Goal: Task Accomplishment & Management: Manage account settings

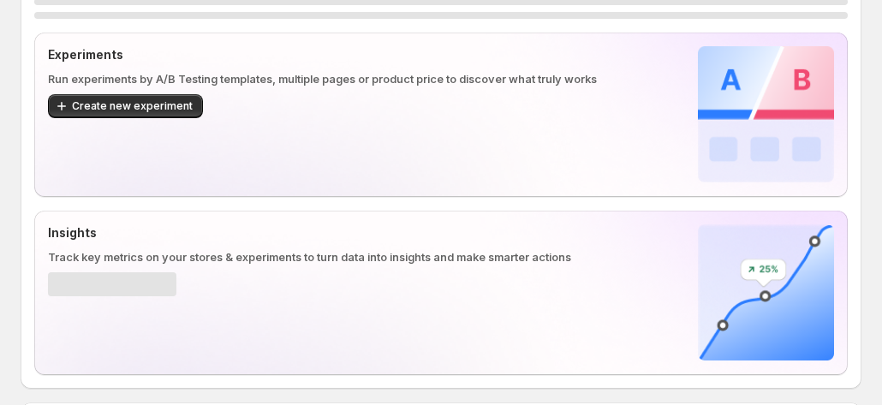
scroll to position [171, 0]
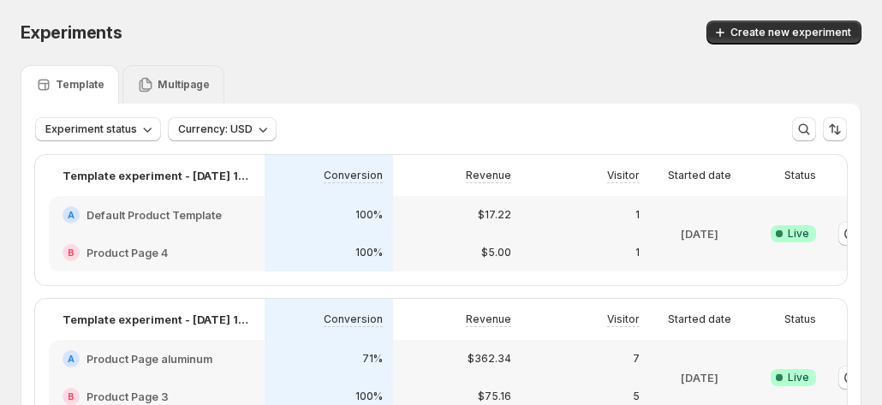
click at [140, 85] on icon at bounding box center [146, 85] width 13 height 15
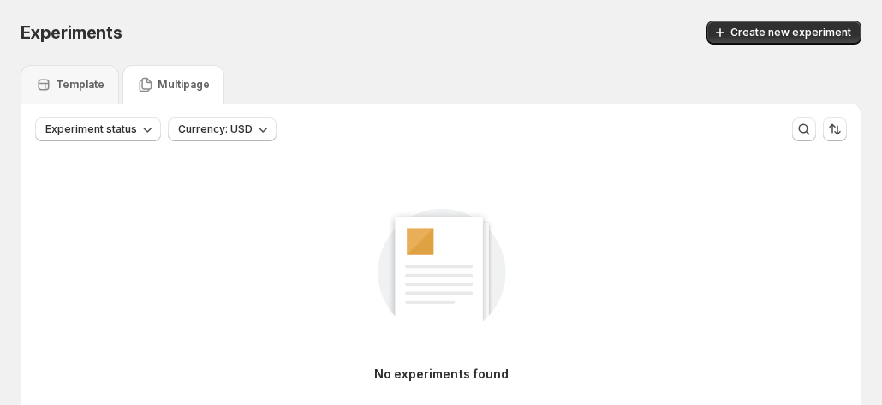
click at [764, 17] on div "Experiments. This page is ready Experiments Create new experiment" at bounding box center [441, 32] width 841 height 65
click at [755, 21] on button "Create new experiment" at bounding box center [783, 33] width 155 height 24
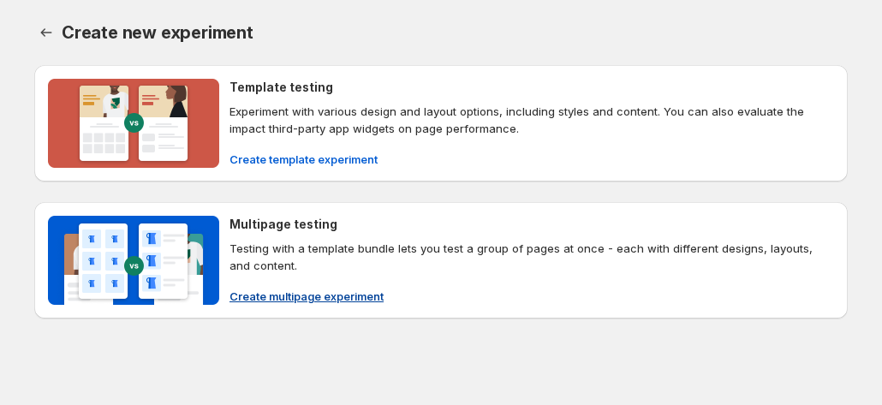
click at [248, 299] on span "Create multipage experiment" at bounding box center [306, 296] width 154 height 17
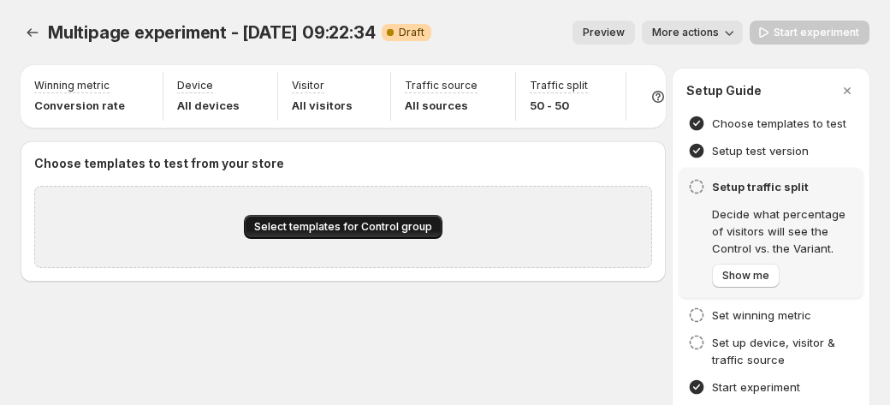
click at [329, 234] on span "Select templates for Control group" at bounding box center [343, 227] width 178 height 14
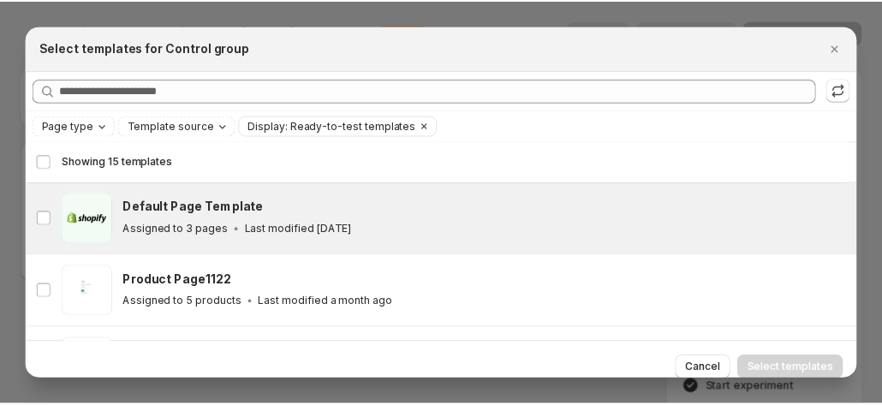
scroll to position [128, 0]
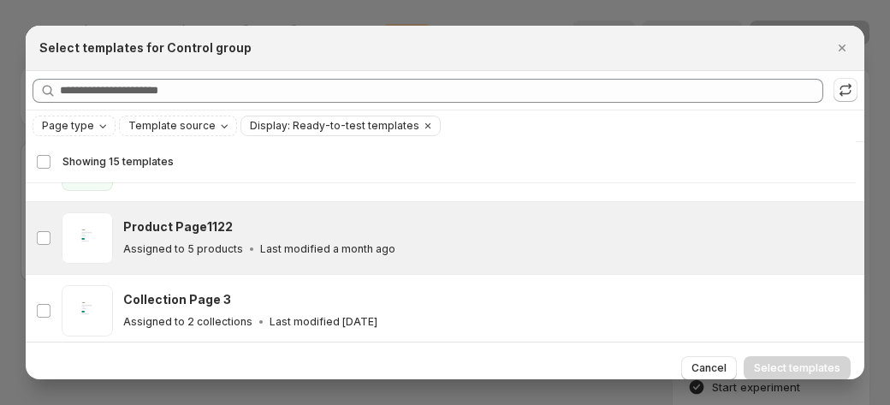
click at [194, 252] on p "Assigned to 5 products" at bounding box center [183, 249] width 120 height 14
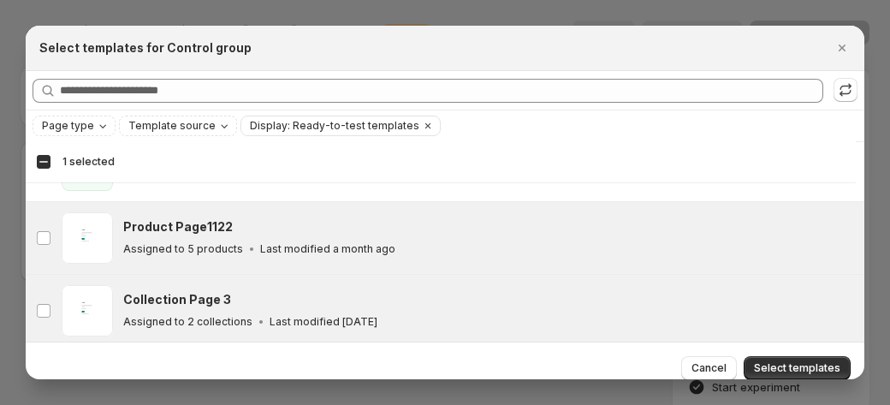
click at [188, 294] on h3 "Collection Page 3" at bounding box center [177, 299] width 108 height 17
click at [768, 368] on span "Select templates" at bounding box center [797, 368] width 86 height 14
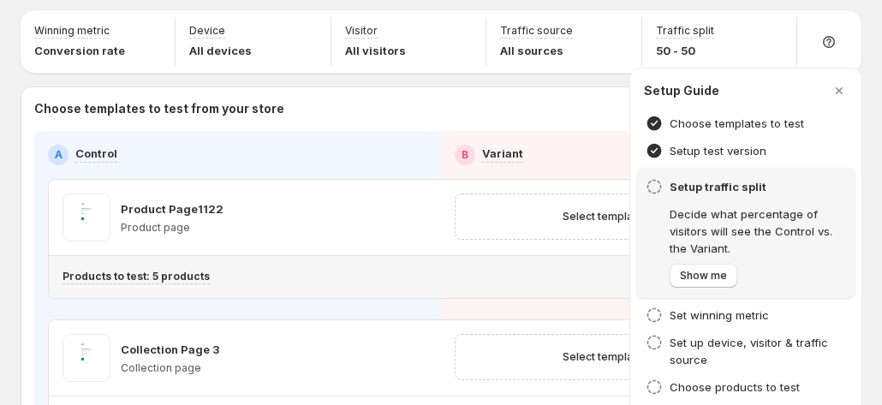
scroll to position [171, 0]
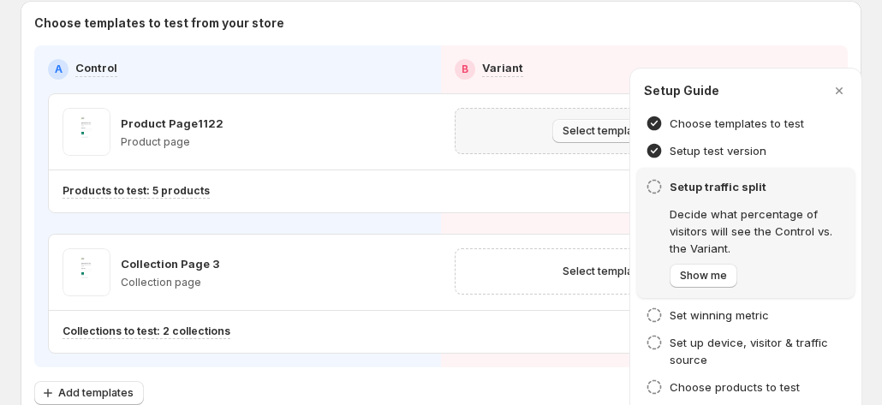
click at [563, 124] on span "Select template for Variant" at bounding box center [631, 131] width 136 height 14
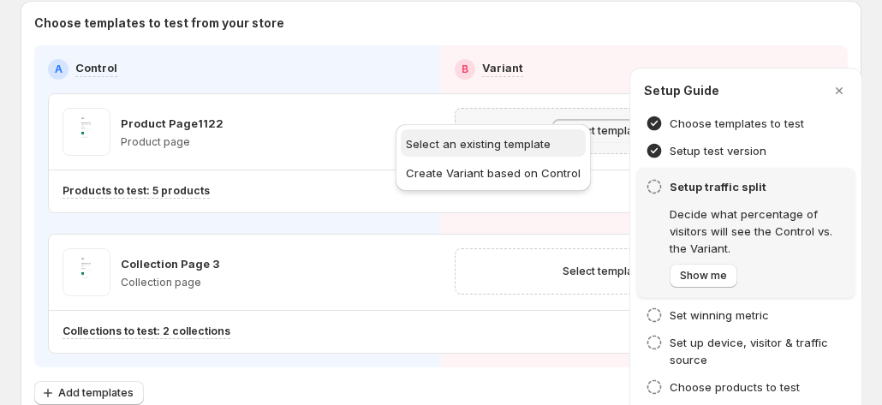
click at [469, 150] on span "Select an existing template" at bounding box center [493, 143] width 175 height 17
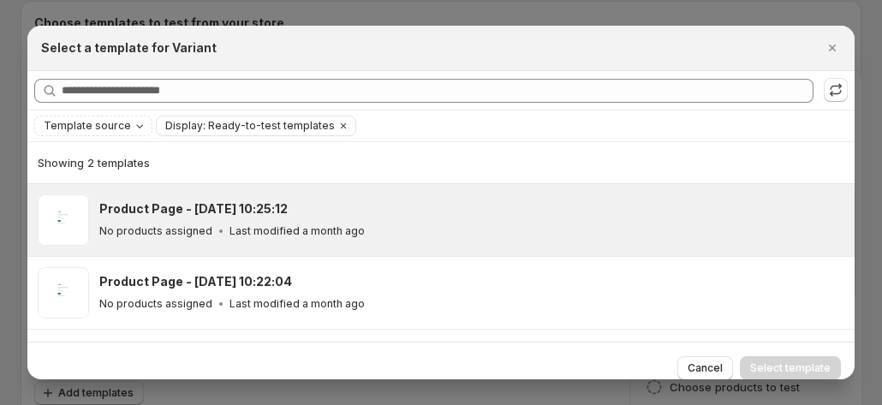
click at [221, 205] on h3 "Product Page - [DATE] 10:25:12" at bounding box center [193, 208] width 188 height 17
click at [777, 359] on button "Select template" at bounding box center [790, 368] width 101 height 24
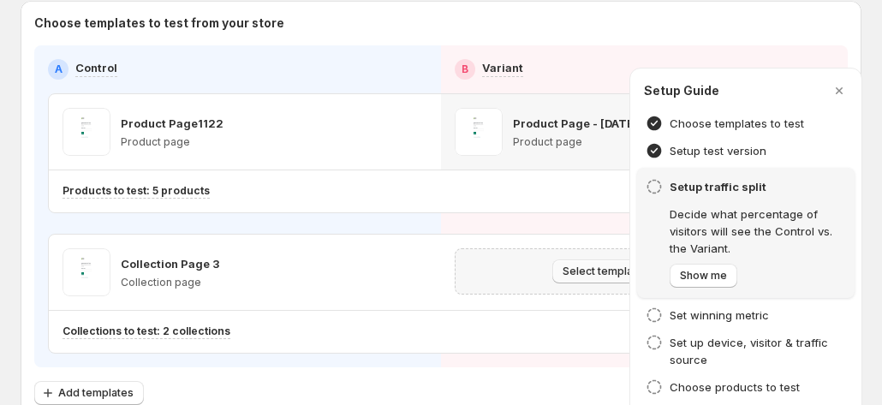
click at [563, 265] on span "Select template for Variant" at bounding box center [631, 272] width 136 height 14
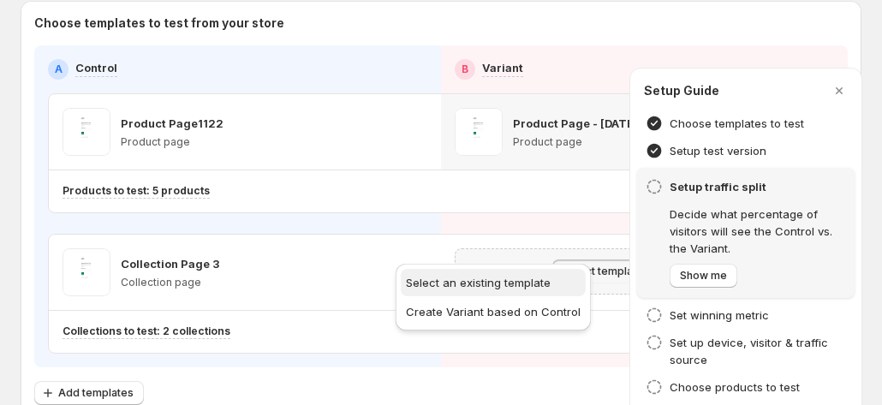
click at [445, 279] on span "Select an existing template" at bounding box center [478, 283] width 145 height 14
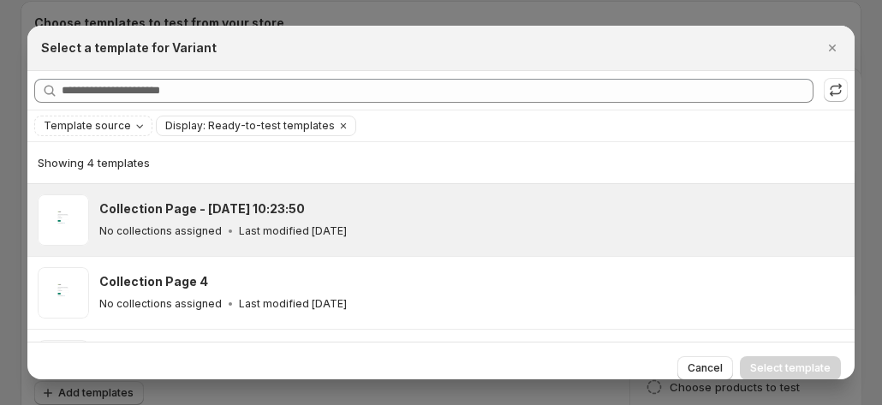
click at [232, 236] on div "No collections assigned Last modified 3 months ago" at bounding box center [469, 231] width 740 height 17
click at [807, 372] on span "Select template" at bounding box center [790, 368] width 80 height 14
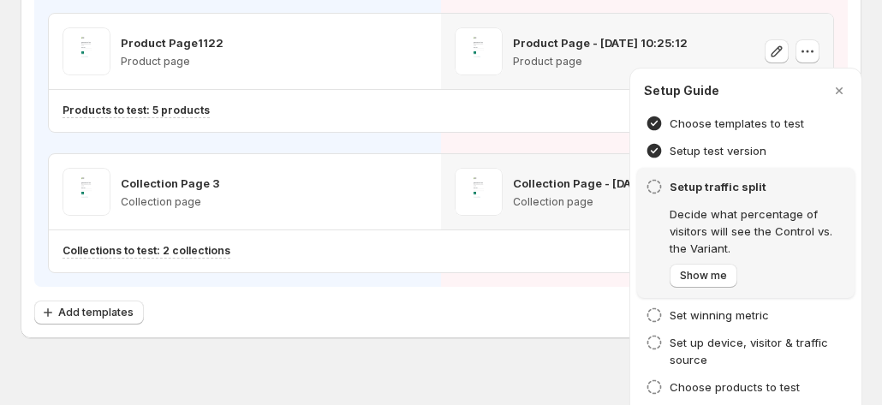
scroll to position [166, 0]
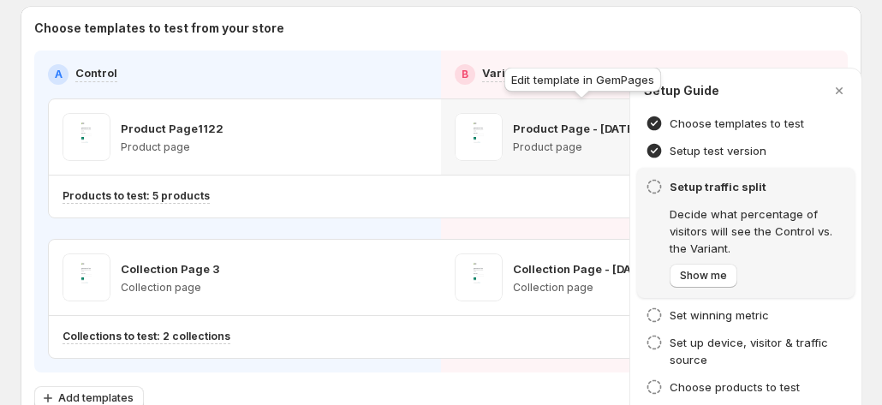
click at [768, 128] on icon "button" at bounding box center [776, 136] width 17 height 17
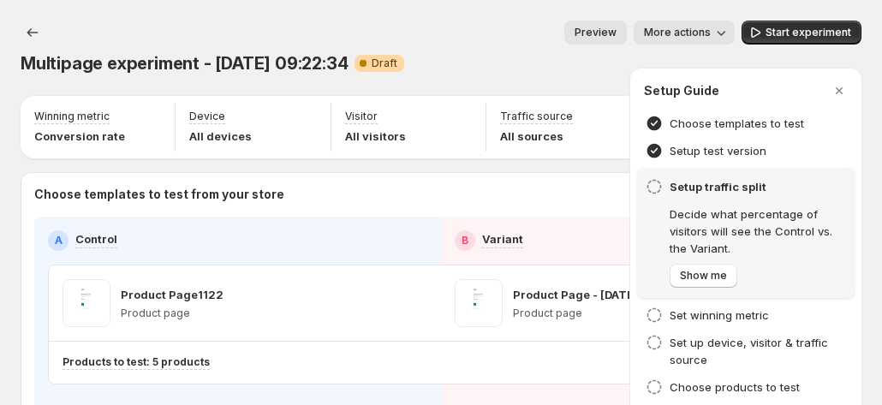
scroll to position [0, 0]
click at [786, 36] on span "Start experiment" at bounding box center [808, 33] width 86 height 14
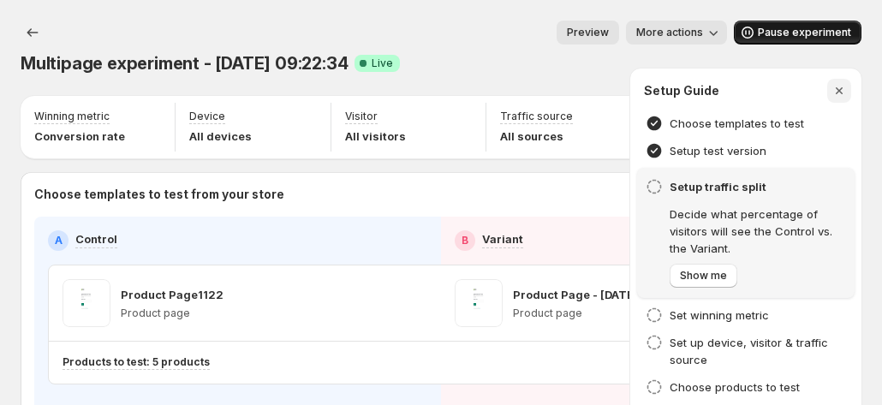
click at [848, 97] on icon "button" at bounding box center [839, 90] width 17 height 17
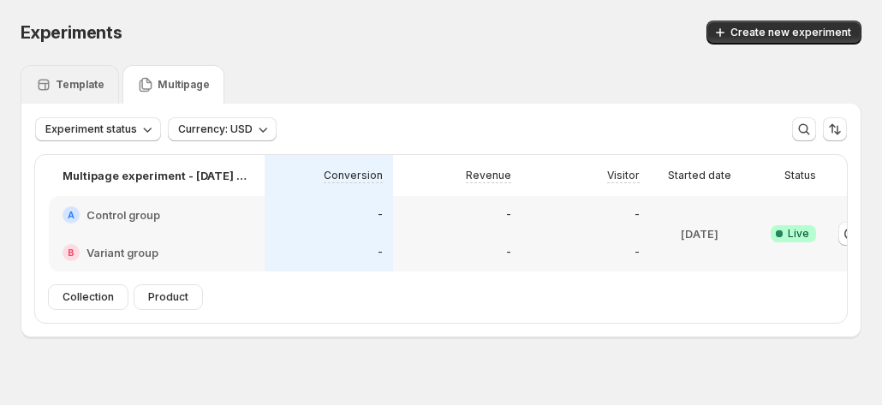
click at [72, 78] on p "Template" at bounding box center [80, 85] width 49 height 14
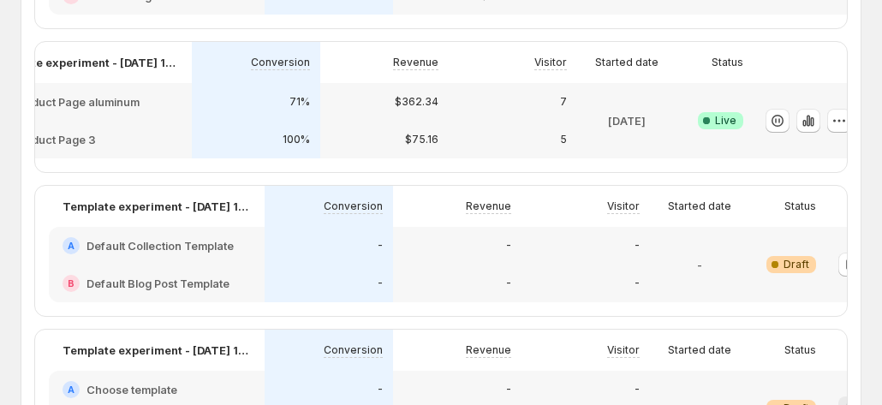
scroll to position [0, 95]
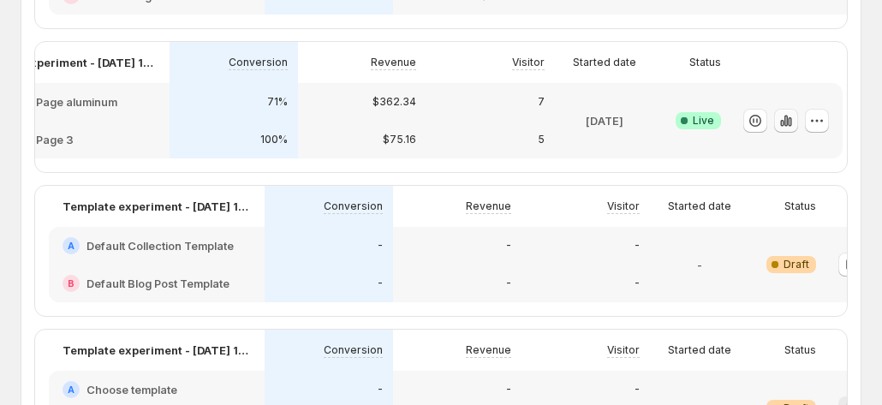
click at [789, 127] on icon "button" at bounding box center [789, 121] width 3 height 9
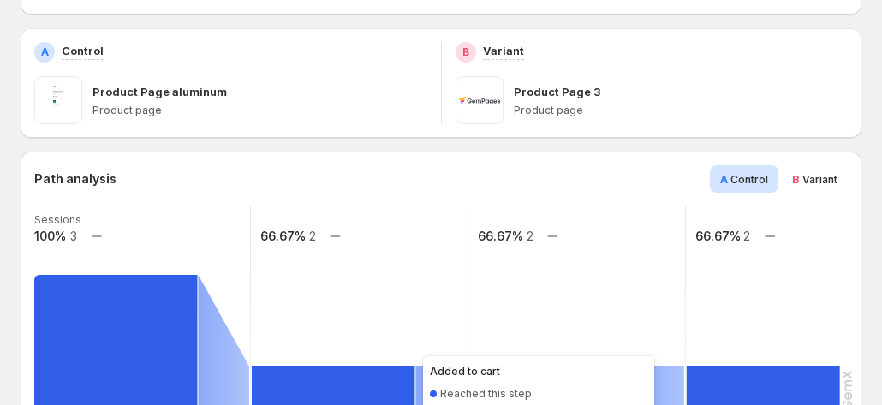
scroll to position [514, 0]
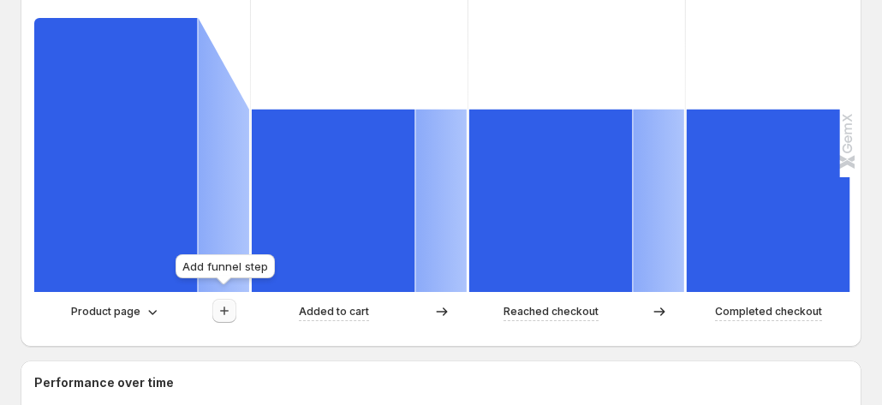
click at [216, 302] on icon "button" at bounding box center [224, 310] width 17 height 17
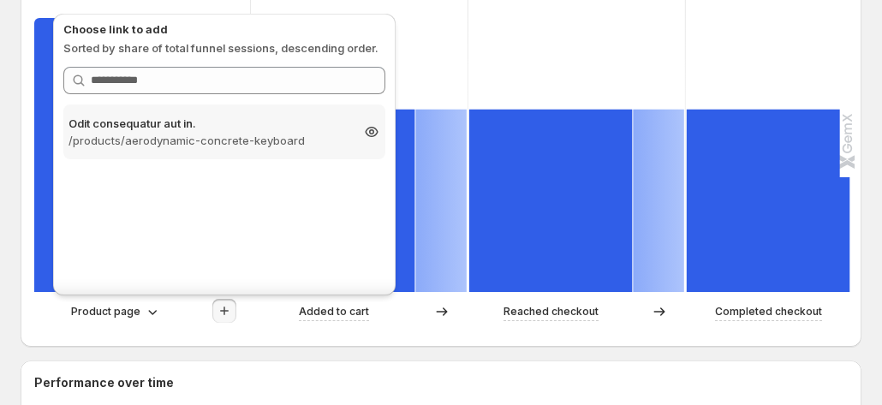
click at [265, 141] on p "/products/aerodynamic-concrete-keyboard" at bounding box center [208, 140] width 281 height 17
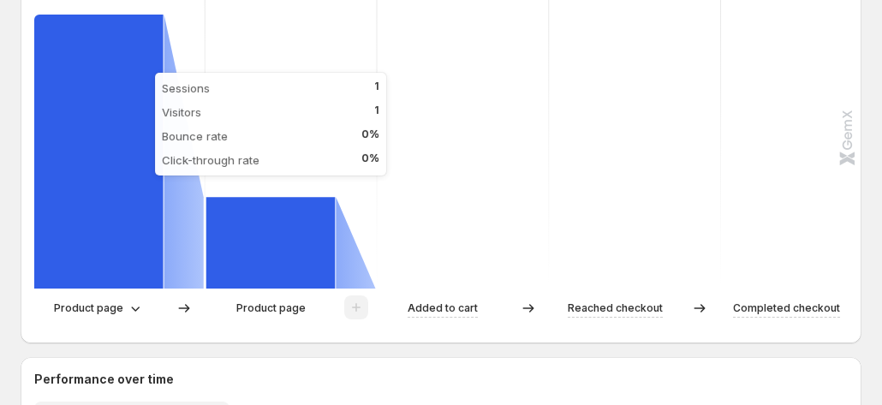
scroll to position [428, 0]
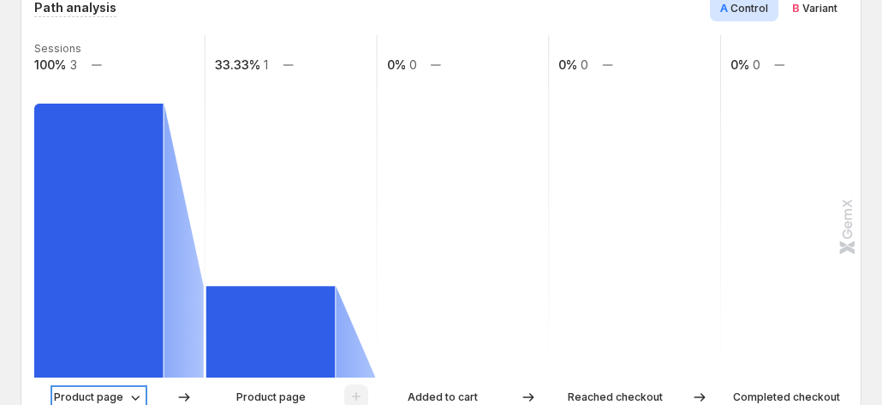
click at [98, 389] on p "Product page" at bounding box center [88, 397] width 69 height 17
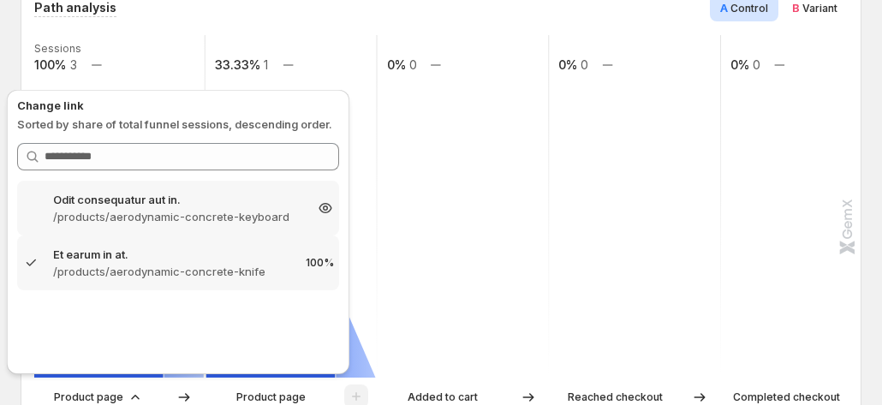
click at [142, 215] on p "/products/aerodynamic-concrete-keyboard" at bounding box center [178, 216] width 250 height 17
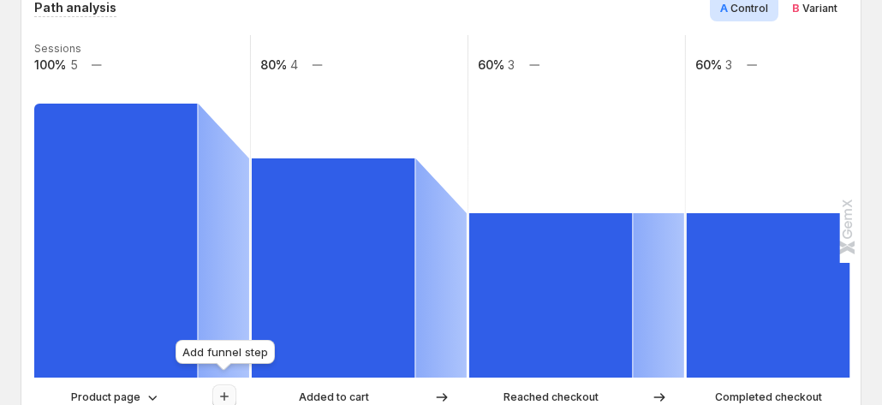
click at [227, 388] on icon "button" at bounding box center [224, 396] width 17 height 17
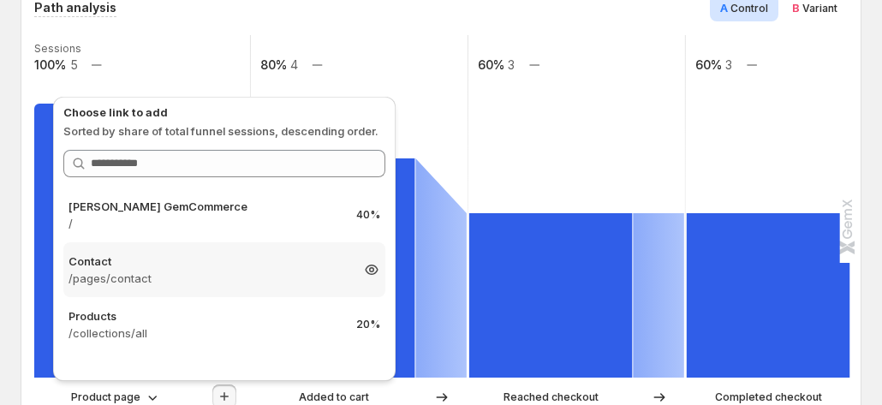
click at [212, 269] on p "Contact" at bounding box center [208, 261] width 281 height 17
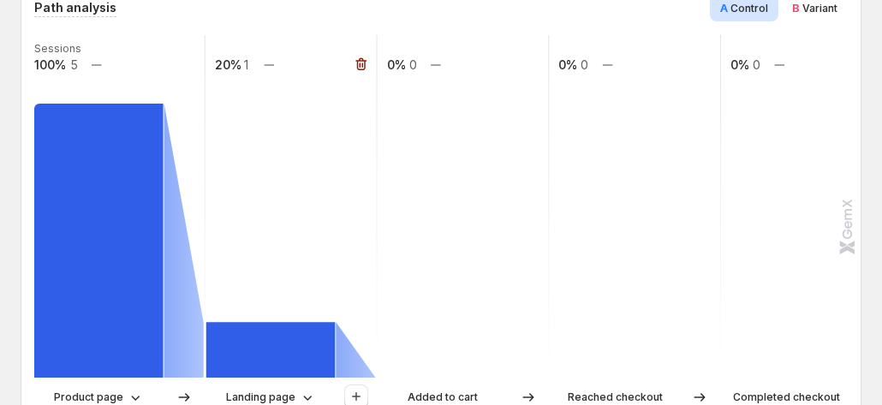
scroll to position [514, 0]
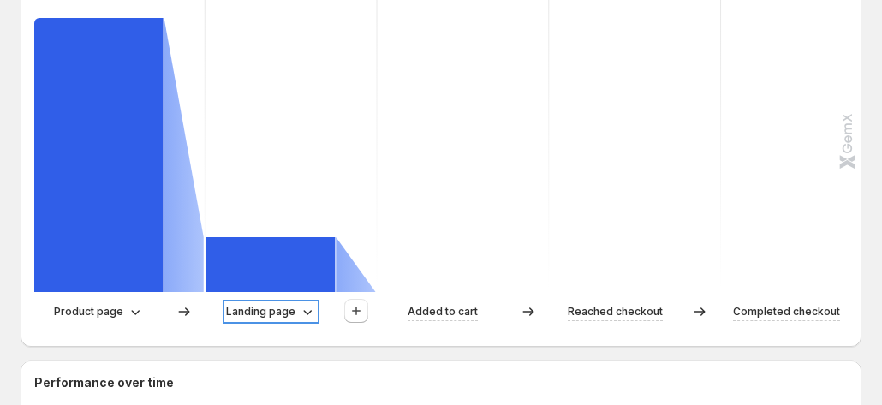
click at [286, 303] on p "Landing page" at bounding box center [260, 311] width 69 height 17
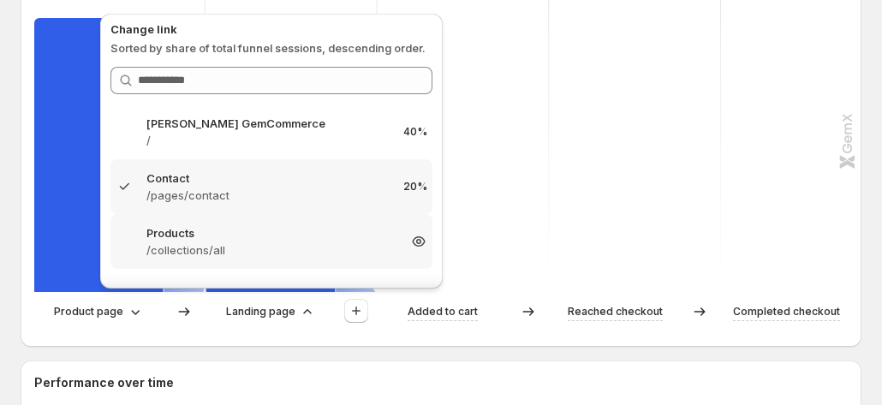
click at [224, 259] on div "Products /collections/all 20%" at bounding box center [271, 241] width 322 height 55
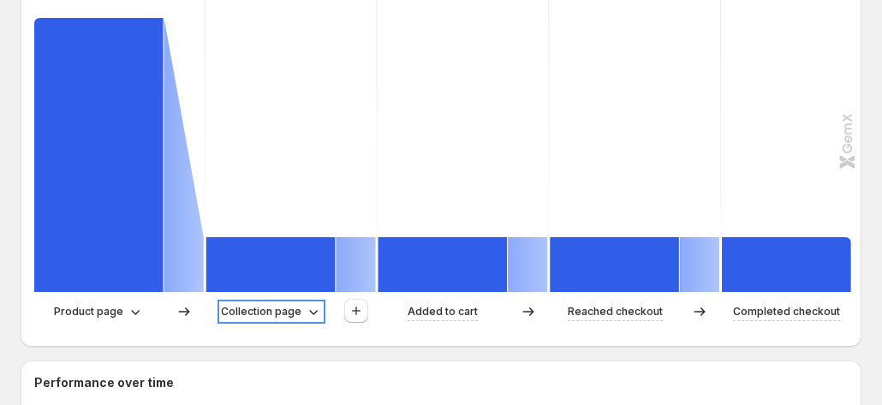
click at [296, 303] on p "Collection page" at bounding box center [261, 311] width 80 height 17
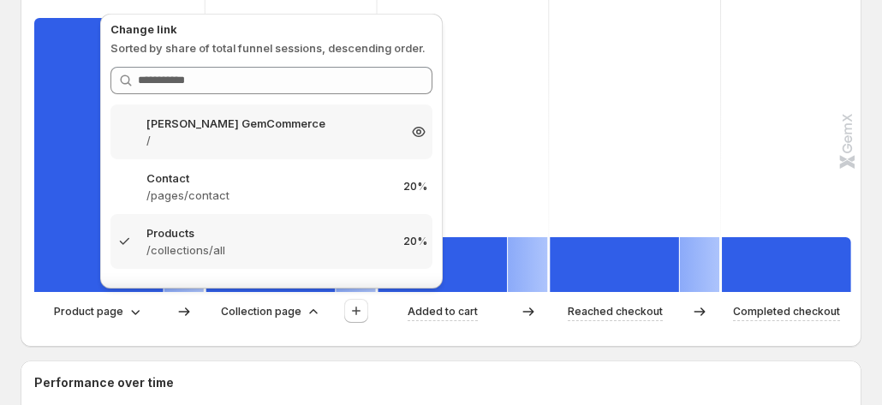
click at [251, 134] on p "/" at bounding box center [271, 140] width 250 height 17
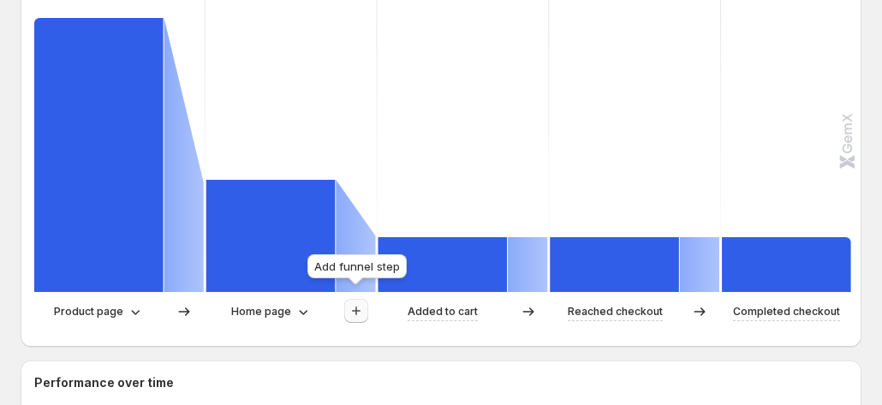
click at [360, 302] on icon "button" at bounding box center [356, 310] width 17 height 17
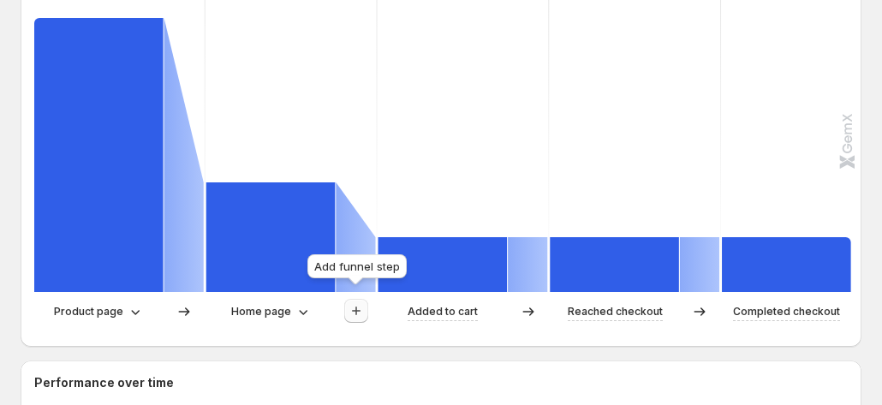
click at [358, 302] on icon "button" at bounding box center [356, 310] width 17 height 17
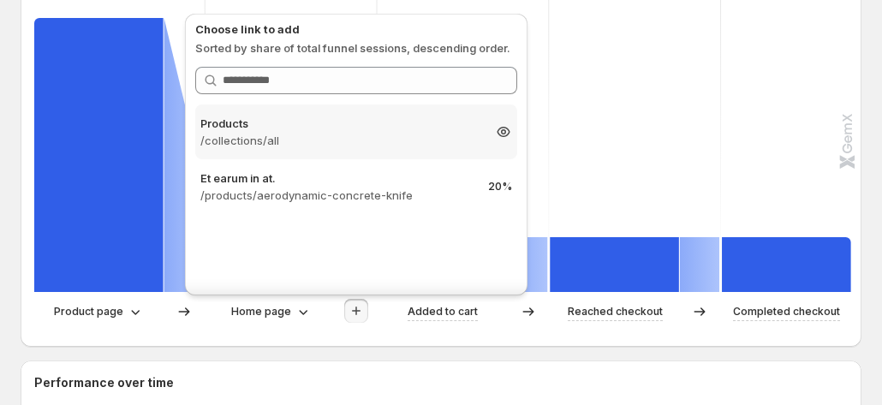
click at [355, 124] on p "Products" at bounding box center [340, 123] width 281 height 17
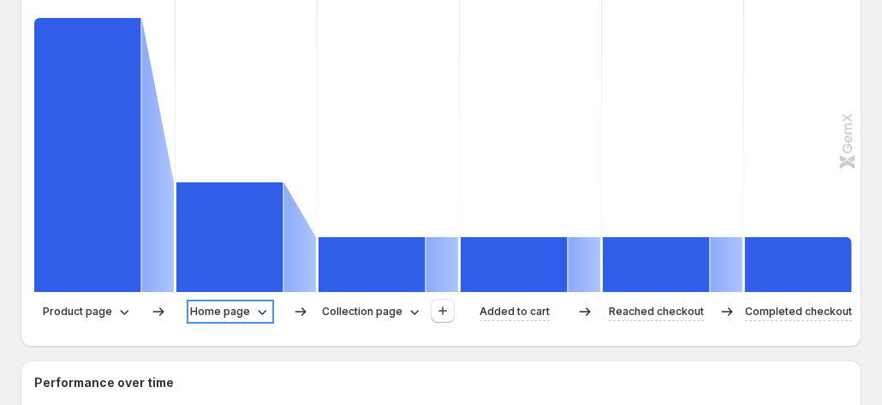
click at [207, 303] on p "Home page" at bounding box center [220, 311] width 60 height 17
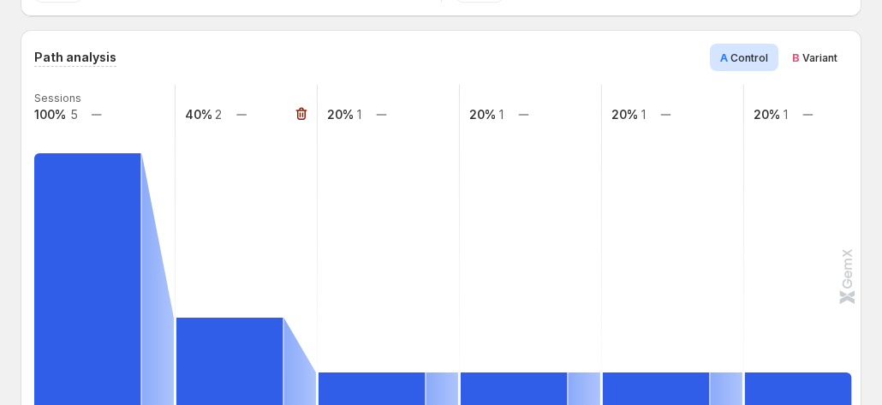
scroll to position [428, 0]
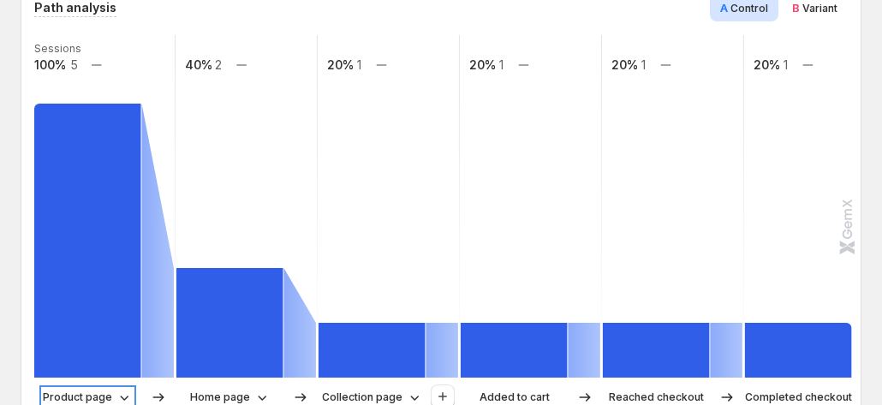
click at [92, 389] on p "Product page" at bounding box center [77, 397] width 69 height 17
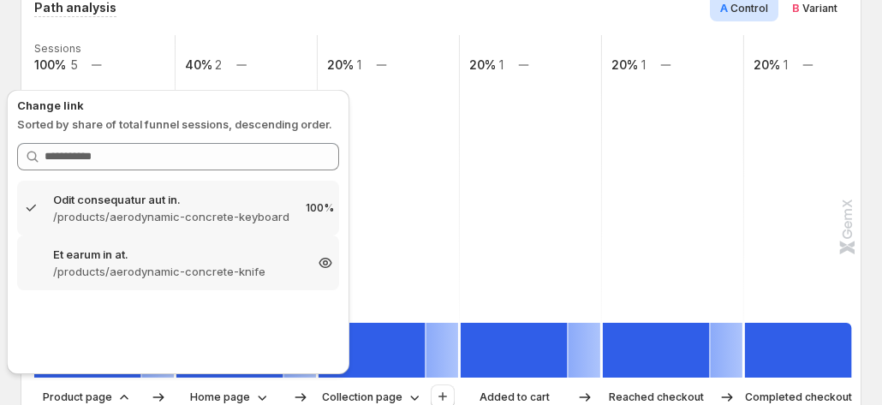
click at [170, 254] on p "Et earum in at." at bounding box center [178, 254] width 250 height 17
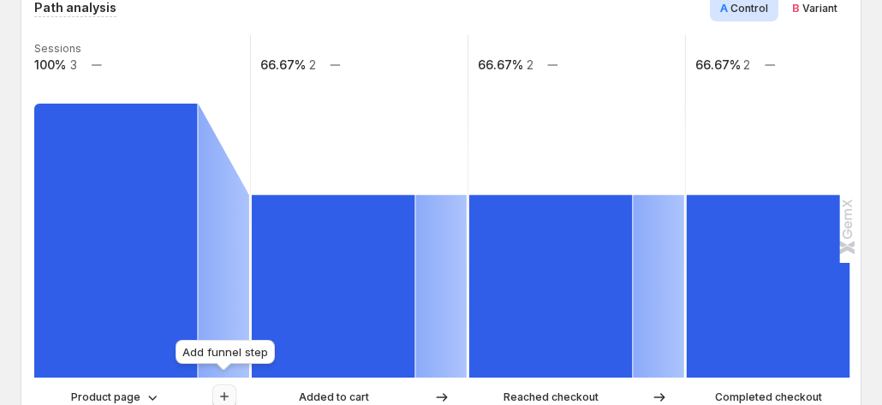
click at [231, 388] on icon "button" at bounding box center [224, 396] width 17 height 17
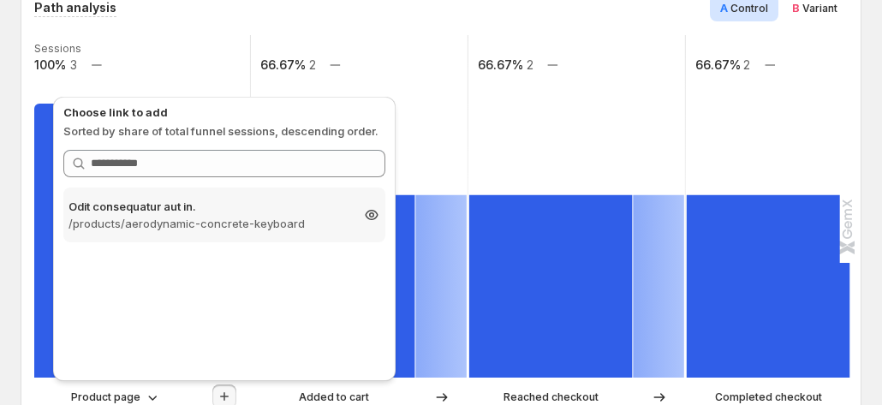
click at [252, 218] on p "/products/aerodynamic-concrete-keyboard" at bounding box center [208, 223] width 281 height 17
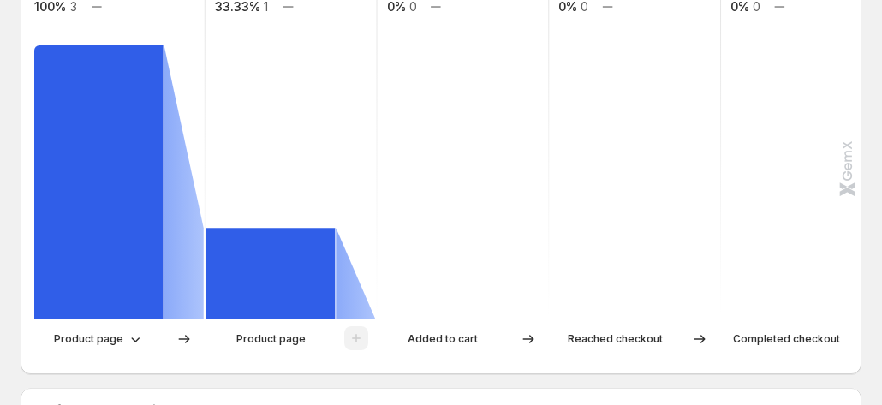
scroll to position [514, 0]
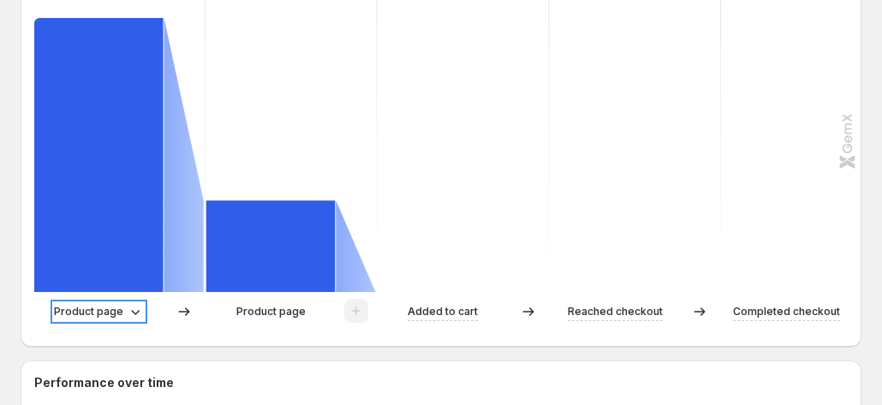
click at [131, 303] on icon at bounding box center [135, 311] width 17 height 17
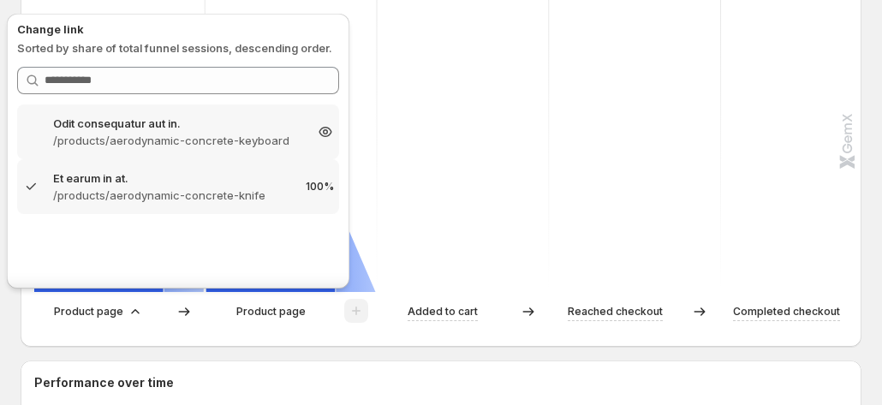
click at [115, 122] on p "Odit consequatur aut in." at bounding box center [178, 123] width 250 height 17
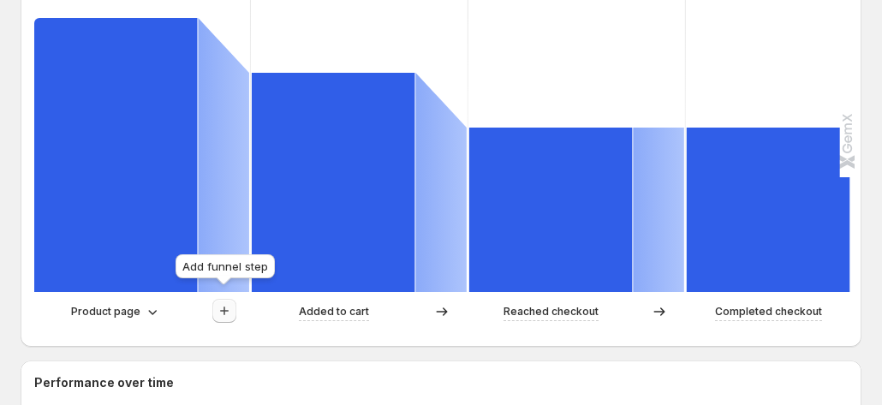
click at [216, 302] on icon "button" at bounding box center [224, 310] width 17 height 17
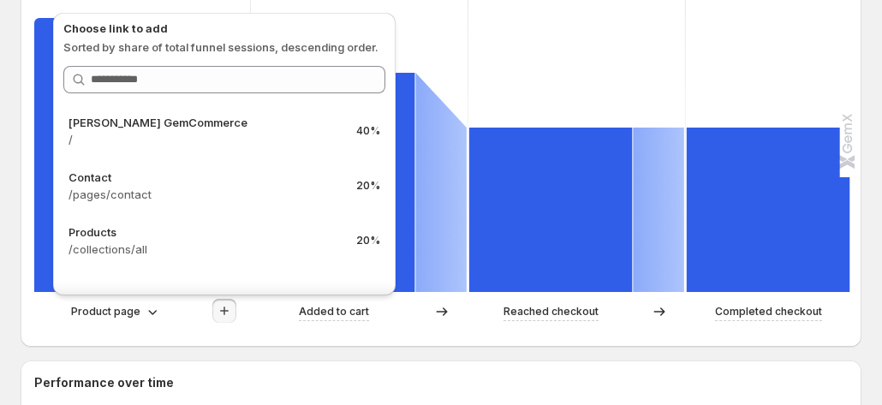
scroll to position [428, 0]
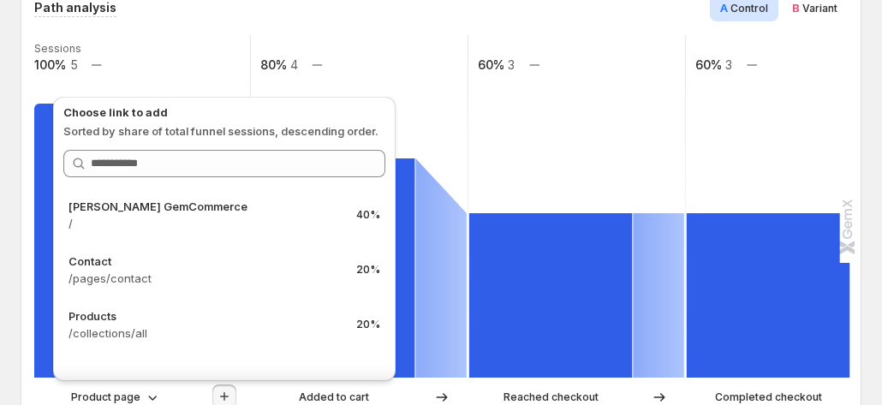
click at [234, 215] on p "/" at bounding box center [205, 223] width 274 height 17
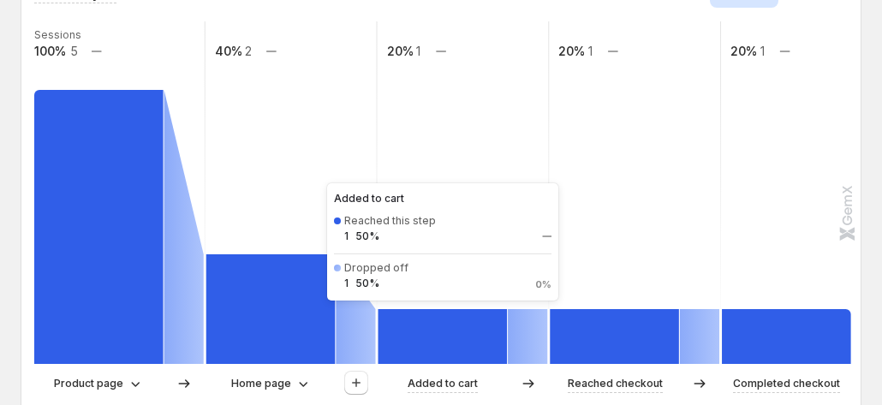
scroll to position [342, 0]
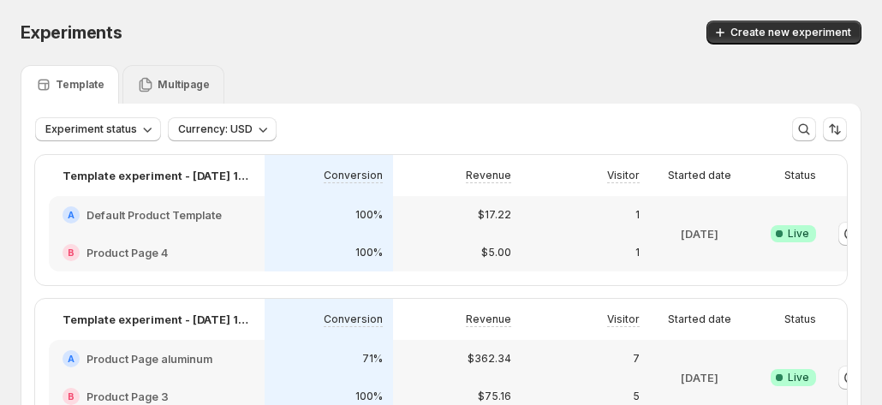
click at [168, 91] on p "Multipage" at bounding box center [184, 85] width 52 height 14
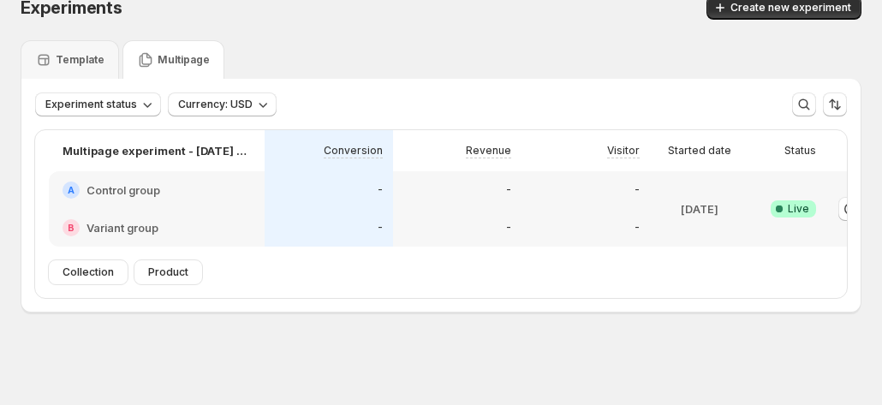
scroll to position [0, 95]
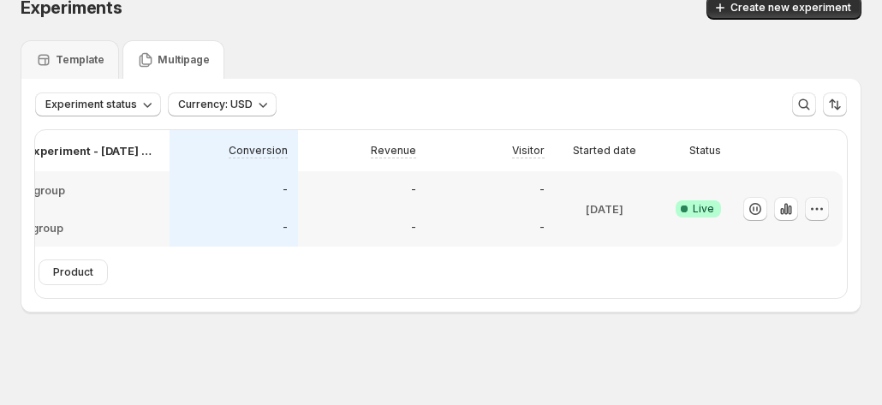
click at [817, 201] on icon "button" at bounding box center [816, 208] width 17 height 17
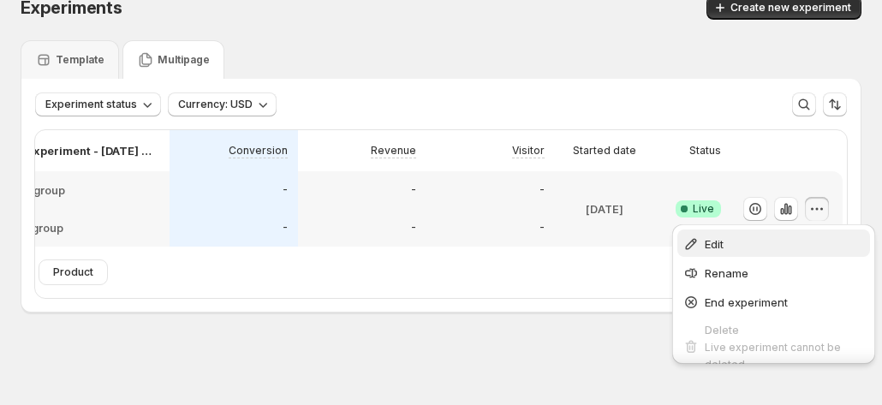
click at [777, 235] on span "Edit" at bounding box center [785, 243] width 160 height 17
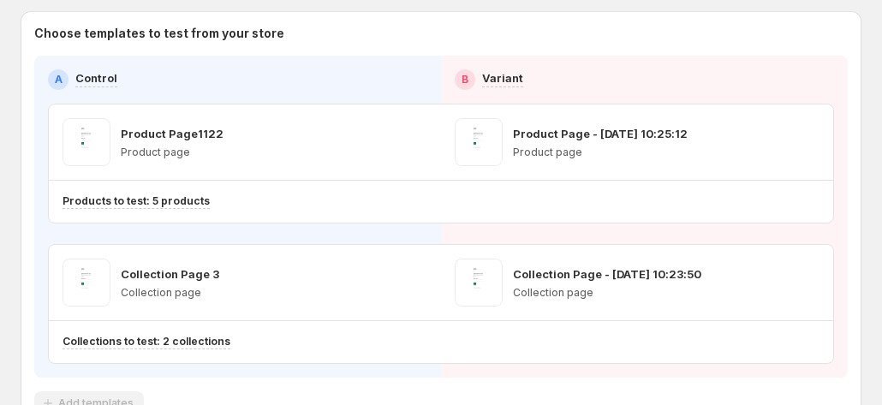
scroll to position [171, 0]
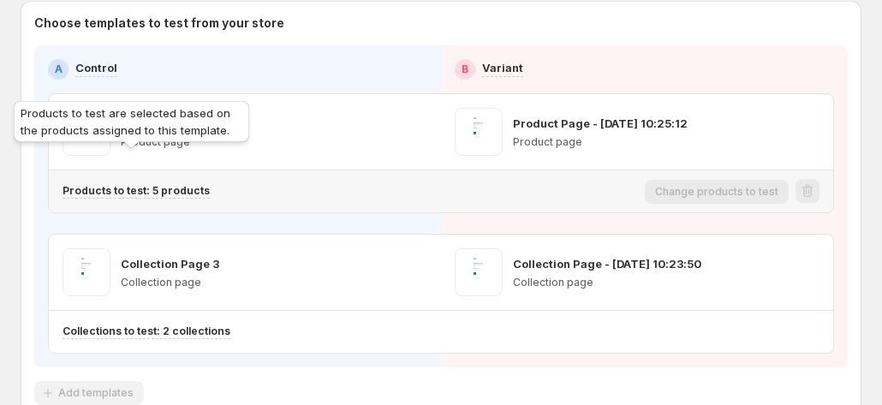
click at [192, 184] on p "Products to test: 5 products" at bounding box center [136, 191] width 147 height 14
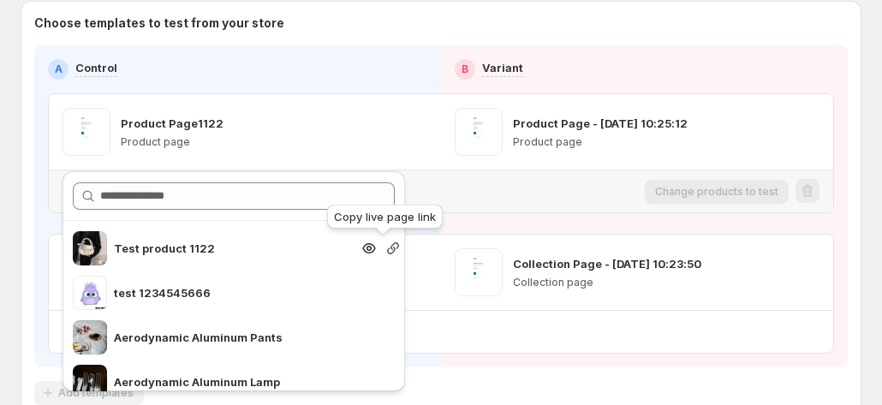
click at [387, 246] on icon "button" at bounding box center [393, 248] width 12 height 12
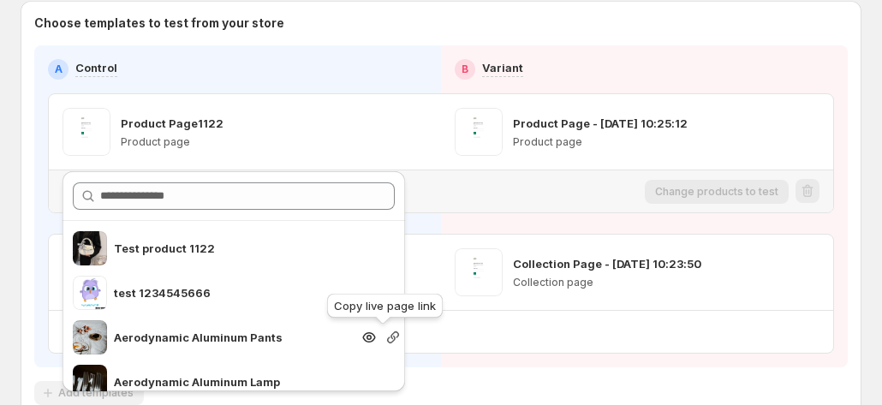
click at [387, 341] on icon "button" at bounding box center [393, 337] width 12 height 12
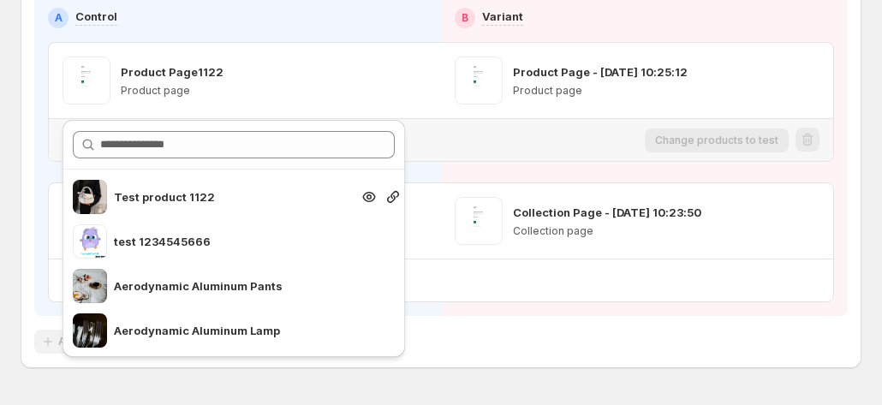
scroll to position [245, 0]
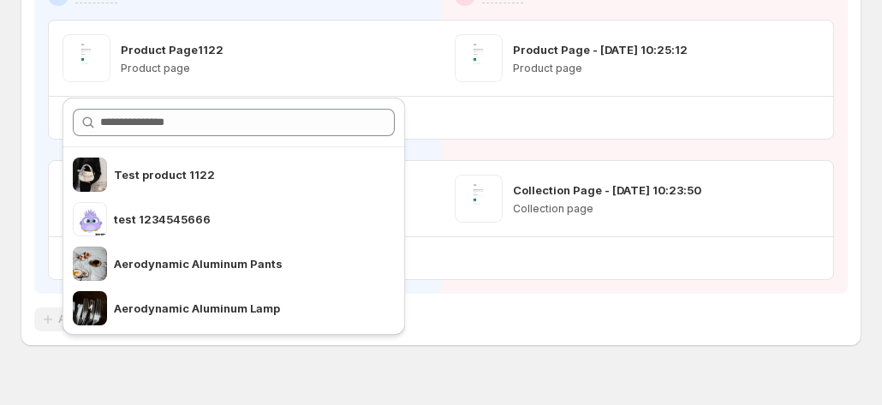
click at [558, 337] on div "Multipage experiment - Sep 3, 09:22:34. This page is ready Multipage experiment…" at bounding box center [441, 96] width 882 height 683
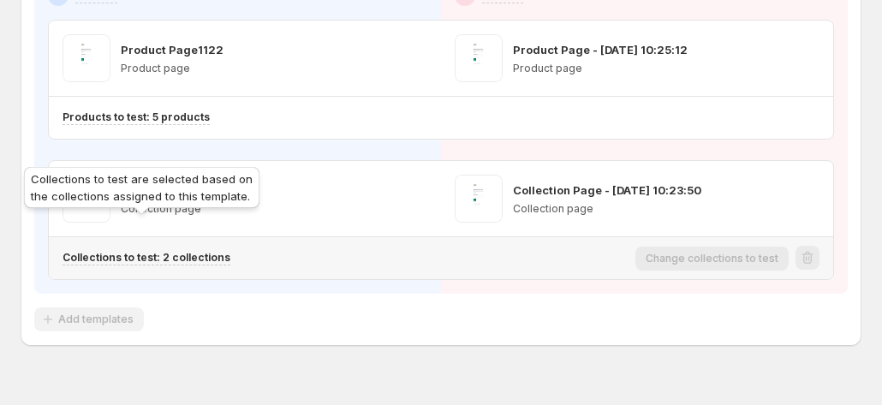
click at [170, 251] on p "Collections to test: 2 collections" at bounding box center [147, 258] width 168 height 14
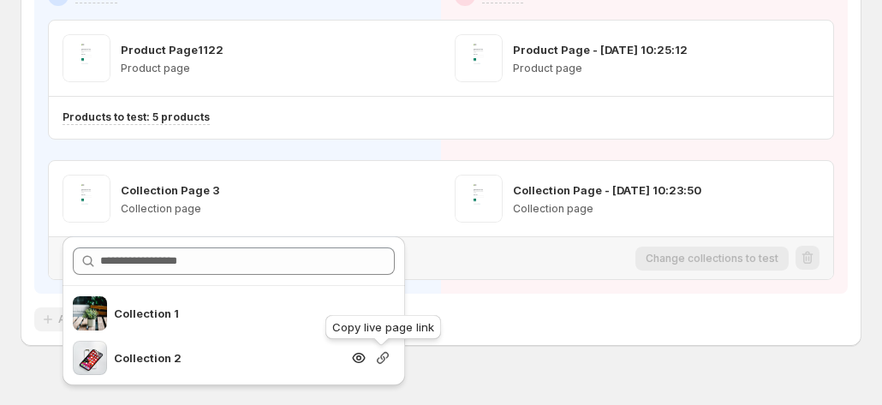
click at [387, 357] on icon "button" at bounding box center [382, 357] width 17 height 17
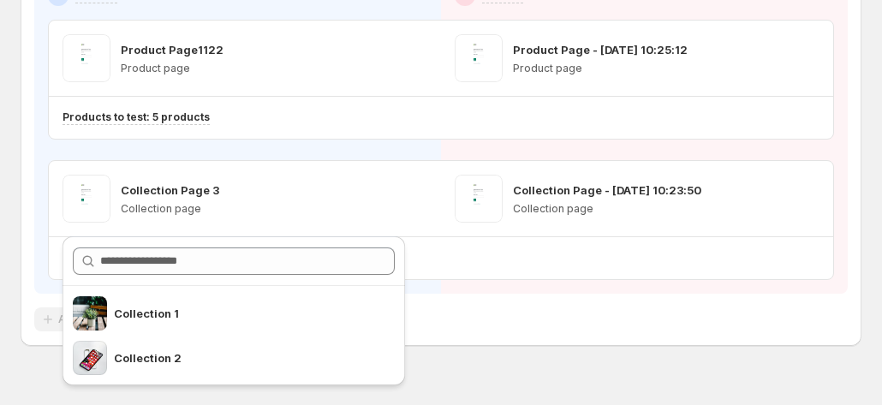
click at [491, 359] on div "Multipage experiment - Sep 3, 09:22:34. This page is ready Multipage experiment…" at bounding box center [441, 96] width 882 height 683
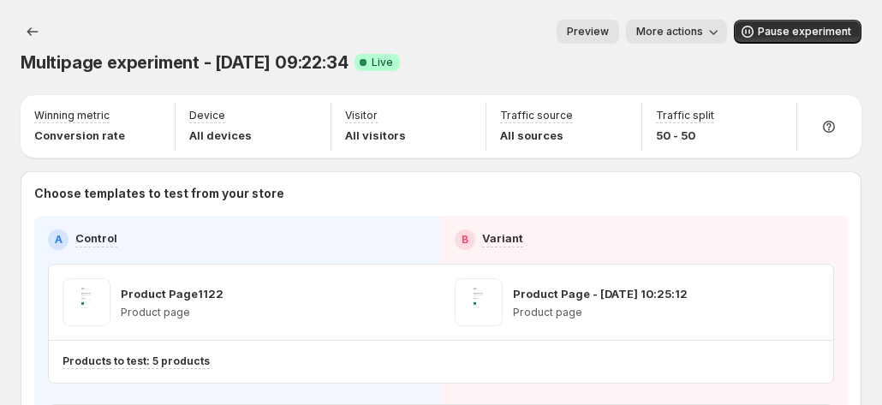
scroll to position [0, 0]
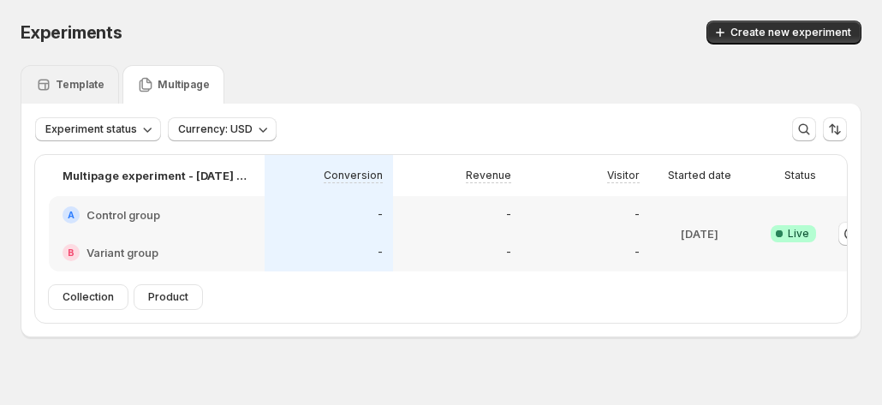
click at [94, 80] on p "Template" at bounding box center [80, 85] width 49 height 14
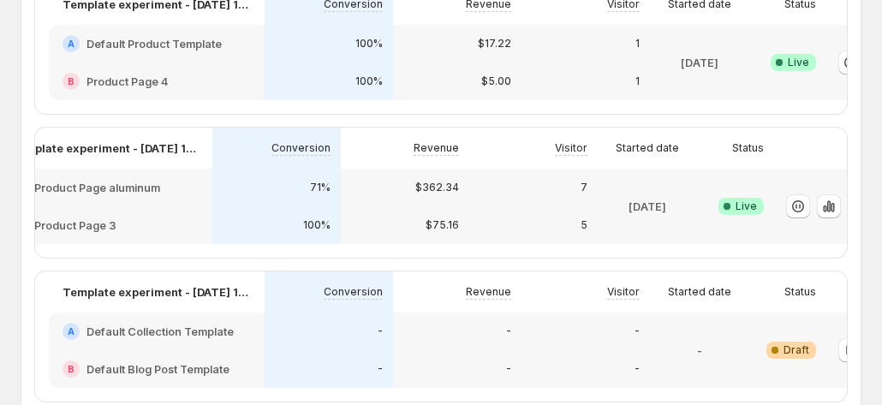
scroll to position [0, 95]
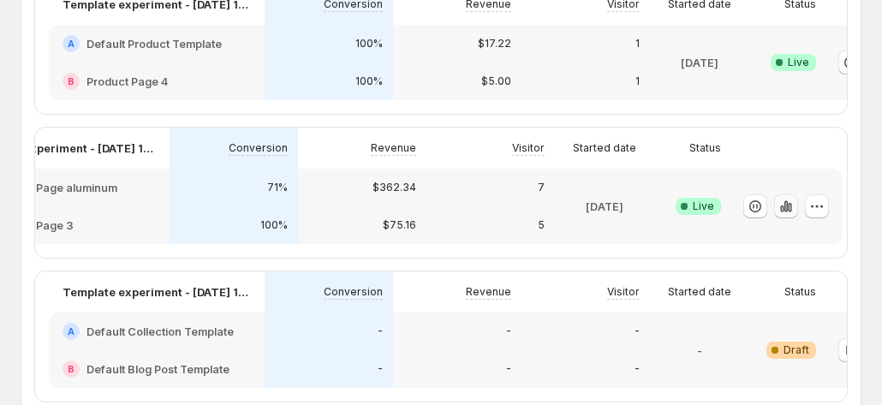
click at [786, 211] on icon "button" at bounding box center [785, 205] width 3 height 11
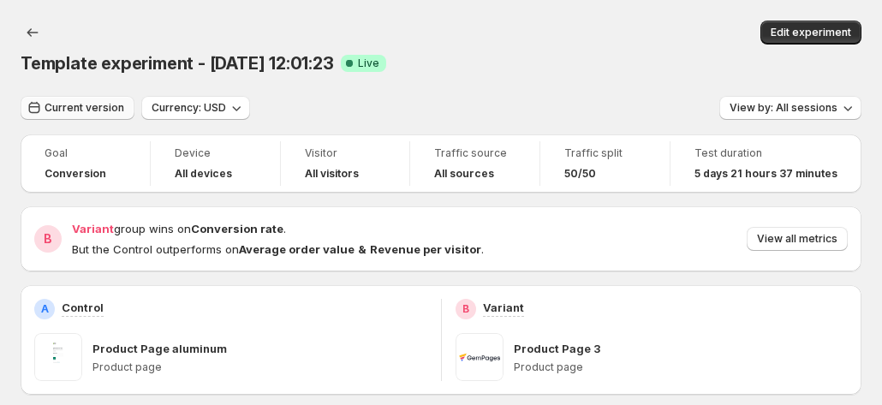
click at [72, 101] on span "Current version" at bounding box center [85, 108] width 80 height 14
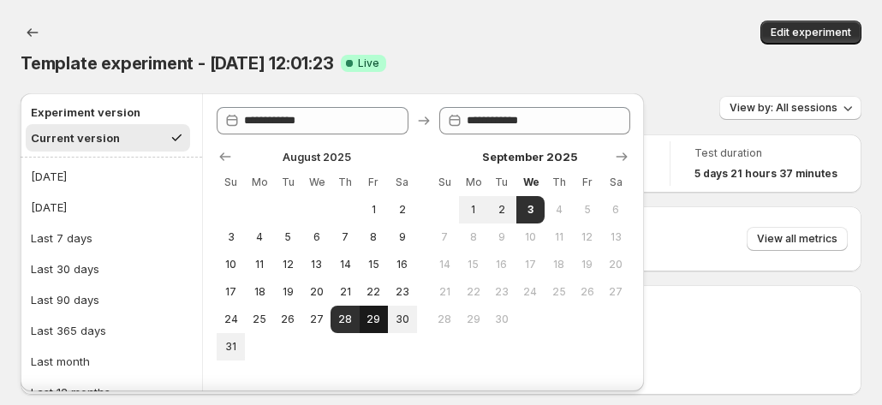
click at [373, 324] on span "29" at bounding box center [373, 320] width 15 height 14
type input "**********"
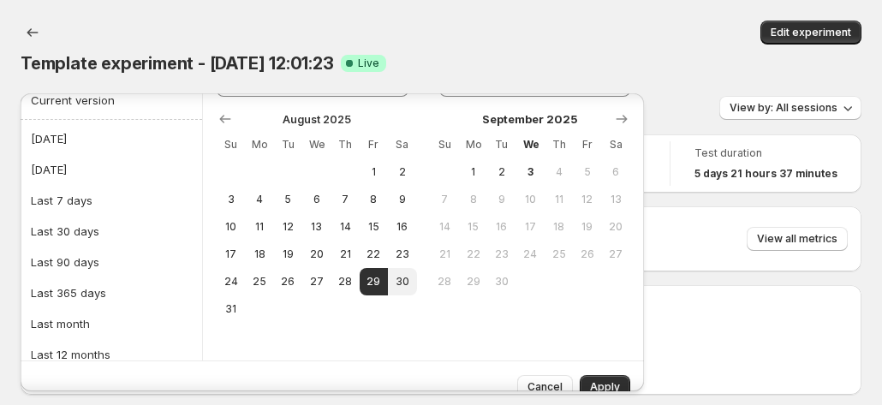
scroll to position [58, 0]
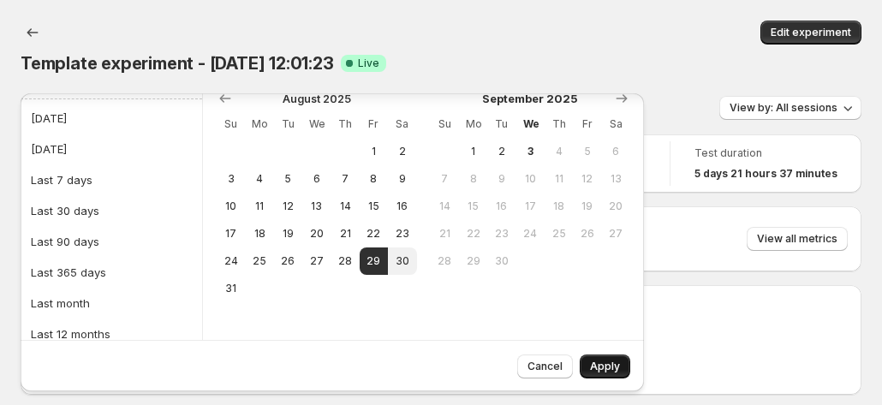
click at [599, 358] on button "Apply" at bounding box center [605, 366] width 51 height 24
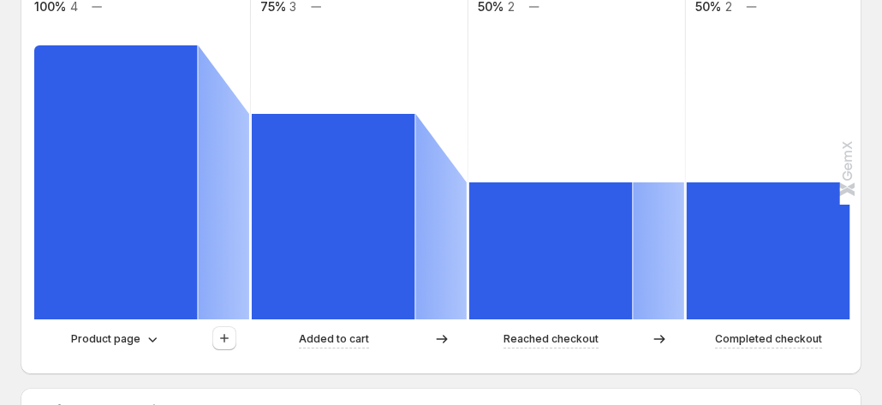
scroll to position [514, 0]
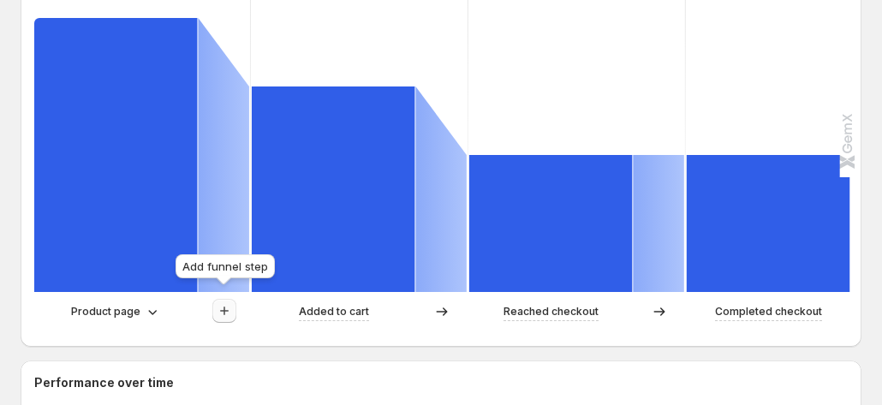
click at [216, 302] on icon "button" at bounding box center [224, 310] width 17 height 17
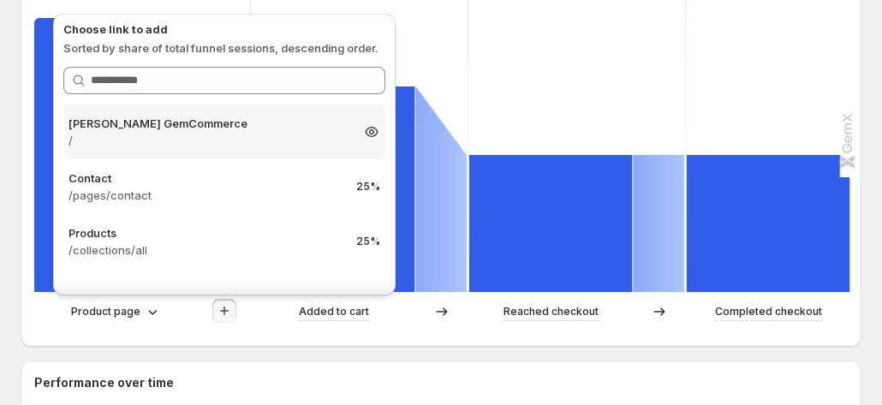
click at [244, 144] on p "/" at bounding box center [208, 140] width 281 height 17
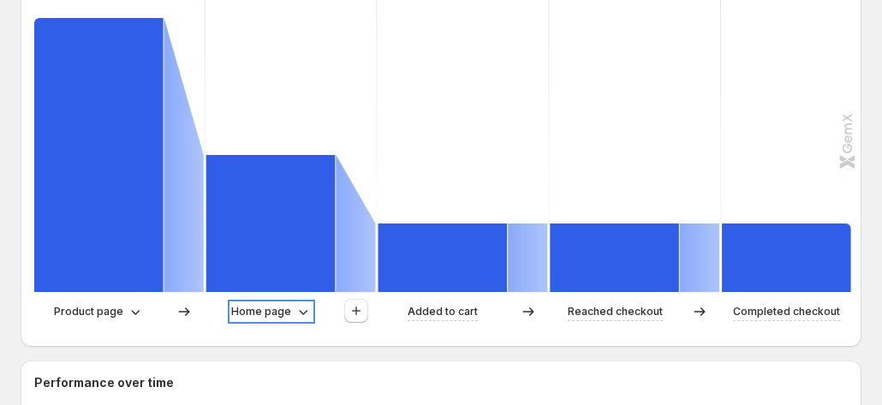
click at [279, 304] on p "Home page" at bounding box center [261, 311] width 60 height 17
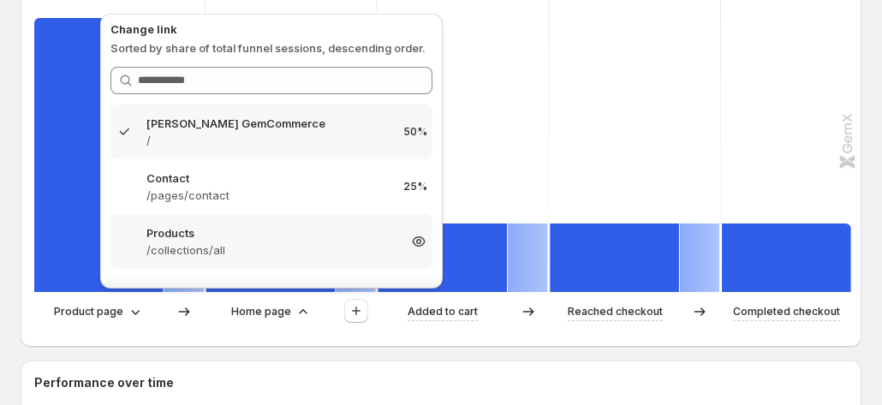
click at [240, 249] on p "/collections/all" at bounding box center [271, 249] width 250 height 17
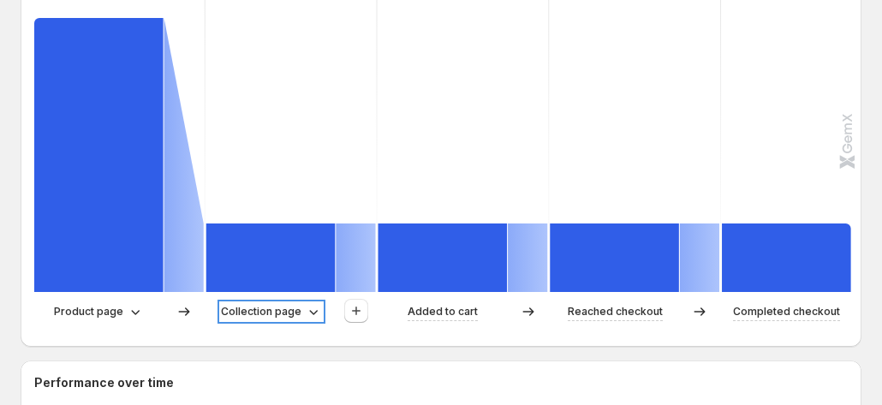
click at [268, 304] on p "Collection page" at bounding box center [261, 311] width 80 height 17
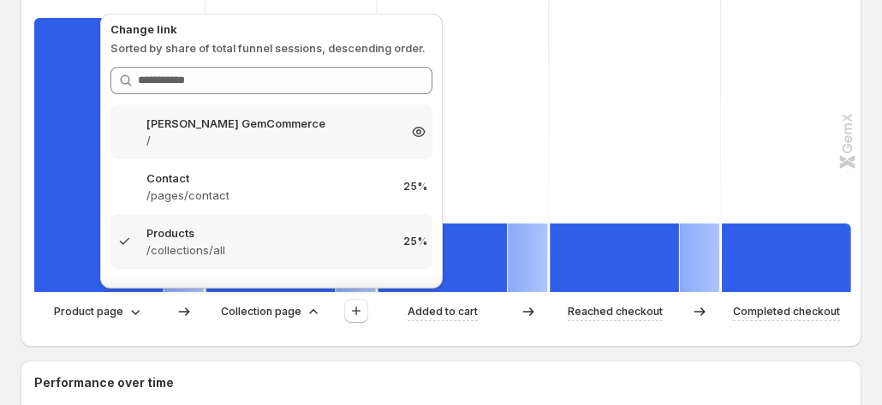
click at [275, 130] on p "Tanya GemCommerce" at bounding box center [271, 123] width 250 height 17
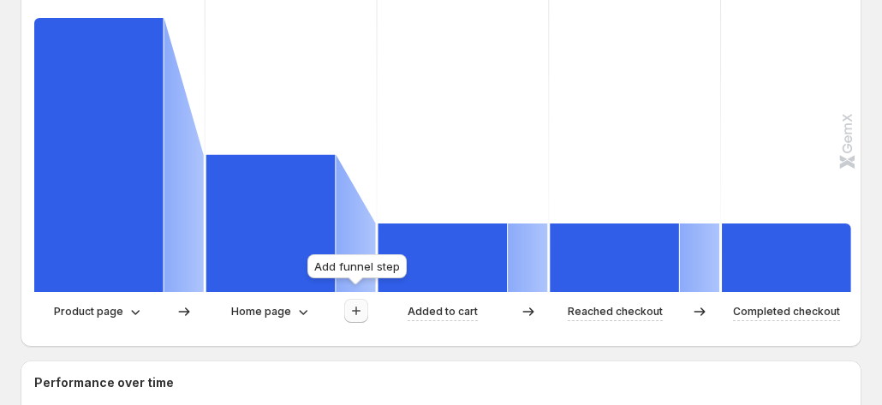
click at [359, 302] on icon "button" at bounding box center [356, 310] width 17 height 17
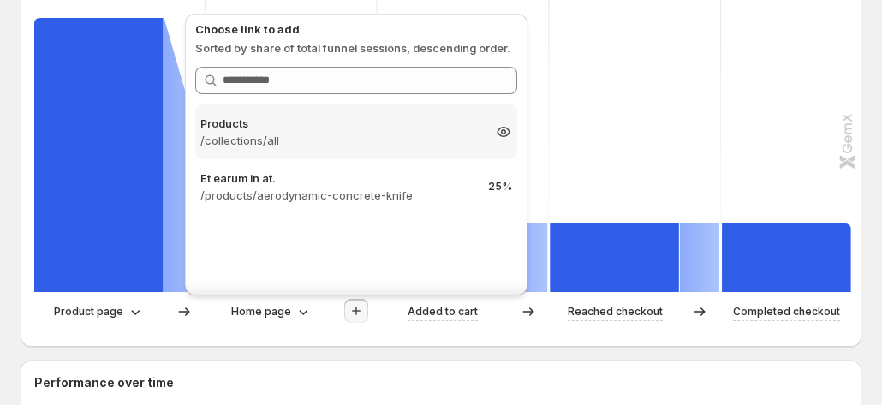
click at [335, 135] on p "/collections/all" at bounding box center [340, 140] width 281 height 17
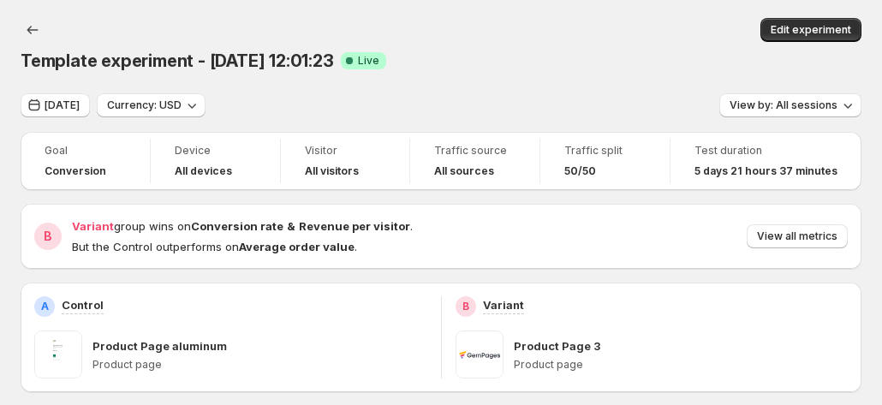
scroll to position [0, 0]
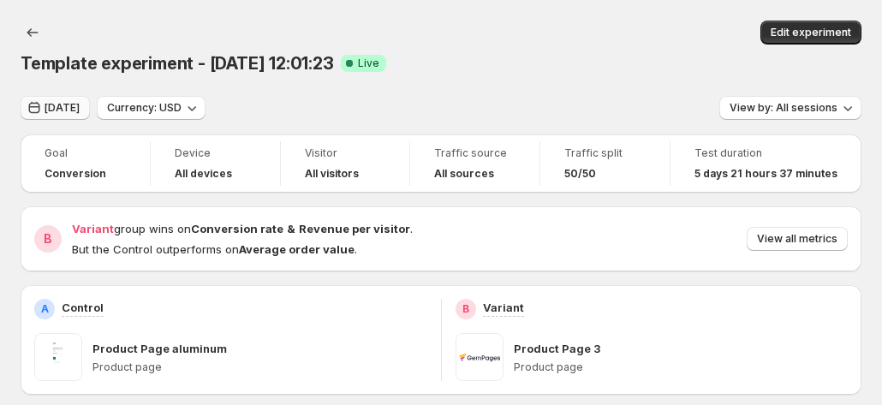
click at [80, 101] on span "Aug 29, 2025" at bounding box center [62, 108] width 35 height 14
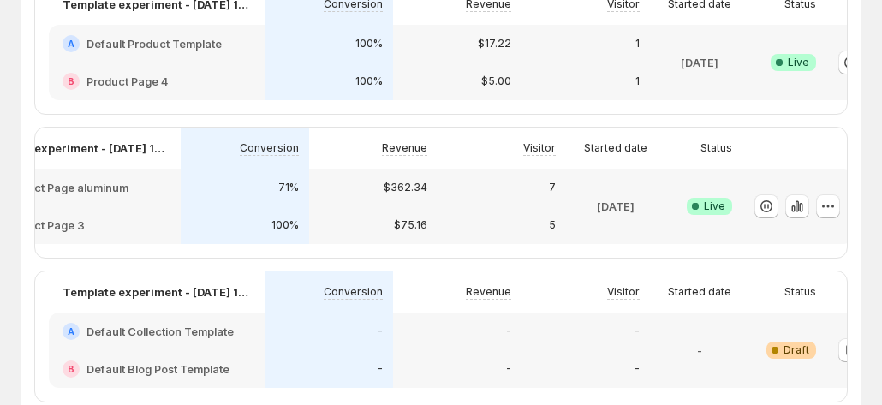
scroll to position [0, 95]
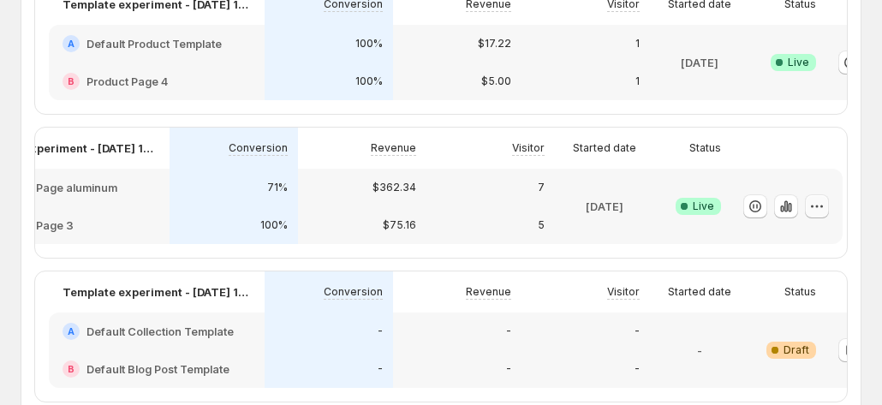
drag, startPoint x: 784, startPoint y: 219, endPoint x: 815, endPoint y: 211, distance: 31.8
click at [815, 211] on icon "button" at bounding box center [816, 206] width 17 height 17
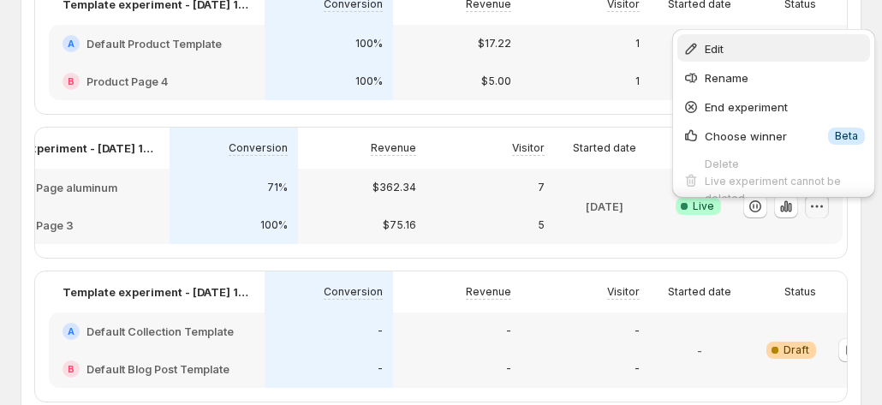
click at [743, 50] on span "Edit" at bounding box center [785, 48] width 160 height 17
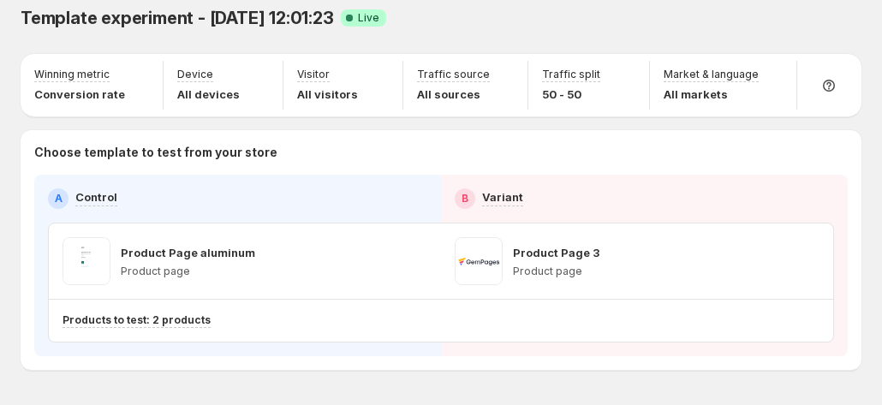
scroll to position [70, 0]
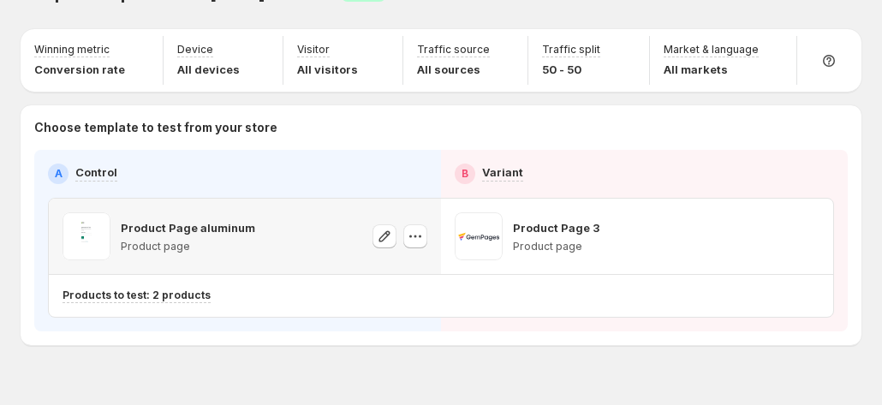
click at [432, 199] on div "Product Page aluminum Product page" at bounding box center [245, 236] width 392 height 75
click at [418, 228] on icon "button" at bounding box center [415, 236] width 17 height 17
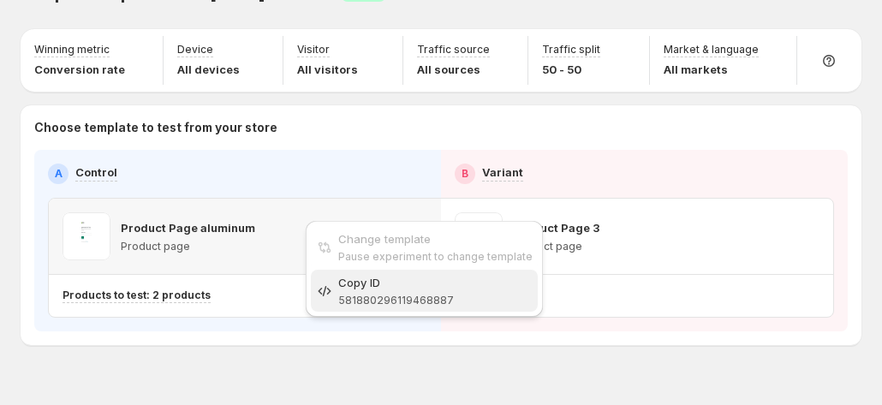
click at [421, 295] on span "581880296119468887" at bounding box center [396, 300] width 116 height 13
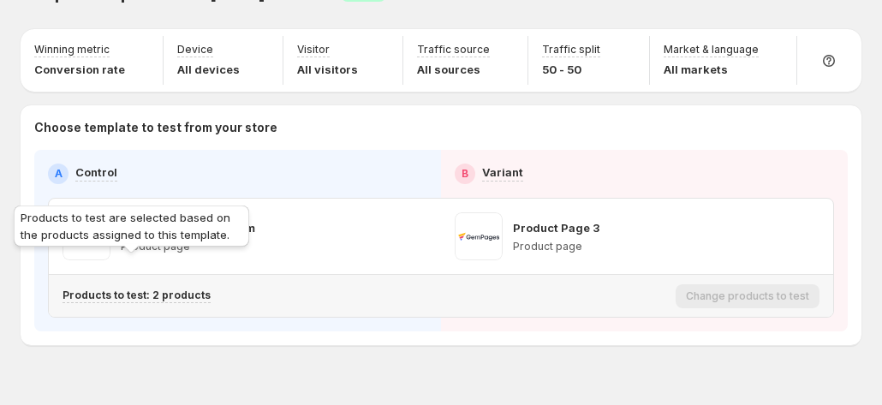
scroll to position [0, 0]
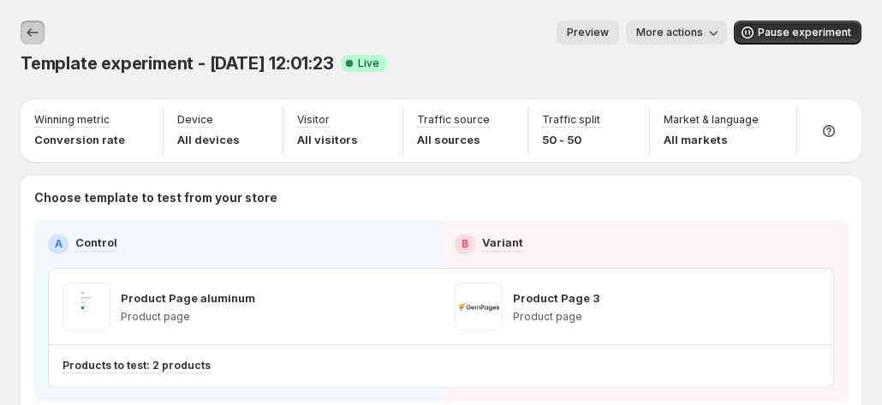
click at [28, 29] on icon "Experiments" at bounding box center [32, 32] width 17 height 17
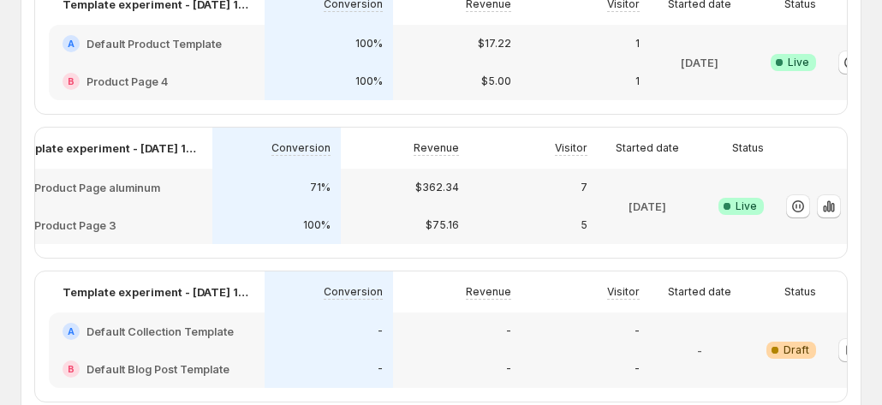
scroll to position [0, 95]
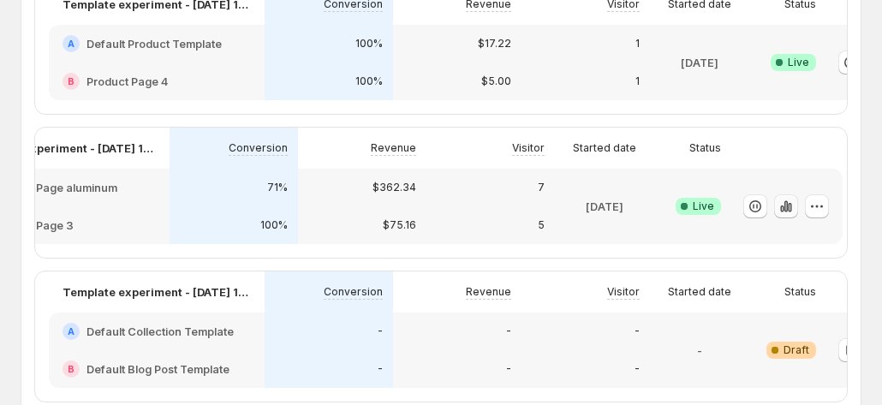
click at [784, 211] on icon "button" at bounding box center [785, 205] width 3 height 11
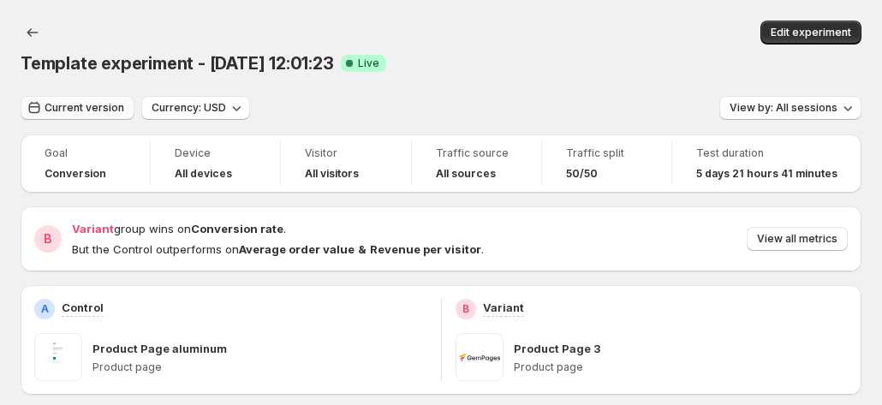
click at [96, 101] on span "Current version" at bounding box center [85, 108] width 80 height 14
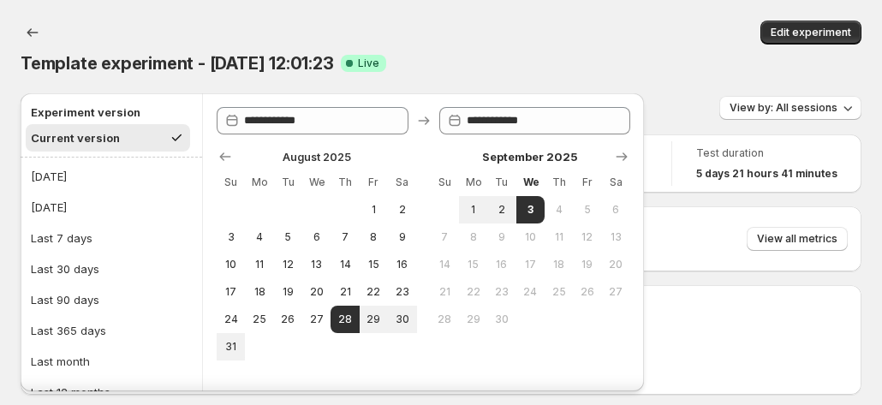
scroll to position [43, 0]
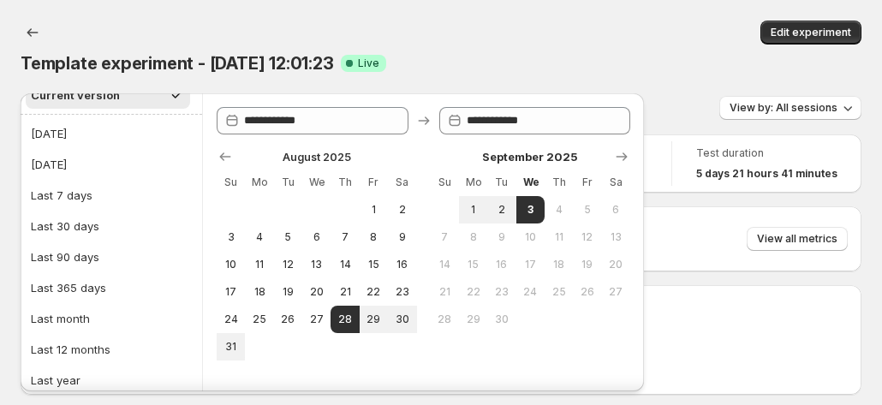
click at [625, 96] on div "Current version Currency: USD View by: All sessions" at bounding box center [441, 108] width 841 height 25
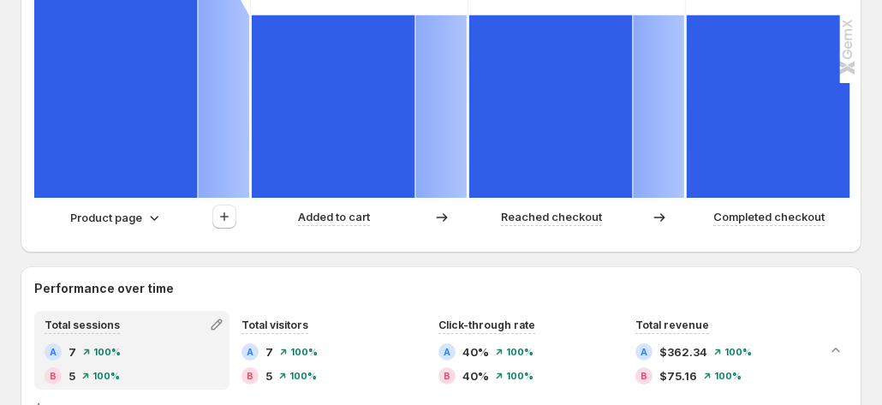
scroll to position [685, 0]
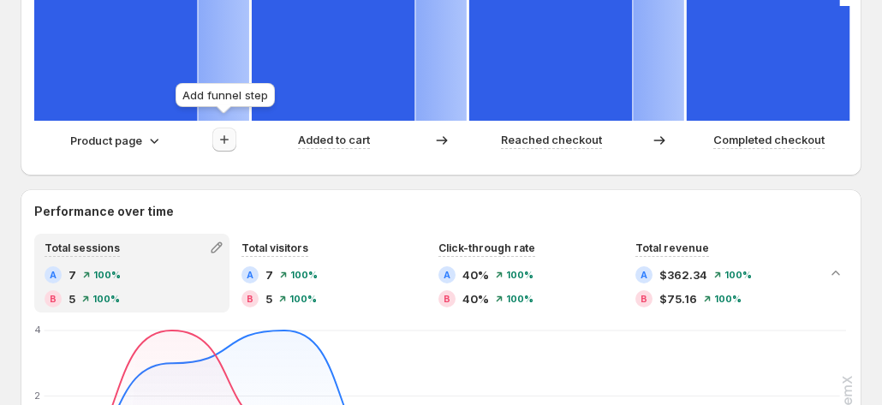
click at [225, 131] on icon "button" at bounding box center [224, 139] width 17 height 17
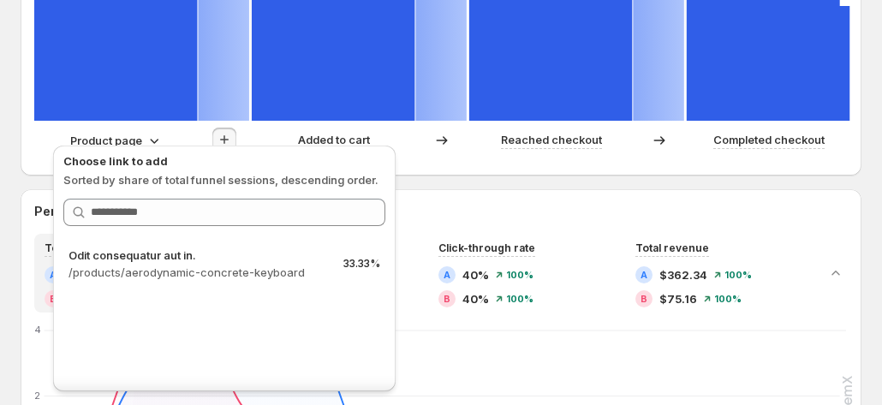
click at [142, 132] on div "Product page" at bounding box center [116, 140] width 92 height 17
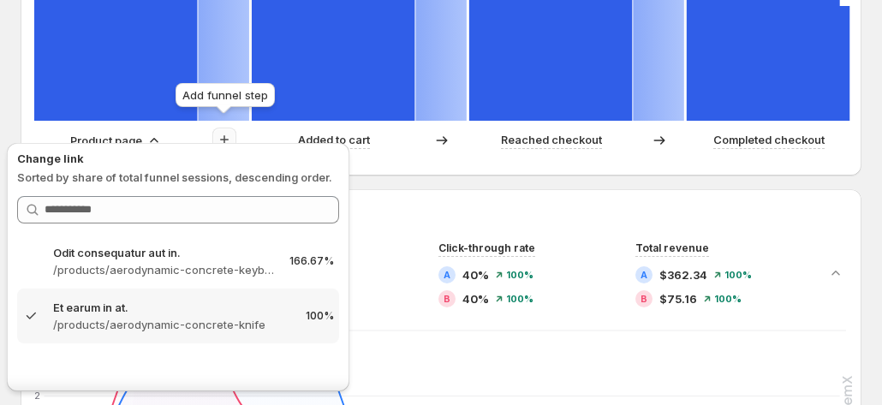
click at [226, 133] on icon "button" at bounding box center [224, 139] width 17 height 17
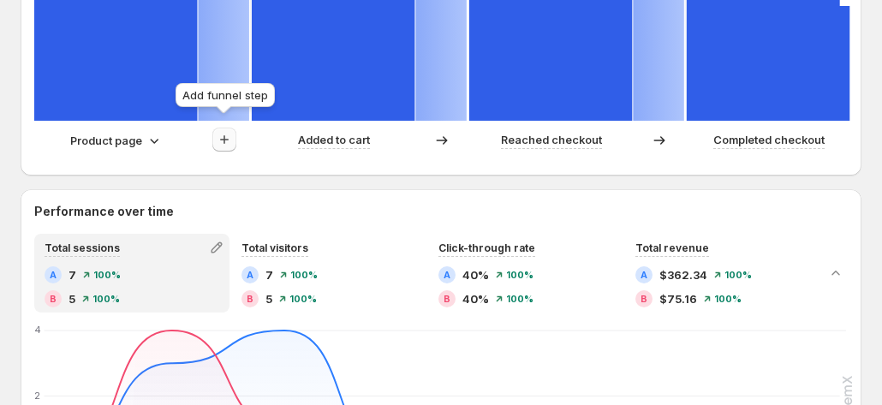
click at [214, 134] on button "button" at bounding box center [224, 140] width 24 height 24
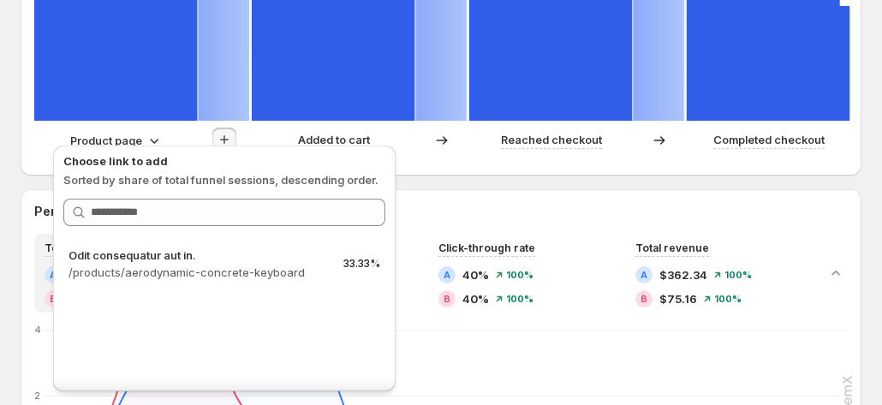
click at [196, 132] on div "Product page" at bounding box center [116, 140] width 164 height 17
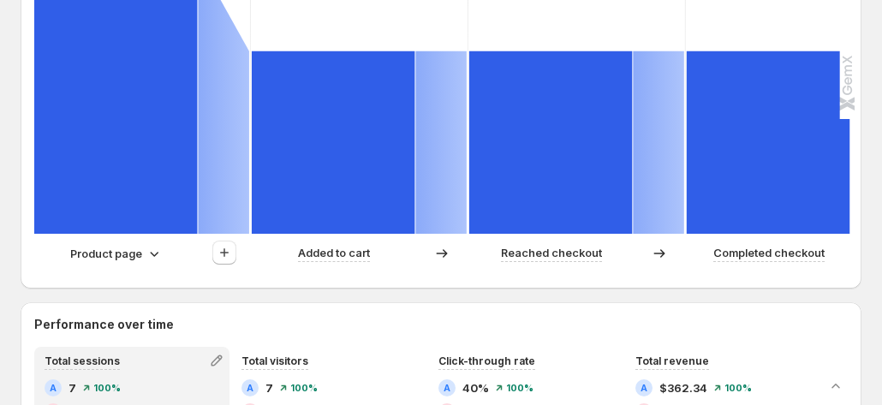
scroll to position [599, 0]
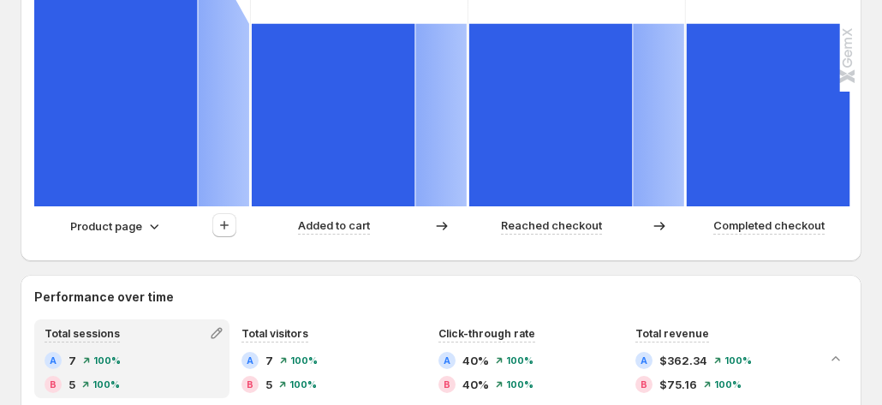
click at [130, 217] on p "Product page" at bounding box center [106, 225] width 72 height 17
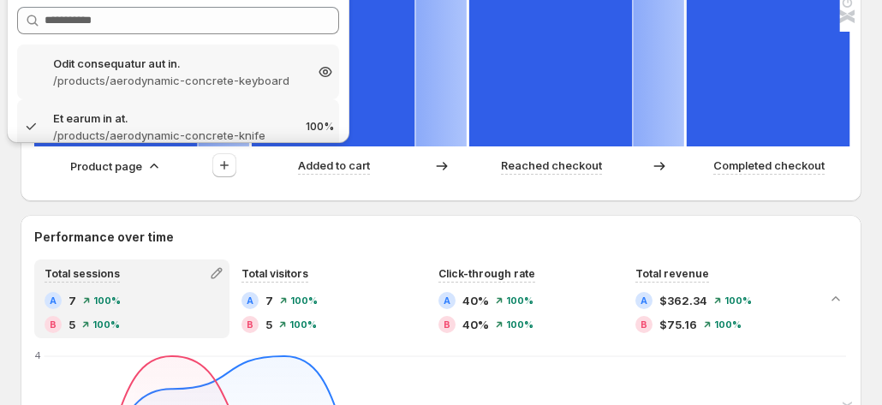
scroll to position [685, 0]
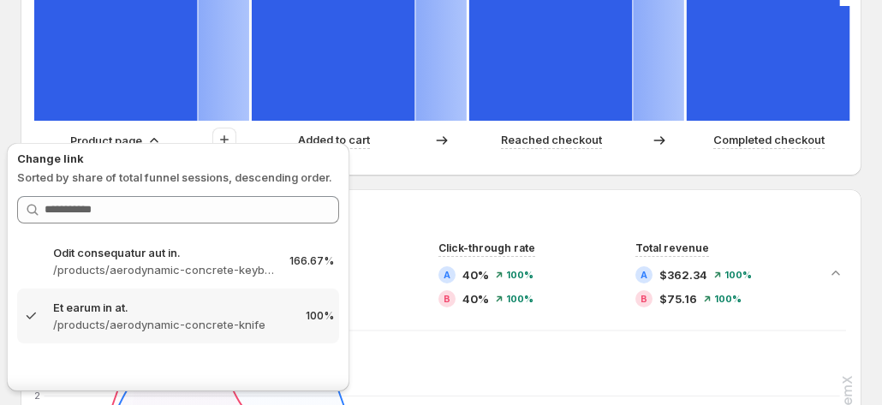
click at [178, 132] on div "Product page" at bounding box center [116, 140] width 164 height 17
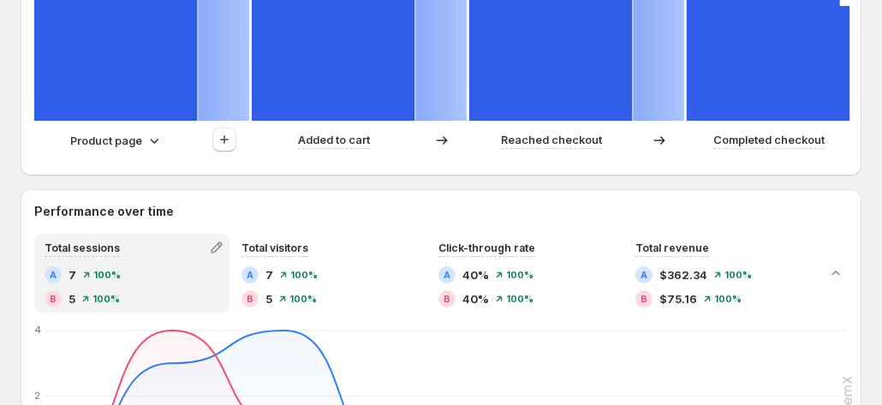
click at [130, 132] on p "Product page" at bounding box center [106, 140] width 72 height 17
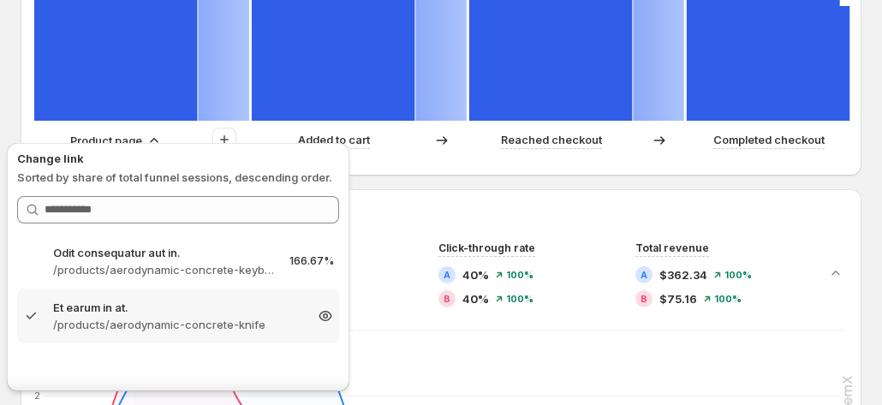
click at [137, 313] on p "Et earum in at." at bounding box center [178, 307] width 250 height 17
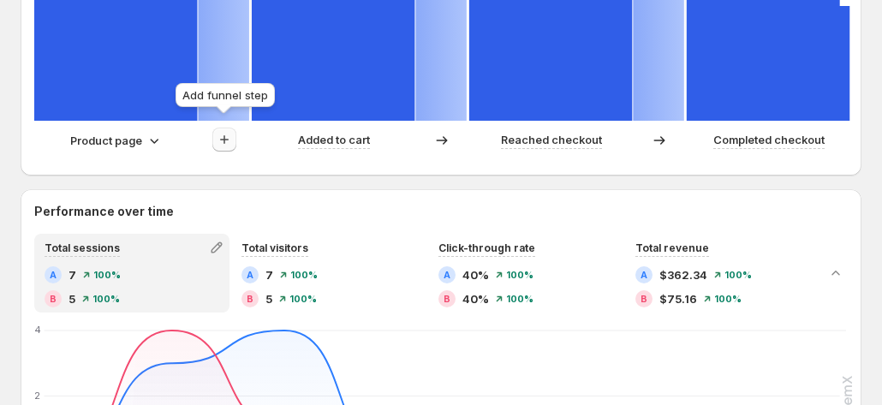
click at [217, 131] on icon "button" at bounding box center [224, 139] width 17 height 17
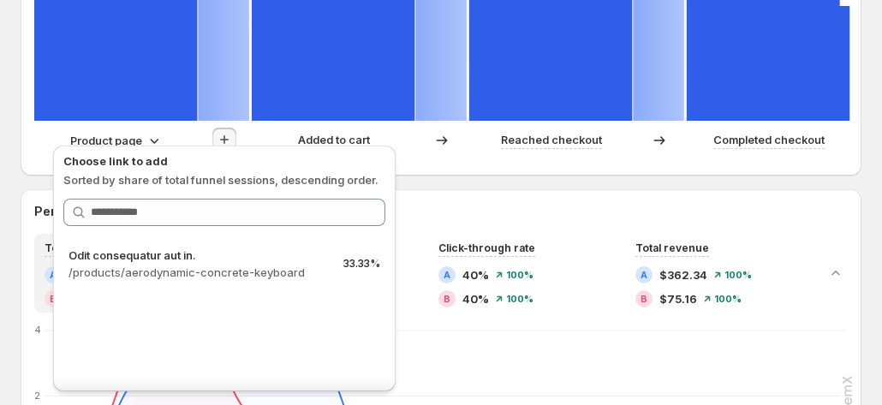
click at [139, 133] on p "Product page" at bounding box center [106, 140] width 72 height 17
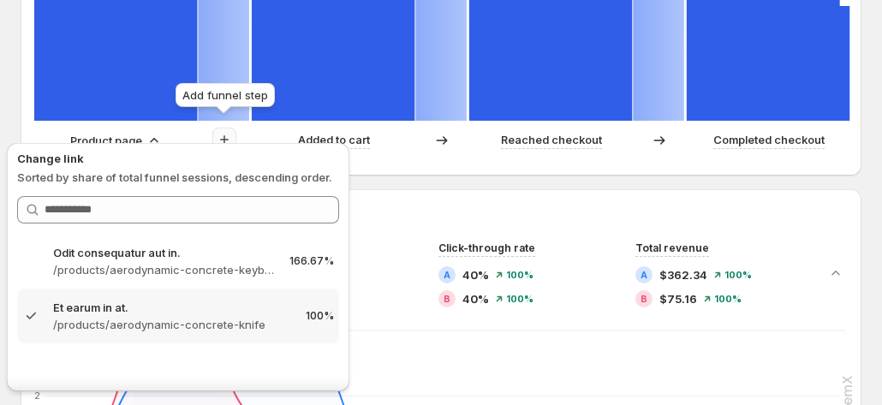
click at [214, 133] on button "button" at bounding box center [224, 140] width 24 height 24
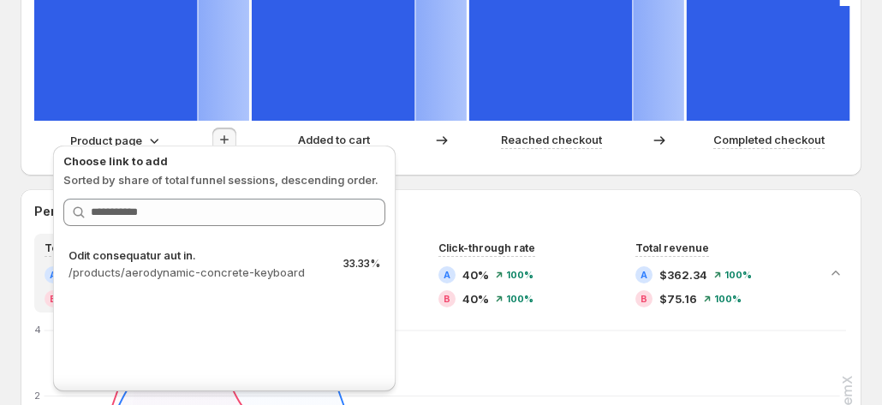
click at [175, 128] on div "Product page" at bounding box center [142, 140] width 216 height 25
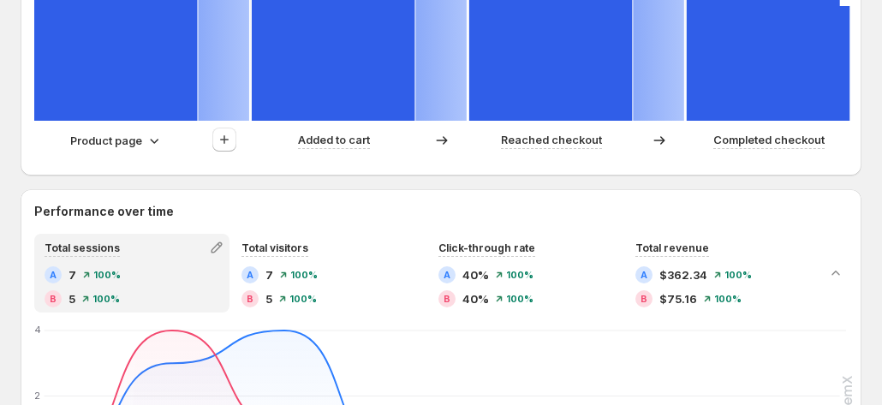
click at [137, 138] on p "Product page" at bounding box center [106, 140] width 72 height 17
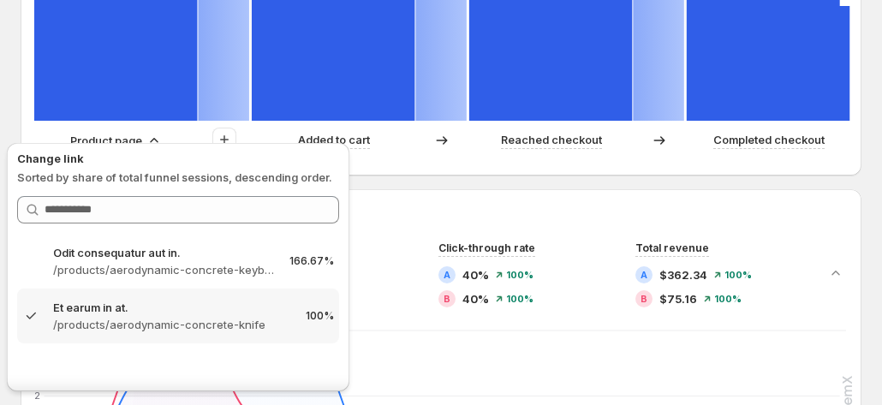
click at [144, 133] on div "Product page" at bounding box center [116, 140] width 92 height 17
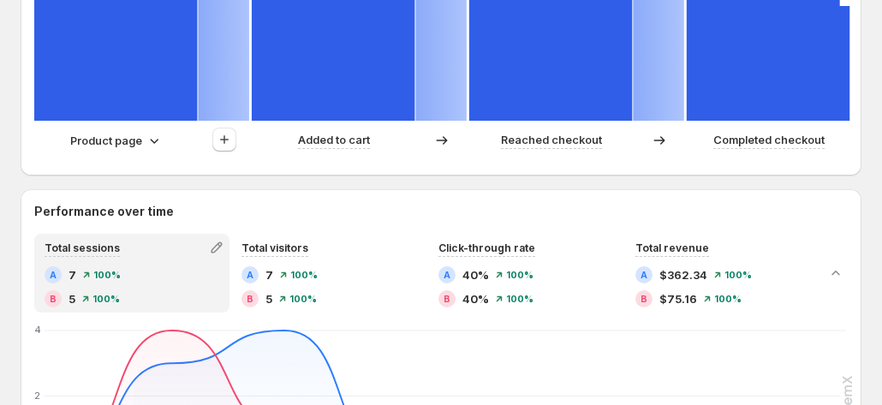
click at [144, 133] on div "Product page" at bounding box center [116, 140] width 92 height 17
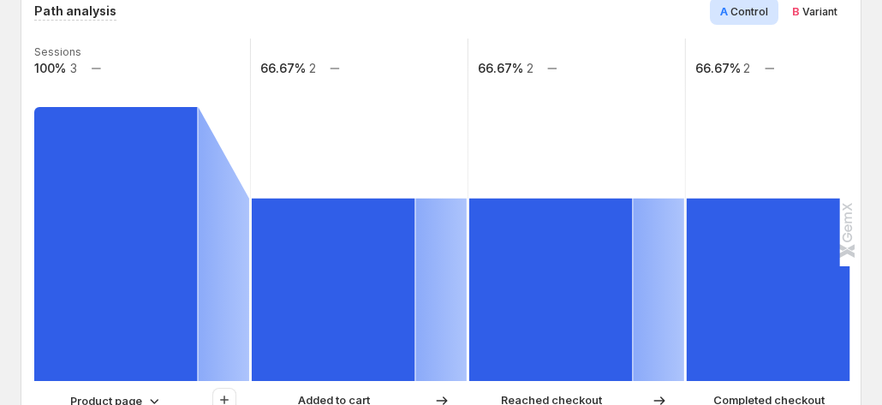
scroll to position [514, 0]
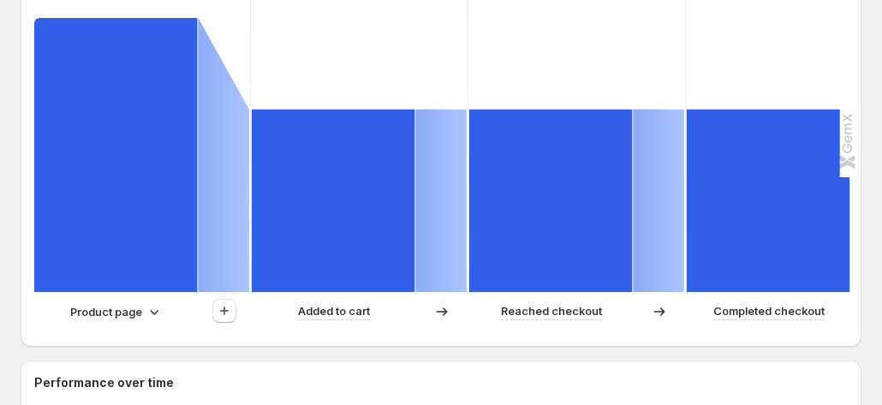
click at [115, 303] on p "Product page" at bounding box center [106, 311] width 72 height 17
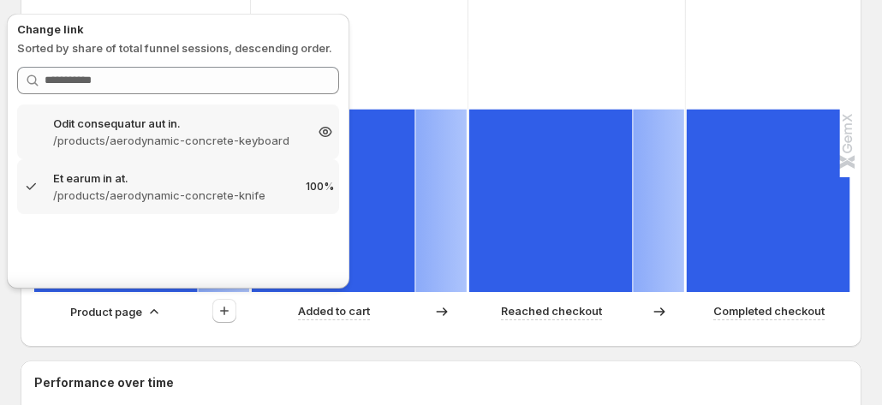
click at [189, 132] on p "/products/aerodynamic-concrete-keyboard" at bounding box center [178, 140] width 250 height 17
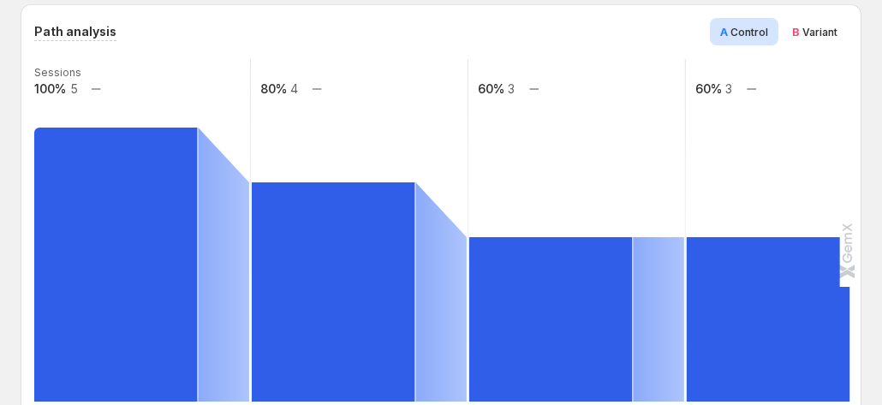
scroll to position [428, 0]
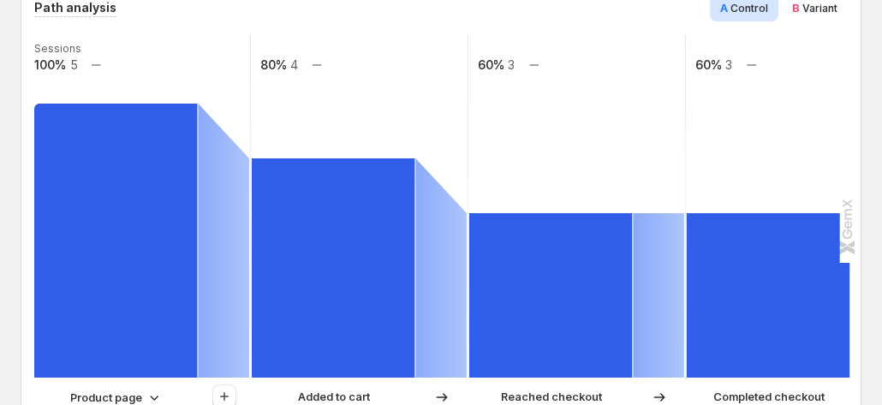
click at [140, 389] on p "Product page" at bounding box center [106, 397] width 72 height 17
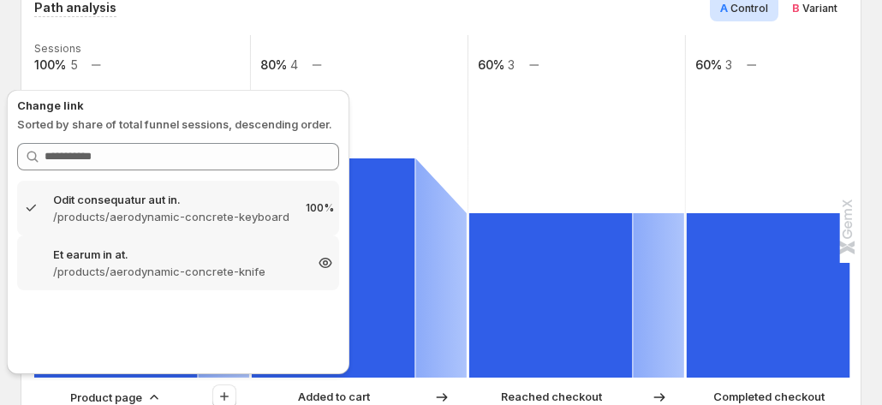
click at [168, 270] on p "/products/aerodynamic-concrete-knife" at bounding box center [178, 271] width 250 height 17
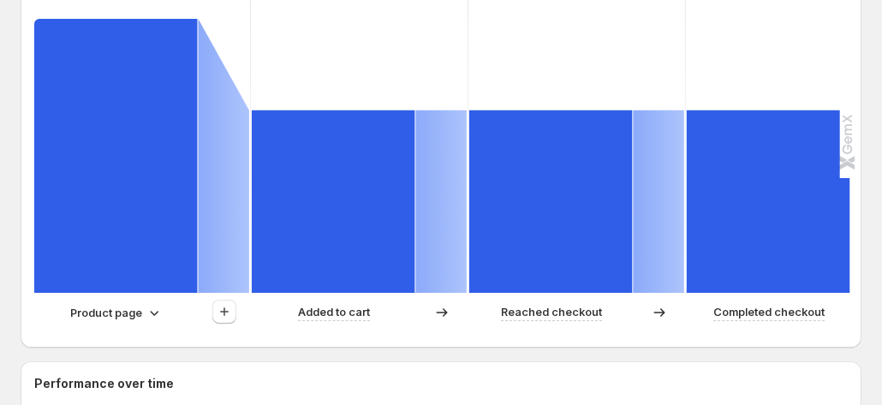
scroll to position [514, 0]
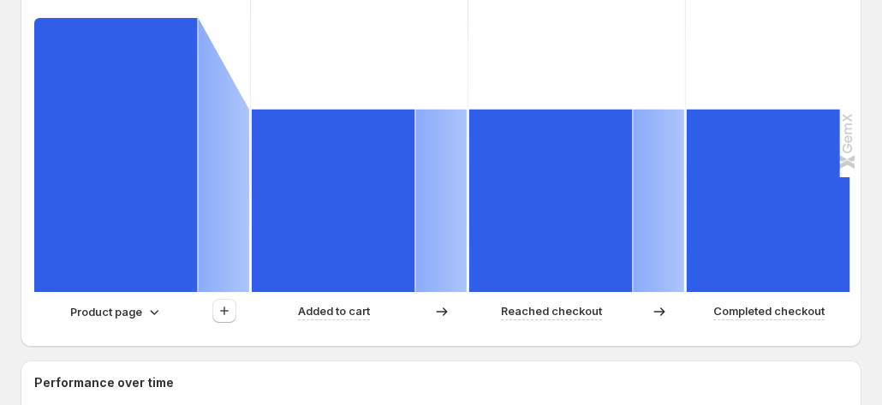
click at [135, 303] on p "Product page" at bounding box center [106, 311] width 72 height 17
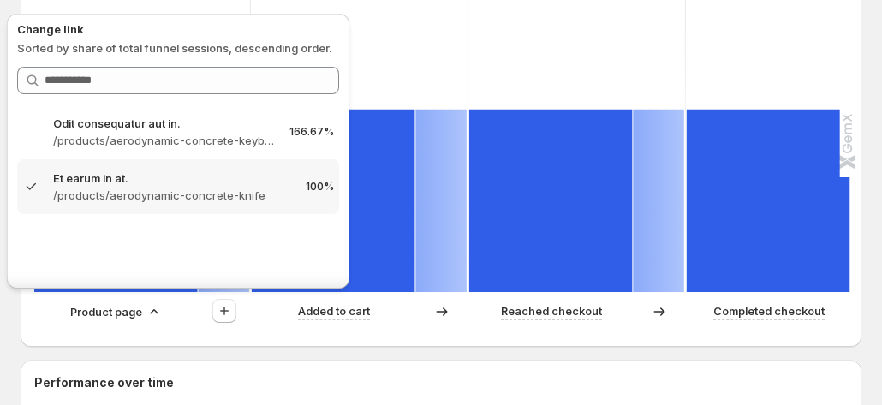
click at [135, 303] on p "Product page" at bounding box center [106, 311] width 72 height 17
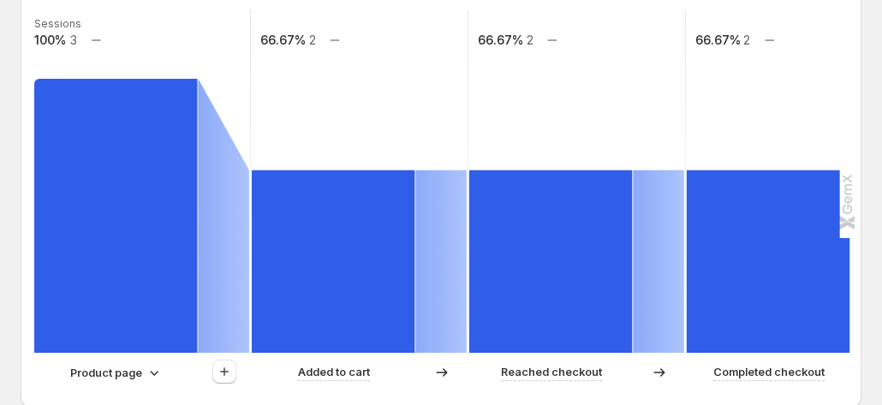
scroll to position [428, 0]
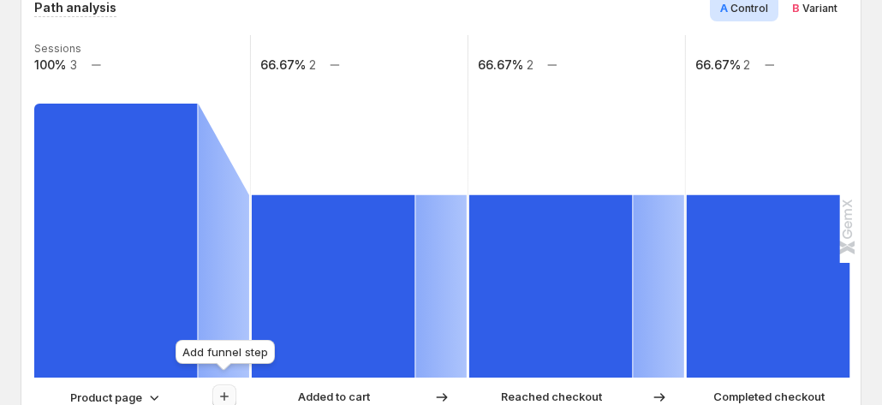
click at [229, 388] on icon "button" at bounding box center [224, 396] width 17 height 17
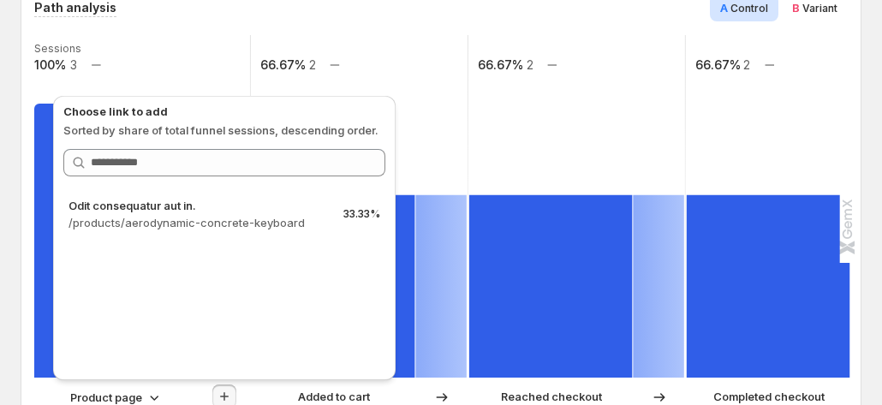
click at [102, 389] on p "Product page" at bounding box center [106, 397] width 72 height 17
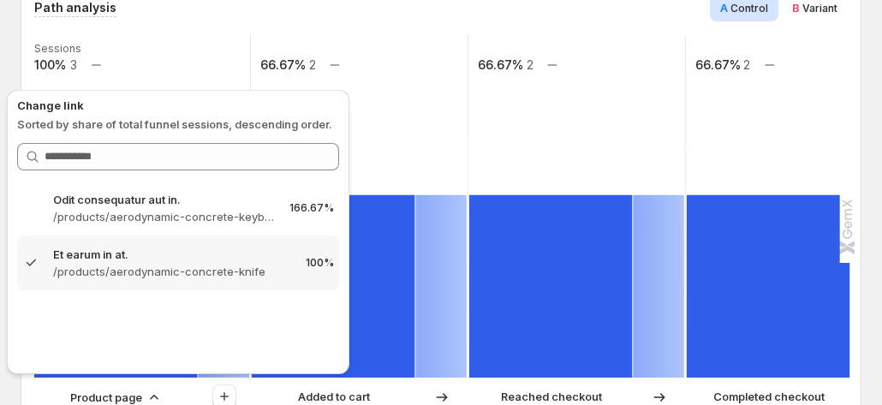
click at [102, 389] on p "Product page" at bounding box center [106, 397] width 72 height 17
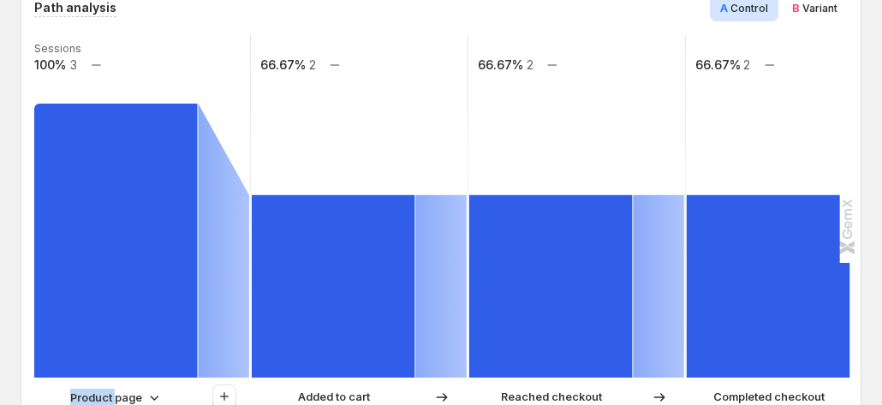
click at [102, 389] on p "Product page" at bounding box center [106, 397] width 72 height 17
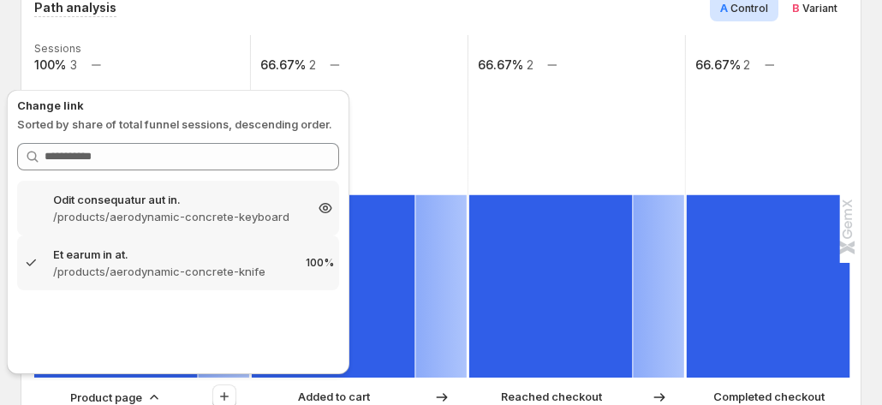
click at [146, 201] on p "Odit consequatur aut in." at bounding box center [178, 199] width 250 height 17
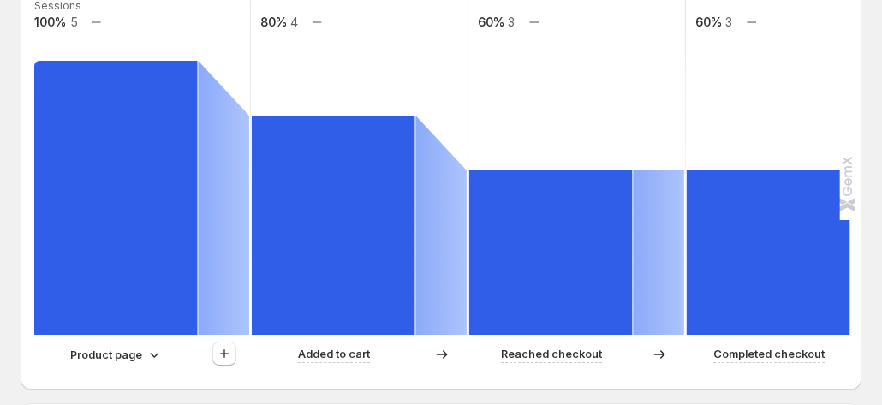
scroll to position [514, 0]
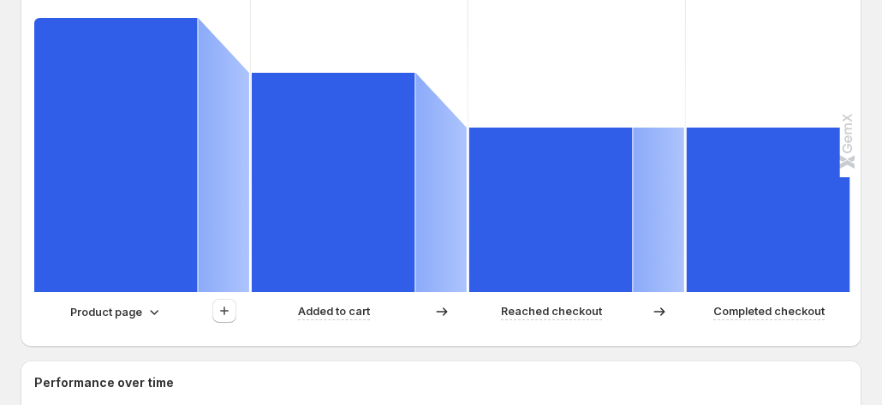
click at [124, 303] on p "Product page" at bounding box center [106, 311] width 72 height 17
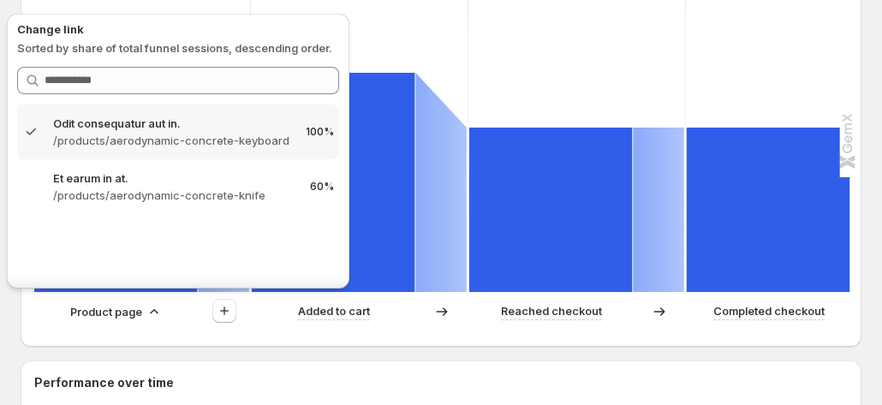
click at [124, 303] on p "Product page" at bounding box center [106, 311] width 72 height 17
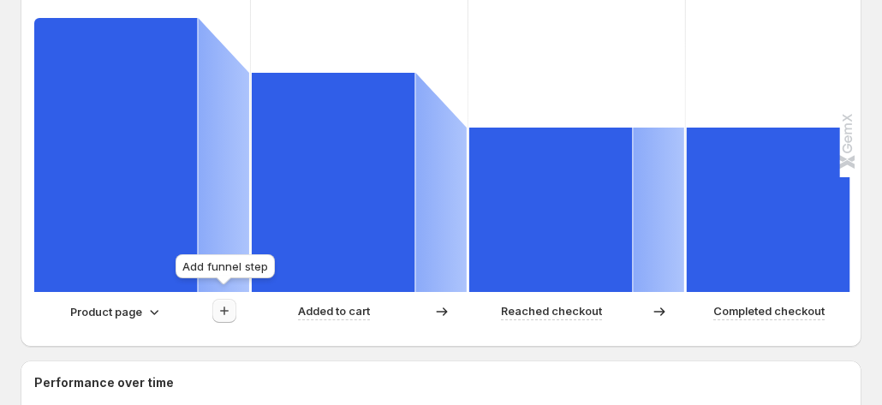
click at [221, 302] on icon "button" at bounding box center [224, 310] width 17 height 17
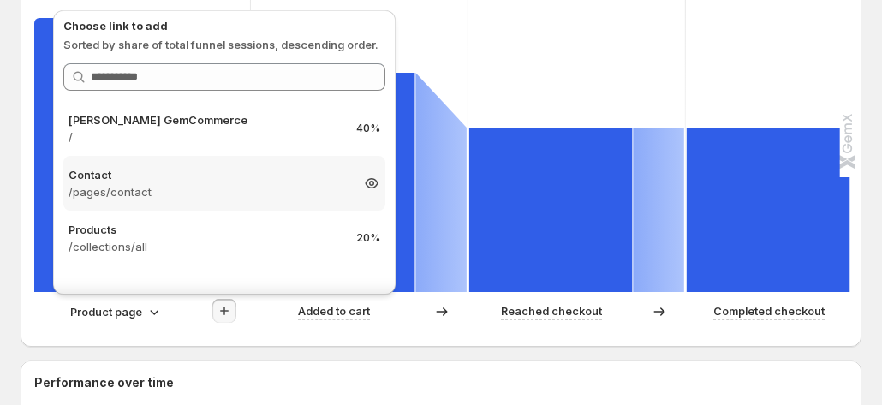
scroll to position [428, 0]
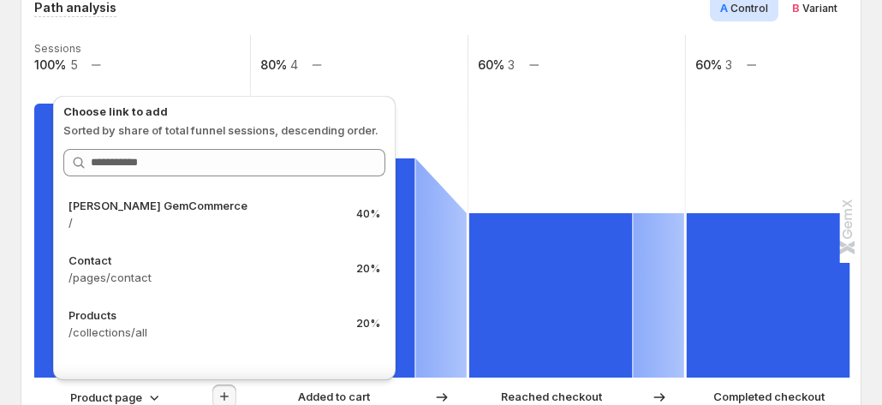
click at [216, 13] on div "Path analysis A Control B Variant Sessions 100% 5 80% 4 60% 3 60% 3 Product pag…" at bounding box center [440, 206] width 813 height 425
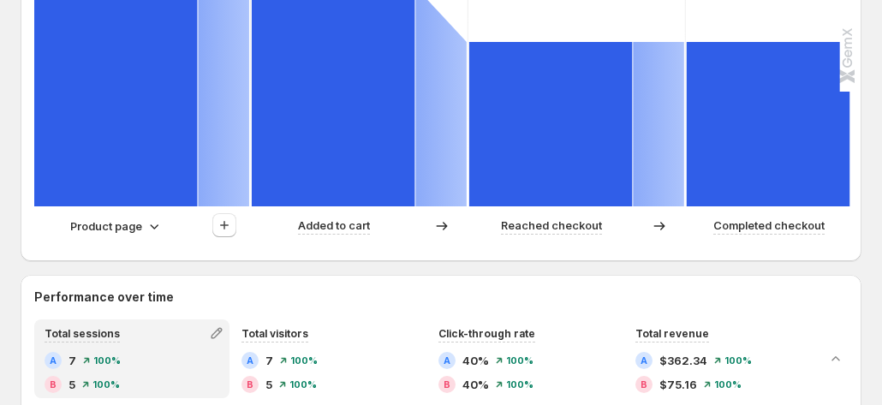
scroll to position [685, 0]
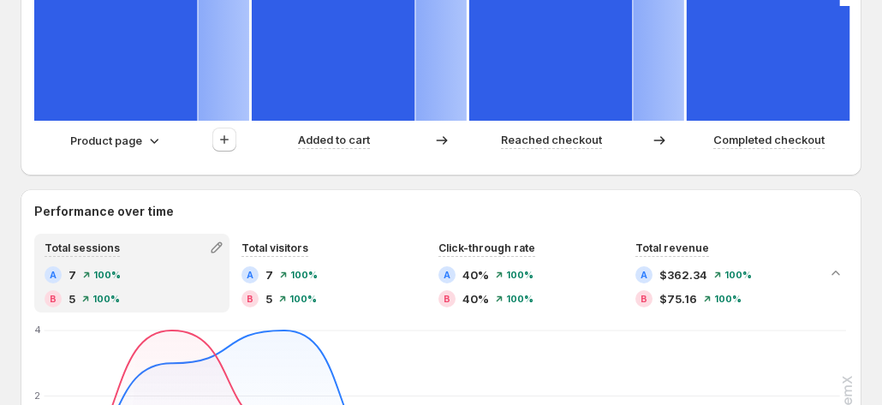
click at [138, 132] on p "Product page" at bounding box center [106, 140] width 72 height 17
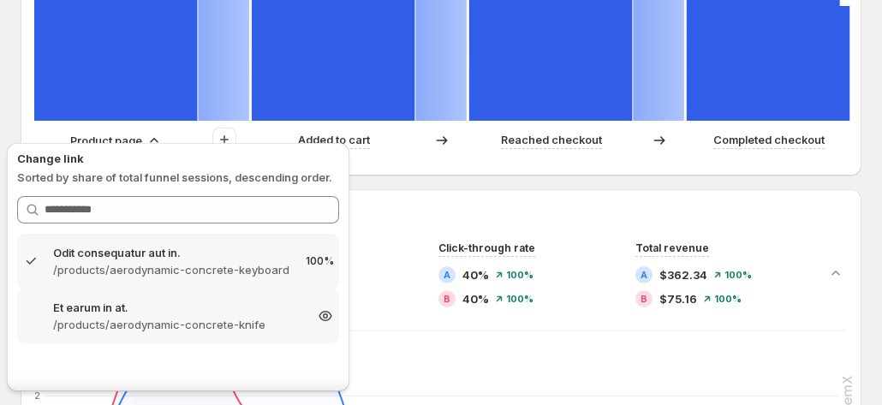
click at [155, 311] on p "Et earum in at." at bounding box center [178, 307] width 250 height 17
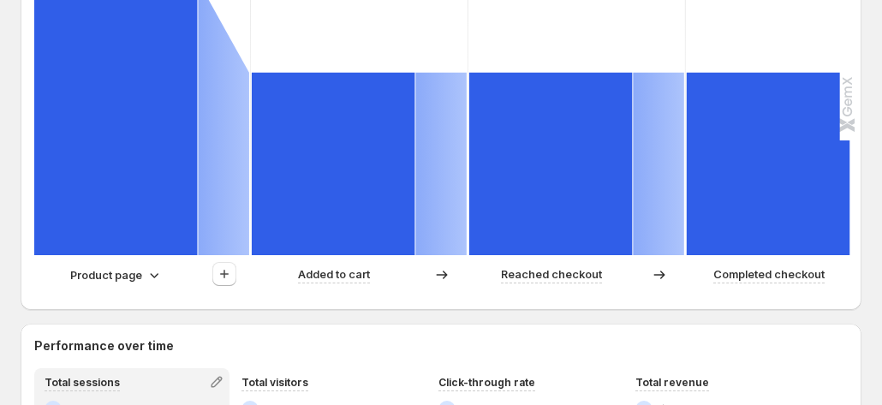
scroll to position [599, 0]
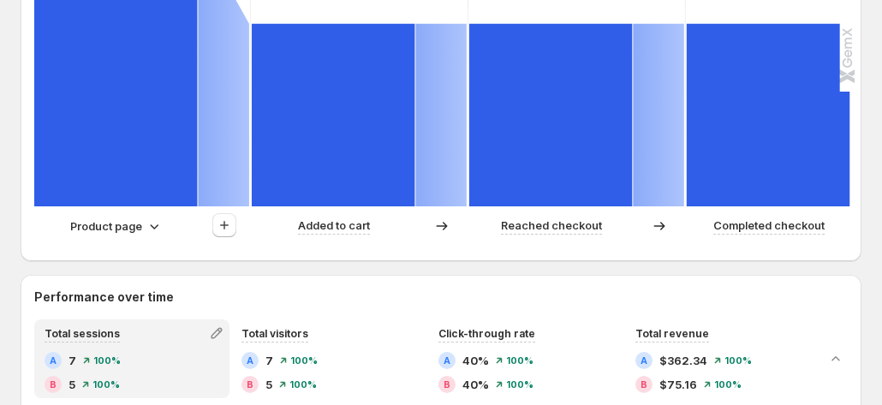
click at [127, 217] on p "Product page" at bounding box center [106, 225] width 72 height 17
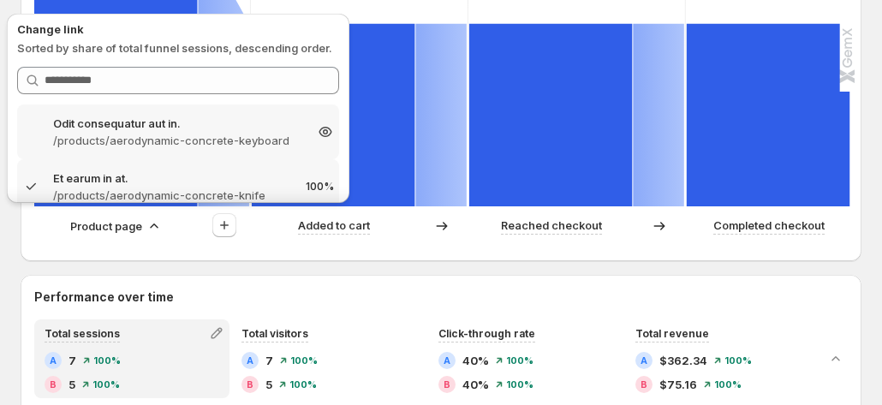
click at [140, 129] on p "Odit consequatur aut in." at bounding box center [178, 123] width 250 height 17
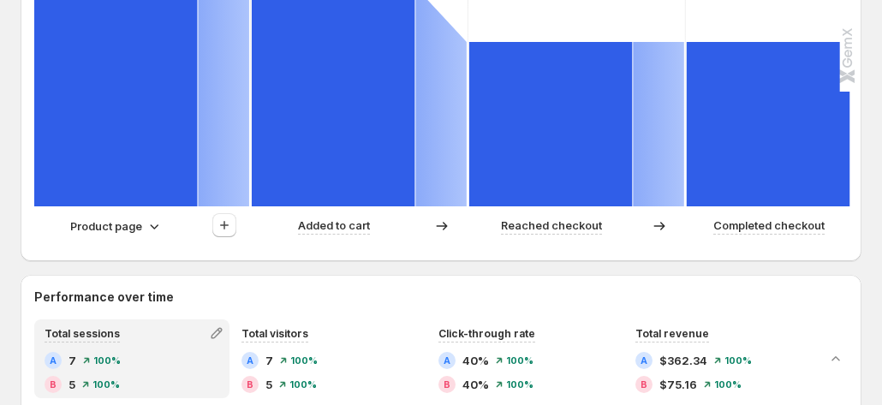
click at [126, 217] on p "Product page" at bounding box center [106, 225] width 72 height 17
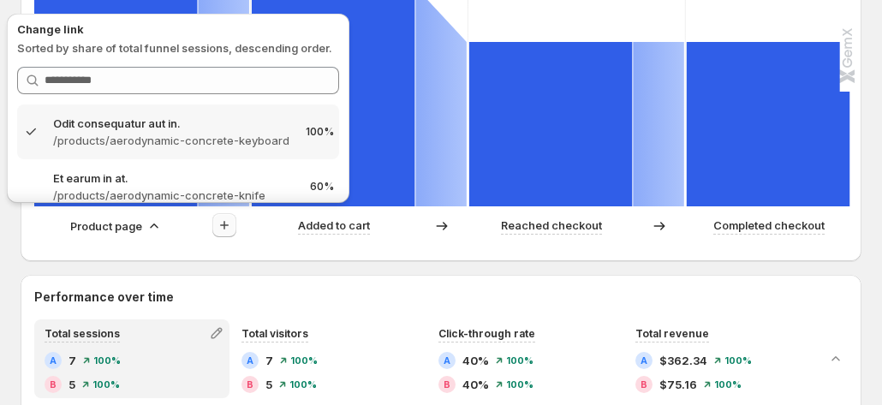
click at [232, 218] on icon "button" at bounding box center [224, 225] width 17 height 17
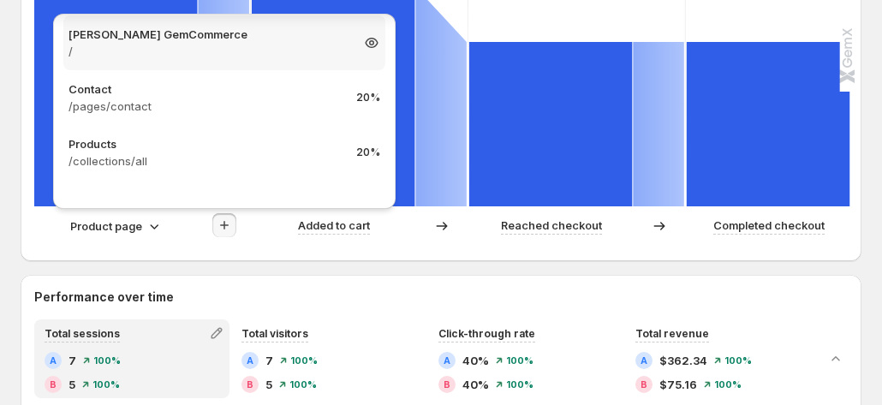
scroll to position [98, 0]
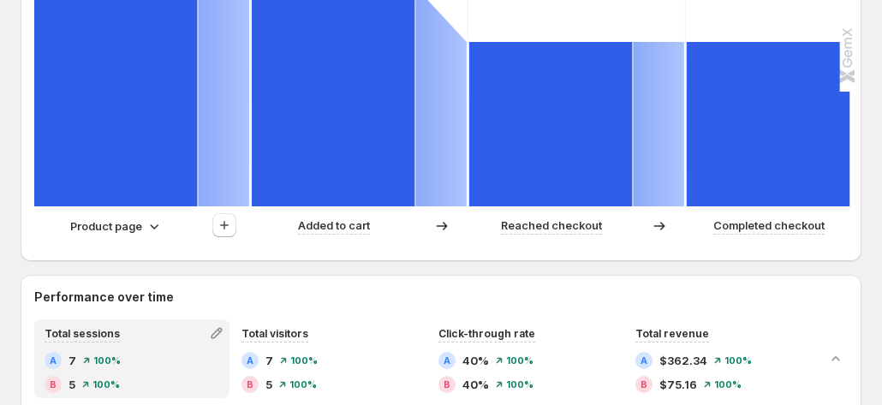
click at [128, 217] on p "Product page" at bounding box center [106, 225] width 72 height 17
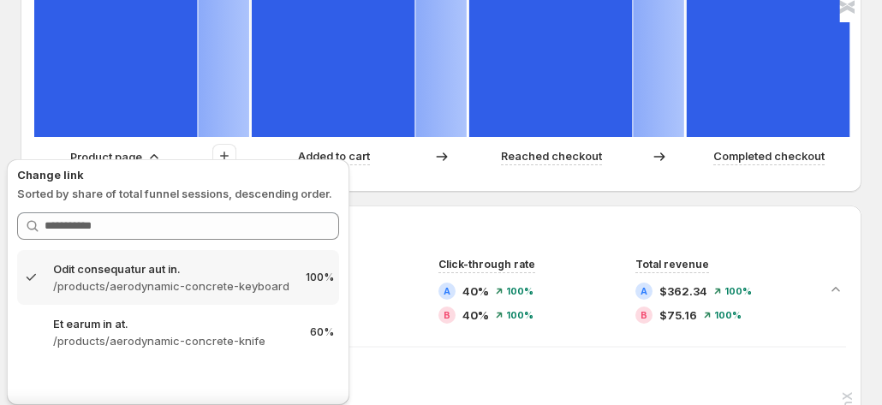
scroll to position [685, 0]
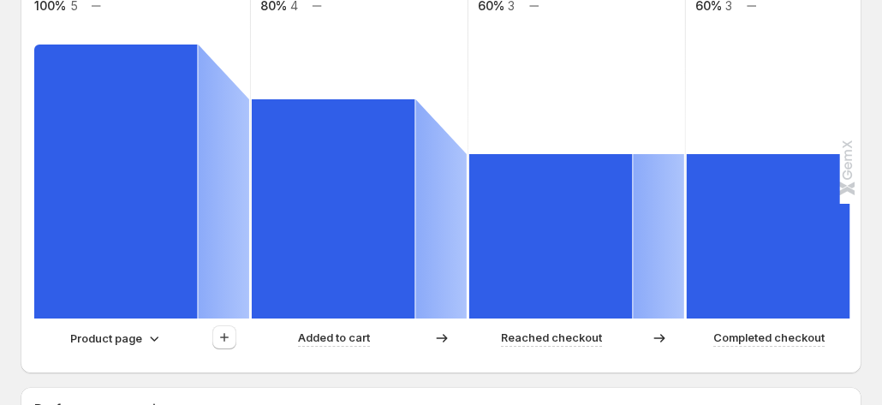
scroll to position [514, 0]
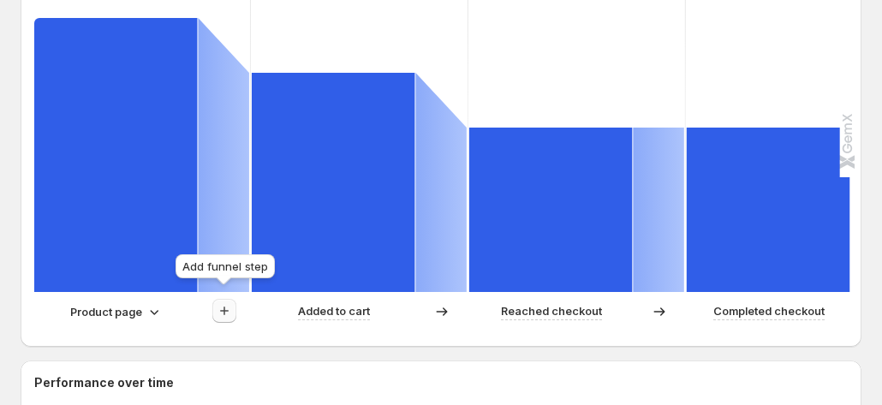
click at [227, 302] on icon "button" at bounding box center [224, 310] width 17 height 17
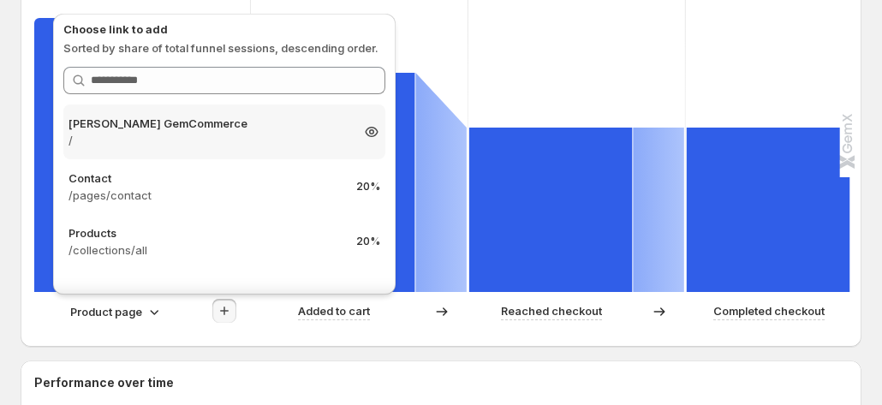
click at [223, 140] on p "/" at bounding box center [208, 140] width 281 height 17
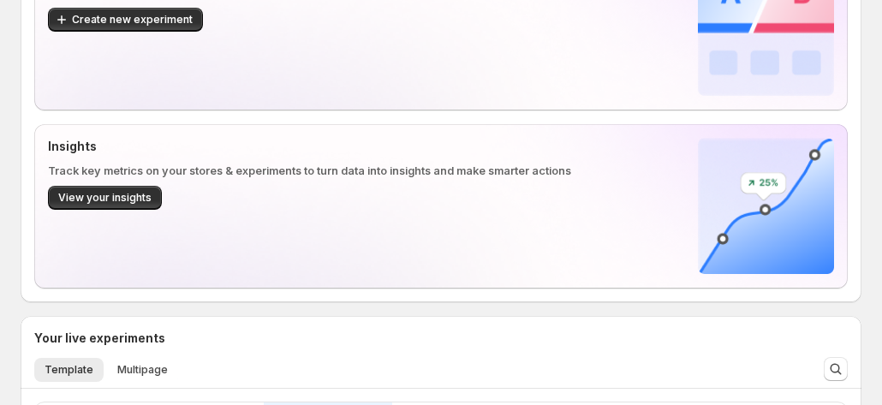
scroll to position [257, 0]
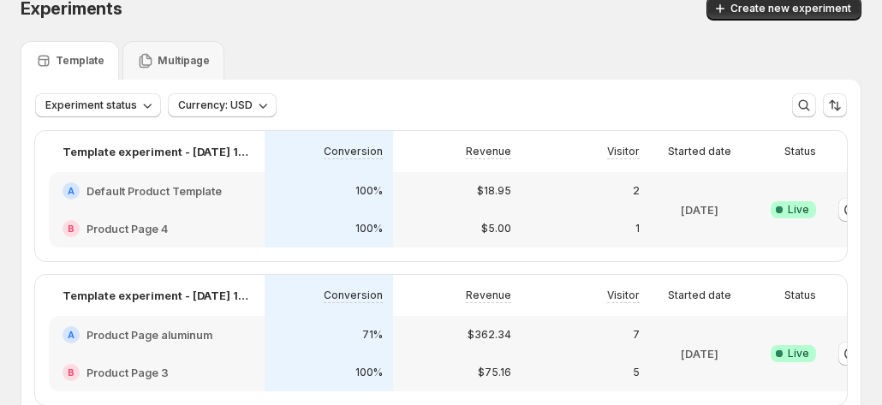
scroll to position [0, 95]
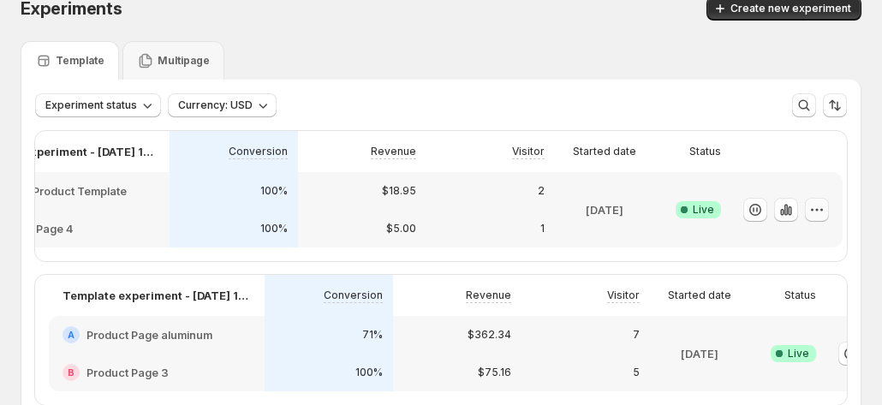
click at [817, 207] on icon "button" at bounding box center [816, 209] width 17 height 17
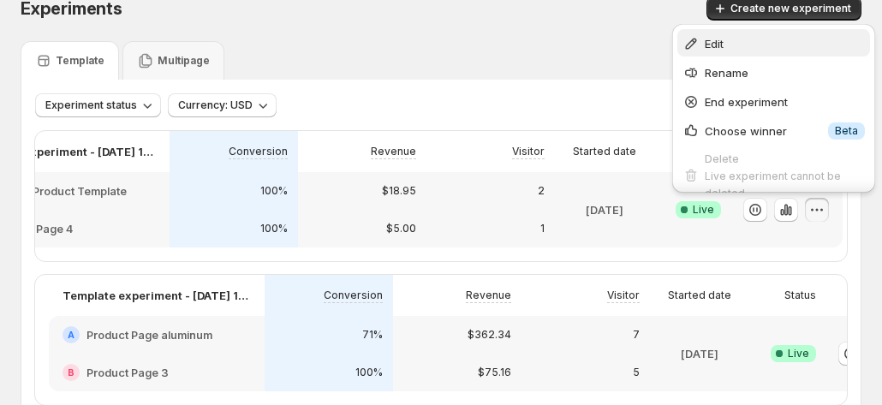
click at [745, 44] on span "Edit" at bounding box center [785, 43] width 160 height 17
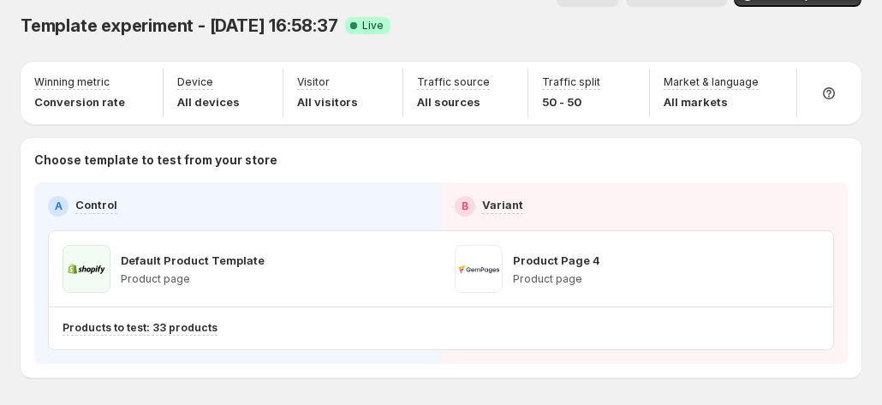
scroll to position [69, 0]
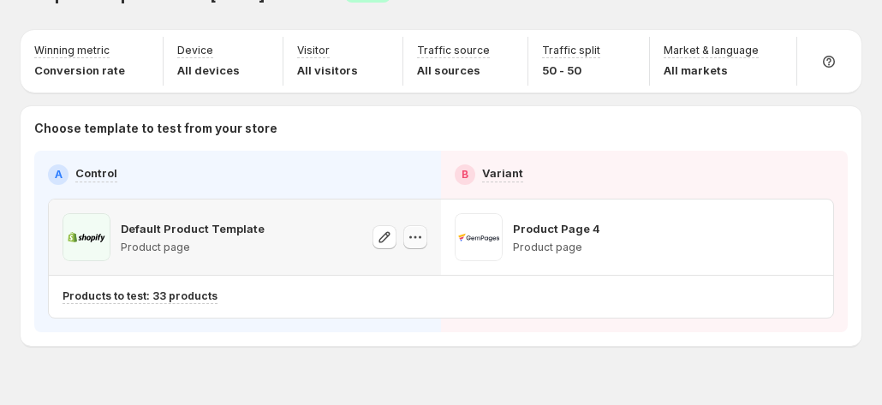
click at [415, 229] on icon "button" at bounding box center [415, 237] width 17 height 17
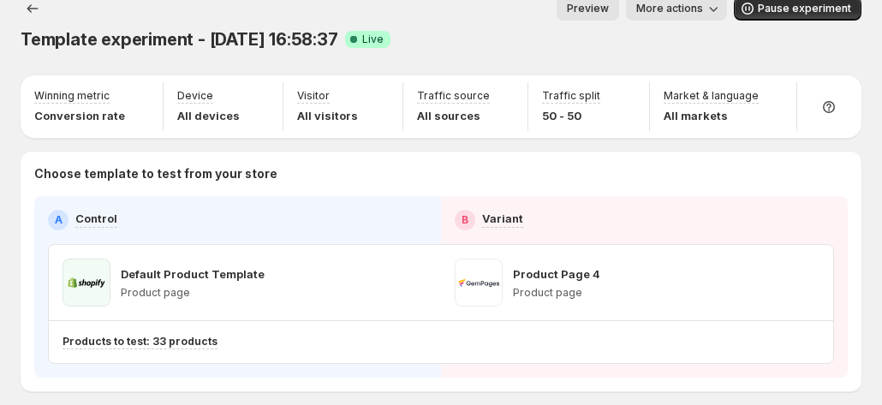
scroll to position [0, 0]
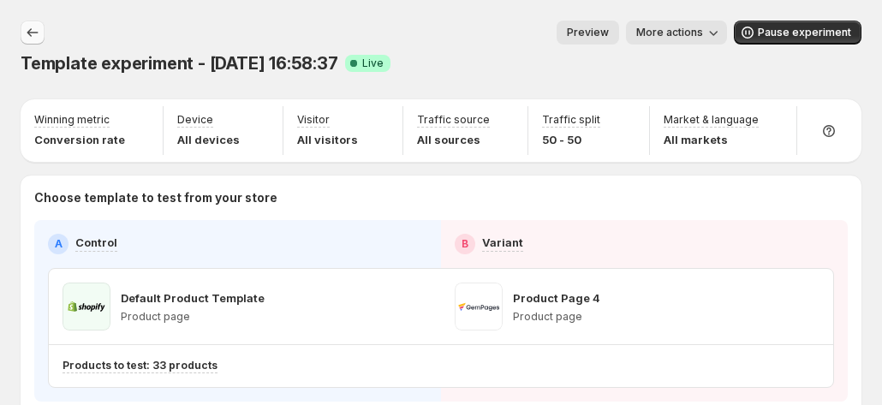
click at [21, 27] on button "Experiments" at bounding box center [33, 33] width 24 height 24
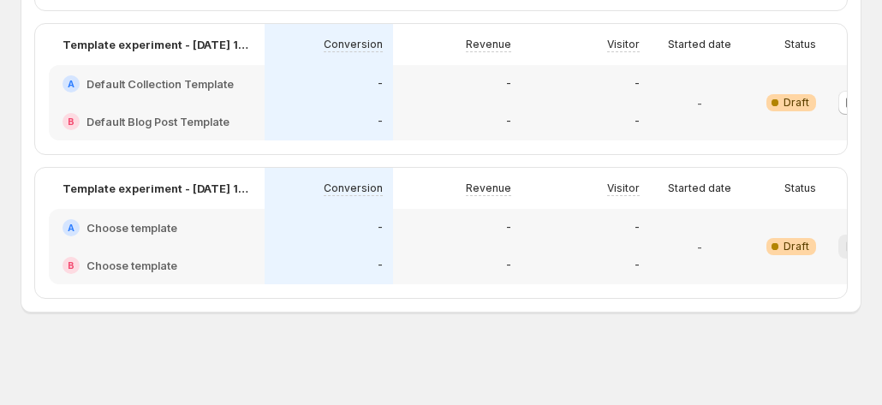
scroll to position [0, 95]
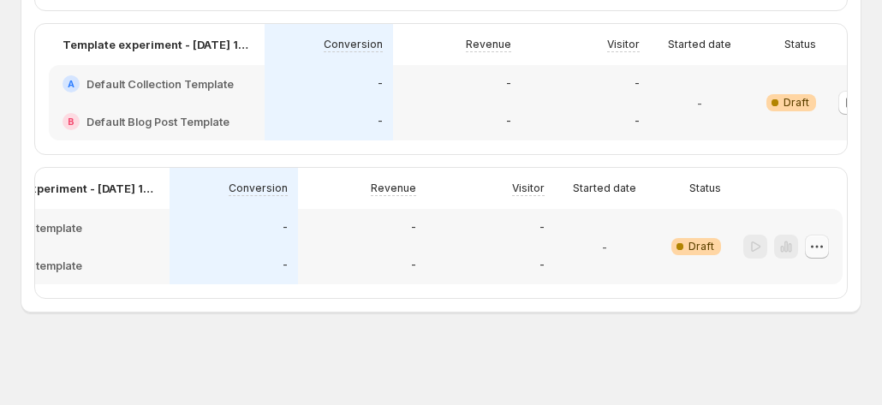
click at [813, 255] on icon "button" at bounding box center [816, 246] width 17 height 17
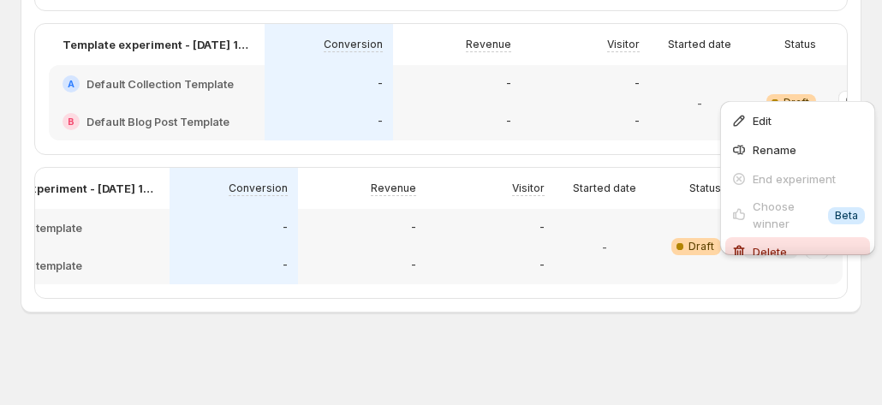
click at [766, 237] on button "Delete" at bounding box center [797, 250] width 145 height 27
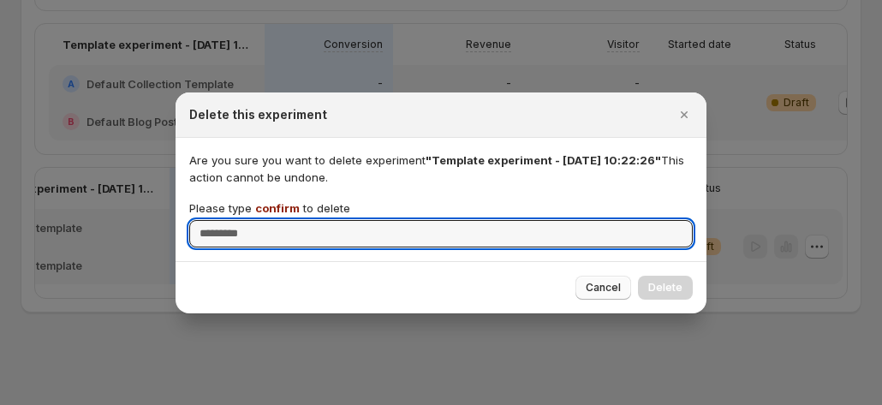
click at [604, 284] on span "Cancel" at bounding box center [603, 288] width 35 height 14
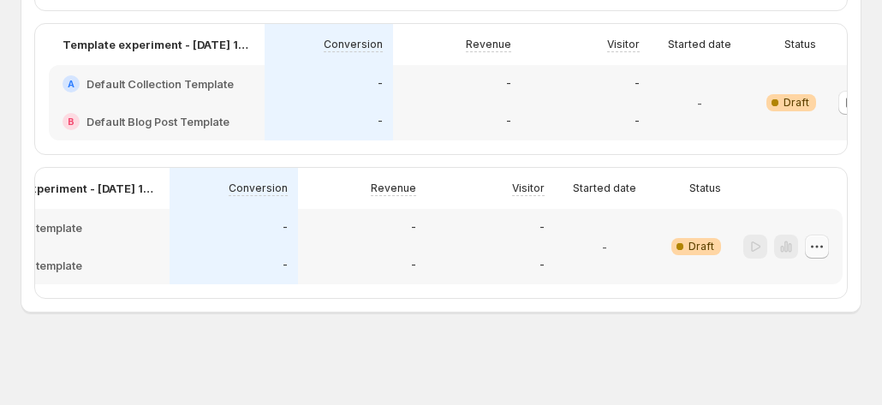
click at [810, 250] on button "button" at bounding box center [817, 247] width 24 height 24
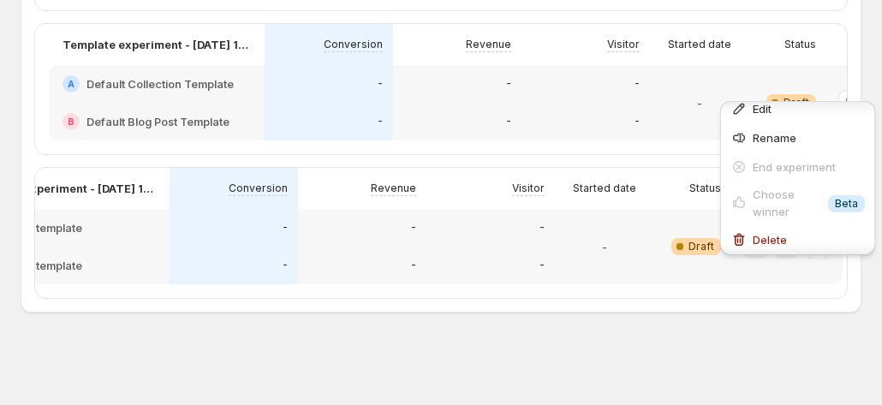
scroll to position [14, 0]
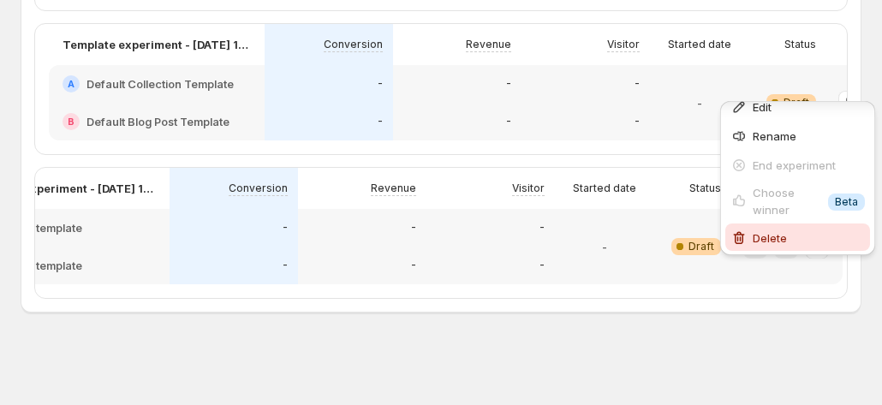
click at [764, 231] on span "Delete" at bounding box center [770, 238] width 34 height 14
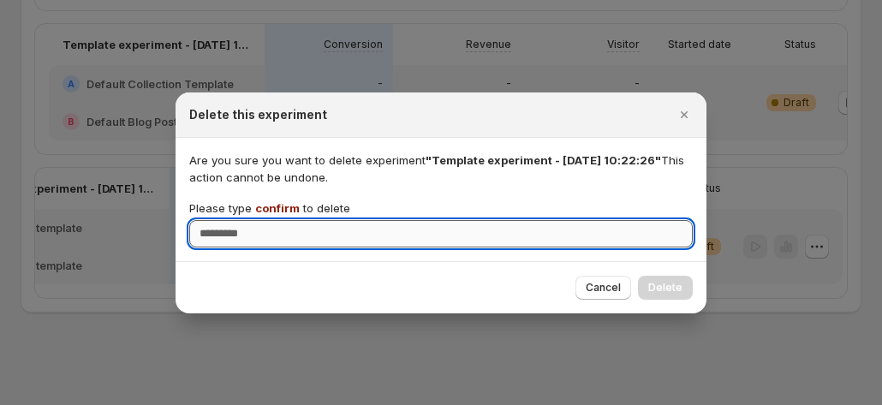
click at [463, 222] on input "Please type confirm to delete" at bounding box center [440, 233] width 503 height 27
type input "*******"
click at [659, 283] on span "Delete" at bounding box center [665, 288] width 34 height 14
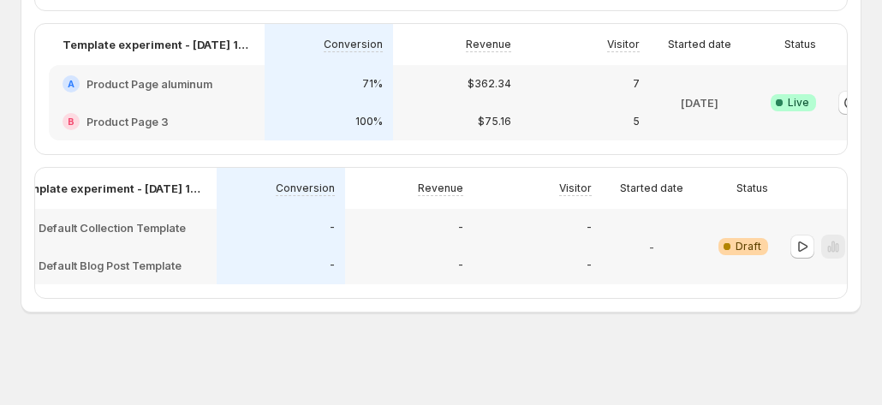
scroll to position [0, 95]
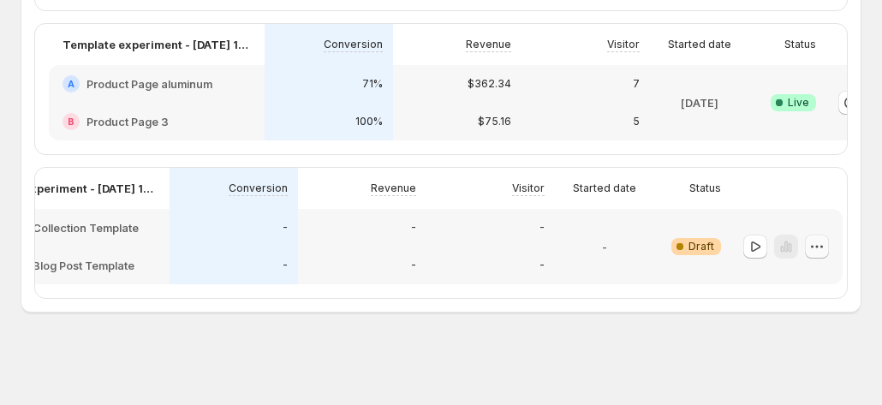
click at [814, 235] on button "button" at bounding box center [817, 247] width 24 height 24
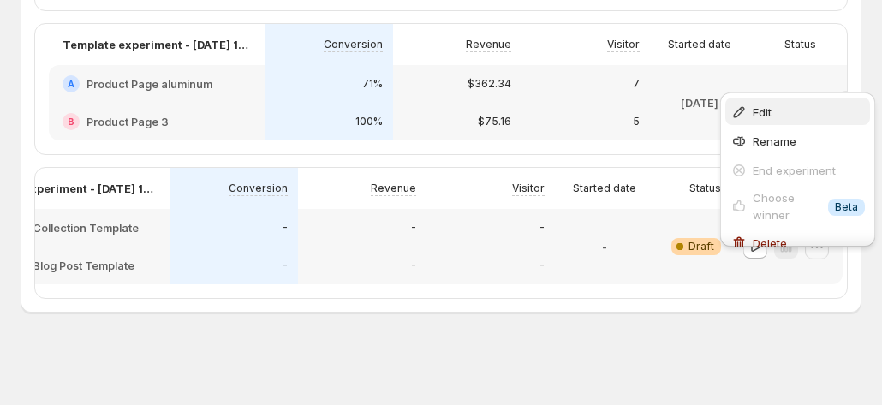
click at [771, 105] on span "Edit" at bounding box center [762, 112] width 19 height 14
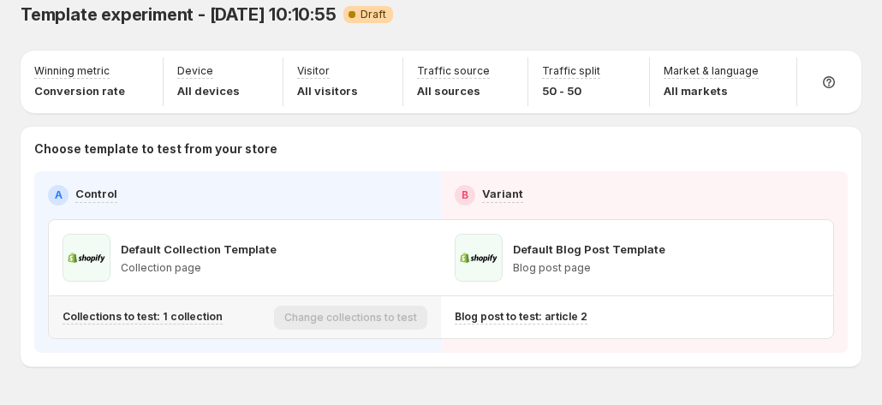
scroll to position [70, 0]
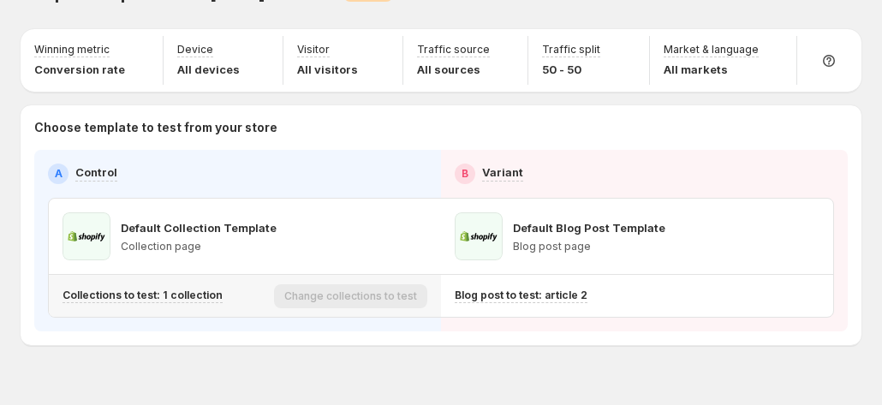
click at [425, 217] on div "This template is only assigned to 1 collection" at bounding box center [357, 224] width 242 height 55
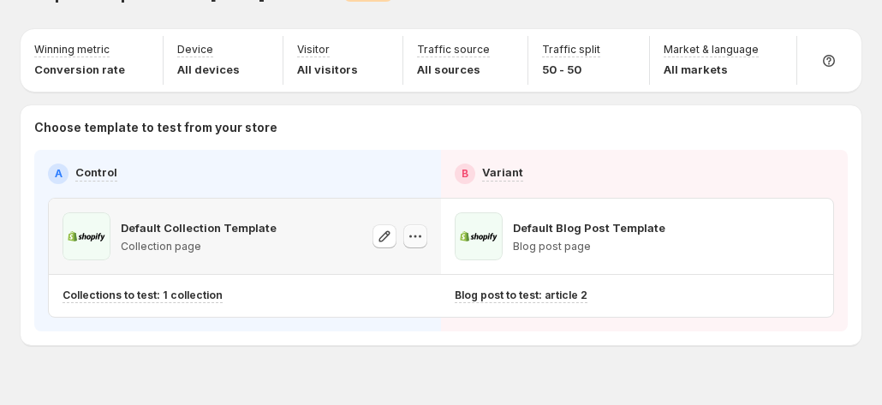
click at [413, 228] on icon "button" at bounding box center [415, 236] width 17 height 17
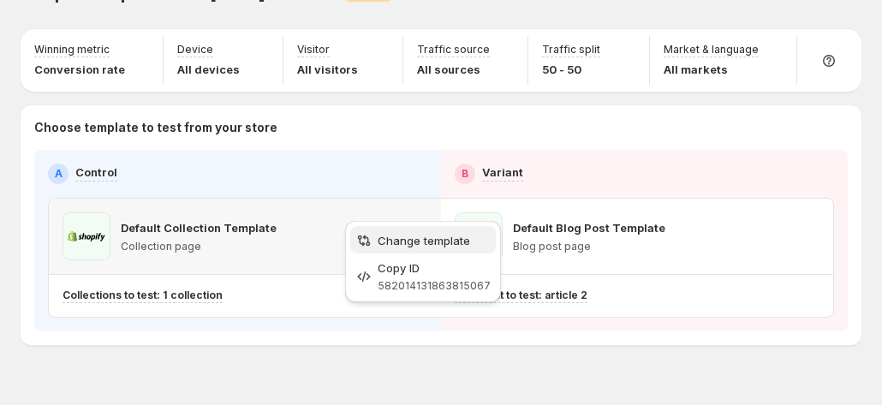
click at [413, 241] on span "Change template" at bounding box center [424, 241] width 92 height 14
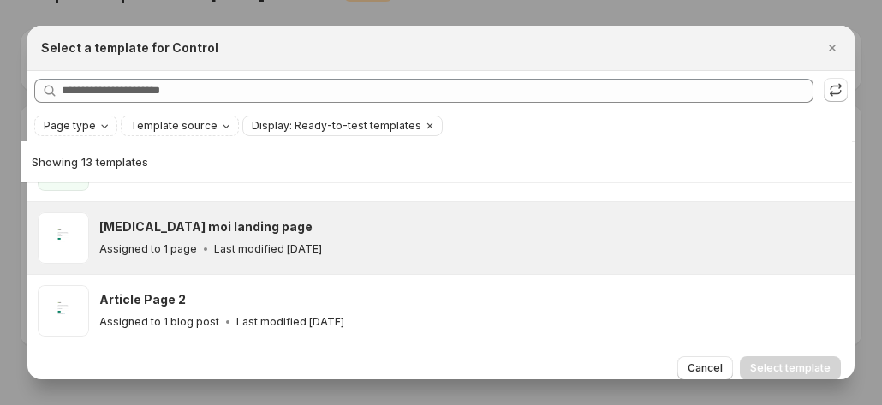
scroll to position [0, 0]
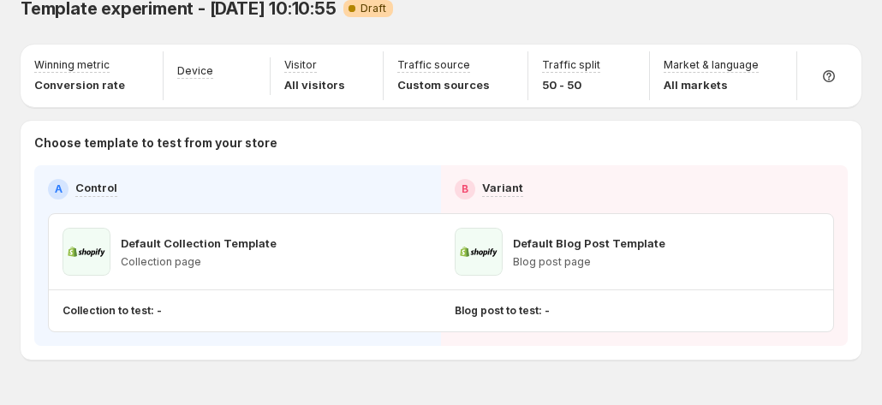
scroll to position [69, 0]
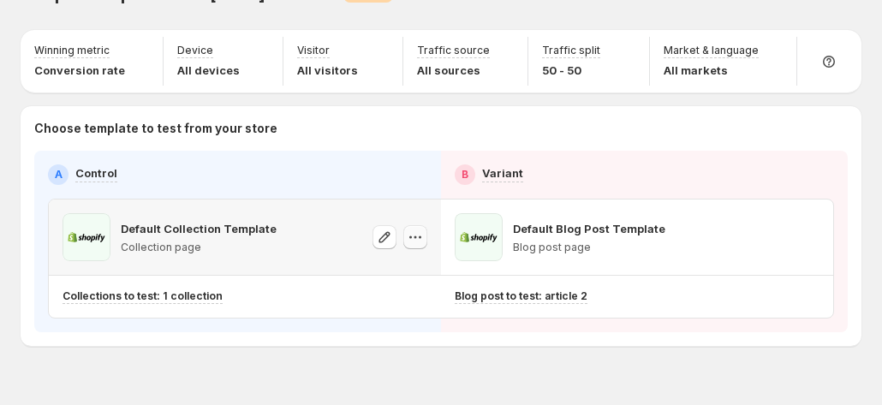
click at [417, 229] on icon "button" at bounding box center [415, 237] width 17 height 17
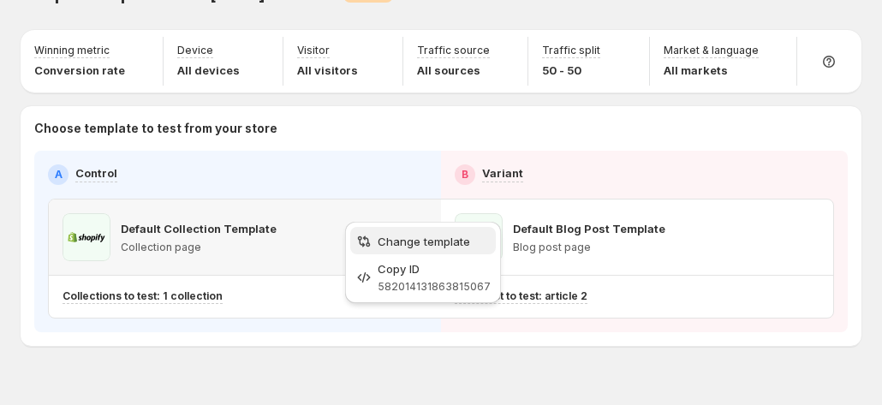
click at [428, 246] on span "Change template" at bounding box center [424, 242] width 92 height 14
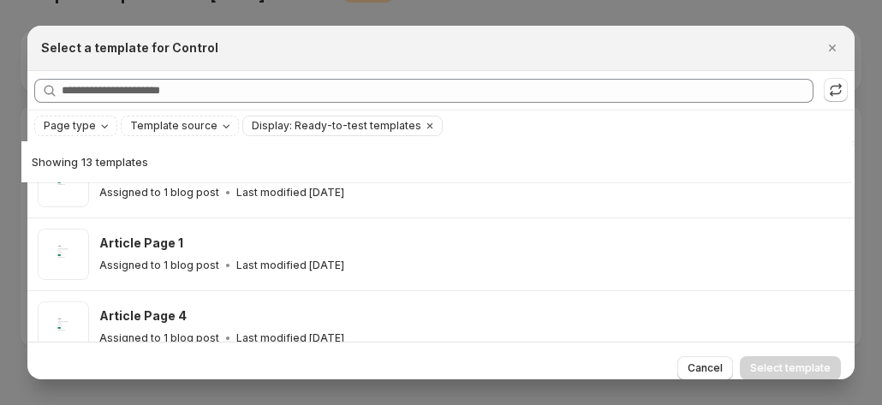
scroll to position [514, 0]
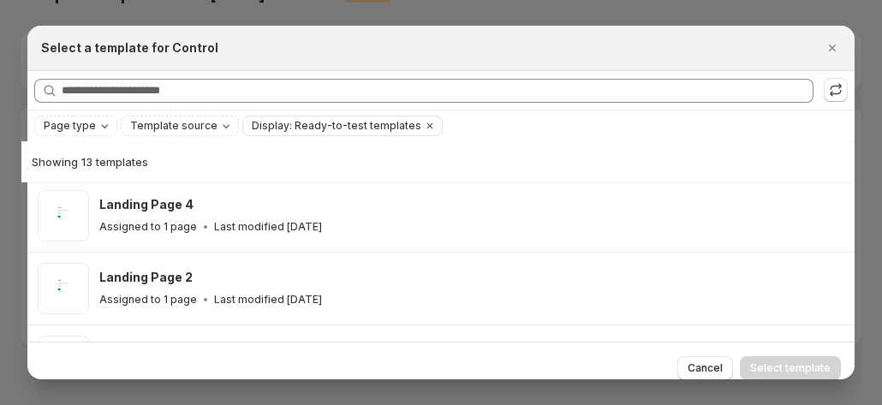
drag, startPoint x: 831, startPoint y: 54, endPoint x: 767, endPoint y: 73, distance: 66.1
click at [831, 54] on icon "Close" at bounding box center [832, 47] width 17 height 17
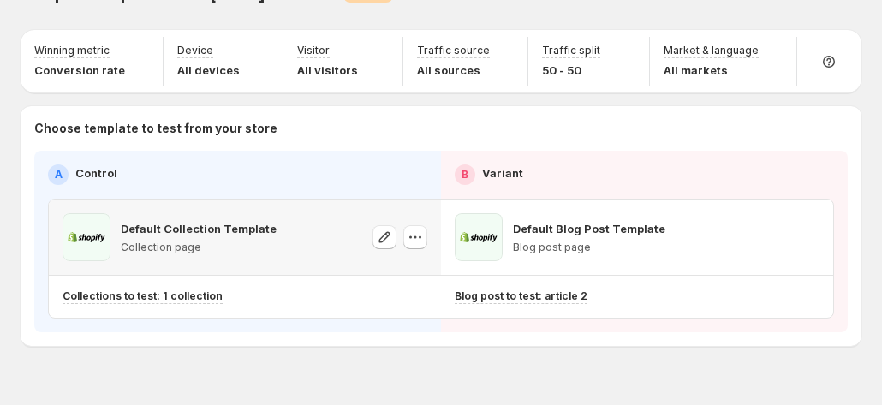
scroll to position [586, 0]
click at [813, 225] on button "button" at bounding box center [807, 237] width 24 height 24
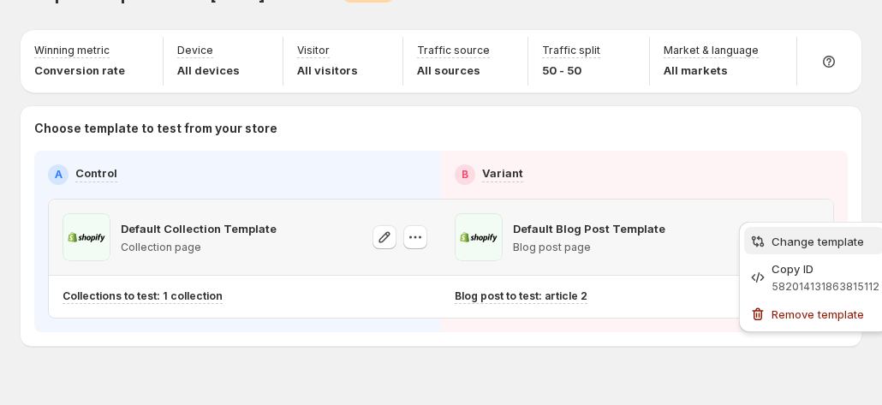
click at [788, 249] on span "Change template" at bounding box center [825, 241] width 108 height 17
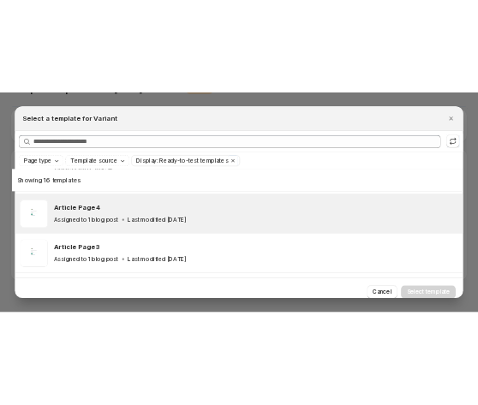
scroll to position [470, 0]
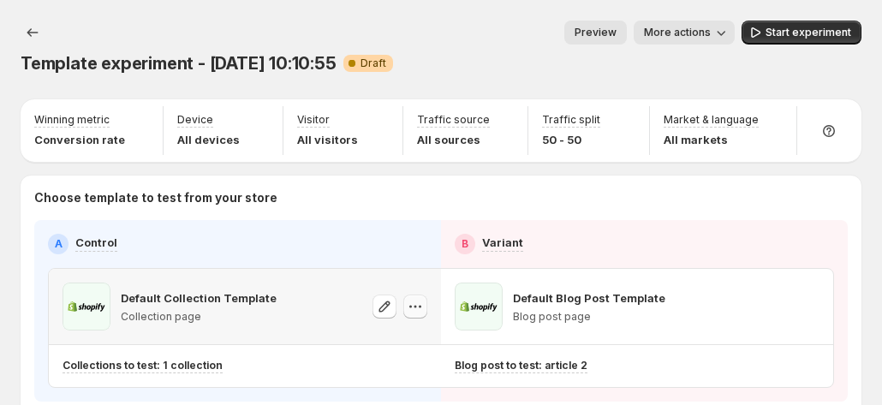
click at [423, 298] on icon "button" at bounding box center [415, 306] width 17 height 17
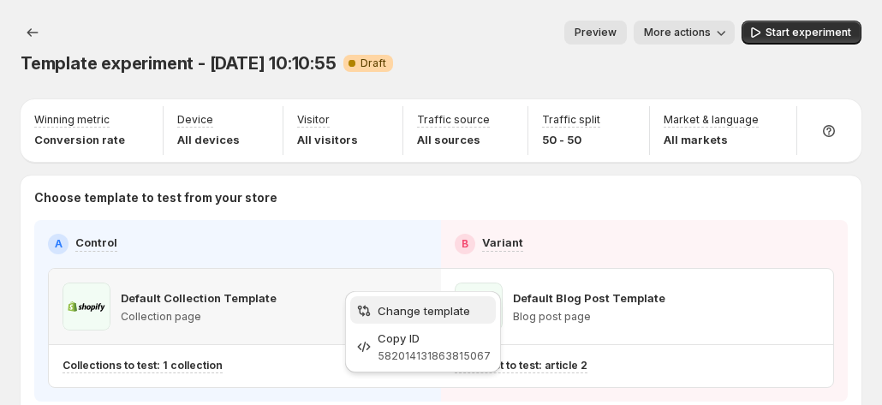
click at [425, 301] on button "Change template" at bounding box center [423, 309] width 146 height 27
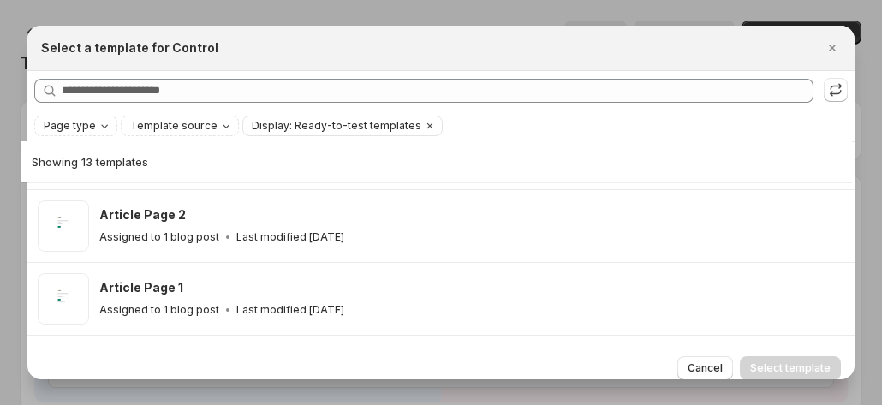
scroll to position [41, 0]
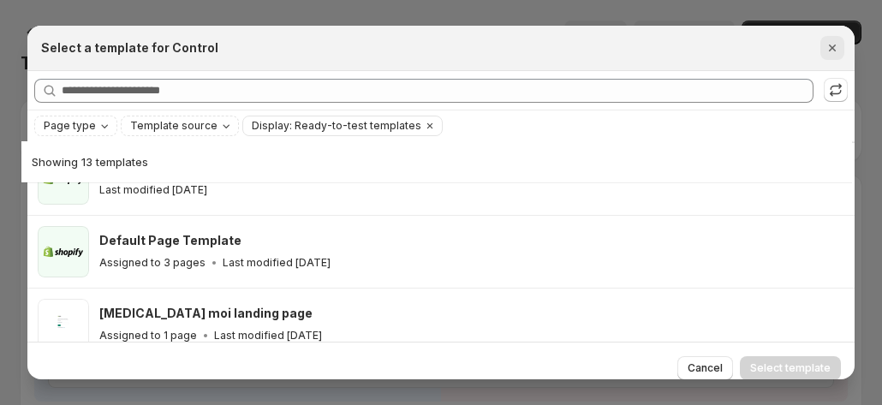
click at [485, 50] on icon "Close" at bounding box center [832, 47] width 17 height 17
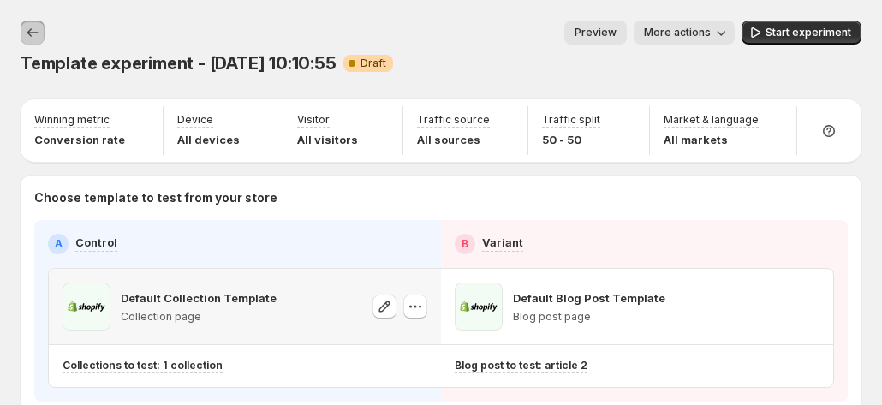
click at [34, 30] on icon "Experiments" at bounding box center [32, 32] width 17 height 17
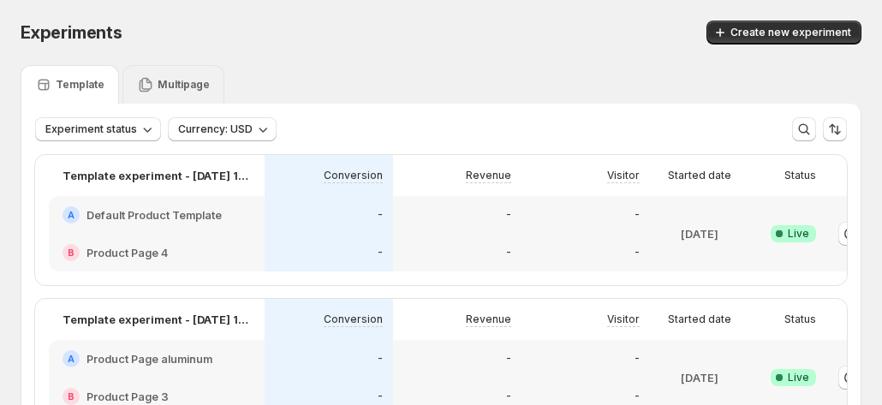
click at [184, 86] on p "Multipage" at bounding box center [184, 85] width 52 height 14
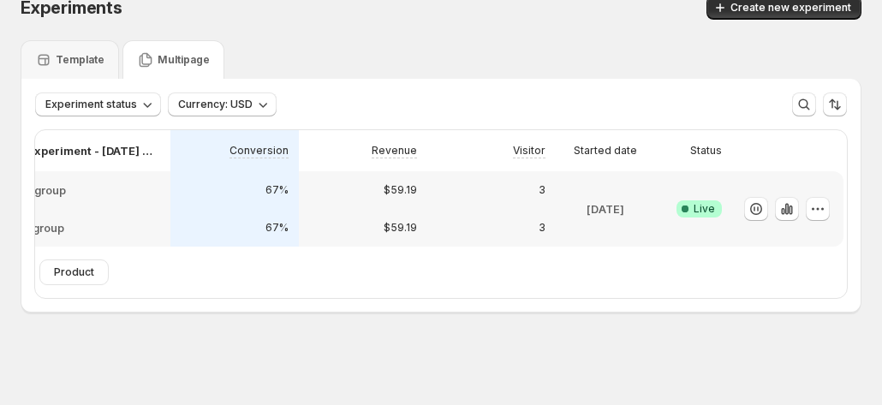
scroll to position [0, 95]
click at [485, 202] on icon "button" at bounding box center [785, 208] width 17 height 17
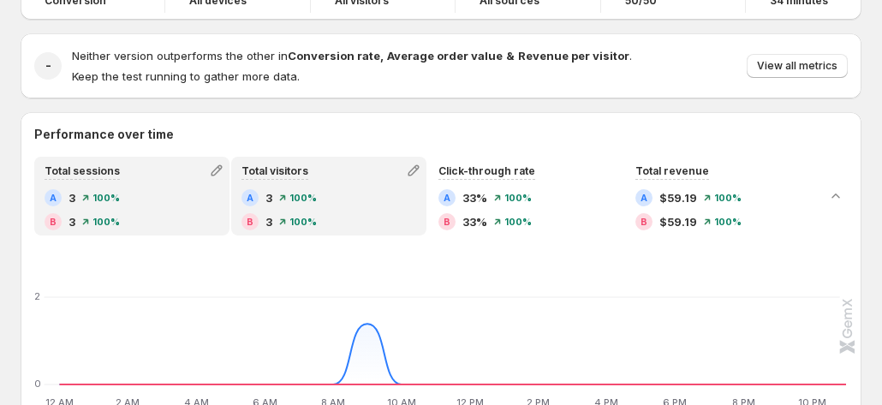
scroll to position [257, 0]
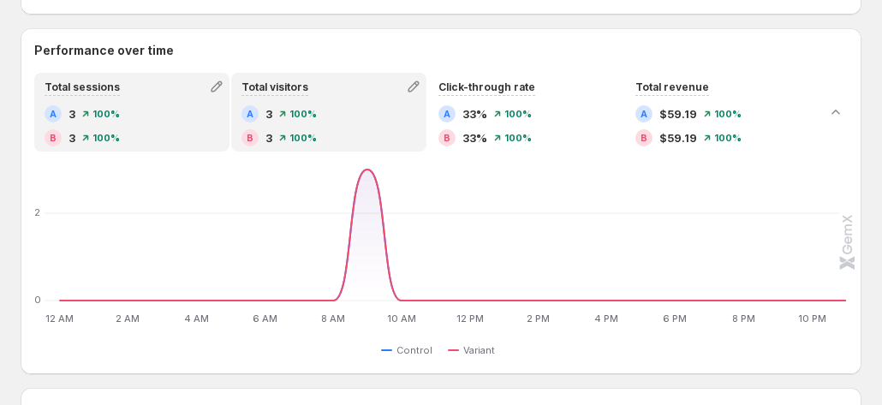
click at [319, 105] on div "A 3 100%" at bounding box center [328, 113] width 175 height 17
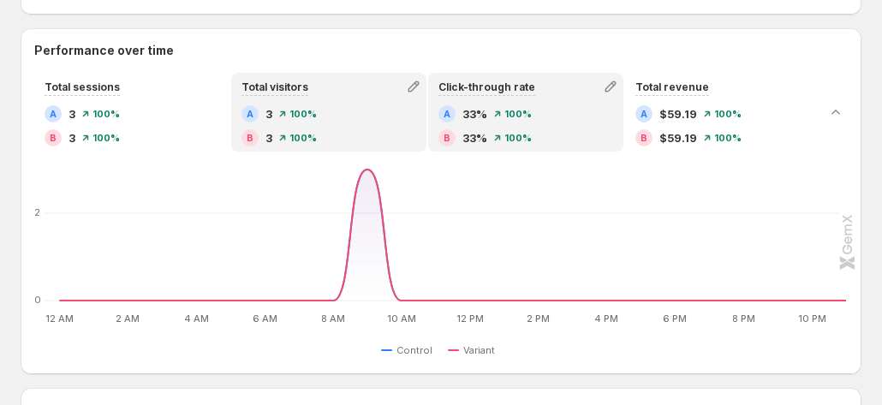
click at [485, 108] on div "A 33% 100% B 33% 100%" at bounding box center [525, 125] width 175 height 41
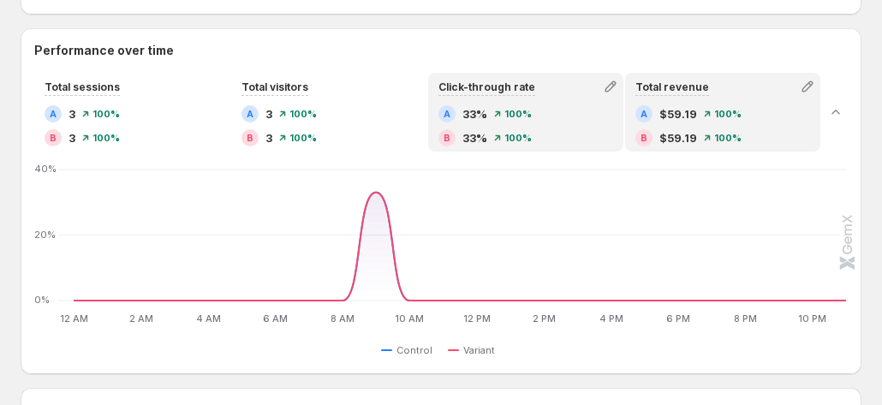
click at [485, 105] on span "$59.19" at bounding box center [678, 113] width 38 height 17
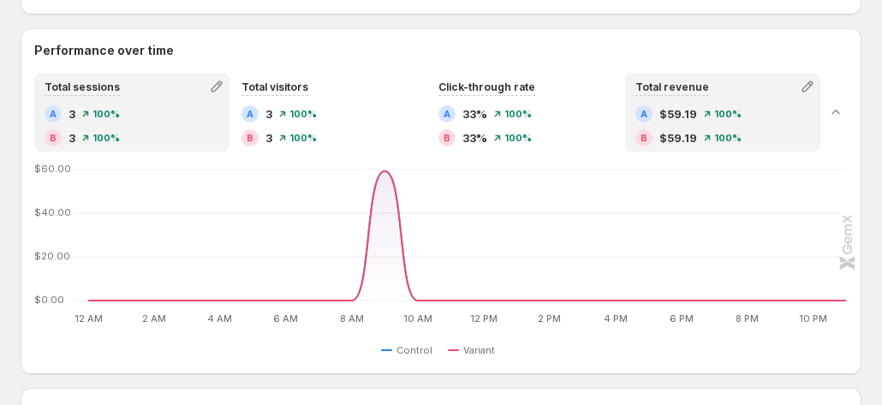
click at [156, 108] on div "A 3 100% B 3 100%" at bounding box center [132, 125] width 175 height 41
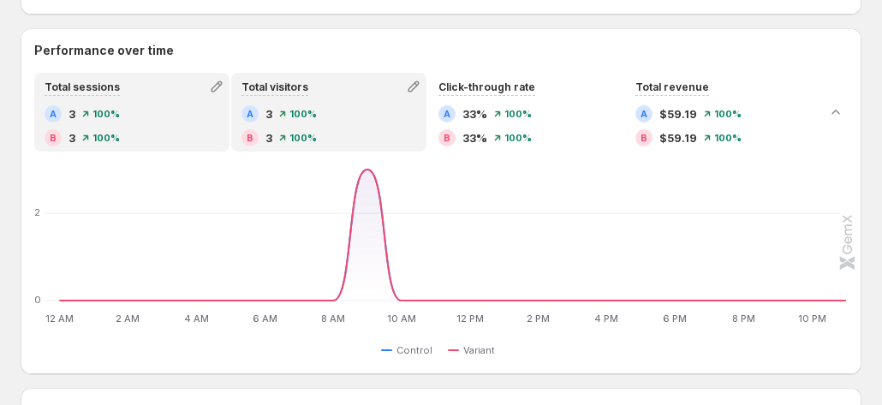
click at [284, 81] on div "Total visitors A 3 100% B 3 100%" at bounding box center [329, 111] width 192 height 75
click at [188, 105] on div "A 3 100%" at bounding box center [132, 113] width 175 height 17
click at [306, 80] on div "Total visitors" at bounding box center [274, 88] width 67 height 21
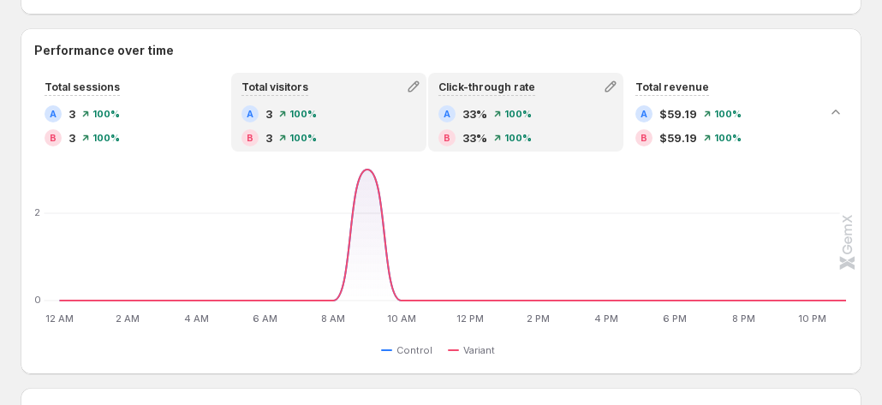
click at [485, 105] on div "A 33% 100%" at bounding box center [525, 113] width 175 height 17
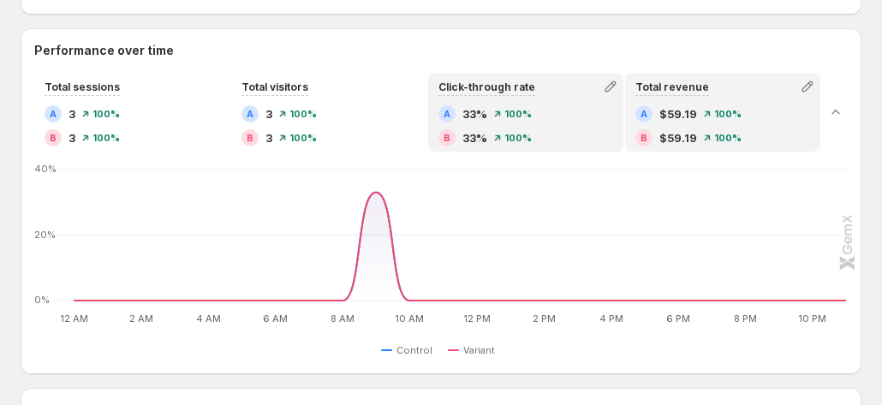
click at [485, 105] on span "$59.19" at bounding box center [678, 113] width 38 height 17
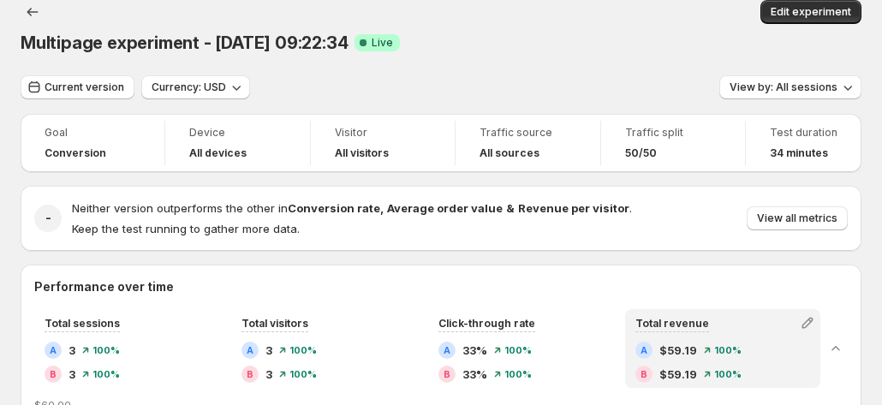
scroll to position [0, 0]
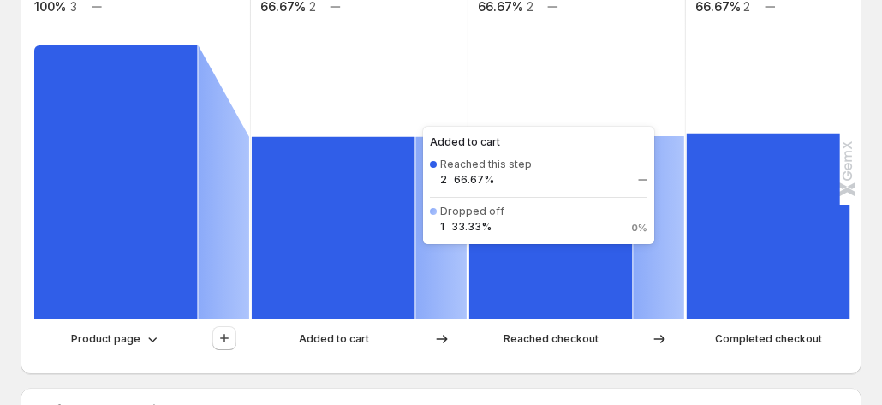
scroll to position [514, 0]
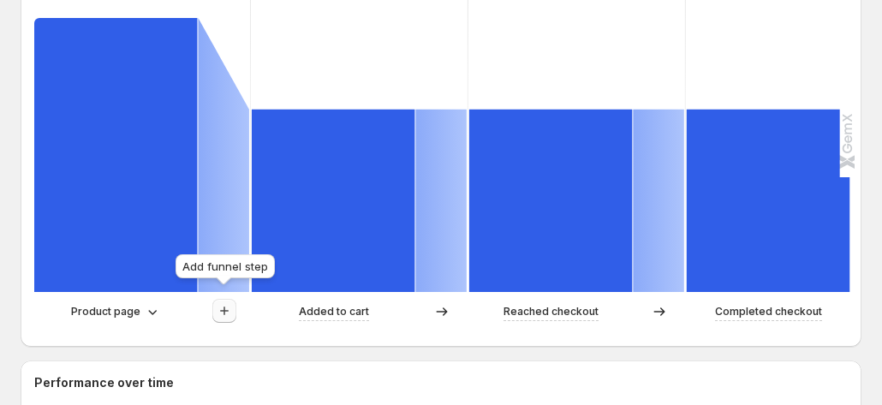
click at [212, 299] on button "button" at bounding box center [224, 311] width 24 height 24
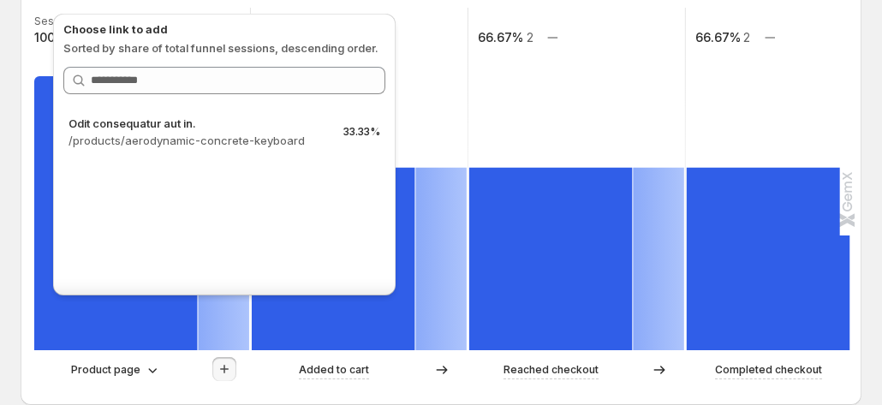
scroll to position [572, 0]
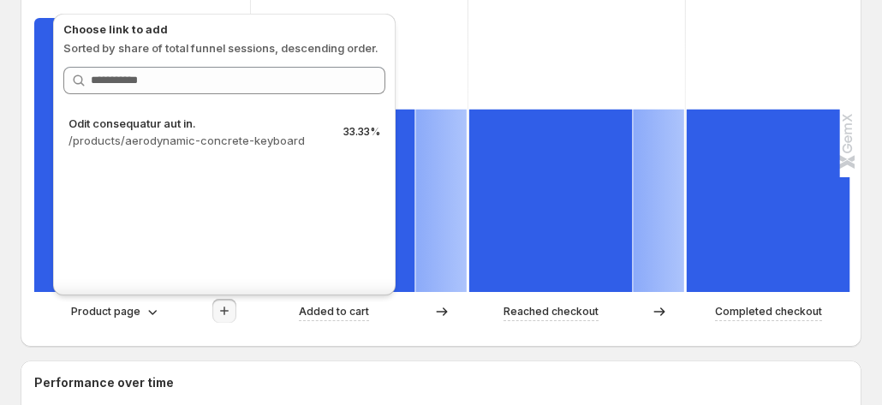
click at [111, 299] on div "Choose link to add Sorted by share of total funnel sessions, descending order. …" at bounding box center [224, 150] width 356 height 300
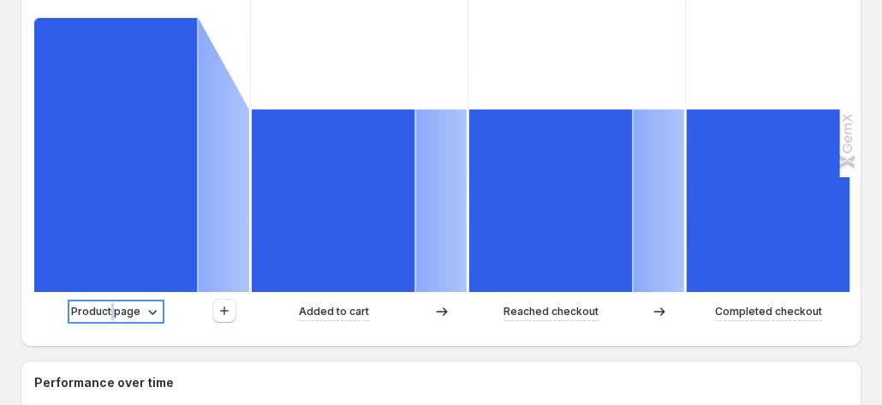
click at [111, 303] on p "Product page" at bounding box center [105, 311] width 69 height 17
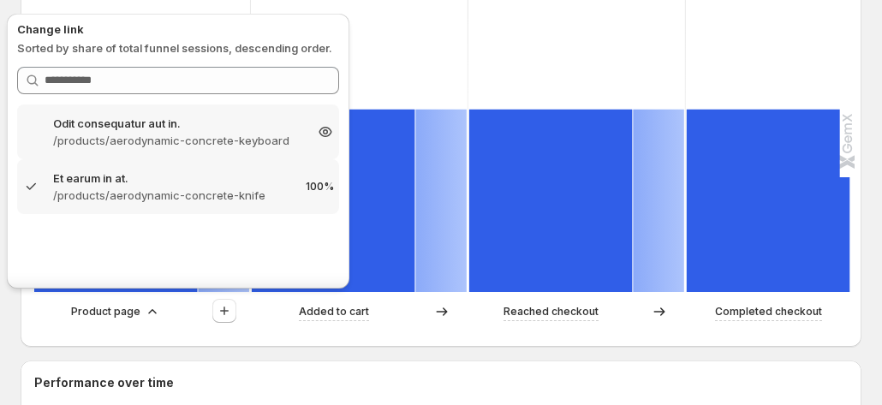
click at [179, 121] on p "Odit consequatur aut in." at bounding box center [178, 123] width 250 height 17
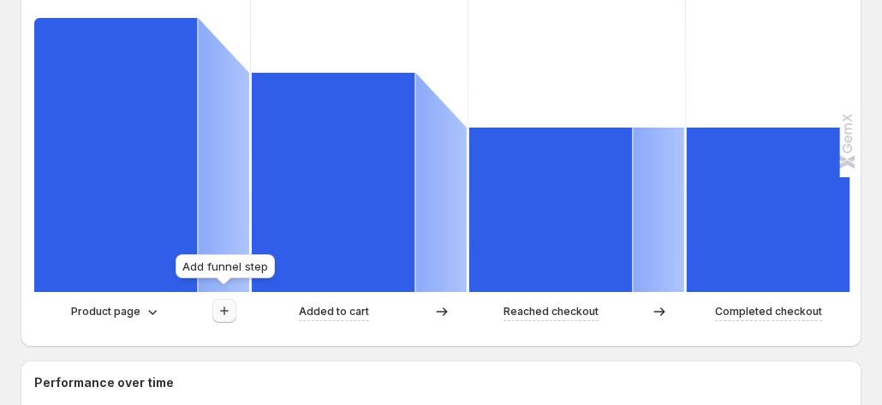
click at [228, 302] on icon "button" at bounding box center [224, 310] width 17 height 17
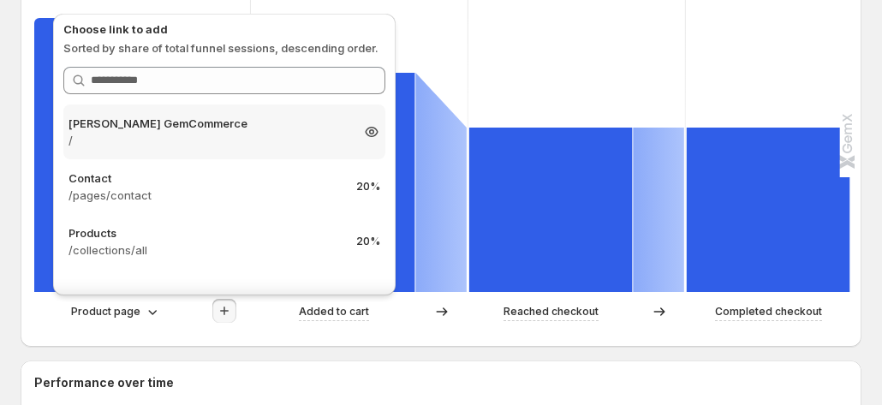
click at [254, 141] on p "/" at bounding box center [208, 140] width 281 height 17
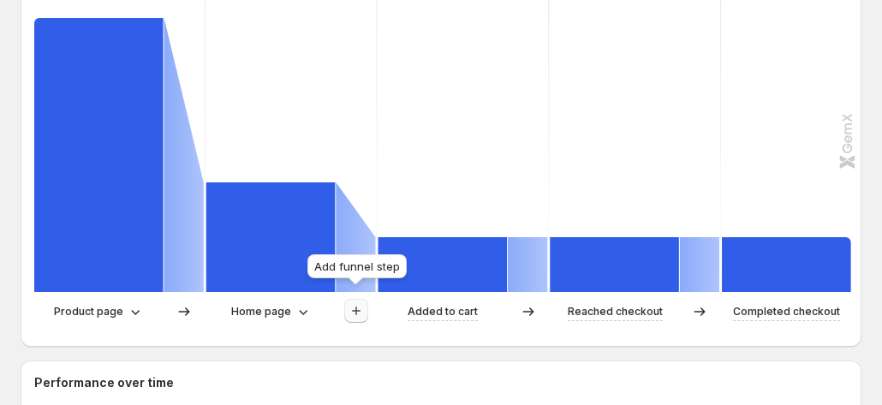
click at [352, 302] on icon "button" at bounding box center [356, 310] width 17 height 17
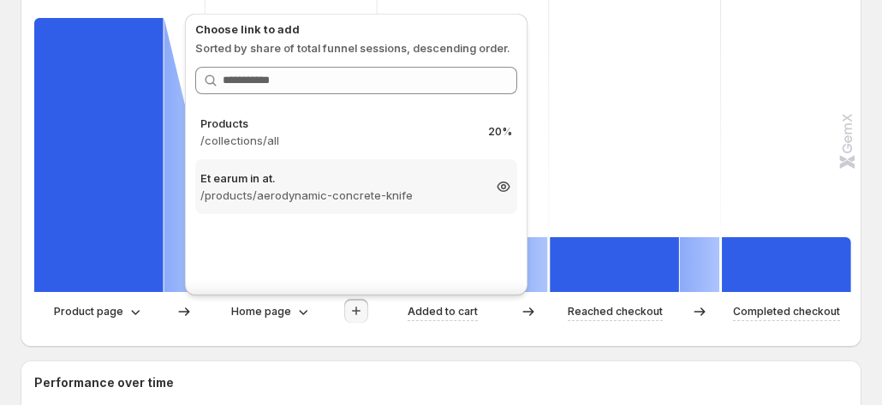
click at [380, 195] on p "/products/aerodynamic-concrete-knife" at bounding box center [340, 195] width 281 height 17
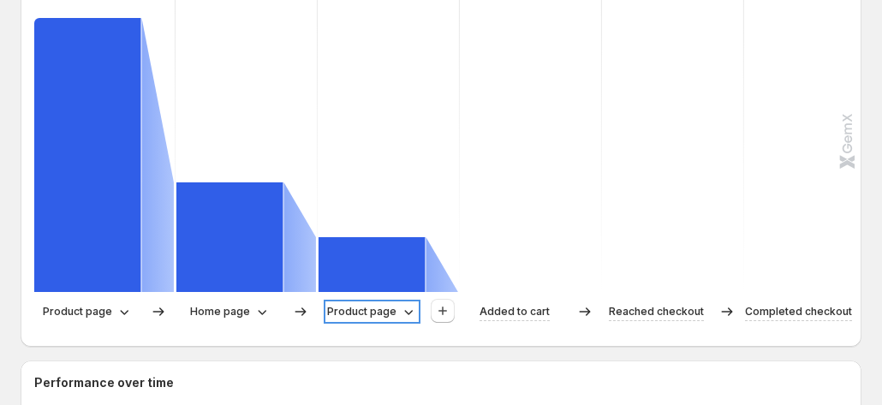
click at [385, 304] on p "Product page" at bounding box center [361, 311] width 69 height 17
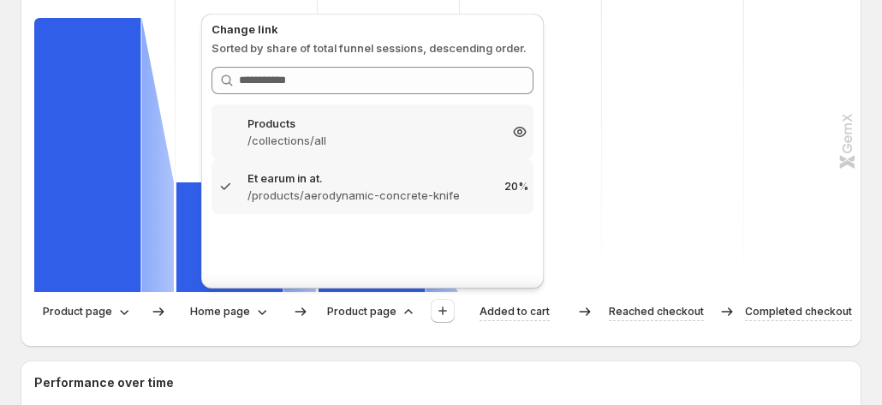
click at [368, 134] on p "/collections/all" at bounding box center [372, 140] width 250 height 17
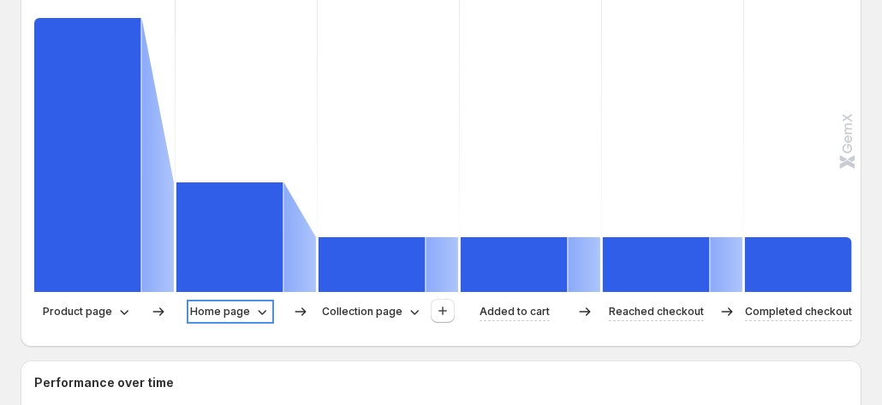
click at [259, 305] on icon at bounding box center [261, 311] width 17 height 17
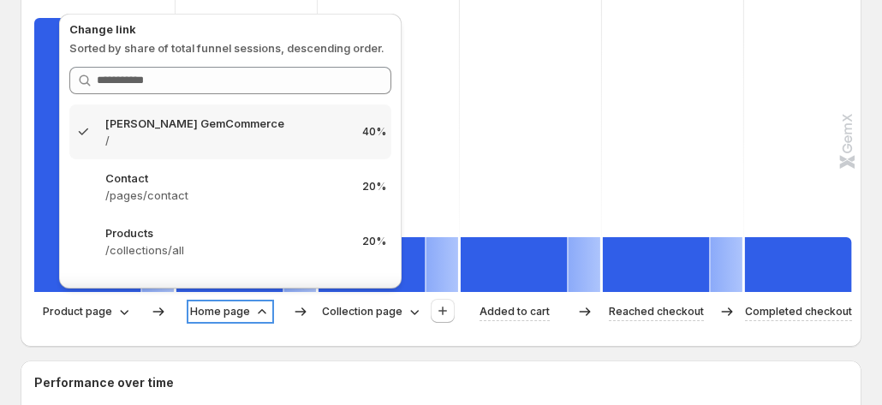
click at [259, 305] on icon at bounding box center [261, 311] width 17 height 17
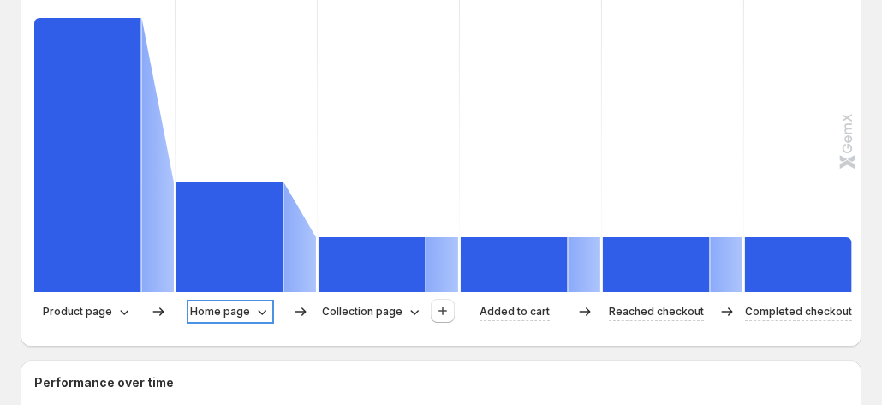
click at [258, 307] on icon at bounding box center [261, 311] width 17 height 17
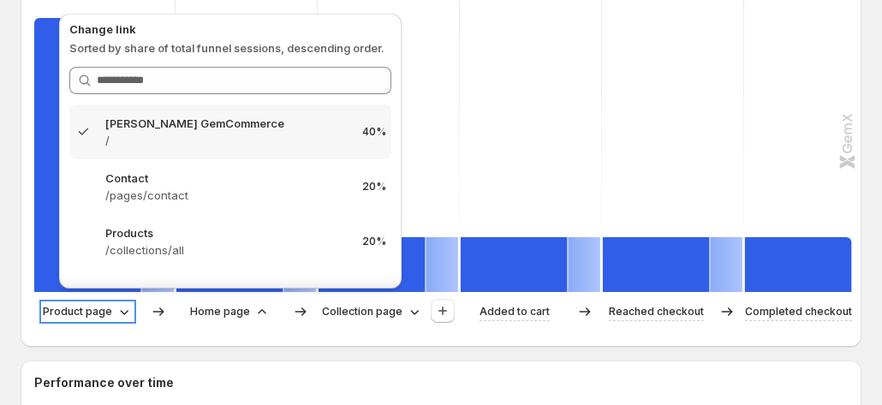
click at [128, 303] on icon at bounding box center [124, 311] width 17 height 17
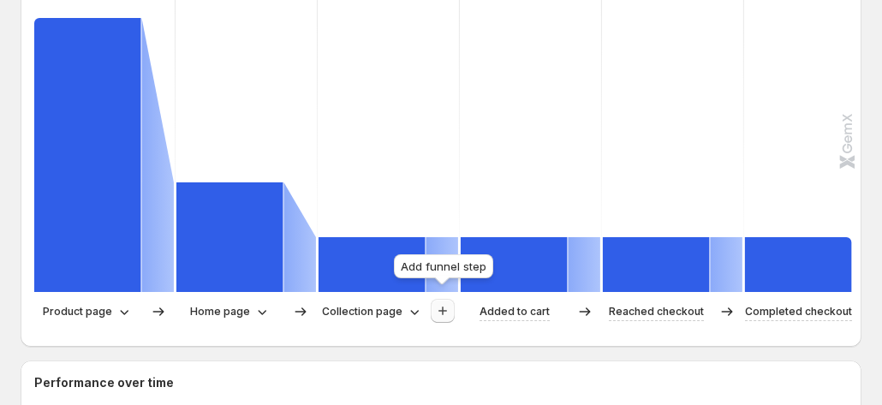
click at [447, 305] on icon "button" at bounding box center [442, 310] width 17 height 17
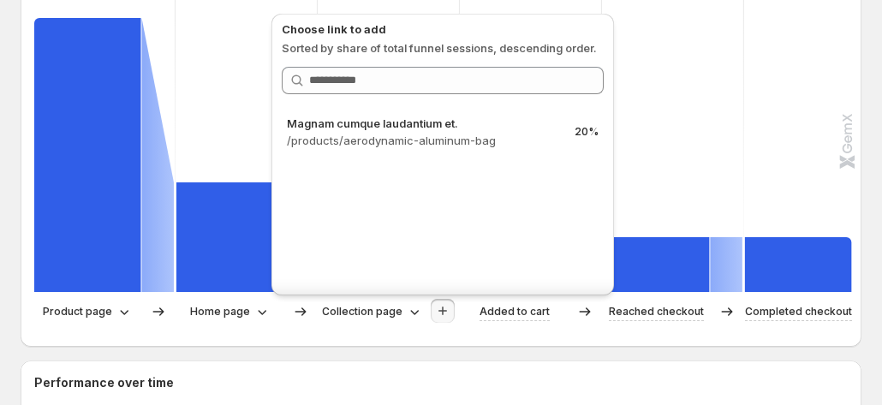
click at [447, 305] on icon "button" at bounding box center [442, 310] width 17 height 17
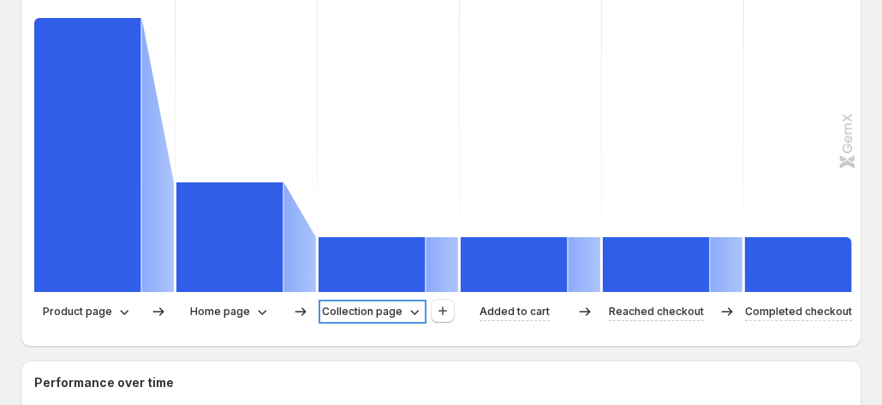
click at [343, 303] on p "Collection page" at bounding box center [362, 311] width 80 height 17
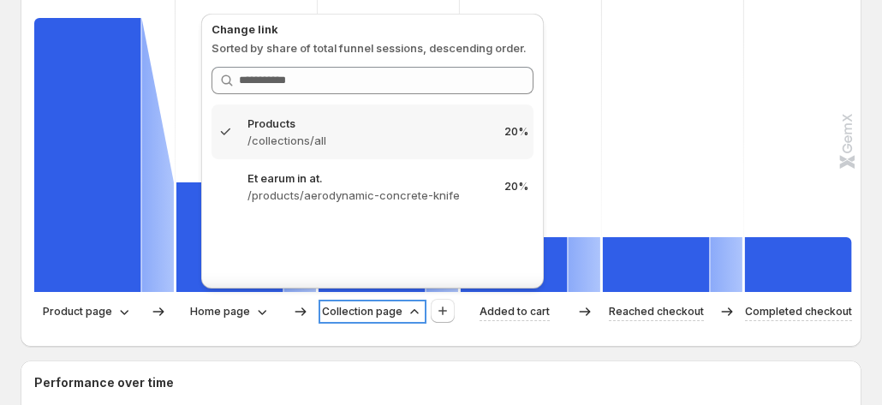
click at [343, 303] on p "Collection page" at bounding box center [362, 311] width 80 height 17
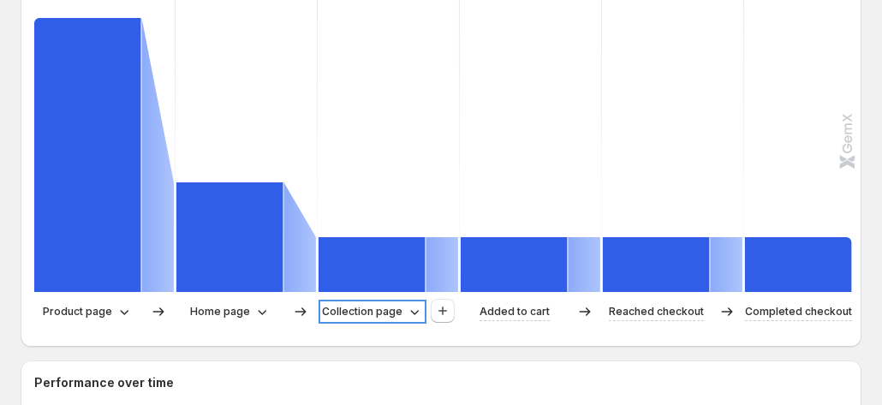
click at [330, 303] on p "Collection page" at bounding box center [362, 311] width 80 height 17
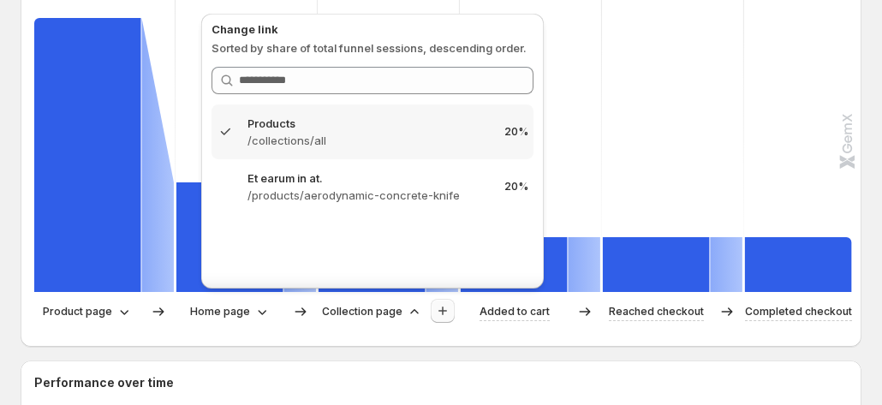
click at [448, 302] on icon "button" at bounding box center [442, 310] width 17 height 17
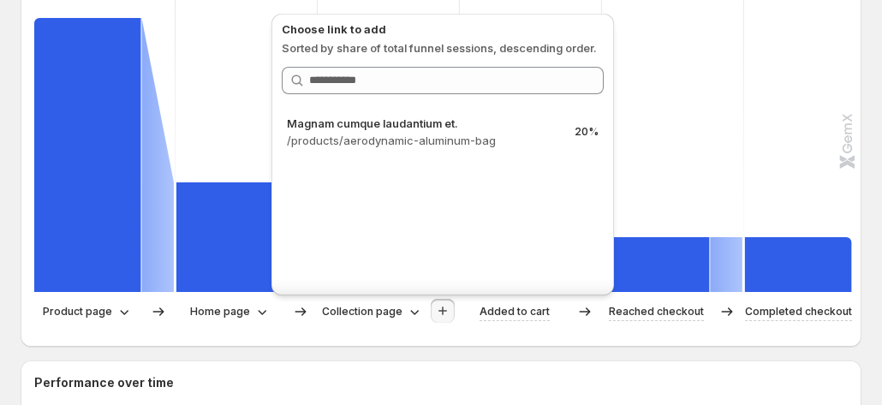
click at [376, 297] on div "Choose link to add Sorted by share of total funnel sessions, descending order. …" at bounding box center [443, 150] width 356 height 300
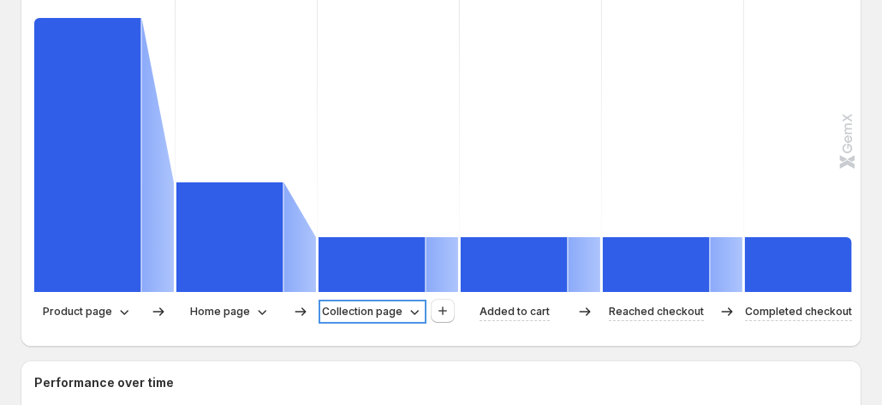
click at [372, 303] on p "Collection page" at bounding box center [362, 311] width 80 height 17
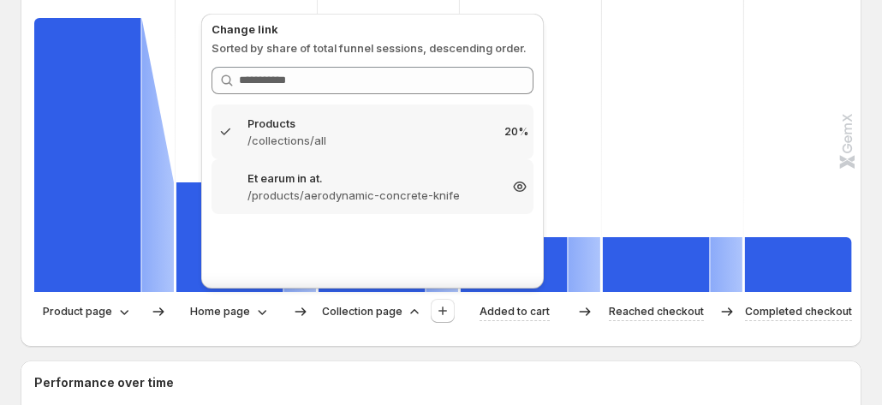
click at [364, 205] on div "Et earum in at. /products/aerodynamic-concrete-knife 20%" at bounding box center [372, 186] width 322 height 55
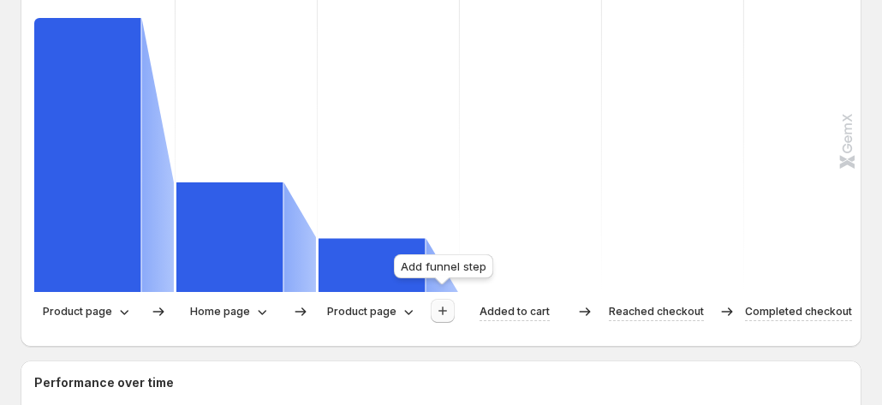
click at [436, 302] on icon "button" at bounding box center [442, 310] width 17 height 17
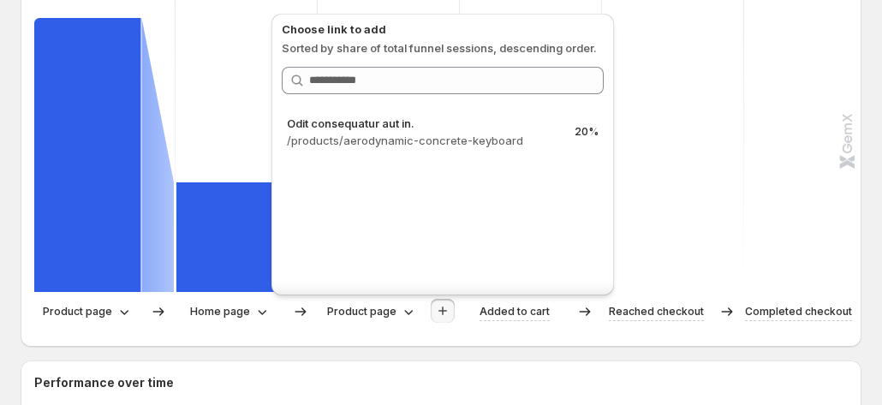
click at [400, 318] on div "Product page Home page Product page Added to cart Reached checkout Completed ch…" at bounding box center [439, 316] width 810 height 34
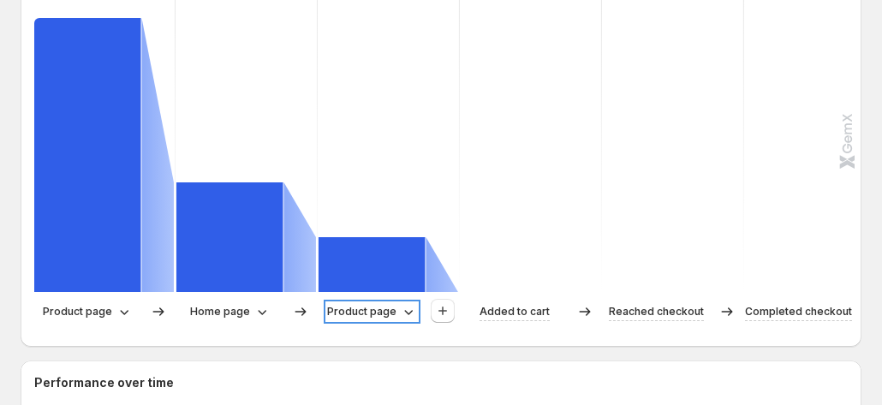
click at [385, 309] on p "Product page" at bounding box center [361, 311] width 69 height 17
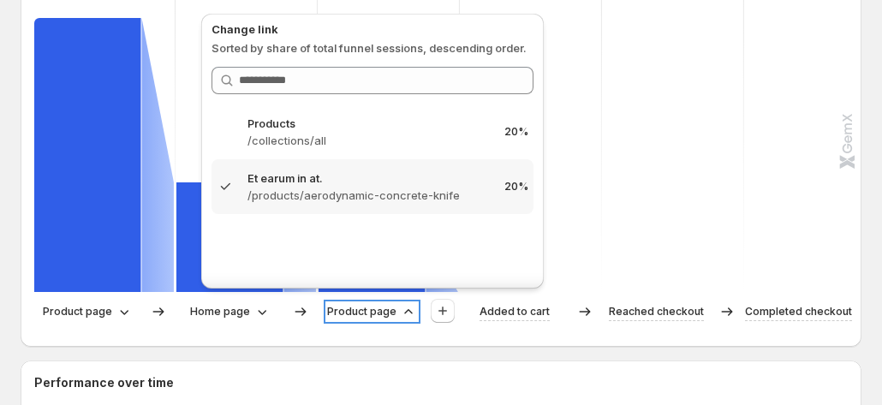
click at [385, 309] on p "Product page" at bounding box center [361, 311] width 69 height 17
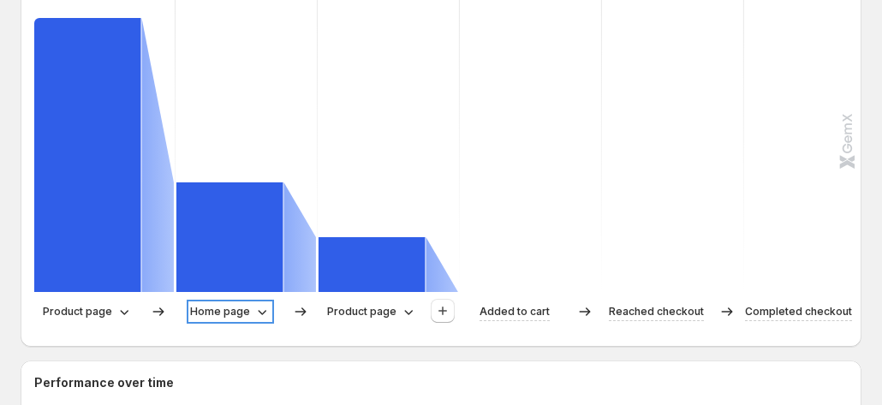
click at [223, 308] on p "Home page" at bounding box center [220, 311] width 60 height 17
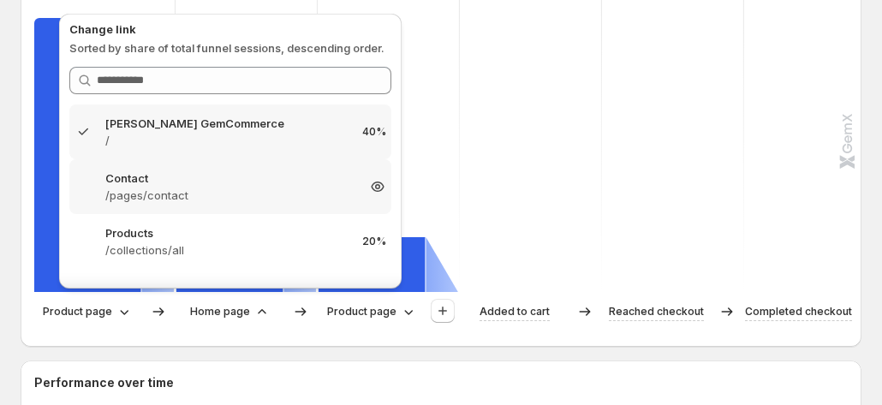
click at [219, 199] on p "/pages/contact" at bounding box center [230, 195] width 250 height 17
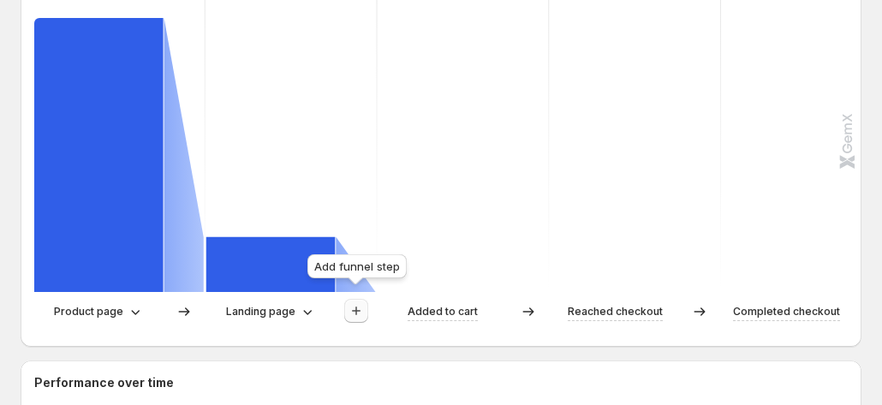
click at [356, 307] on icon "button" at bounding box center [356, 311] width 9 height 9
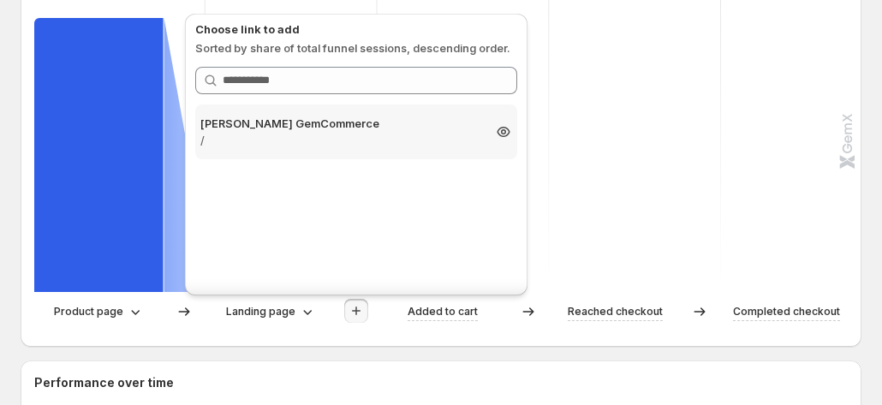
click at [361, 141] on p "/" at bounding box center [340, 140] width 281 height 17
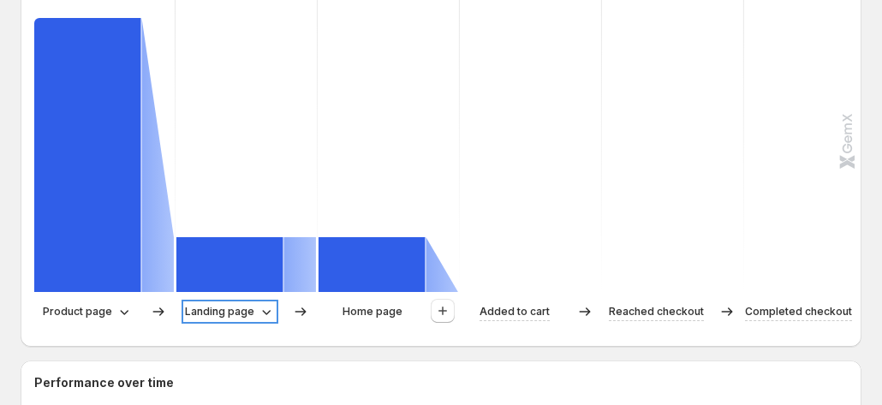
click at [253, 303] on div "Landing page" at bounding box center [230, 311] width 90 height 17
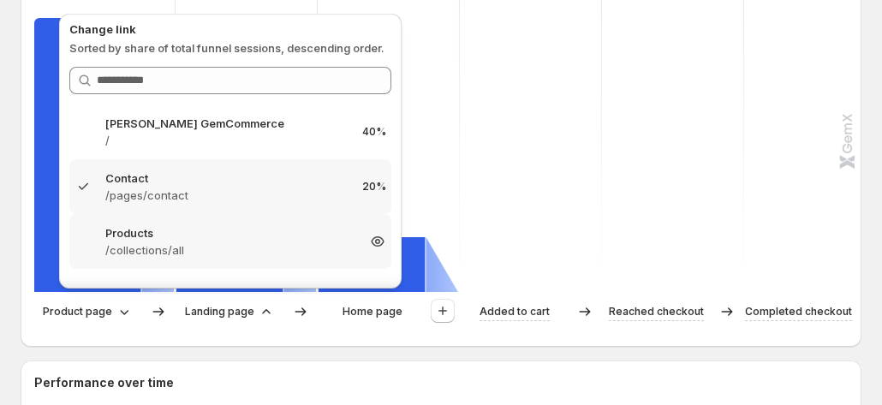
click at [229, 237] on p "Products" at bounding box center [230, 232] width 250 height 17
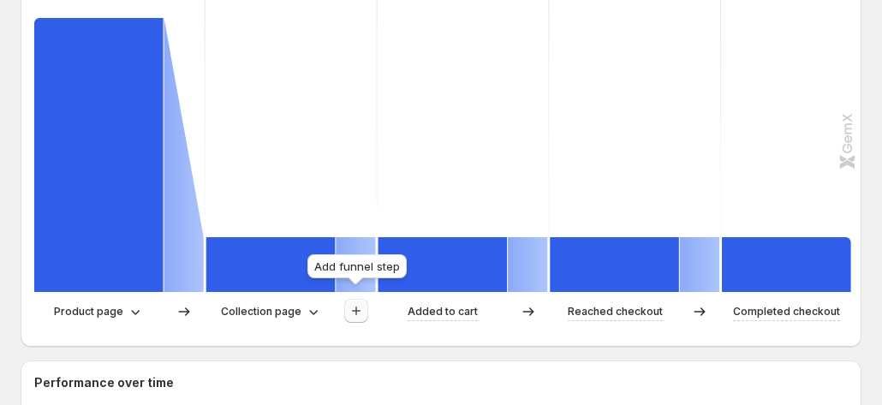
click at [356, 302] on icon "button" at bounding box center [356, 310] width 17 height 17
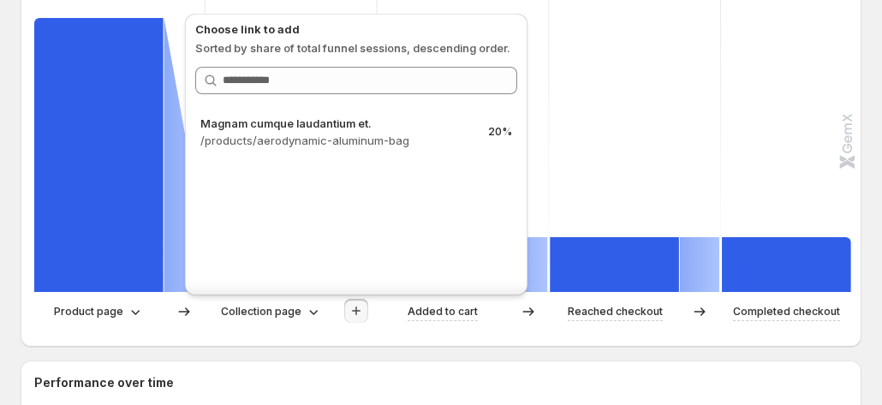
click at [521, 323] on div "Product page Collection page Added to cart Reached checkout Completed checkout" at bounding box center [439, 316] width 810 height 34
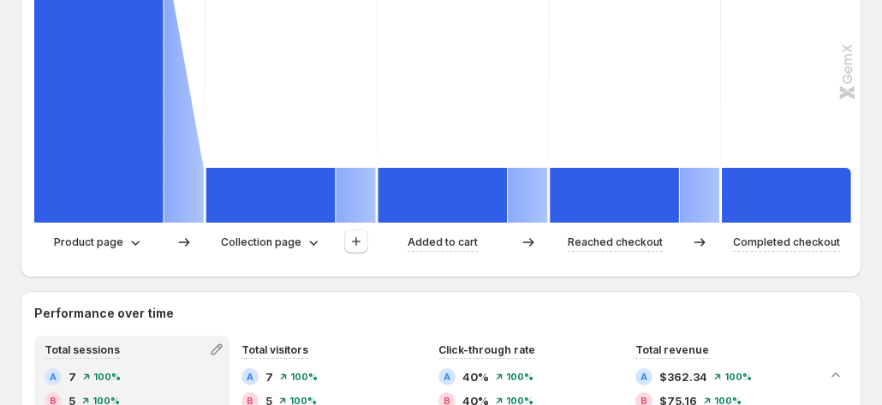
scroll to position [658, 0]
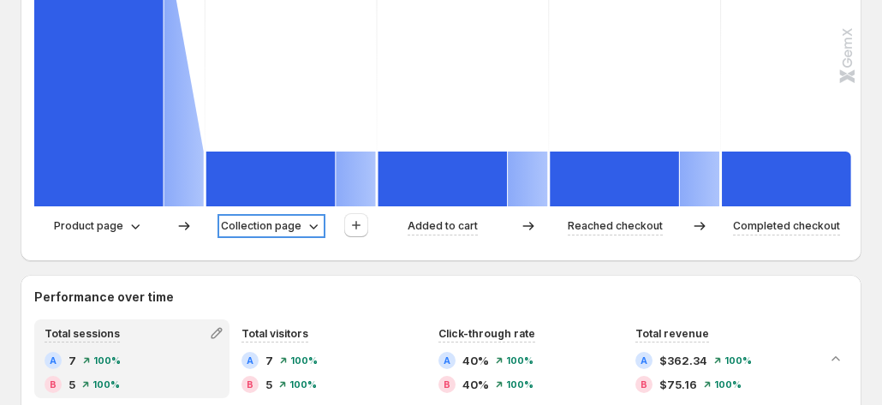
click at [286, 221] on p "Collection page" at bounding box center [261, 225] width 80 height 17
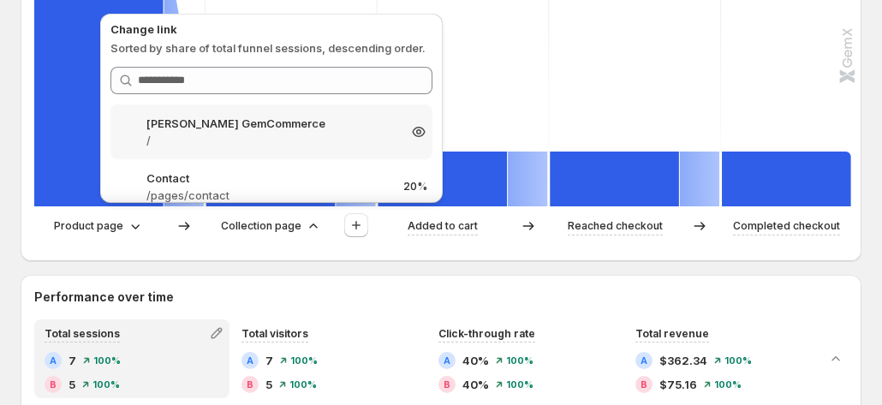
click at [269, 143] on p "/" at bounding box center [271, 140] width 250 height 17
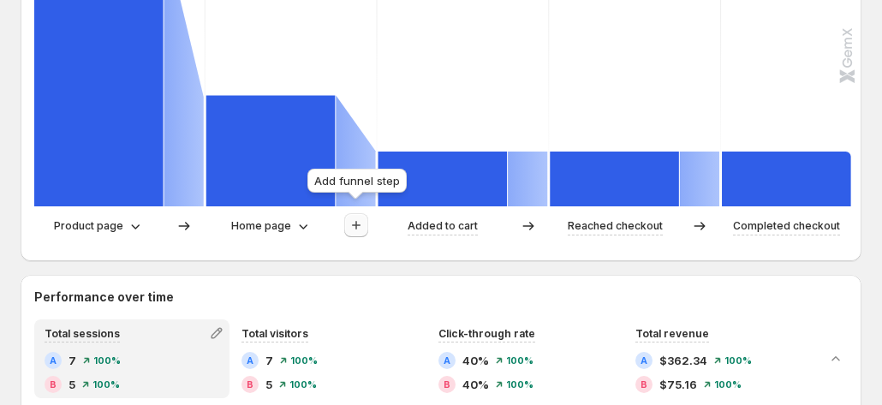
click at [356, 220] on icon "button" at bounding box center [356, 225] width 17 height 17
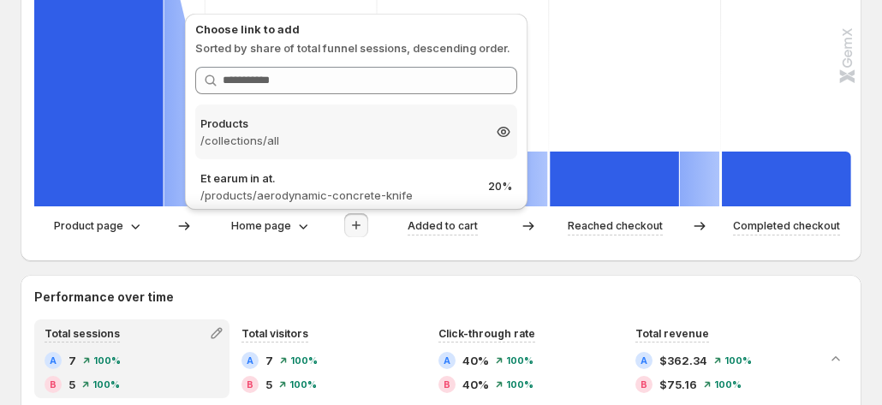
click at [361, 138] on p "/collections/all" at bounding box center [340, 140] width 281 height 17
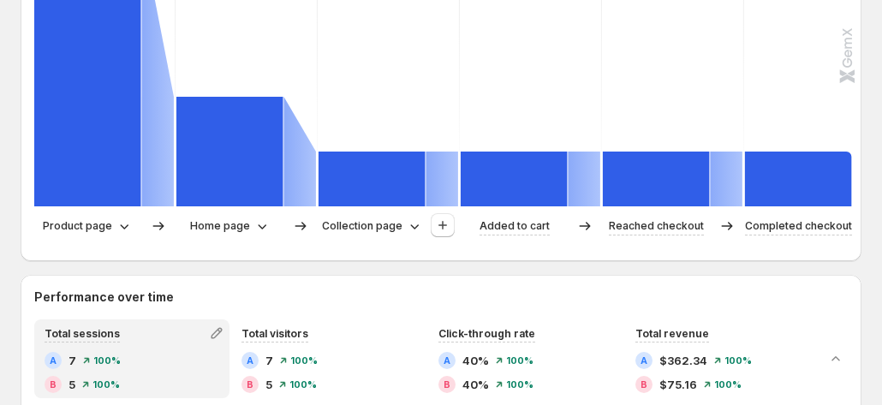
scroll to position [572, 0]
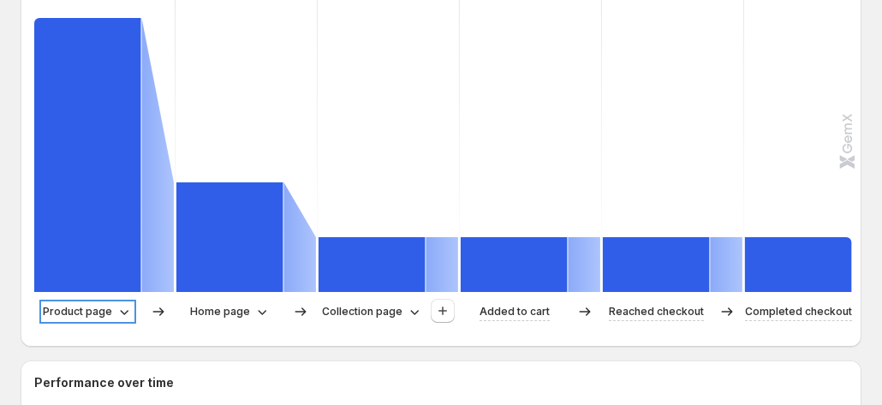
click at [112, 304] on div "Product page" at bounding box center [88, 311] width 90 height 17
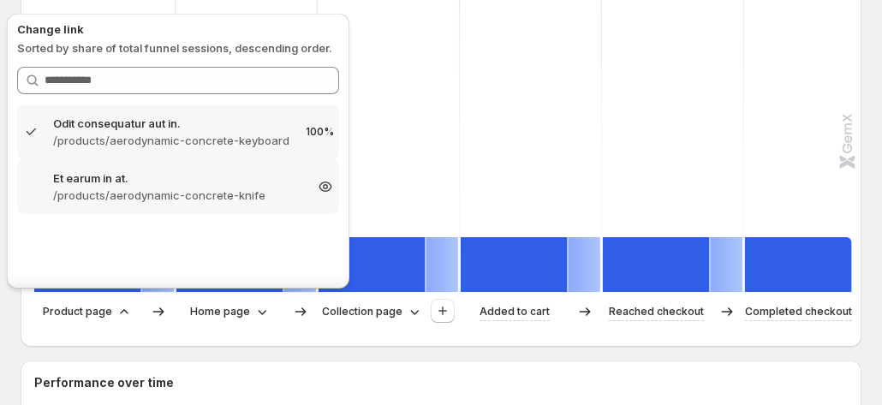
click at [165, 187] on p "/products/aerodynamic-concrete-knife" at bounding box center [178, 195] width 250 height 17
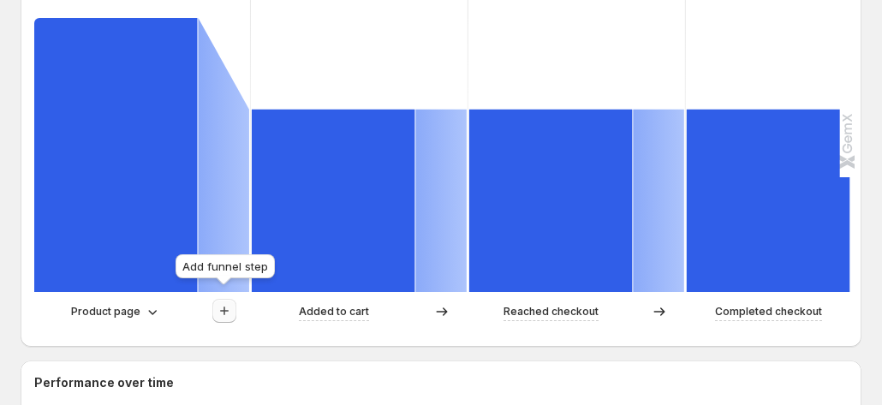
click at [216, 302] on icon "button" at bounding box center [224, 310] width 17 height 17
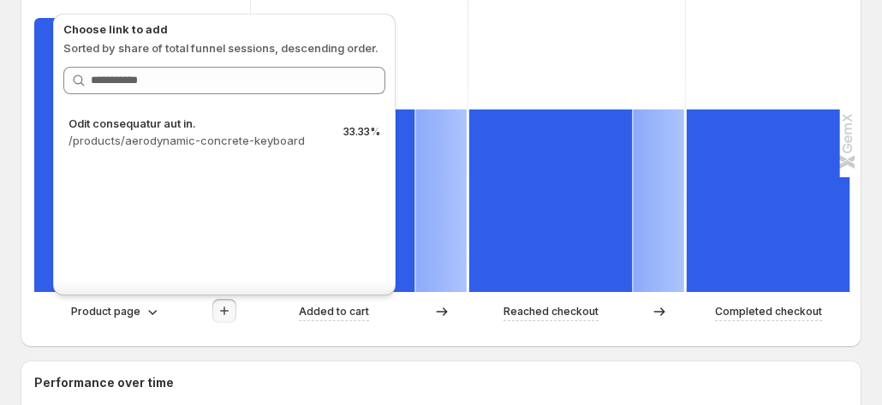
click at [217, 302] on icon "button" at bounding box center [224, 310] width 17 height 17
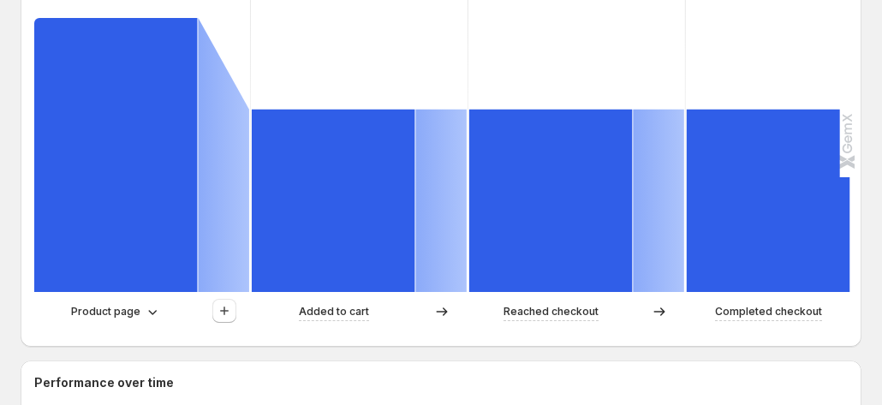
click at [139, 299] on div "Product page" at bounding box center [142, 312] width 216 height 26
click at [139, 303] on div "Product page" at bounding box center [116, 311] width 90 height 17
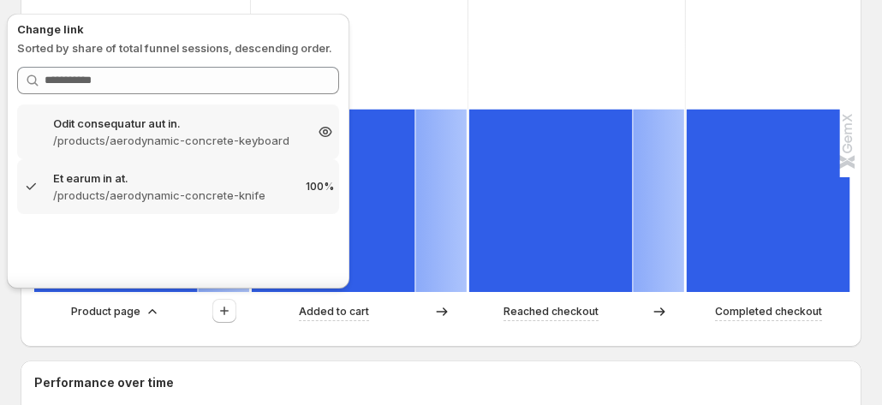
click at [161, 130] on p "Odit consequatur aut in." at bounding box center [178, 123] width 250 height 17
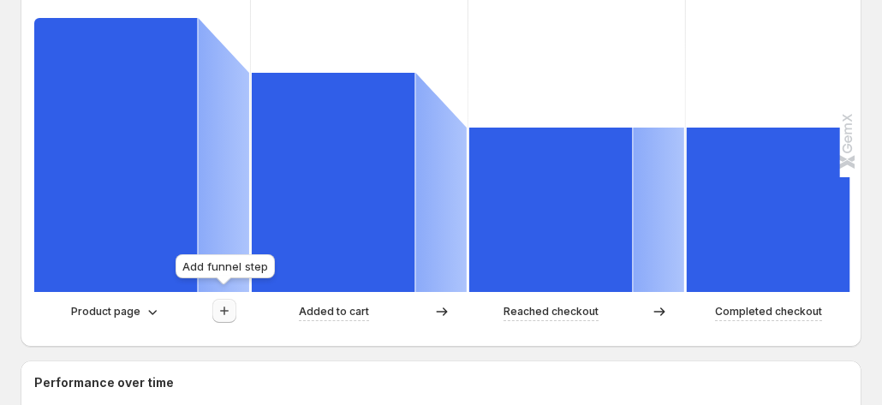
click at [223, 302] on icon "button" at bounding box center [224, 310] width 17 height 17
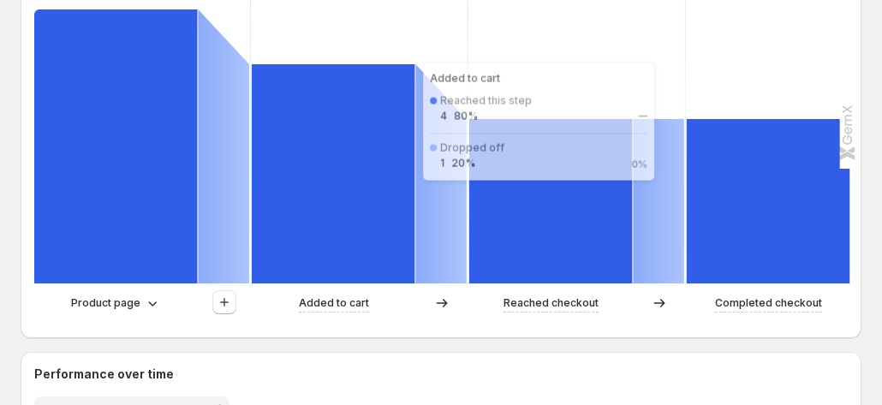
scroll to position [658, 0]
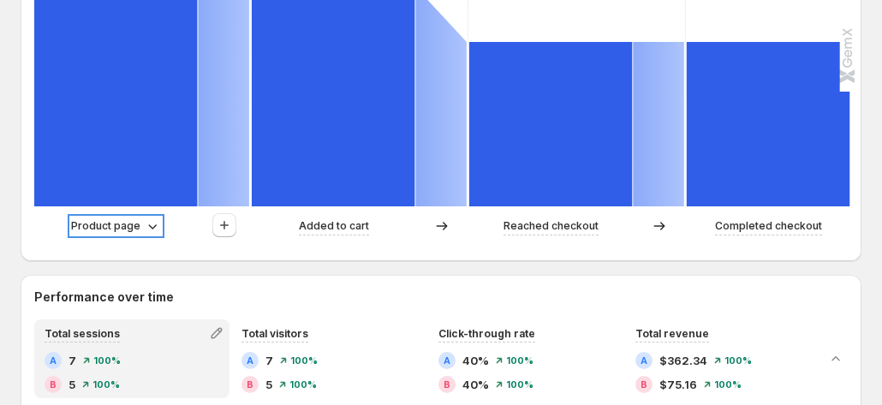
click at [135, 219] on p "Product page" at bounding box center [105, 225] width 69 height 17
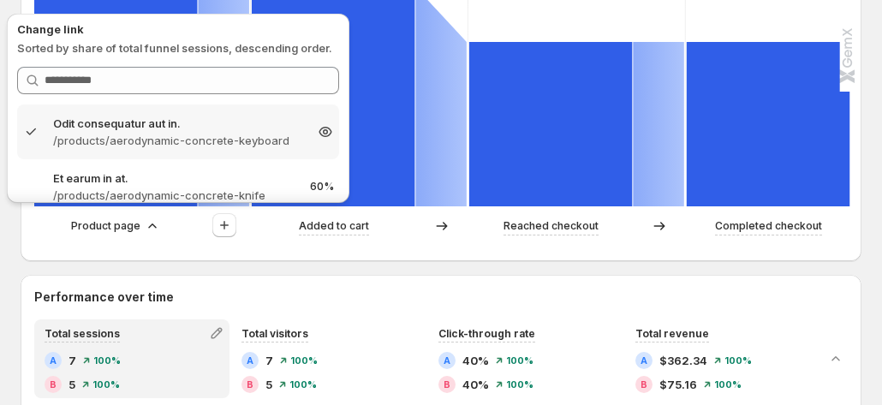
click at [223, 145] on p "/products/aerodynamic-concrete-keyboard" at bounding box center [178, 140] width 250 height 17
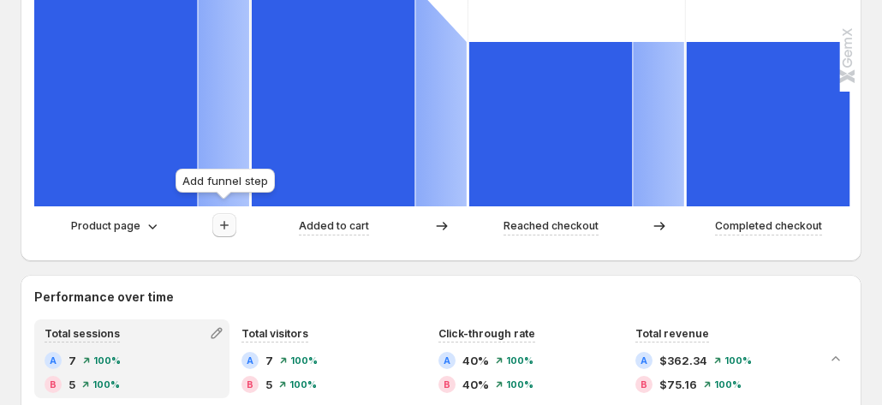
click at [231, 217] on icon "button" at bounding box center [224, 225] width 17 height 17
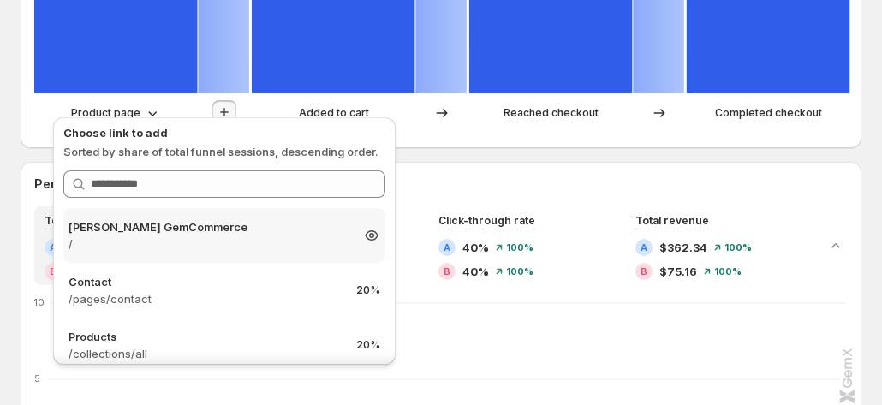
scroll to position [743, 0]
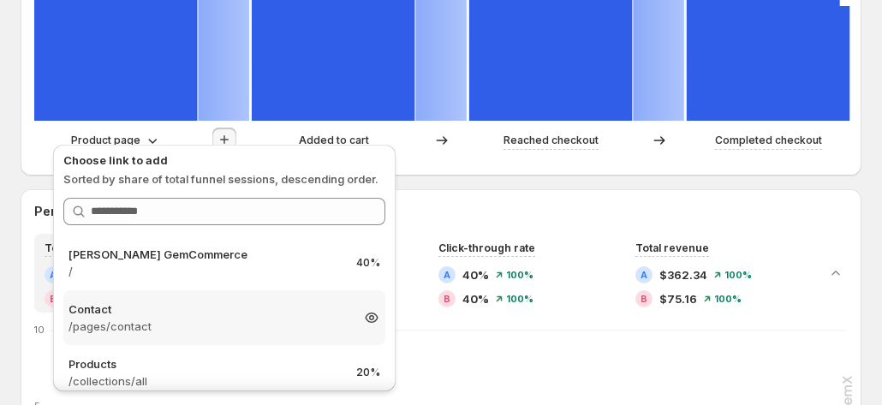
click at [176, 307] on p "Contact" at bounding box center [208, 309] width 281 height 17
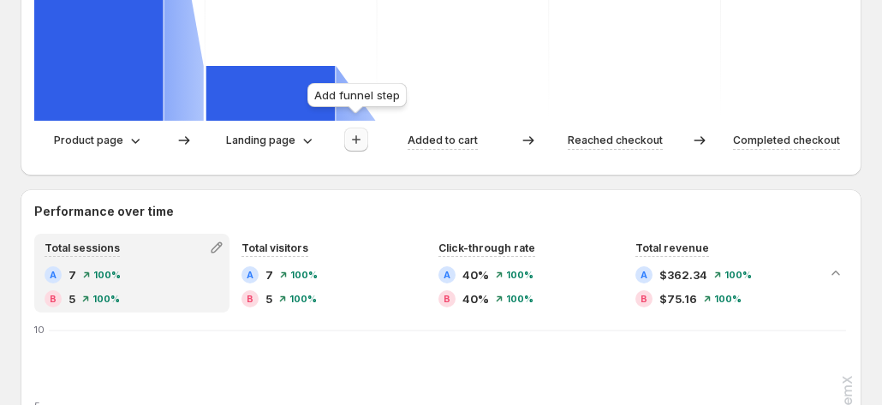
click at [356, 135] on icon "button" at bounding box center [356, 139] width 9 height 9
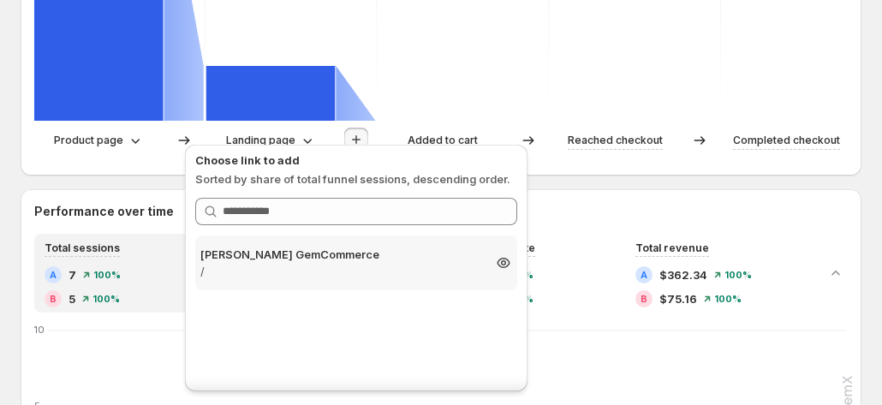
click at [339, 268] on p "/" at bounding box center [340, 271] width 281 height 17
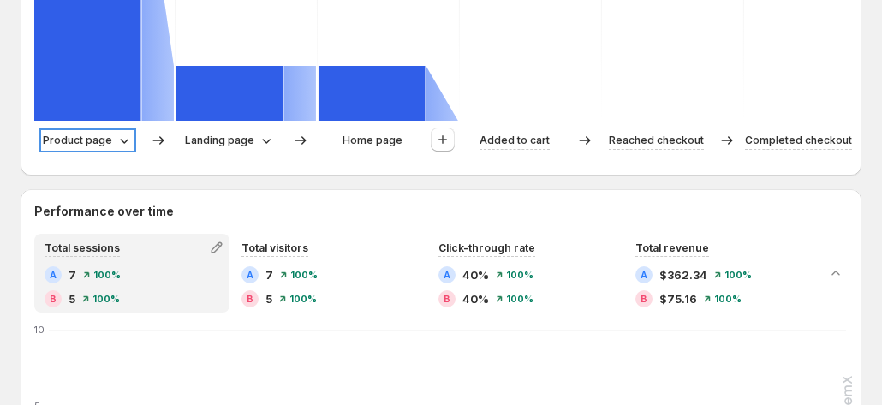
click at [99, 132] on p "Product page" at bounding box center [77, 140] width 69 height 17
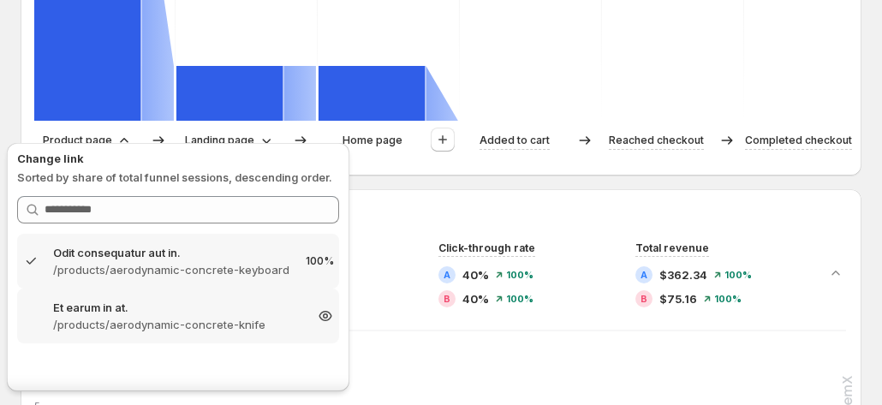
click at [159, 302] on p "Et earum in at." at bounding box center [178, 307] width 250 height 17
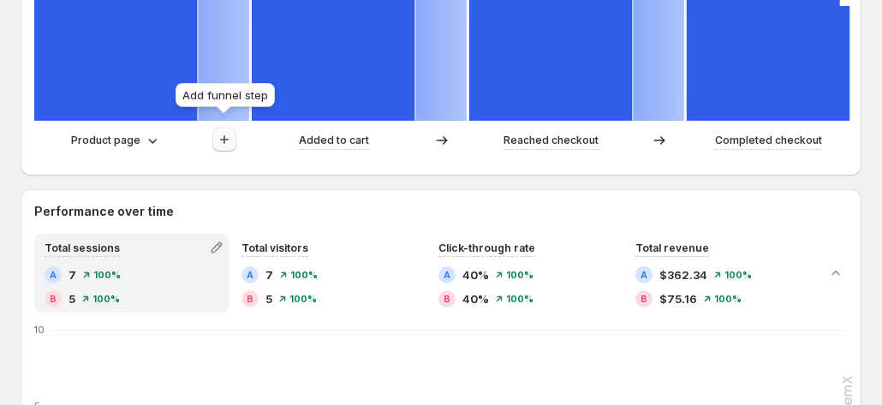
click at [227, 136] on icon "button" at bounding box center [224, 139] width 17 height 17
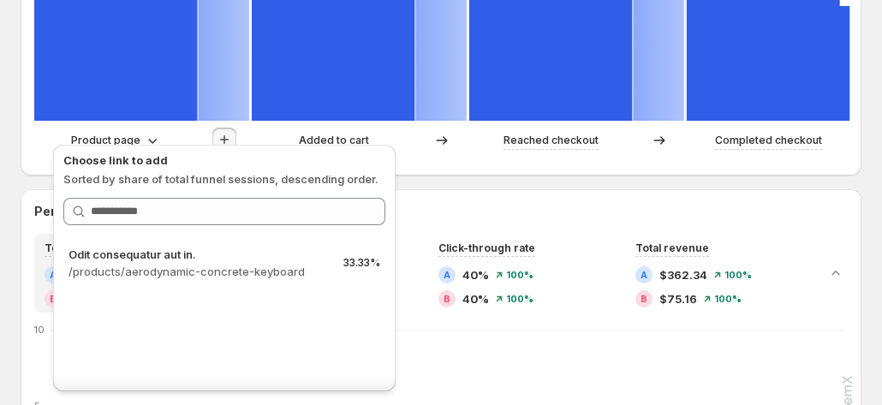
click at [170, 132] on div "Product page" at bounding box center [116, 140] width 164 height 17
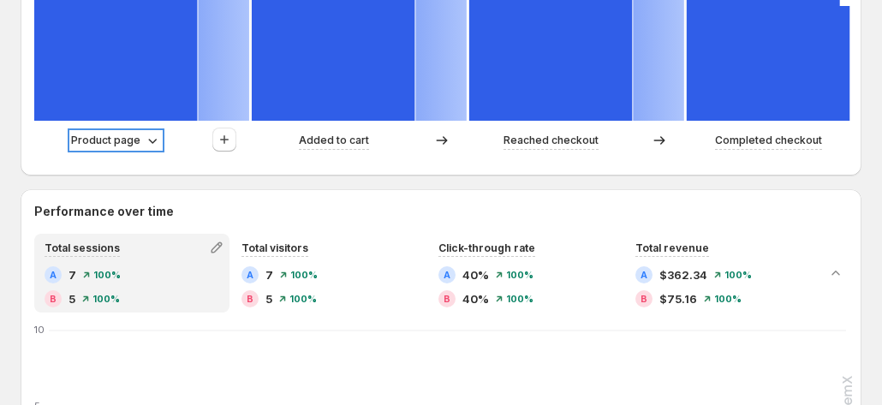
click at [139, 132] on div "Product page" at bounding box center [116, 140] width 90 height 17
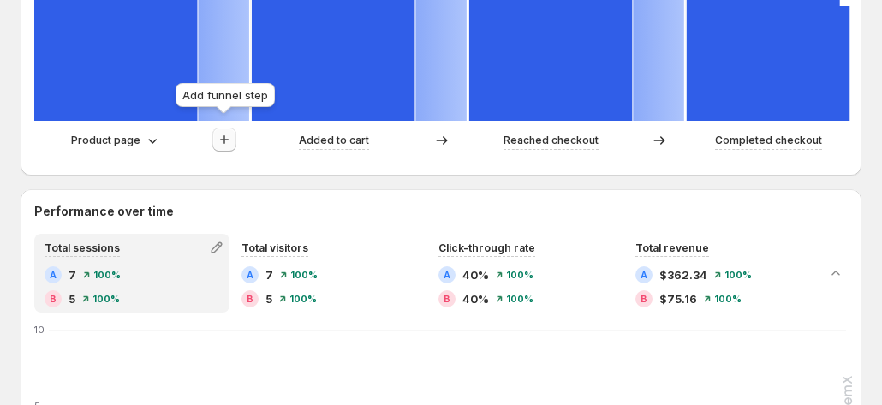
click at [231, 131] on icon "button" at bounding box center [224, 139] width 17 height 17
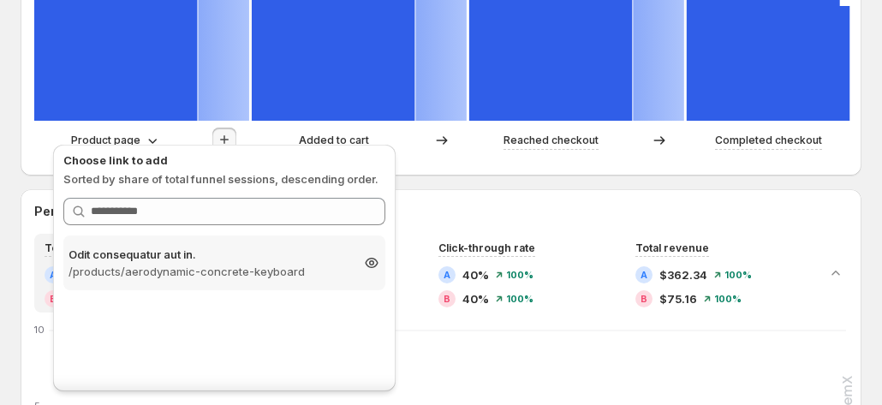
click at [208, 277] on p "/products/aerodynamic-concrete-keyboard" at bounding box center [208, 271] width 281 height 17
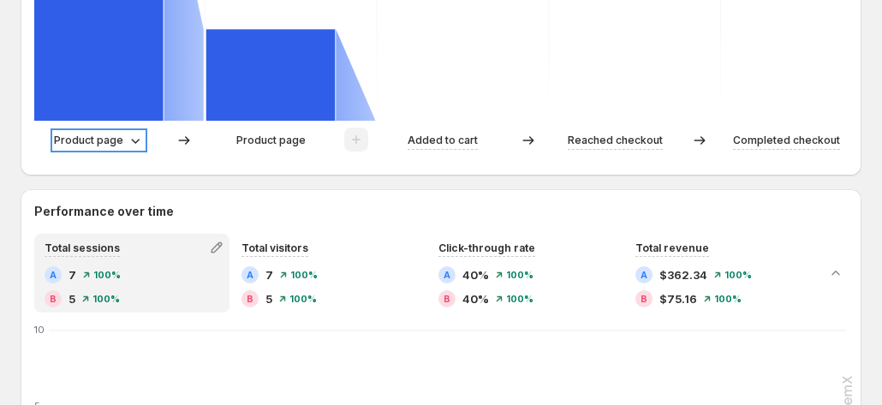
click at [106, 132] on p "Product page" at bounding box center [88, 140] width 69 height 17
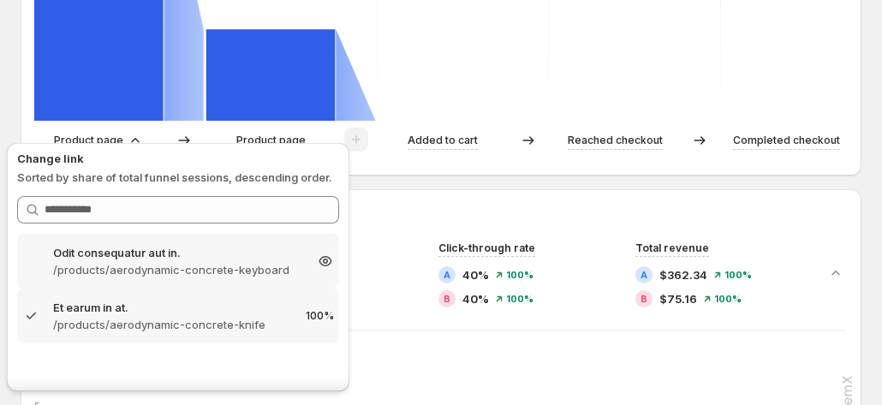
click at [90, 261] on p "/products/aerodynamic-concrete-keyboard" at bounding box center [178, 269] width 250 height 17
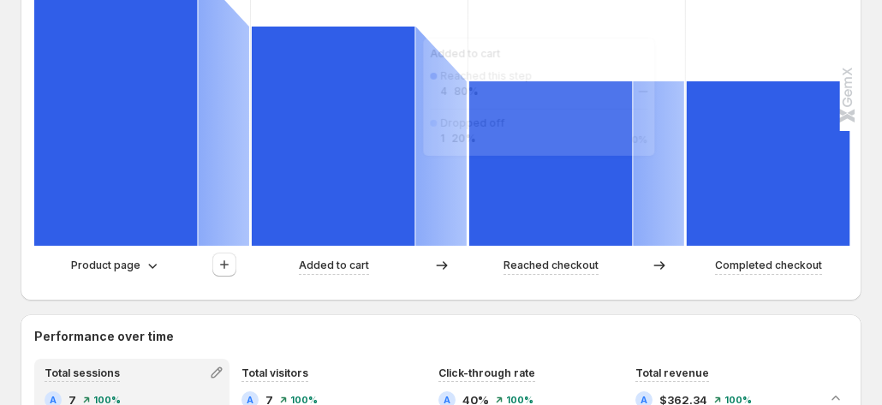
scroll to position [572, 0]
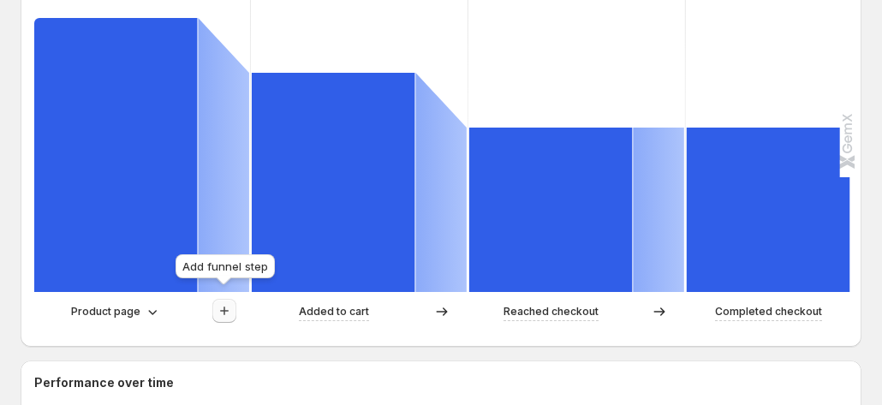
click at [229, 302] on icon "button" at bounding box center [224, 310] width 17 height 17
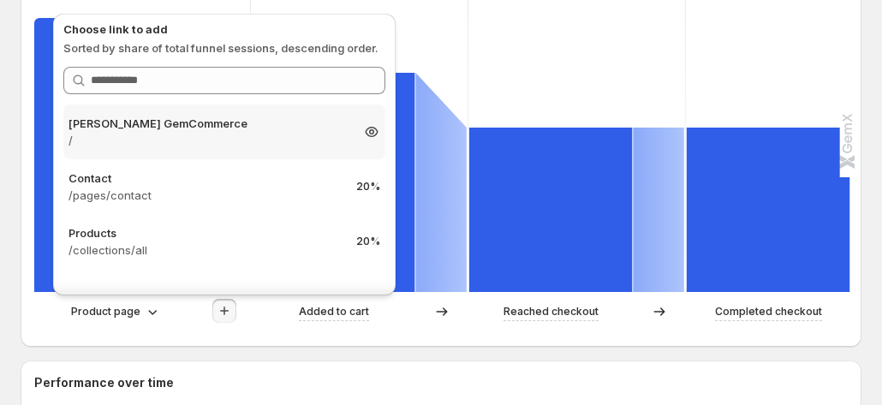
click at [226, 128] on p "Tanya GemCommerce" at bounding box center [208, 123] width 281 height 17
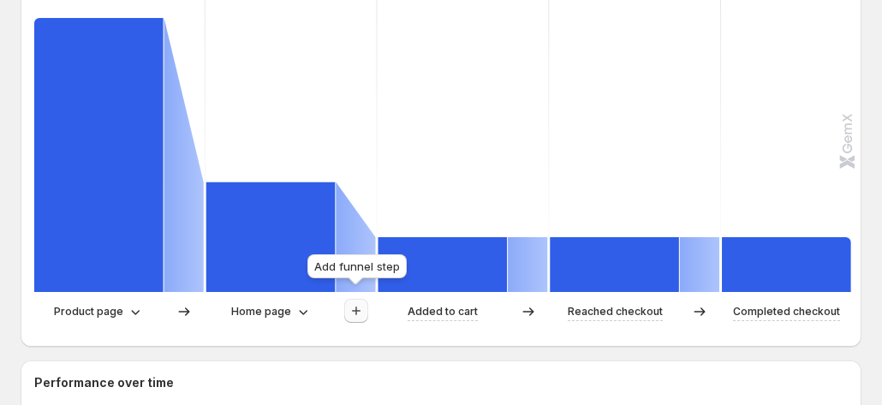
click at [356, 302] on icon "button" at bounding box center [356, 310] width 17 height 17
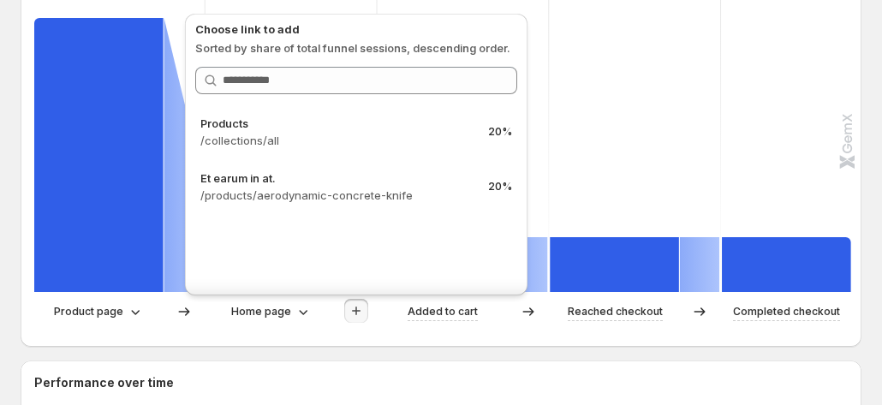
click at [360, 295] on div "Choose link to add Sorted by share of total funnel sessions, descending order. …" at bounding box center [356, 150] width 356 height 300
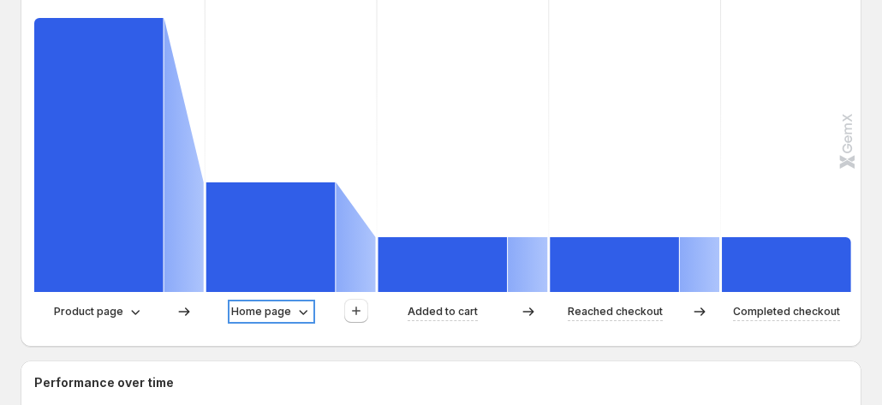
click at [287, 303] on p "Home page" at bounding box center [261, 311] width 60 height 17
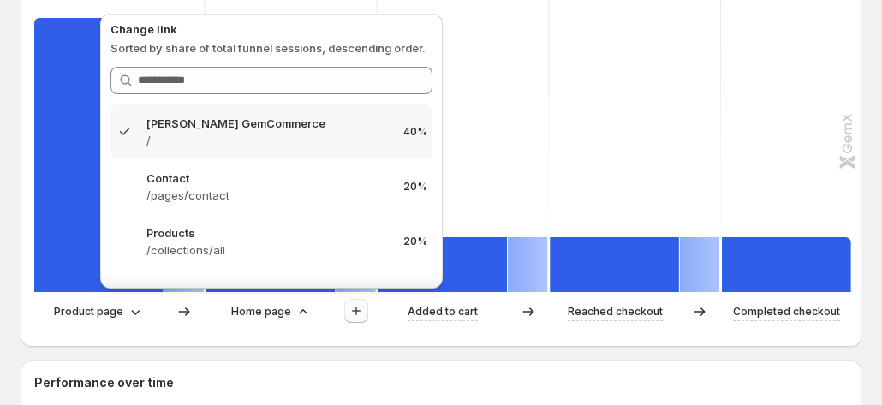
click at [354, 302] on icon "button" at bounding box center [356, 310] width 17 height 17
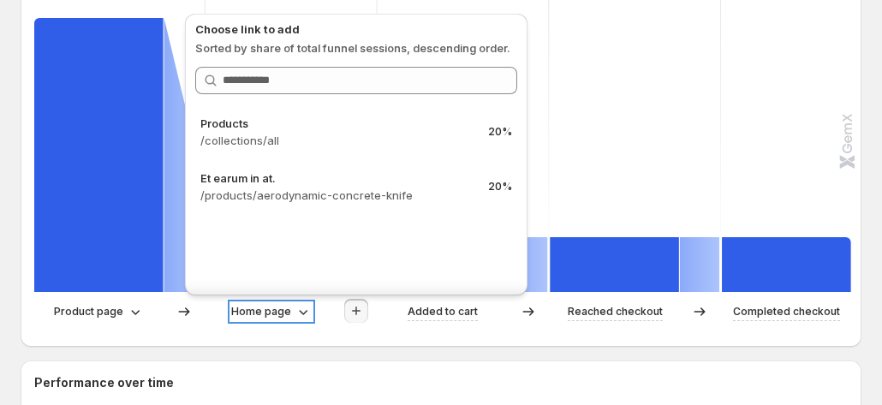
click at [283, 303] on p "Home page" at bounding box center [261, 311] width 60 height 17
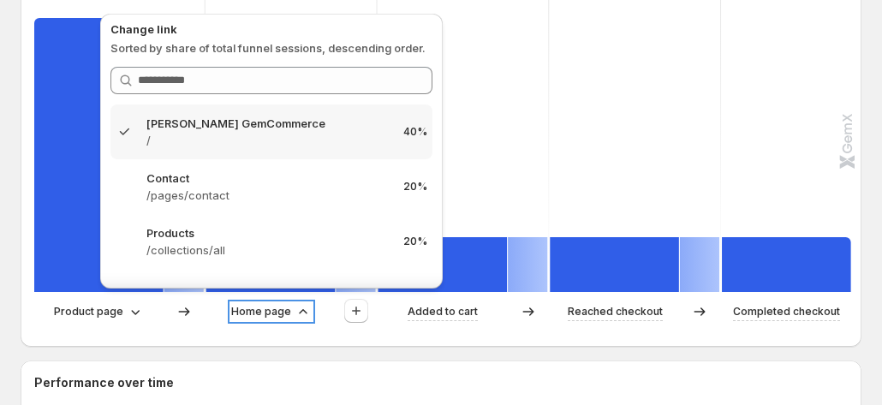
click at [283, 303] on p "Home page" at bounding box center [261, 311] width 60 height 17
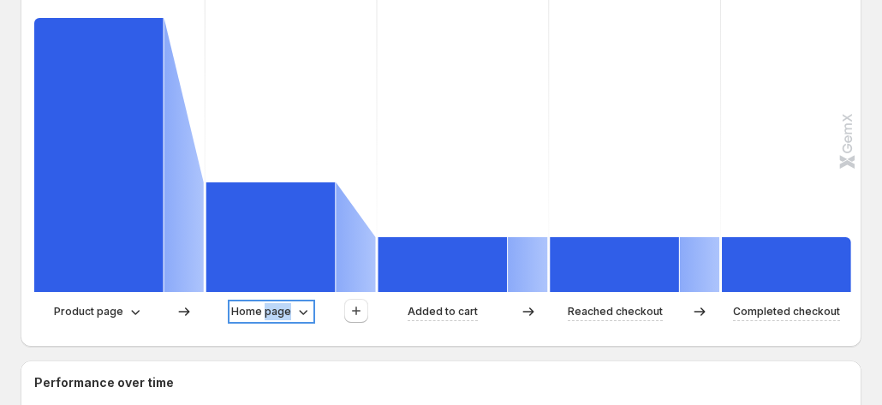
click at [283, 303] on p "Home page" at bounding box center [261, 311] width 60 height 17
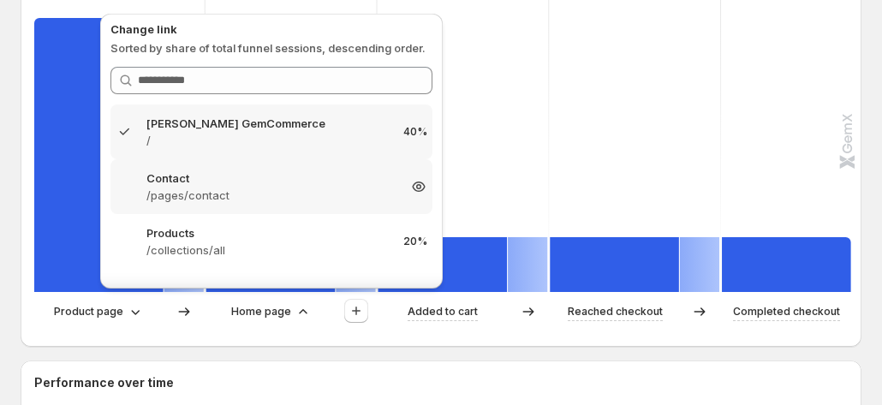
click at [253, 194] on p "/pages/contact" at bounding box center [271, 195] width 250 height 17
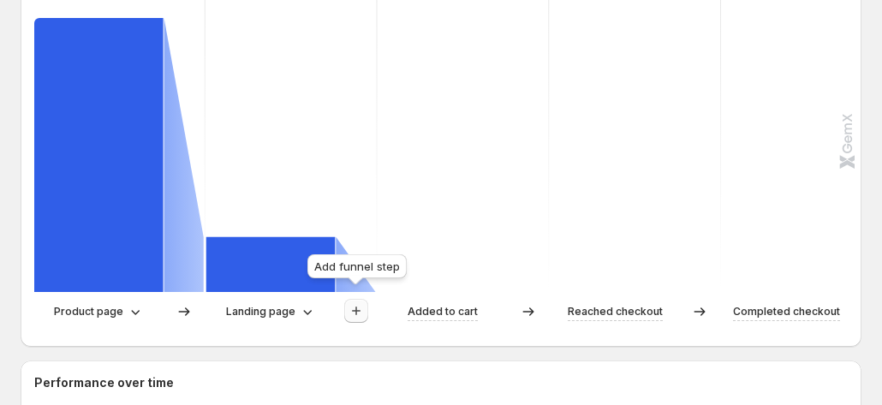
click at [352, 304] on icon "button" at bounding box center [356, 310] width 17 height 17
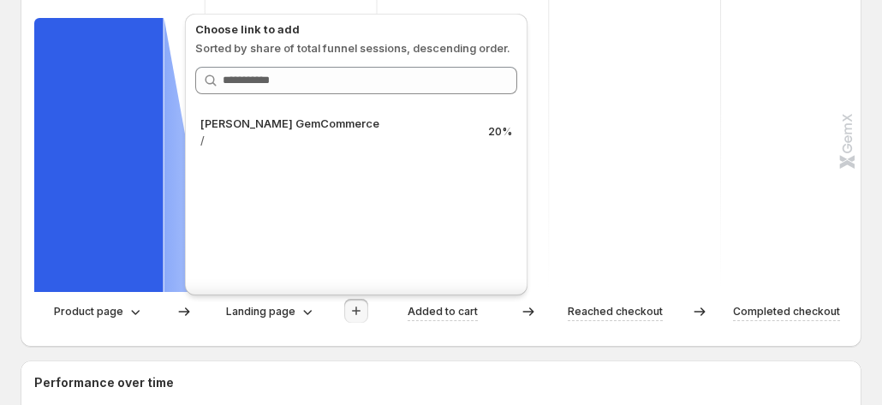
click at [285, 331] on div "Path analysis A Control B Variant Sessions 100% 5 20% 1 0% 0 0% 0 0% 0 Product …" at bounding box center [441, 121] width 841 height 452
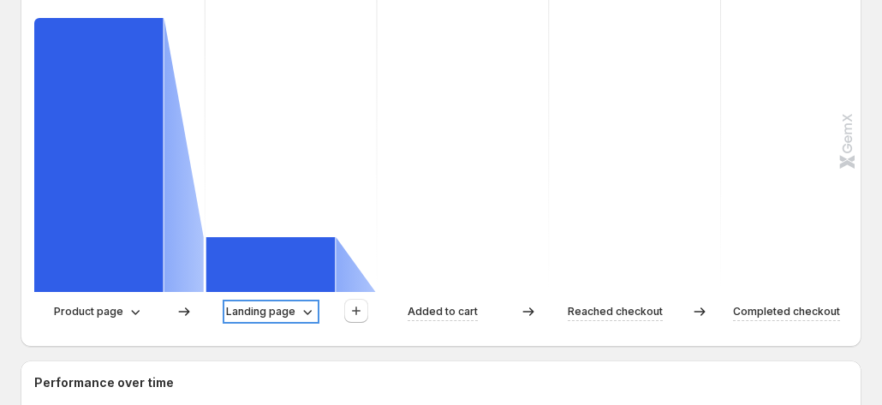
click at [293, 303] on p "Landing page" at bounding box center [260, 311] width 69 height 17
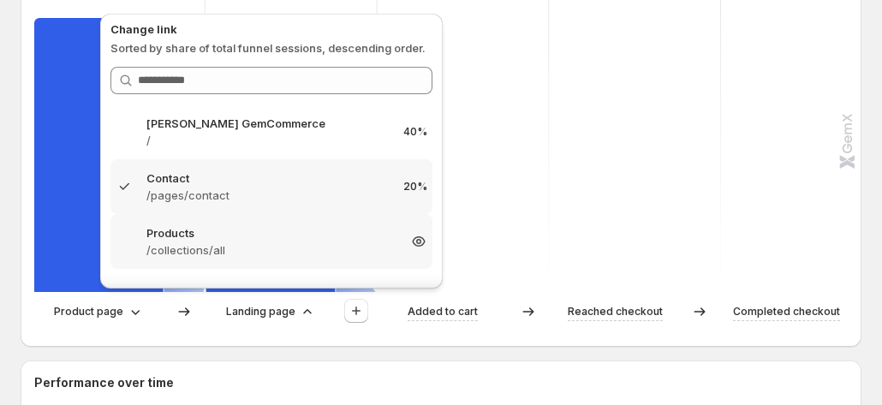
click at [255, 235] on p "Products" at bounding box center [271, 232] width 250 height 17
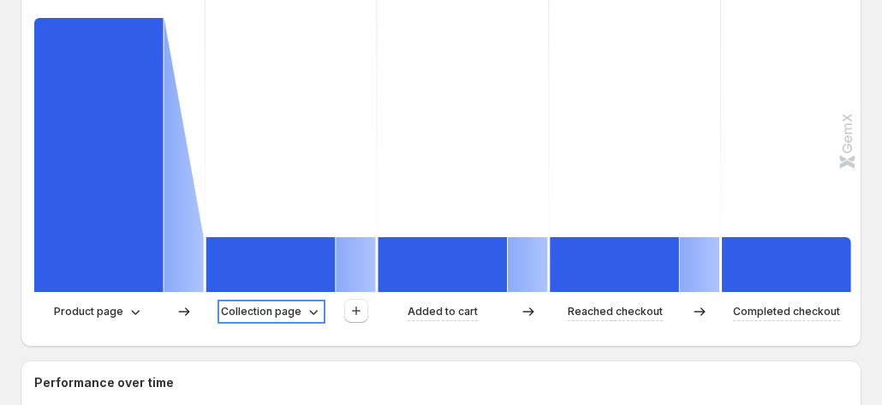
click at [296, 307] on p "Collection page" at bounding box center [261, 311] width 80 height 17
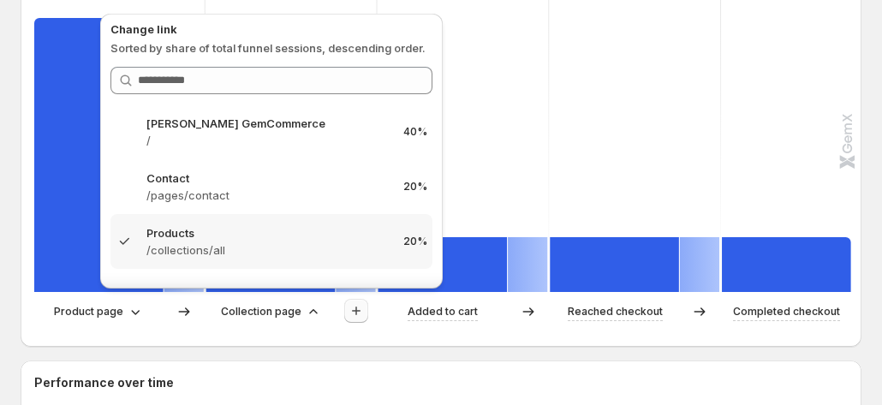
click at [344, 300] on button "button" at bounding box center [356, 311] width 24 height 24
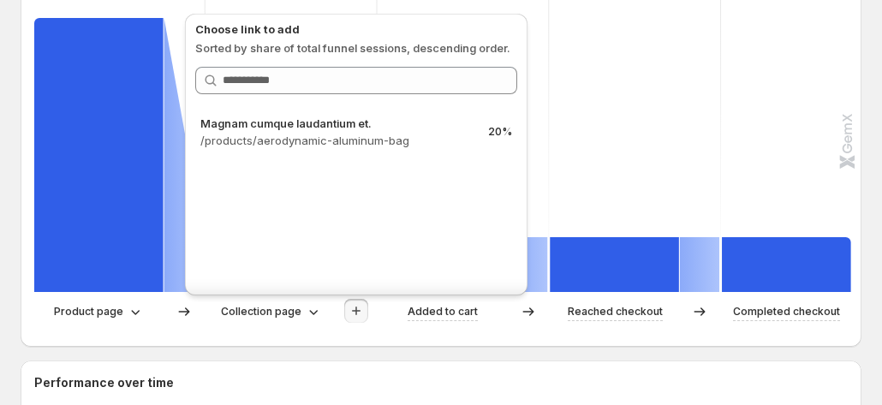
click at [454, 325] on div "Path analysis A Control B Variant Sessions 100% 5 20% 1 20% 1 20% 1 20% 1 Produ…" at bounding box center [441, 121] width 841 height 452
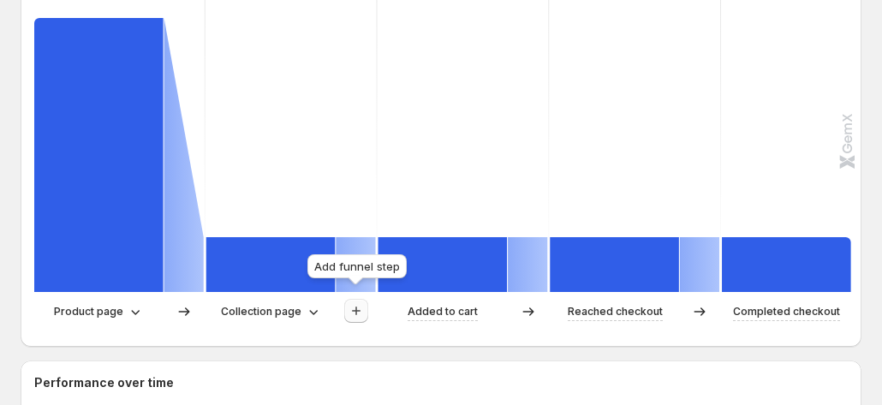
click at [360, 307] on icon "button" at bounding box center [356, 310] width 17 height 17
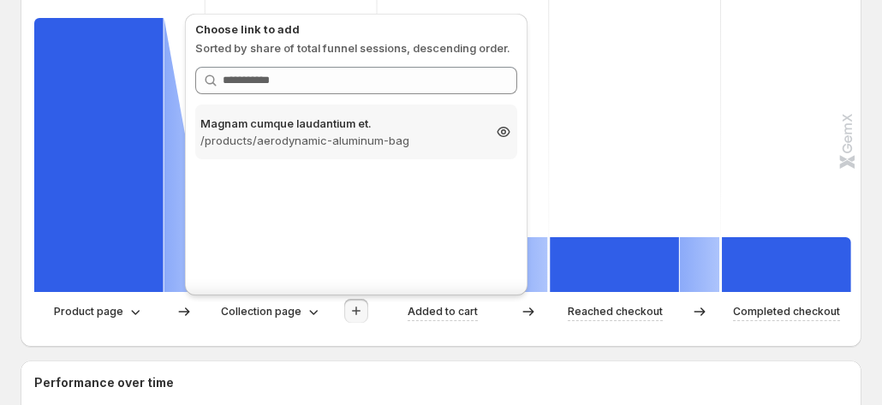
click at [394, 142] on p "/products/aerodynamic-aluminum-bag" at bounding box center [340, 140] width 281 height 17
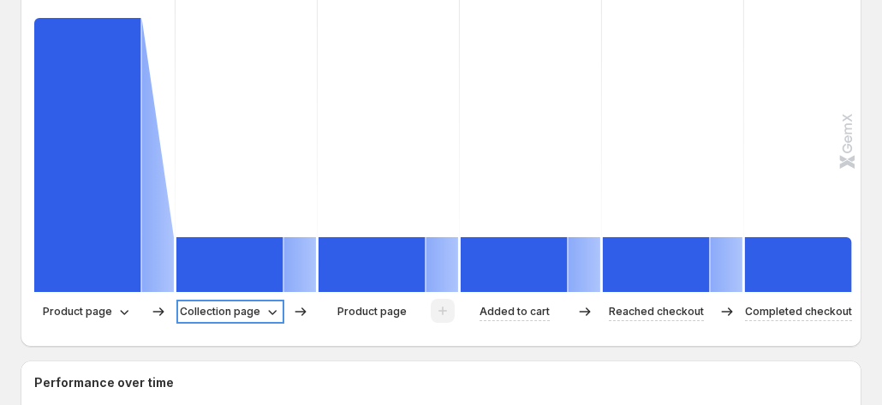
click at [256, 303] on p "Collection page" at bounding box center [220, 311] width 80 height 17
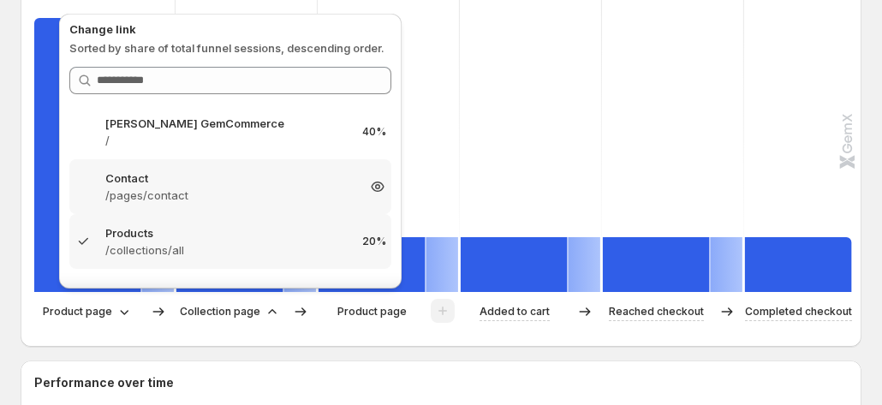
click at [223, 193] on p "/pages/contact" at bounding box center [230, 195] width 250 height 17
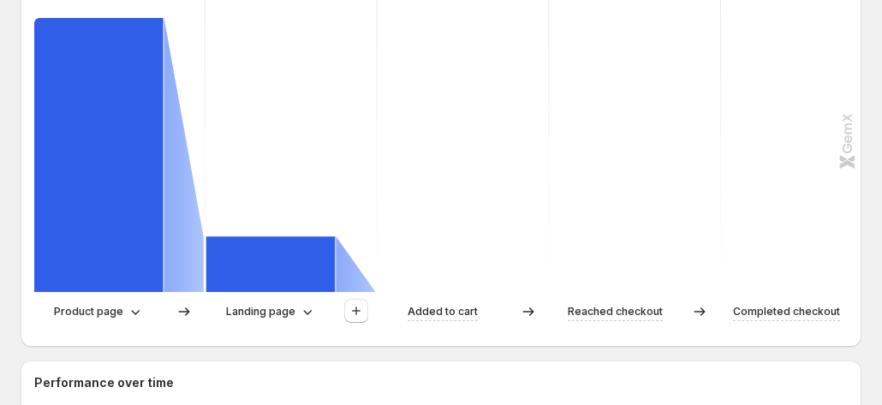
click at [368, 299] on div at bounding box center [356, 312] width 40 height 26
click at [360, 302] on icon "button" at bounding box center [356, 310] width 17 height 17
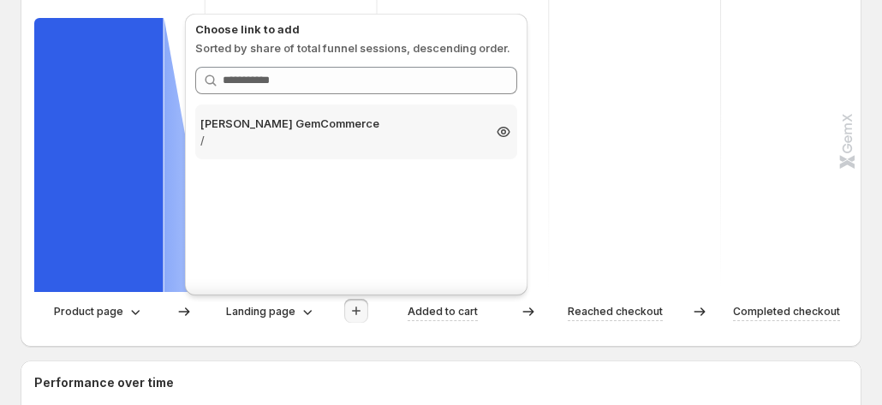
click at [411, 128] on p "Tanya GemCommerce" at bounding box center [340, 123] width 281 height 17
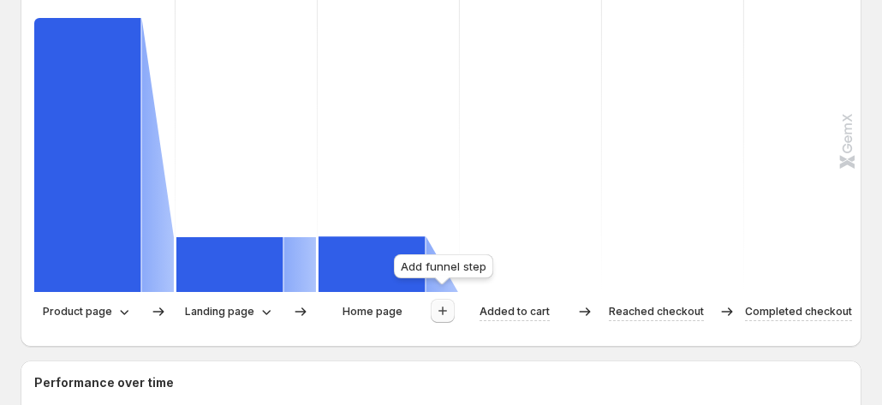
click at [445, 302] on icon "button" at bounding box center [442, 310] width 17 height 17
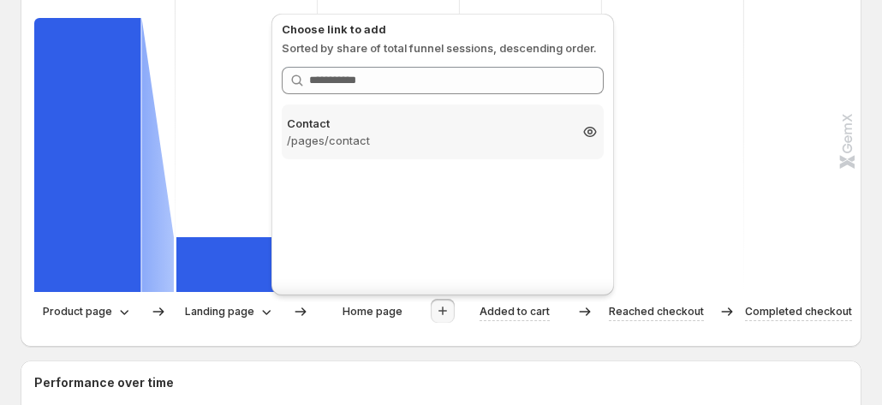
click at [488, 126] on p "Contact" at bounding box center [427, 123] width 281 height 17
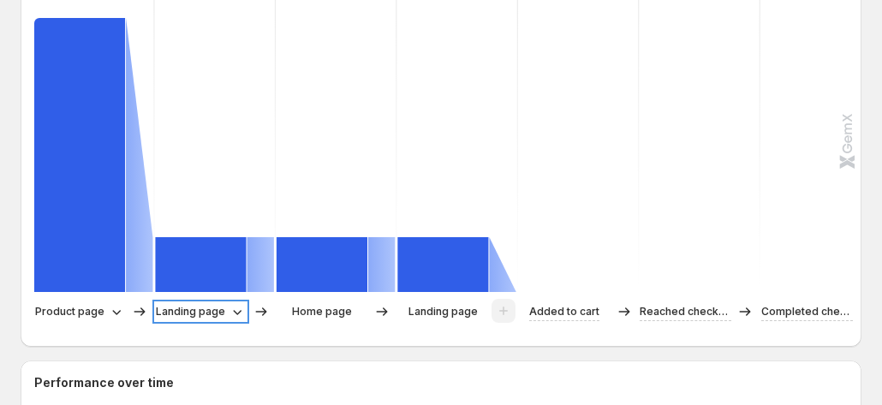
click at [202, 303] on p "Landing page" at bounding box center [190, 311] width 69 height 17
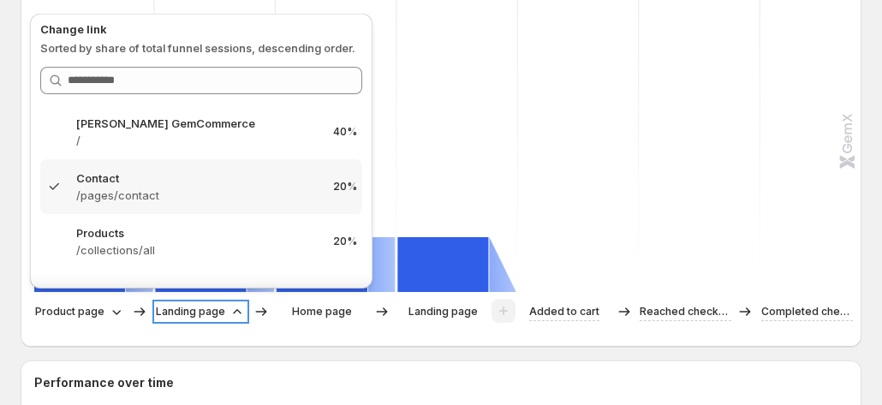
click at [202, 303] on p "Landing page" at bounding box center [190, 311] width 69 height 17
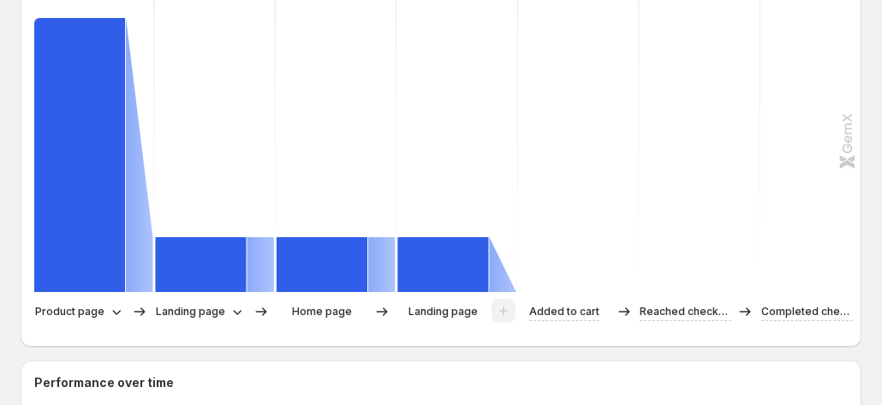
click at [246, 299] on div "Landing page" at bounding box center [214, 312] width 119 height 26
click at [225, 303] on div "Landing page" at bounding box center [201, 311] width 90 height 17
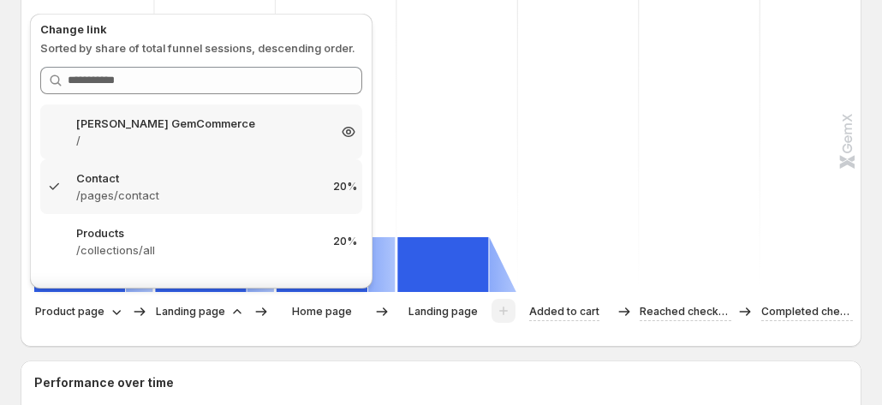
click at [223, 135] on p "/" at bounding box center [201, 140] width 250 height 17
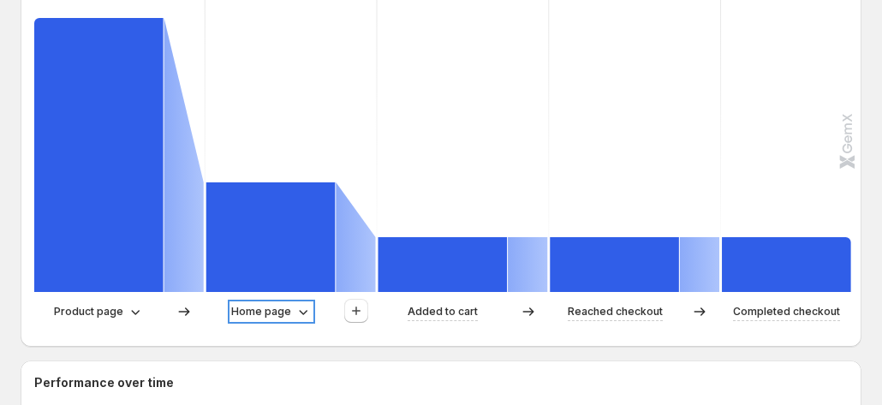
click at [265, 303] on p "Home page" at bounding box center [261, 311] width 60 height 17
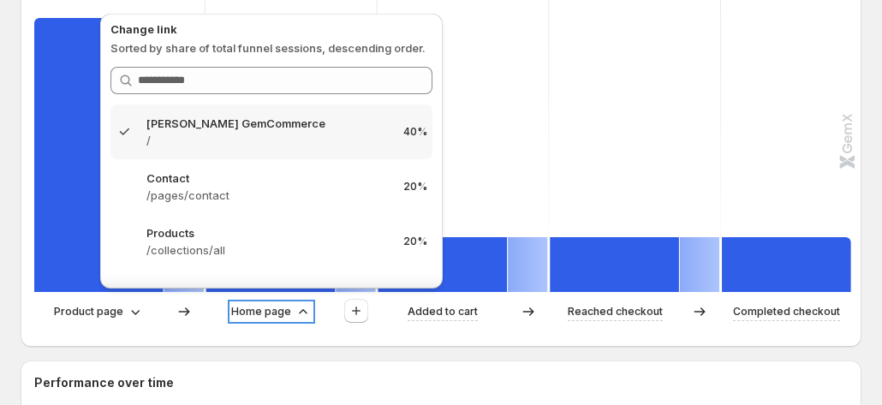
click at [265, 303] on p "Home page" at bounding box center [261, 311] width 60 height 17
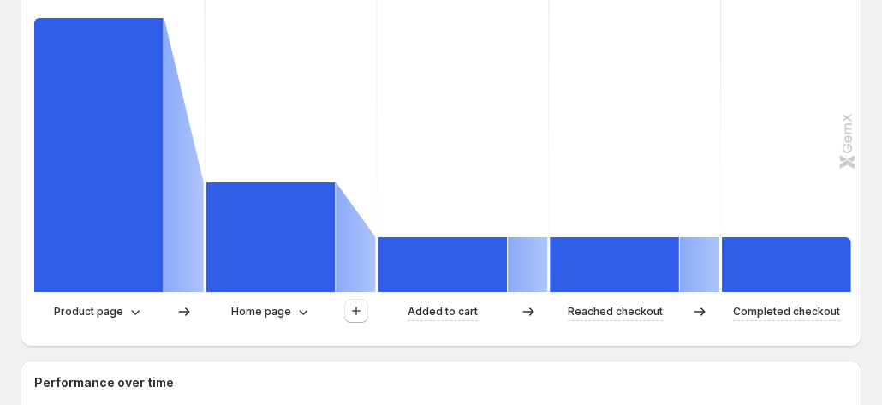
click at [368, 299] on div at bounding box center [356, 312] width 40 height 26
click at [357, 302] on icon "button" at bounding box center [356, 310] width 17 height 17
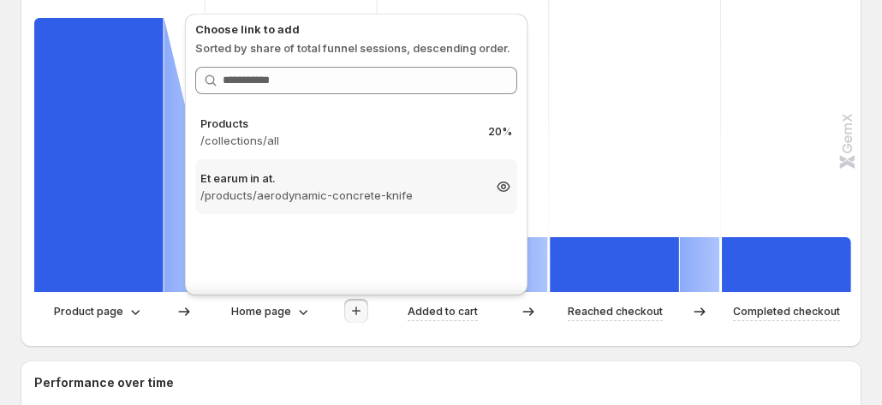
click at [372, 190] on p "/products/aerodynamic-concrete-knife" at bounding box center [340, 195] width 281 height 17
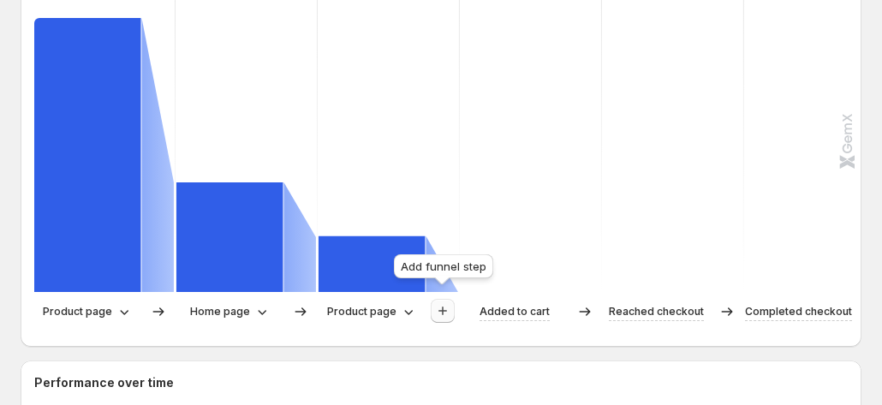
click at [444, 302] on icon "button" at bounding box center [442, 310] width 17 height 17
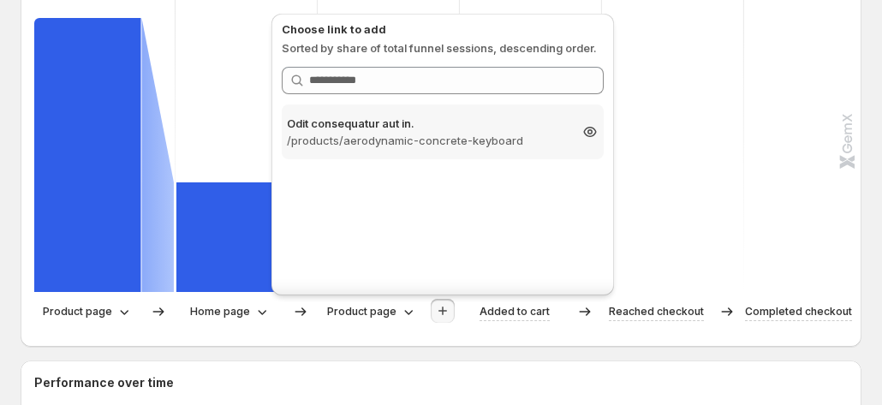
click at [475, 134] on p "/products/aerodynamic-concrete-keyboard" at bounding box center [427, 140] width 281 height 17
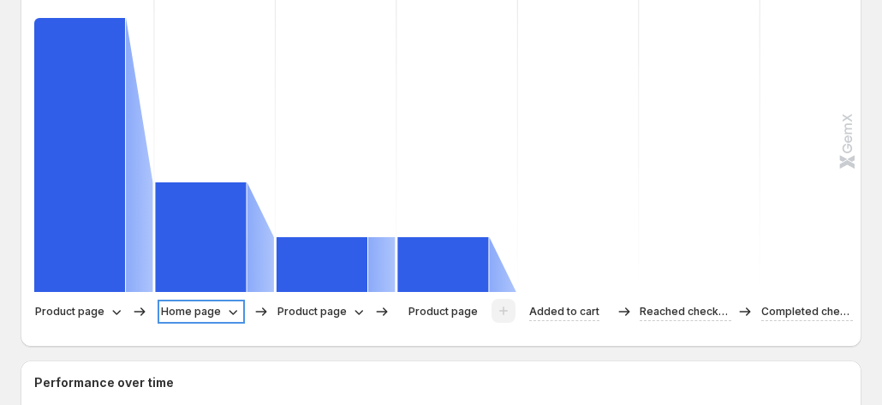
click at [212, 303] on p "Home page" at bounding box center [191, 311] width 60 height 17
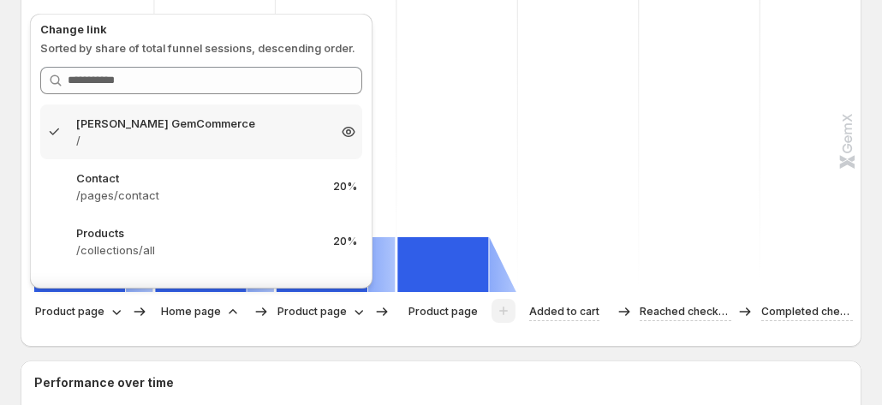
click at [218, 146] on p "/" at bounding box center [201, 140] width 250 height 17
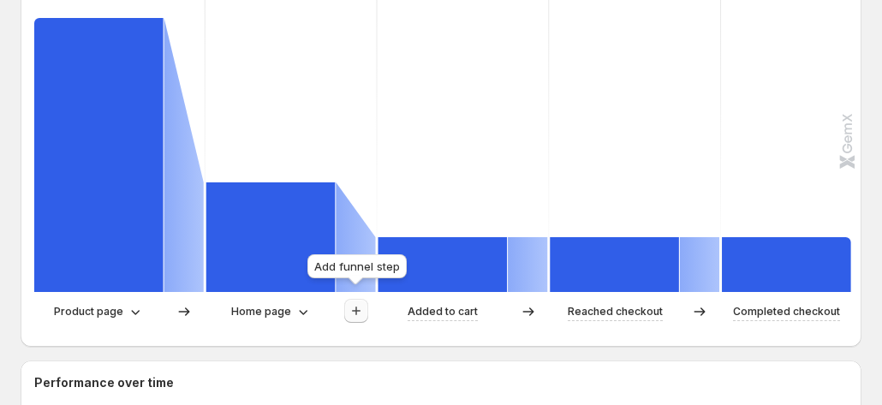
click at [348, 302] on icon "button" at bounding box center [356, 310] width 17 height 17
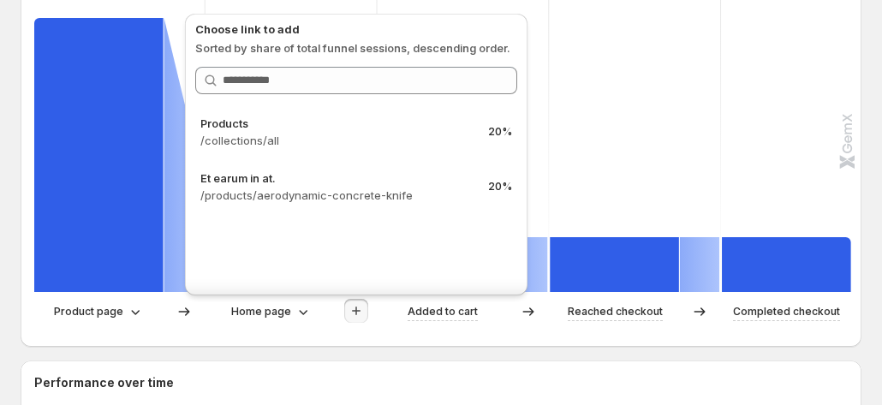
click at [249, 310] on div "Home page" at bounding box center [291, 312] width 170 height 26
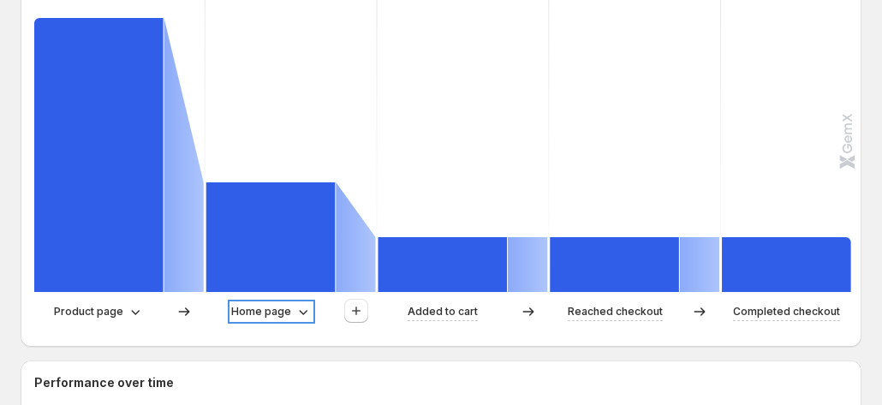
click at [260, 303] on p "Home page" at bounding box center [261, 311] width 60 height 17
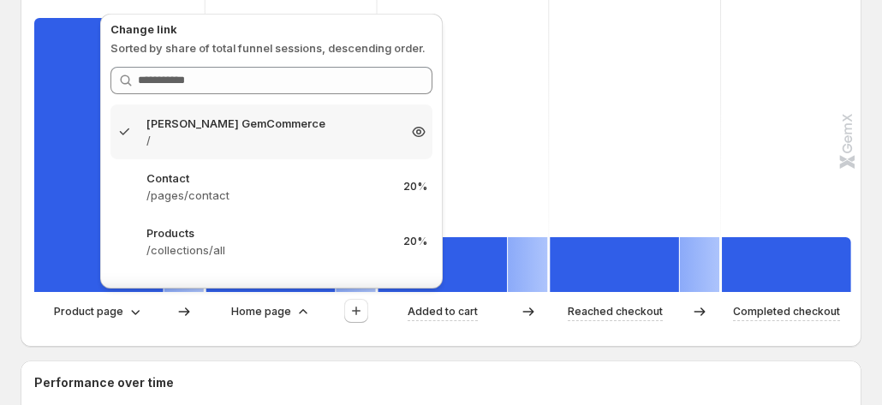
click at [262, 139] on p "/" at bounding box center [271, 140] width 250 height 17
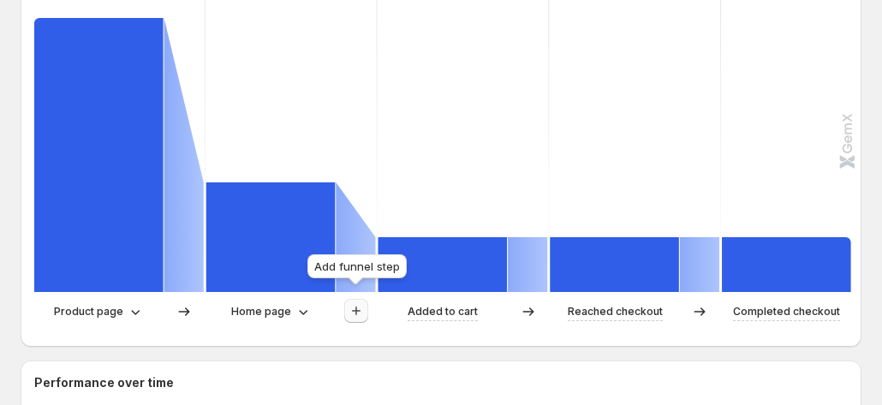
click at [355, 307] on icon "button" at bounding box center [356, 311] width 9 height 9
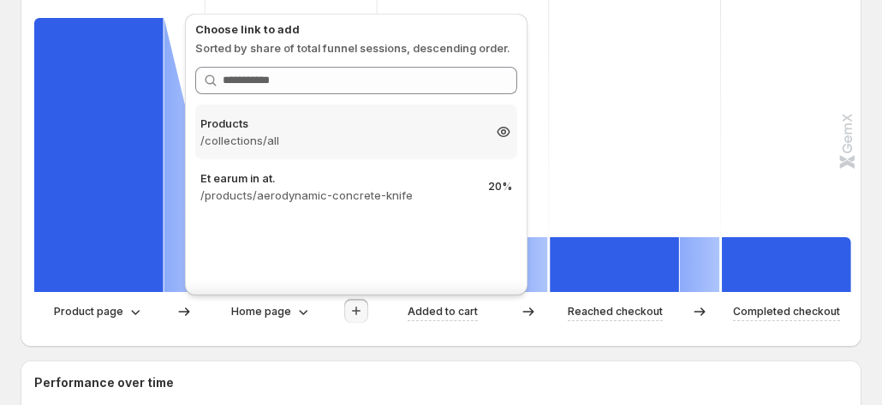
click at [341, 146] on p "/collections/all" at bounding box center [340, 140] width 281 height 17
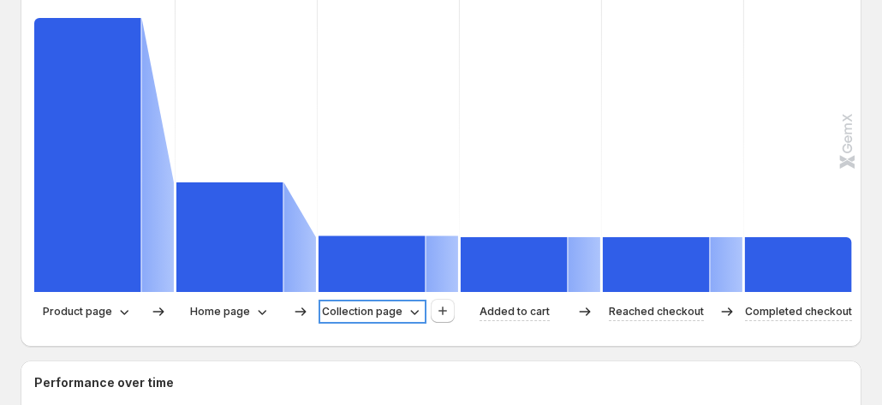
click at [354, 303] on p "Collection page" at bounding box center [362, 311] width 80 height 17
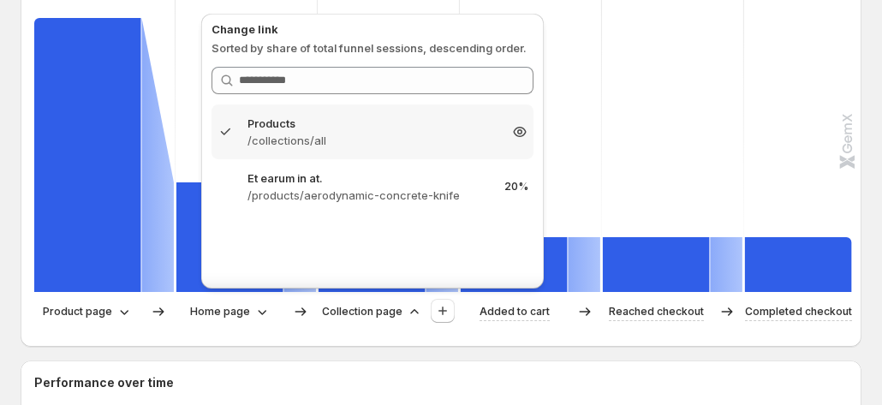
click at [370, 131] on p "Products" at bounding box center [372, 123] width 250 height 17
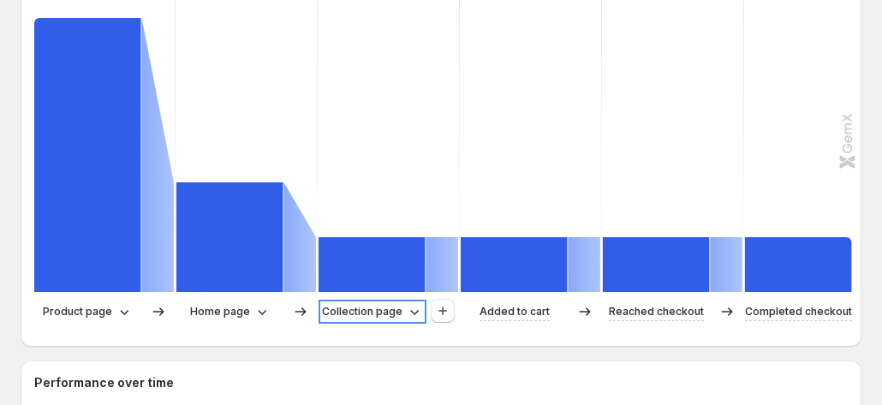
click at [389, 308] on p "Collection page" at bounding box center [362, 311] width 80 height 17
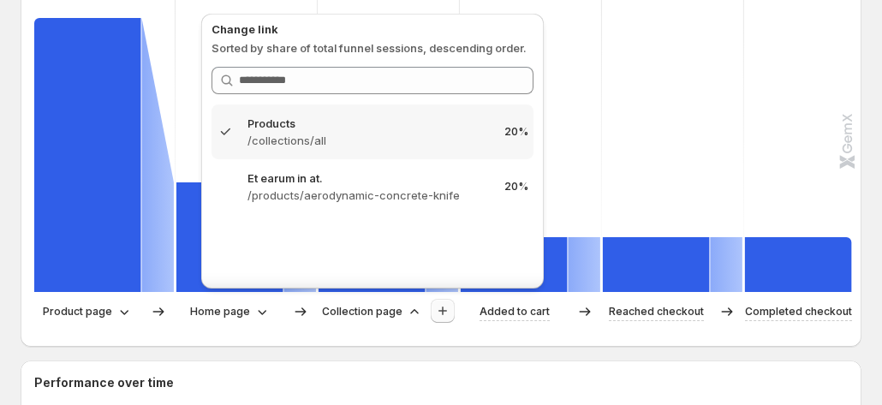
click at [440, 302] on icon "button" at bounding box center [442, 310] width 17 height 17
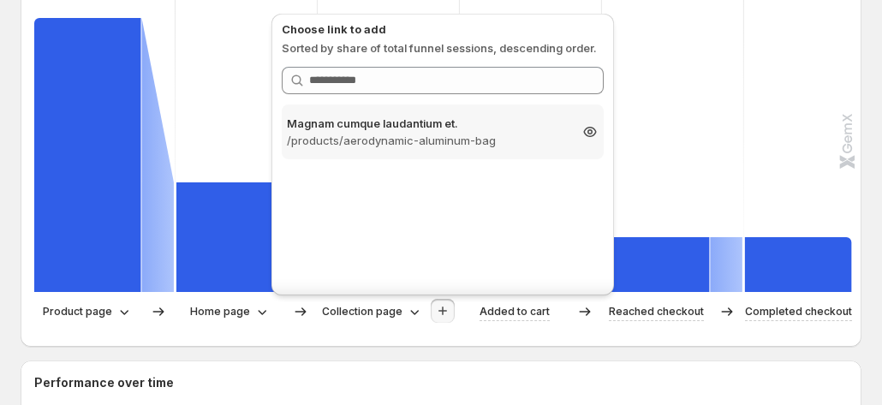
click at [459, 141] on p "/products/aerodynamic-aluminum-bag" at bounding box center [427, 140] width 281 height 17
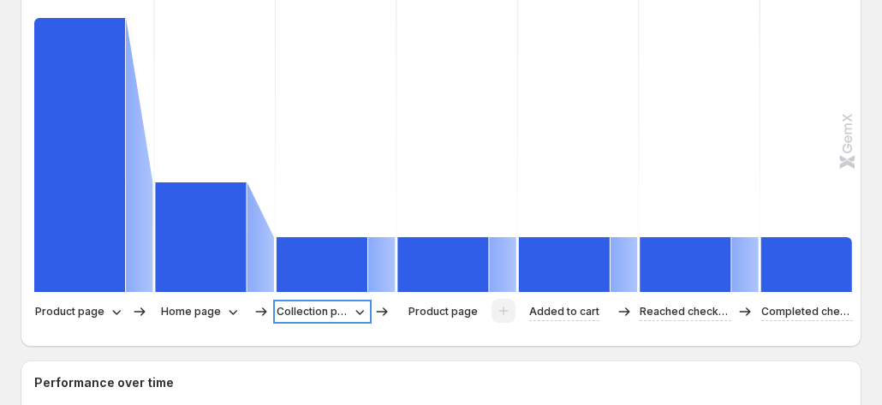
click at [324, 304] on p "Collection page" at bounding box center [312, 311] width 71 height 17
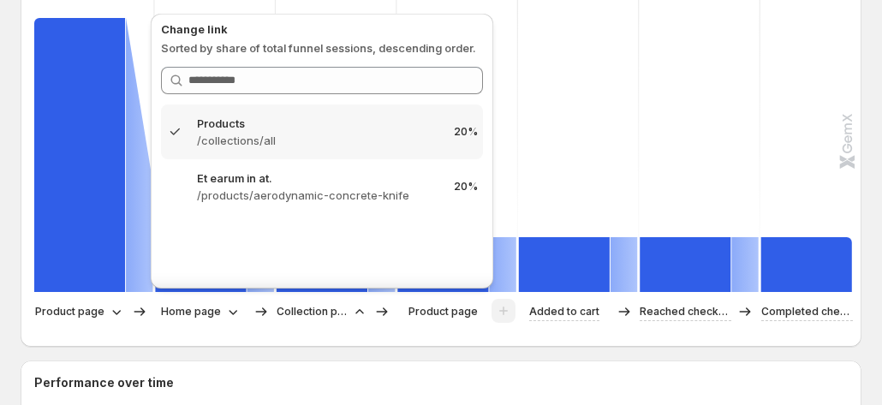
click at [337, 336] on div "Path analysis A Control B Variant Sessions 100% 5 40% 2 20% 1 20% 1 20% 1 20% 1…" at bounding box center [441, 121] width 841 height 452
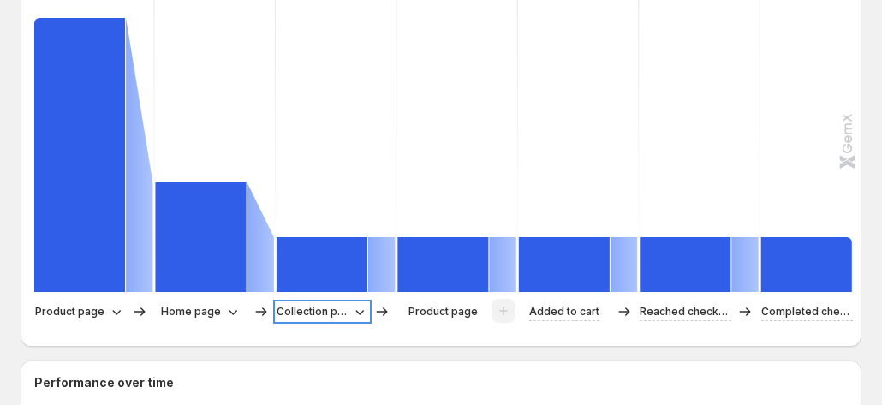
click at [331, 303] on p "Collection page" at bounding box center [312, 311] width 71 height 17
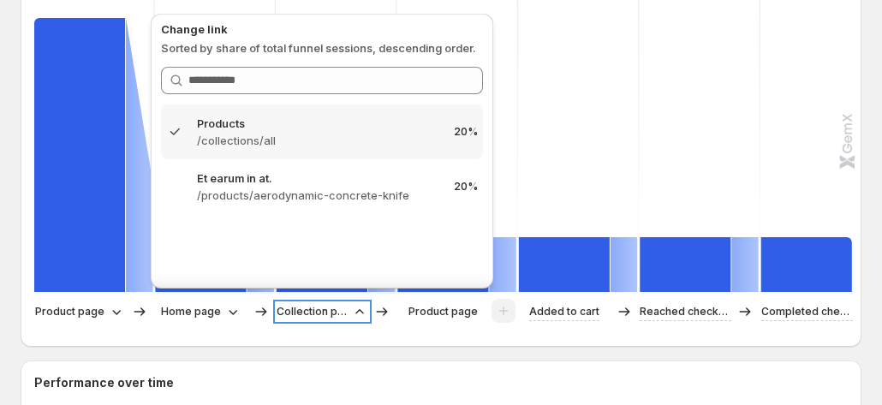
click at [331, 303] on p "Collection page" at bounding box center [312, 311] width 71 height 17
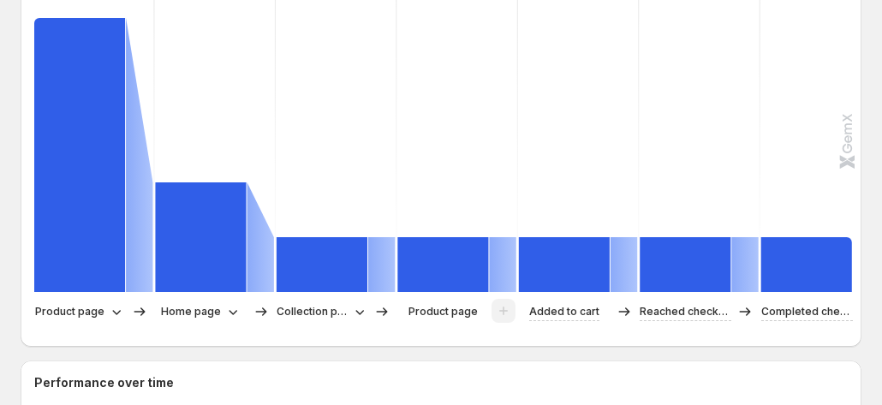
click at [313, 332] on div "Path analysis A Control B Variant Sessions 100% 5 40% 2 20% 1 20% 1 20% 1 20% 1…" at bounding box center [441, 121] width 841 height 452
click at [304, 303] on p "Collection page" at bounding box center [312, 311] width 71 height 17
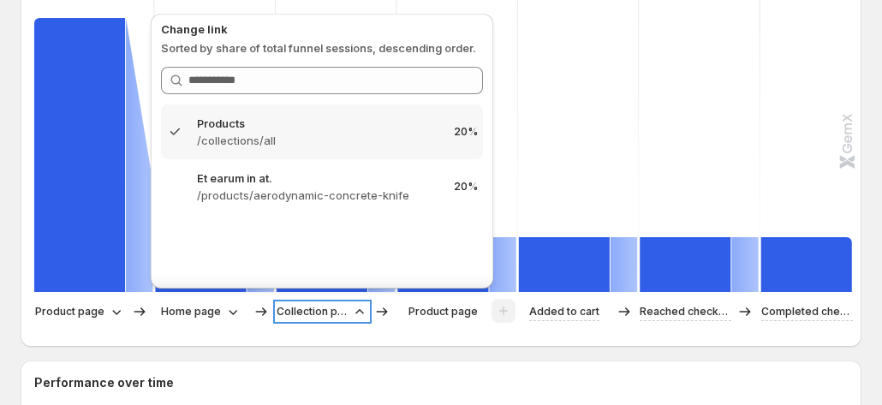
click at [304, 303] on p "Collection page" at bounding box center [312, 311] width 71 height 17
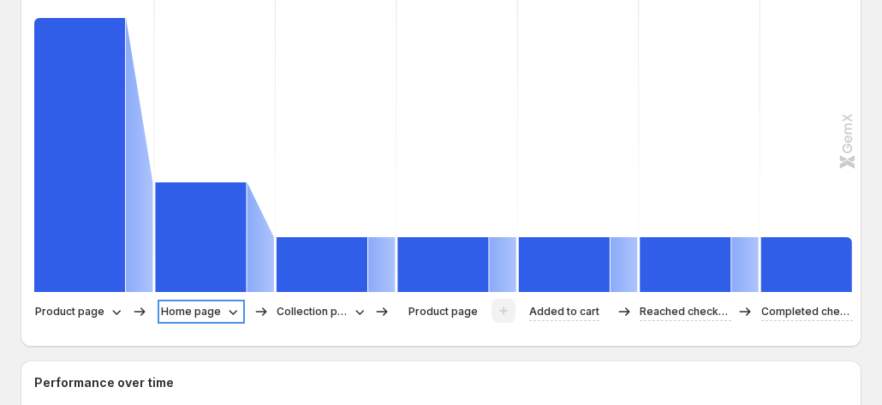
click at [229, 310] on icon at bounding box center [233, 312] width 9 height 5
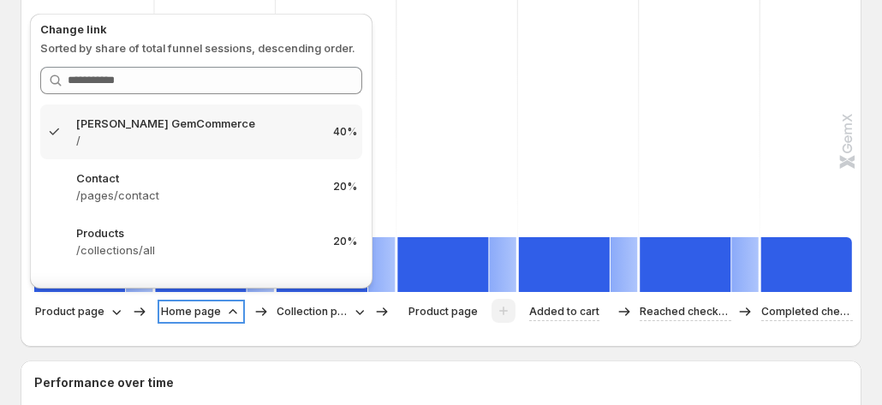
click at [228, 303] on icon at bounding box center [232, 311] width 17 height 17
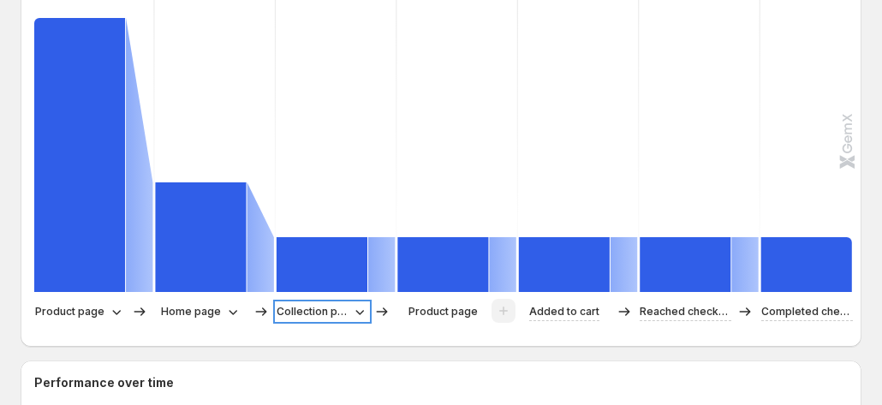
click at [309, 303] on p "Collection page" at bounding box center [312, 311] width 71 height 17
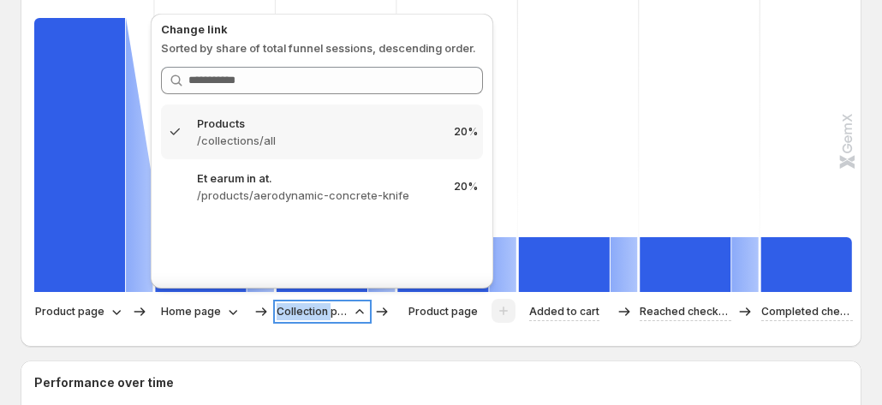
click at [309, 303] on p "Collection page" at bounding box center [312, 311] width 71 height 17
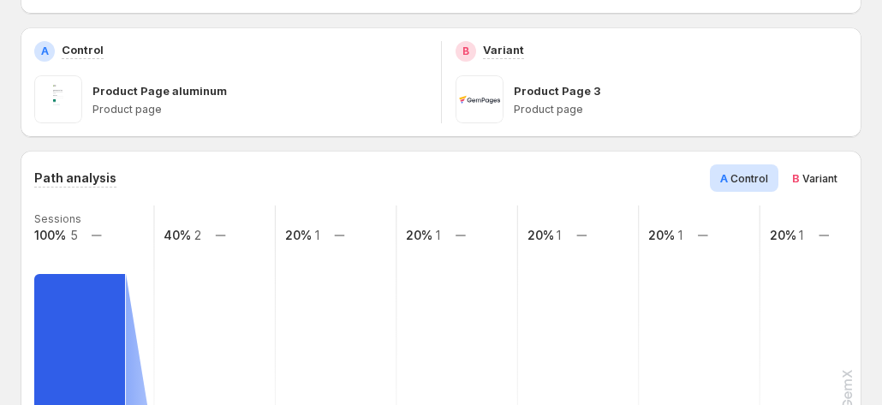
scroll to position [315, 0]
click at [824, 173] on span "Variant" at bounding box center [819, 179] width 35 height 13
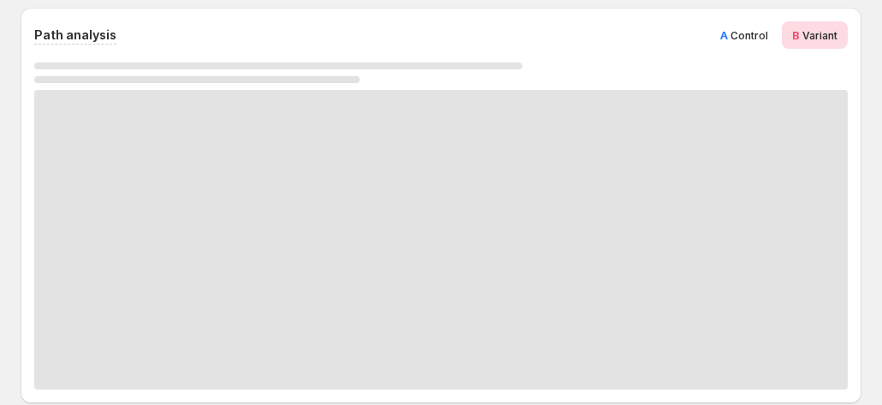
scroll to position [486, 0]
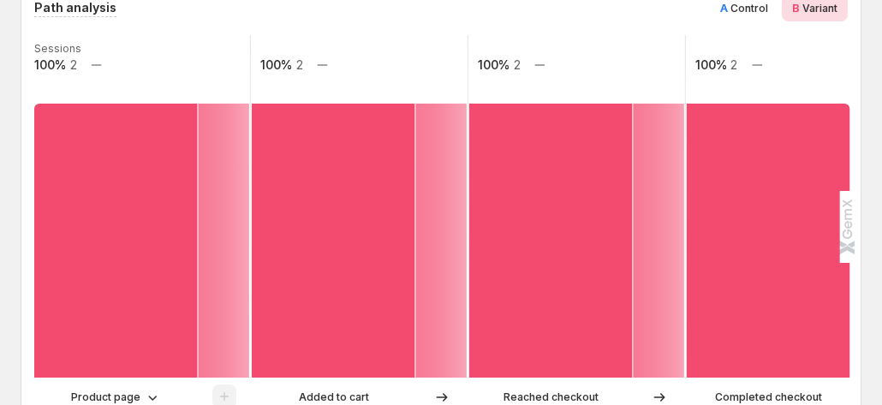
click at [747, 3] on span "Control" at bounding box center [749, 8] width 38 height 13
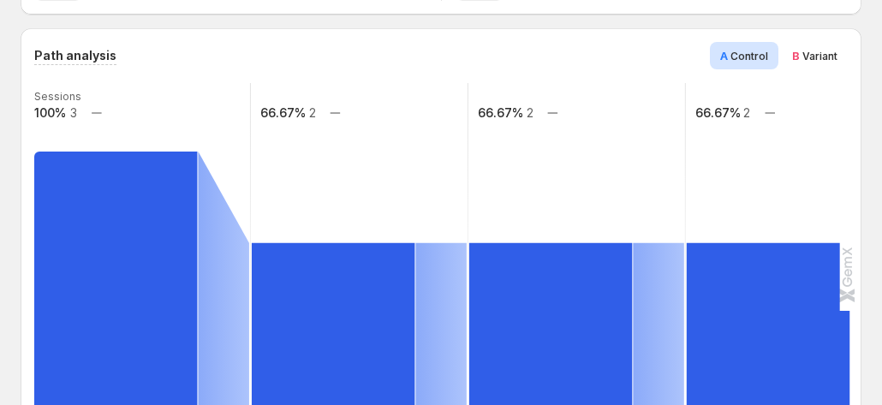
scroll to position [572, 0]
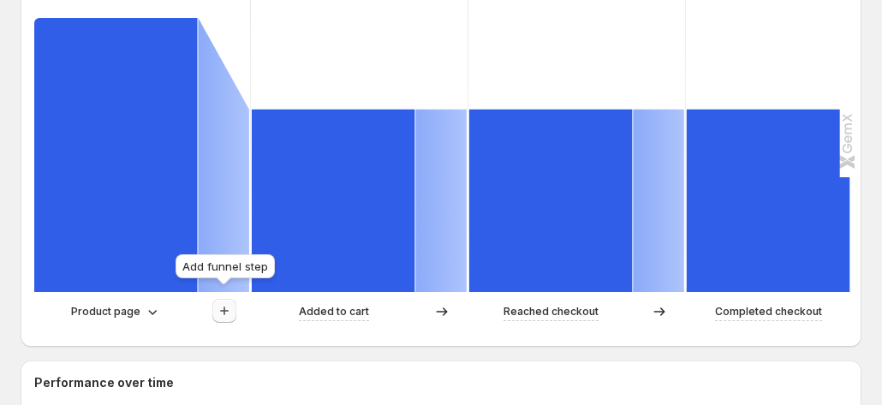
click at [216, 302] on icon "button" at bounding box center [224, 310] width 17 height 17
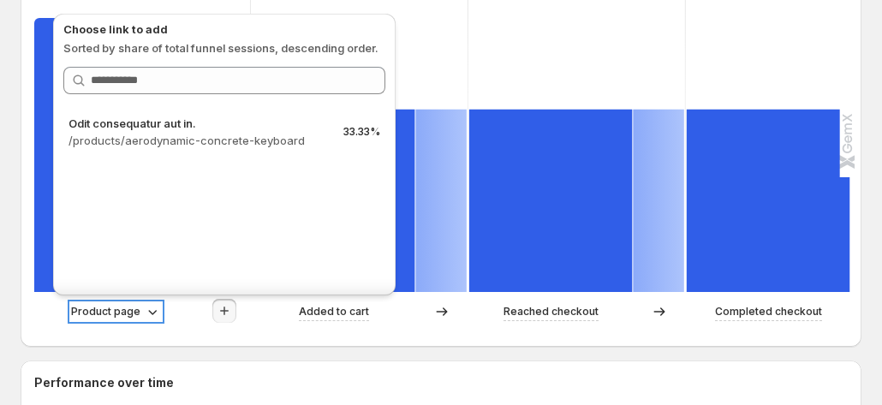
click at [116, 303] on p "Product page" at bounding box center [105, 311] width 69 height 17
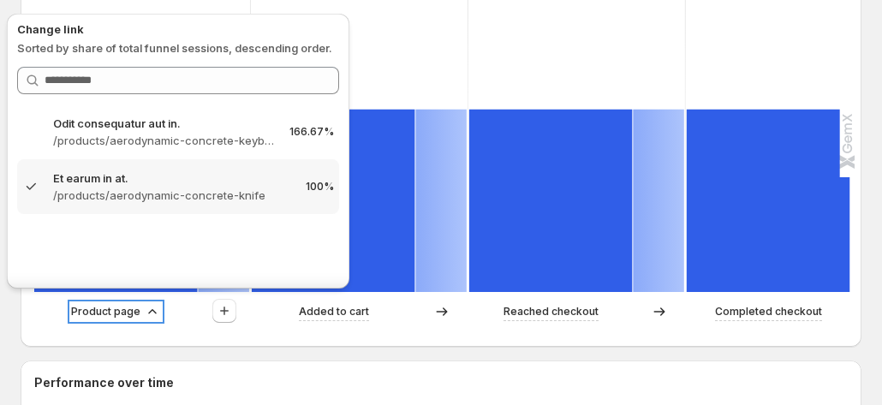
click at [116, 303] on p "Product page" at bounding box center [105, 311] width 69 height 17
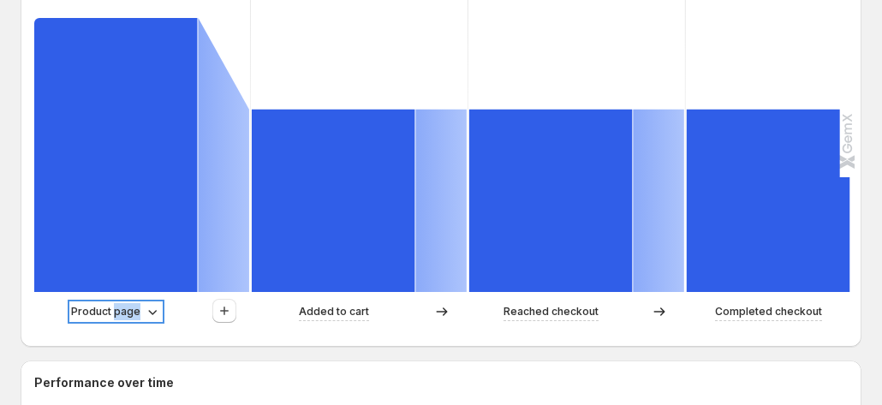
click at [116, 303] on p "Product page" at bounding box center [105, 311] width 69 height 17
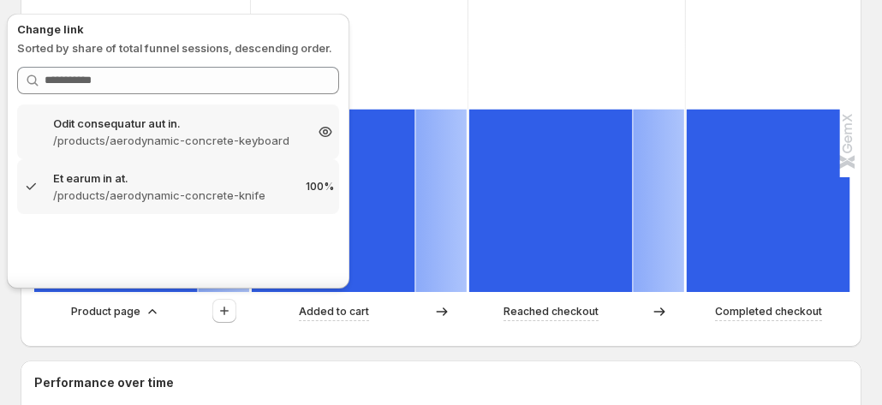
click at [158, 136] on p "/products/aerodynamic-concrete-keyboard" at bounding box center [178, 140] width 250 height 17
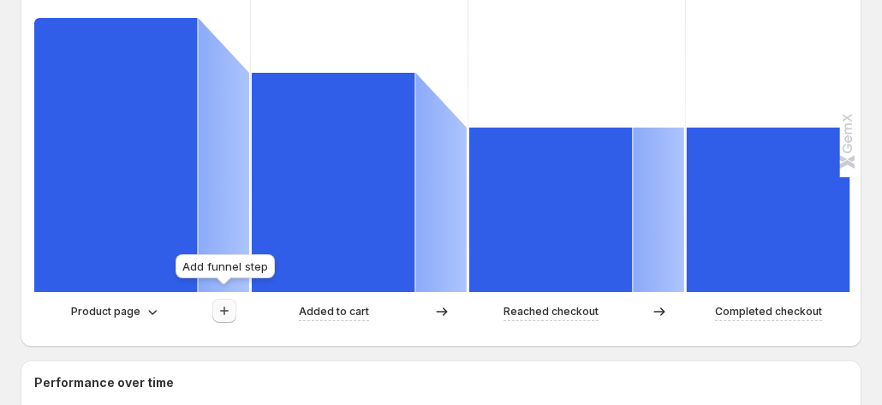
click at [229, 302] on icon "button" at bounding box center [224, 310] width 17 height 17
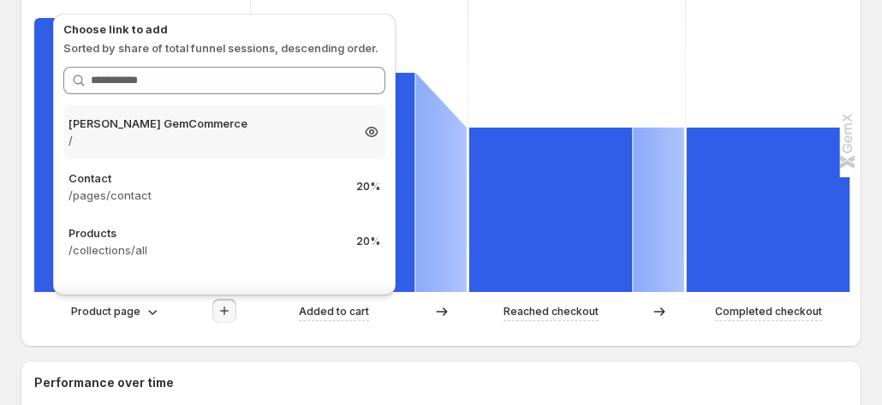
click at [269, 137] on p "/" at bounding box center [208, 140] width 281 height 17
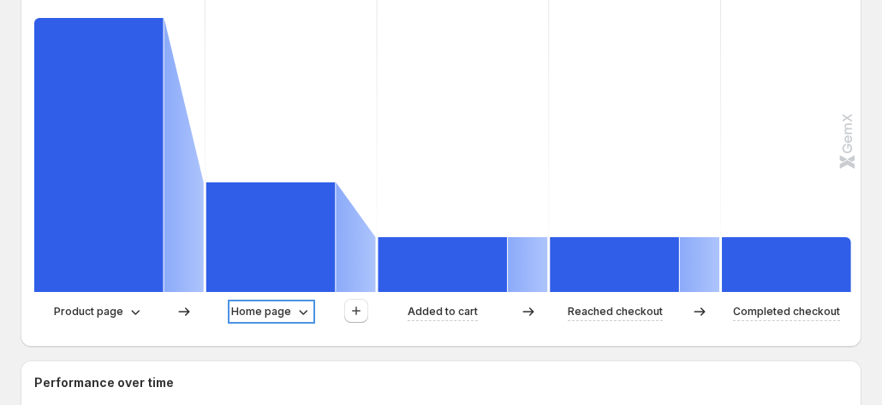
click at [241, 303] on p "Home page" at bounding box center [261, 311] width 60 height 17
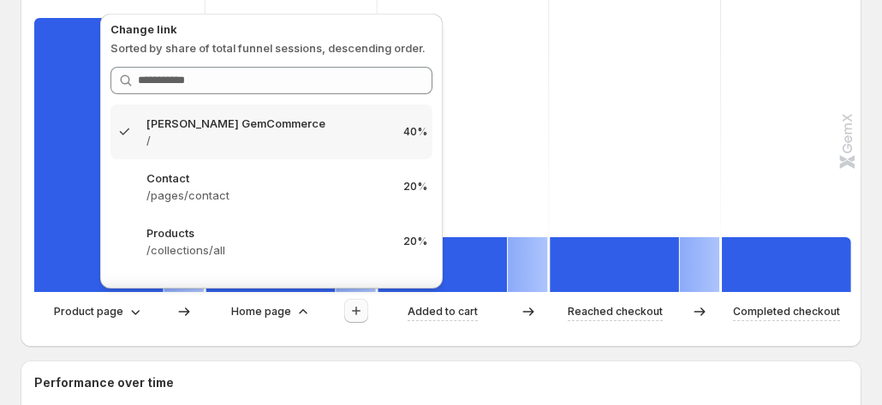
click at [363, 302] on icon "button" at bounding box center [356, 310] width 17 height 17
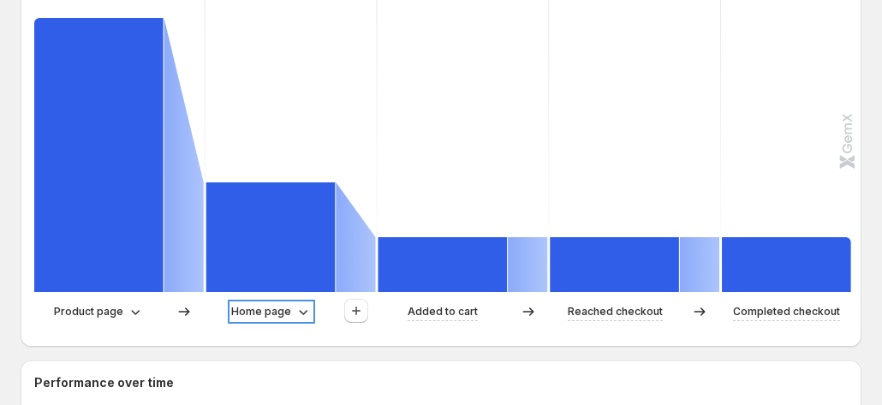
click at [283, 303] on p "Home page" at bounding box center [261, 311] width 60 height 17
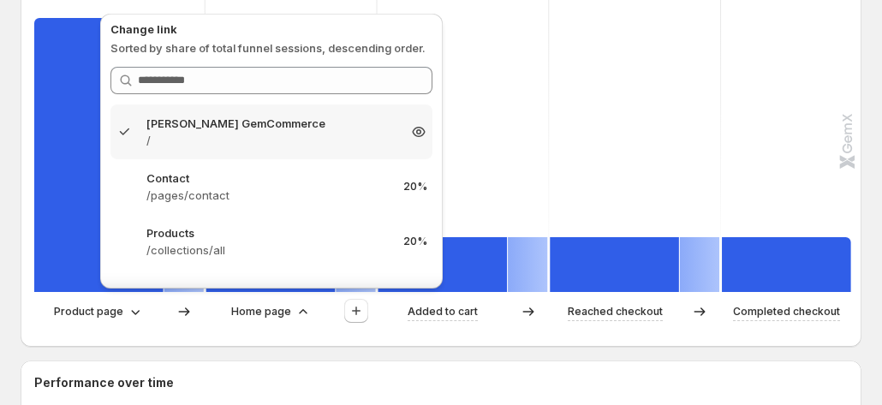
click at [271, 158] on div "Tanya GemCommerce / 40% Contact /pages/contact 20% Products /collections/all 20%" at bounding box center [271, 197] width 322 height 187
click at [277, 177] on p "Contact" at bounding box center [271, 178] width 250 height 17
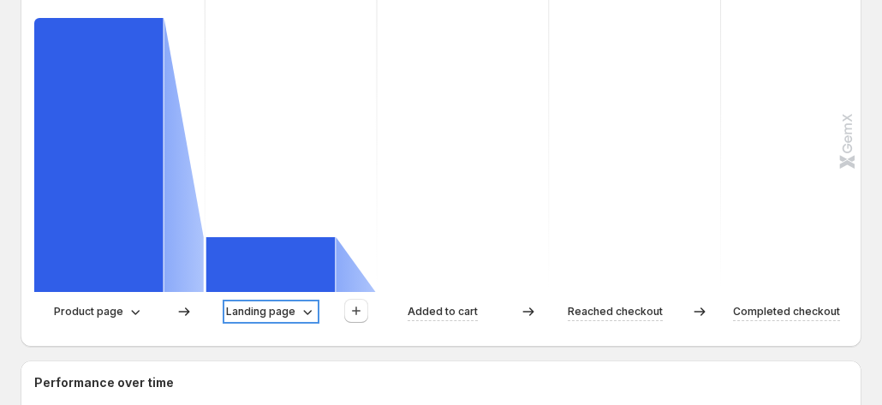
click at [296, 306] on div "Landing page" at bounding box center [271, 311] width 90 height 17
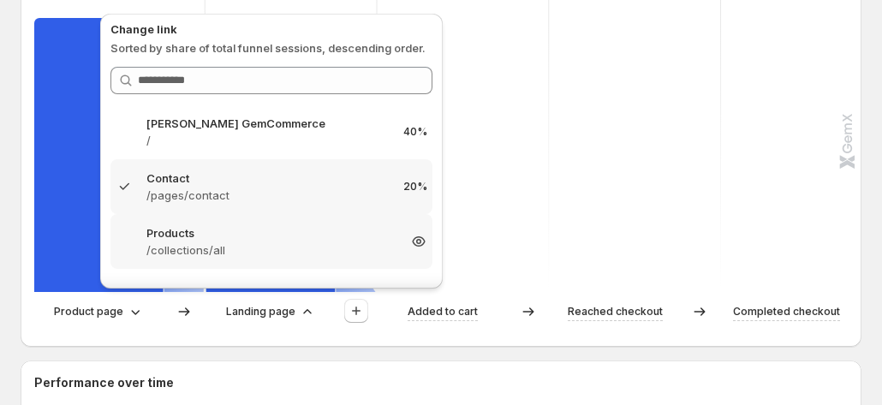
click at [263, 250] on p "/collections/all" at bounding box center [271, 249] width 250 height 17
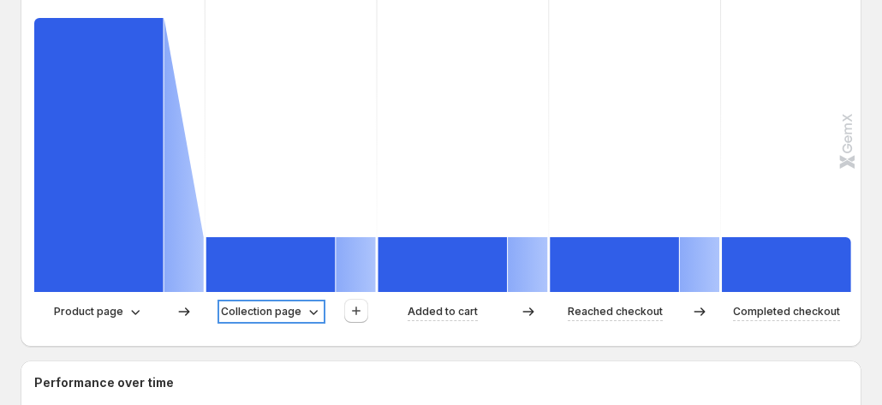
click at [283, 307] on p "Collection page" at bounding box center [261, 311] width 80 height 17
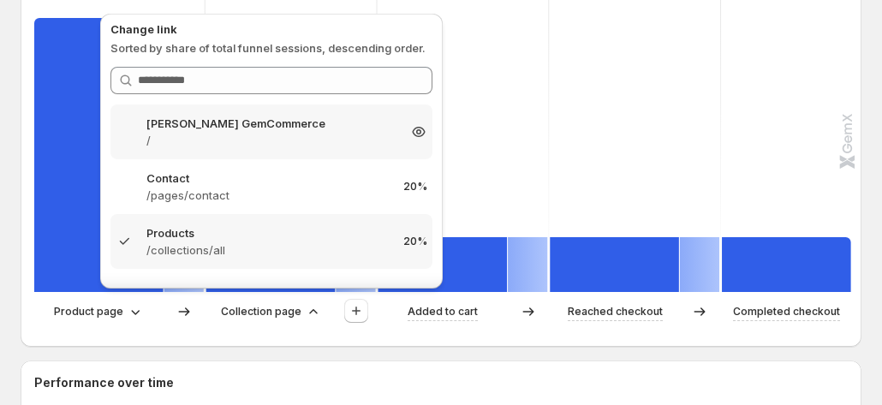
click at [265, 140] on p "/" at bounding box center [271, 140] width 250 height 17
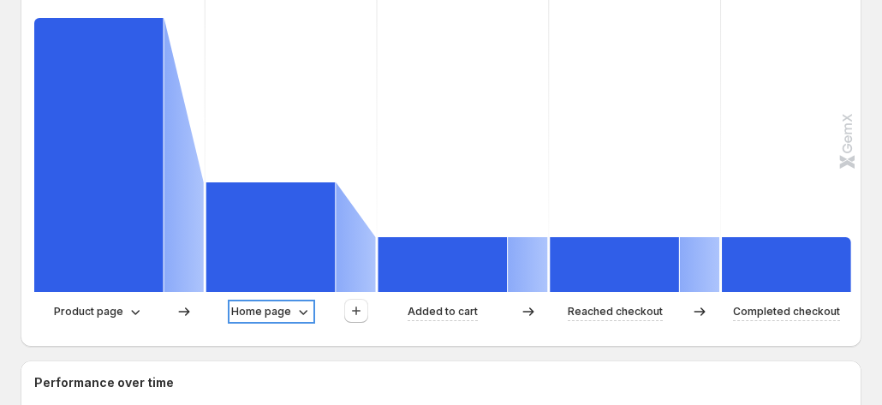
click at [272, 303] on p "Home page" at bounding box center [261, 311] width 60 height 17
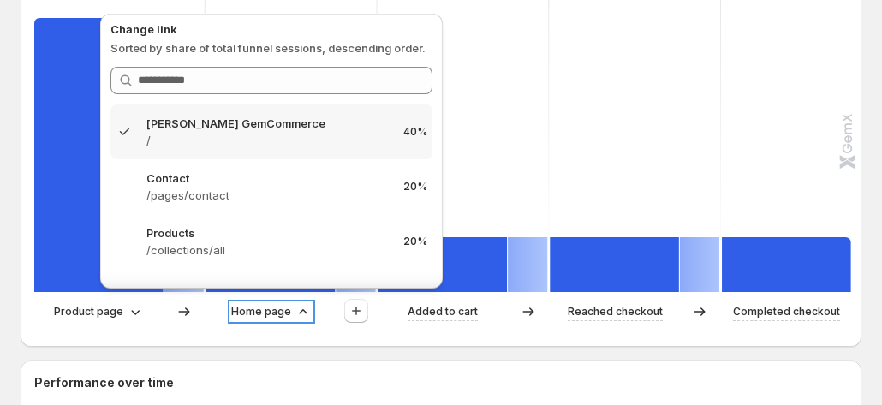
click at [272, 303] on p "Home page" at bounding box center [261, 311] width 60 height 17
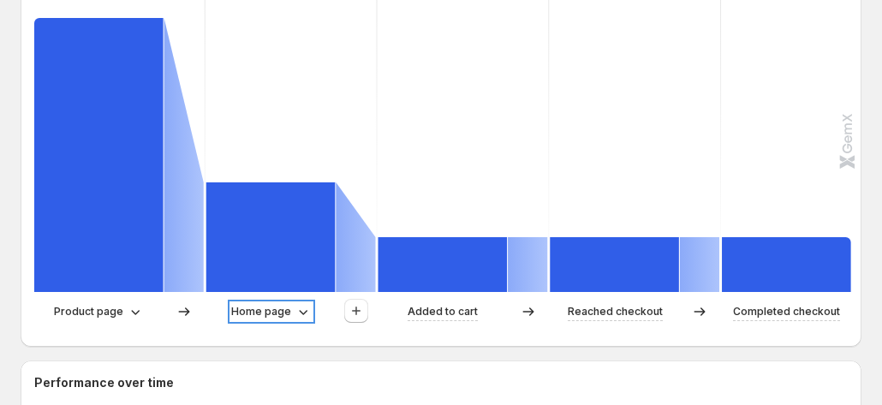
click at [287, 307] on p "Home page" at bounding box center [261, 311] width 60 height 17
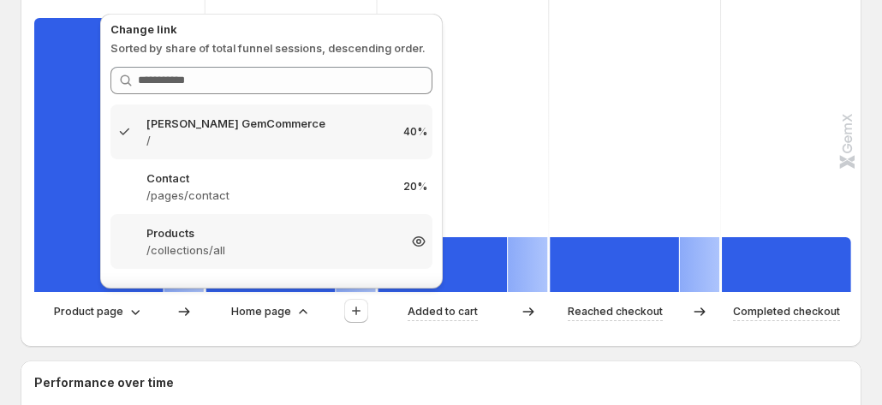
click at [265, 237] on p "Products" at bounding box center [271, 232] width 250 height 17
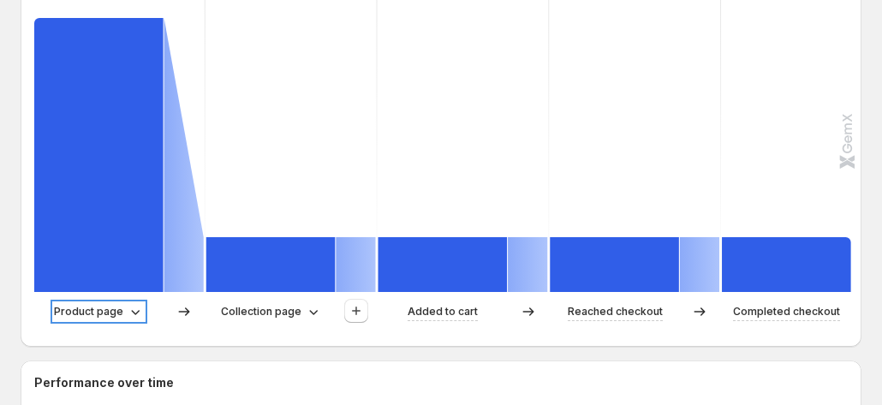
click at [101, 303] on p "Product page" at bounding box center [88, 311] width 69 height 17
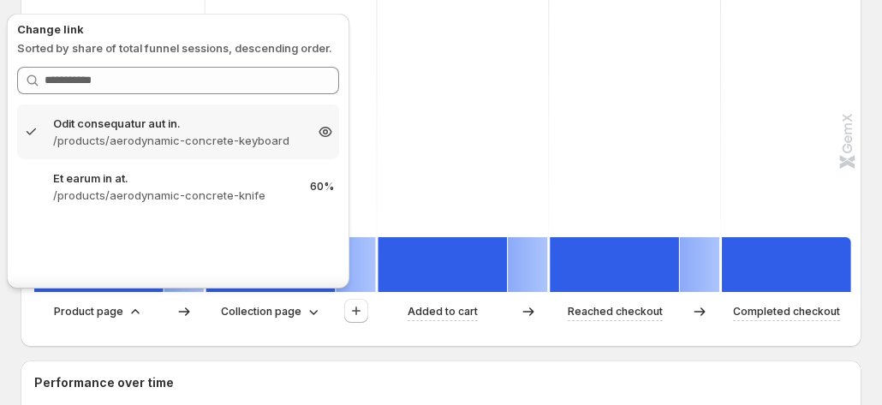
click at [146, 125] on p "Odit consequatur aut in." at bounding box center [178, 123] width 250 height 17
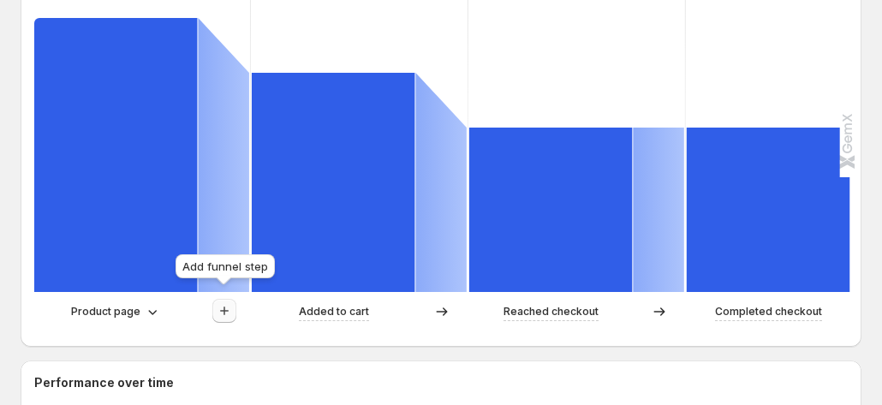
click at [223, 307] on icon "button" at bounding box center [224, 311] width 9 height 9
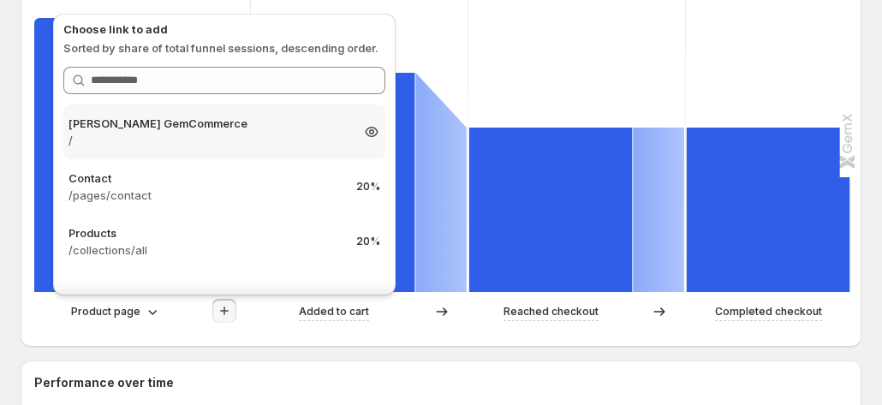
click at [264, 136] on p "/" at bounding box center [208, 140] width 281 height 17
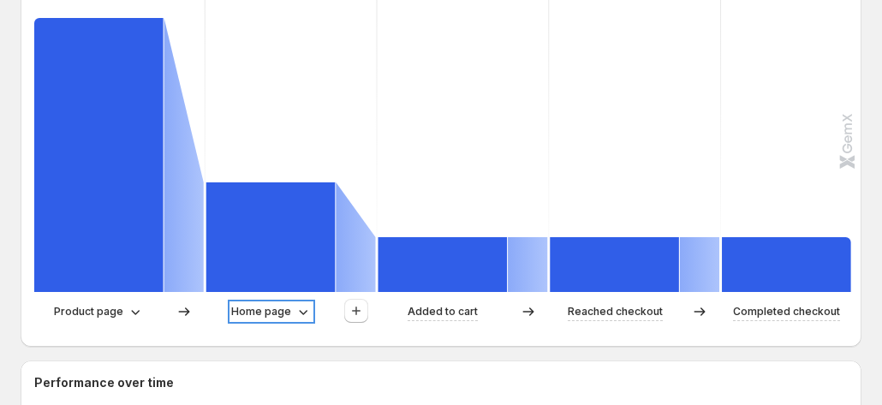
click at [283, 308] on p "Home page" at bounding box center [261, 311] width 60 height 17
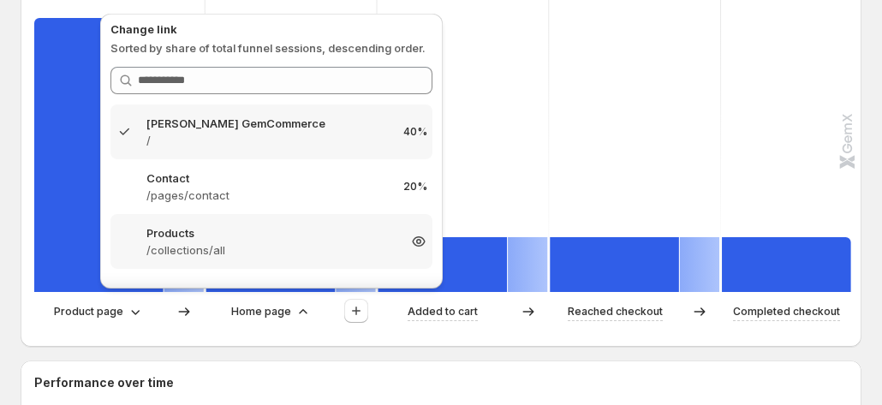
click at [211, 258] on p "/collections/all" at bounding box center [271, 249] width 250 height 17
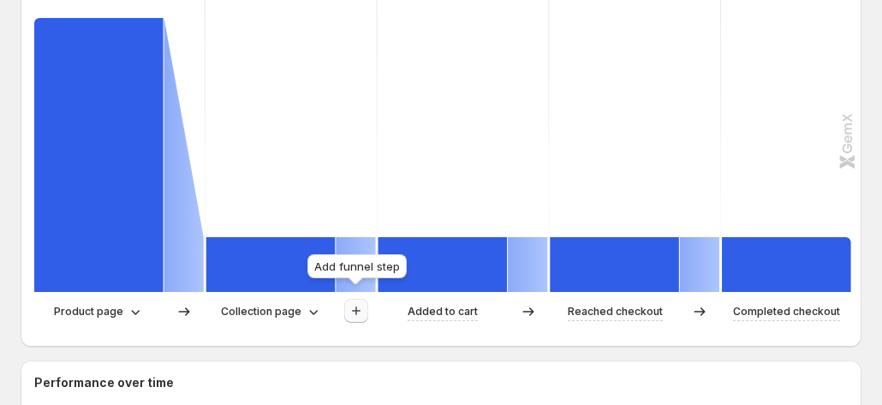
click at [361, 307] on icon "button" at bounding box center [356, 310] width 17 height 17
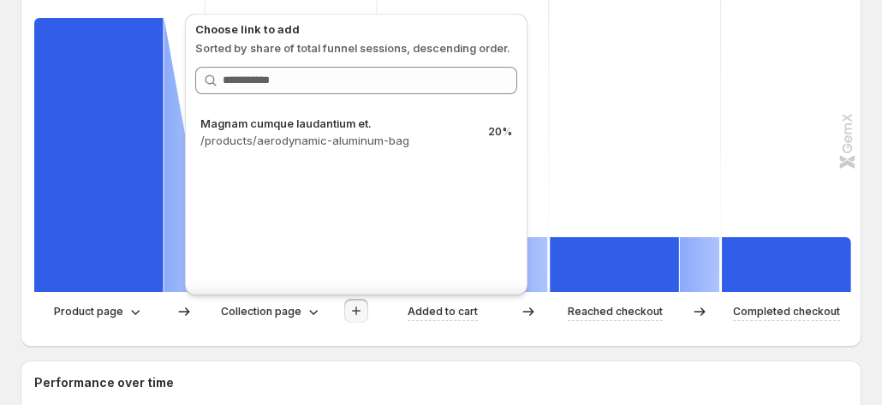
click at [361, 307] on icon "button" at bounding box center [356, 310] width 17 height 17
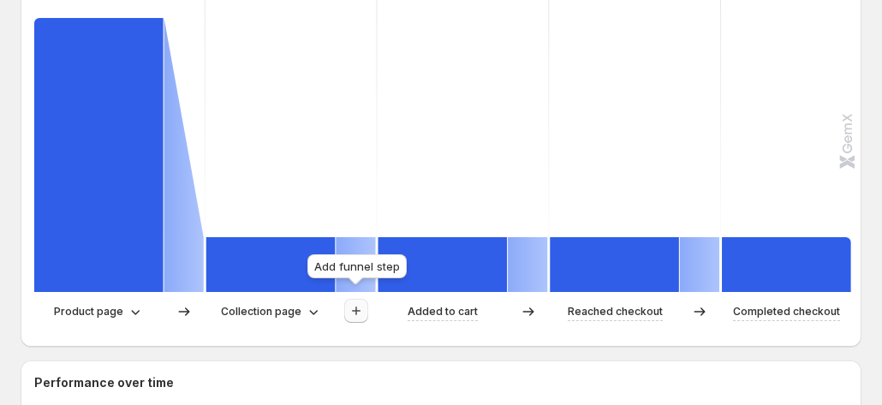
click at [352, 302] on icon "button" at bounding box center [356, 310] width 17 height 17
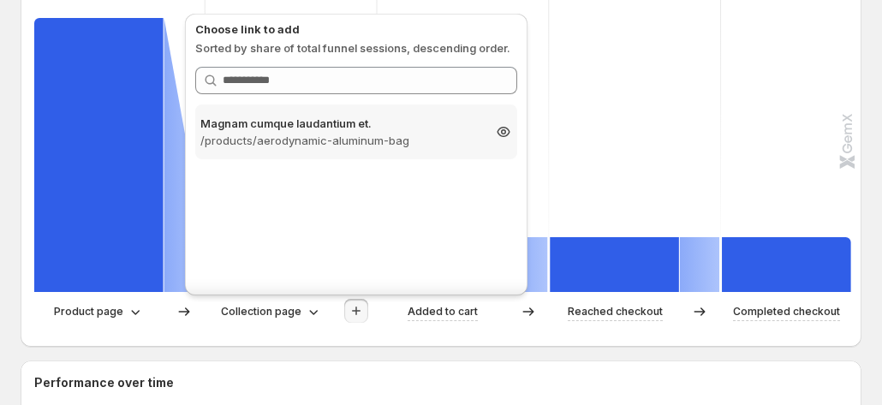
click at [363, 140] on p "/products/aerodynamic-aluminum-bag" at bounding box center [340, 140] width 281 height 17
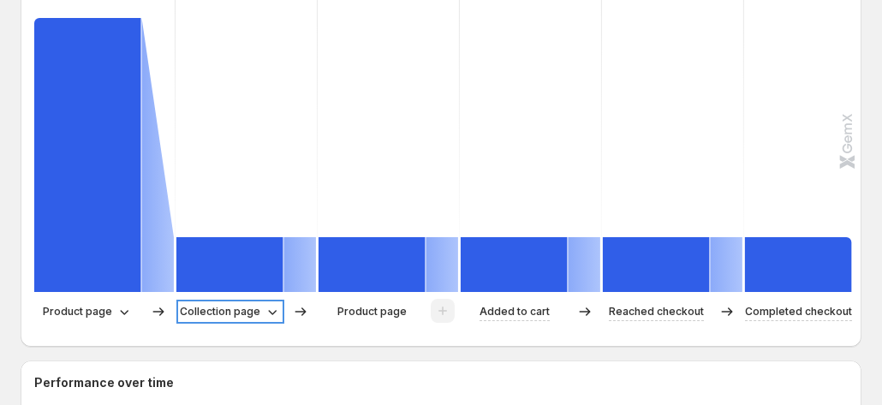
click at [264, 303] on icon at bounding box center [272, 311] width 17 height 17
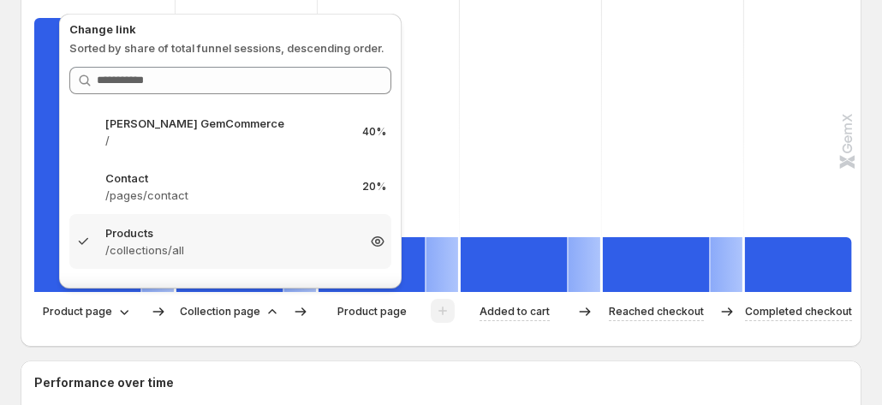
click at [182, 254] on p "/collections/all" at bounding box center [230, 249] width 250 height 17
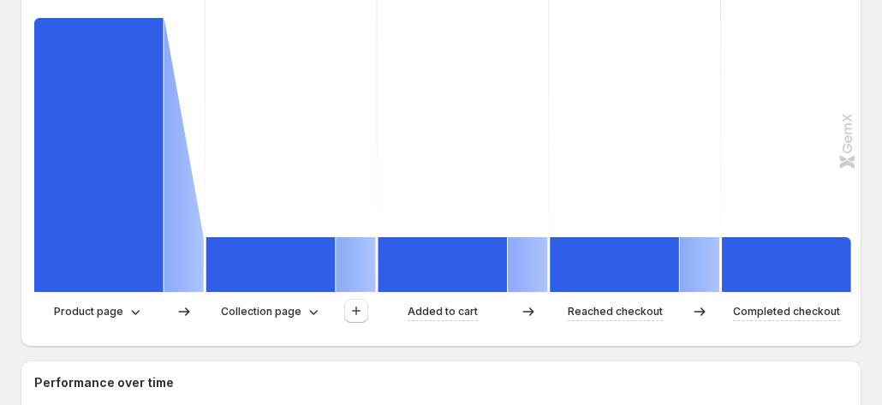
click at [341, 299] on div at bounding box center [356, 312] width 40 height 26
click at [356, 302] on icon "button" at bounding box center [356, 310] width 17 height 17
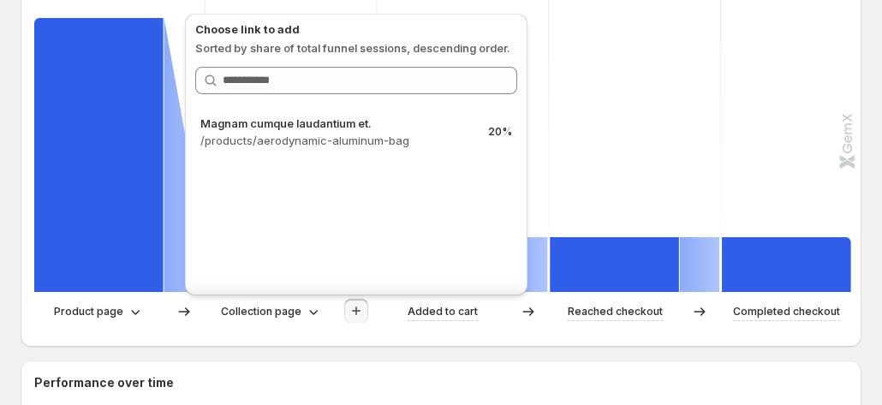
click at [267, 297] on div "Choose link to add Sorted by share of total funnel sessions, descending order. …" at bounding box center [356, 150] width 356 height 300
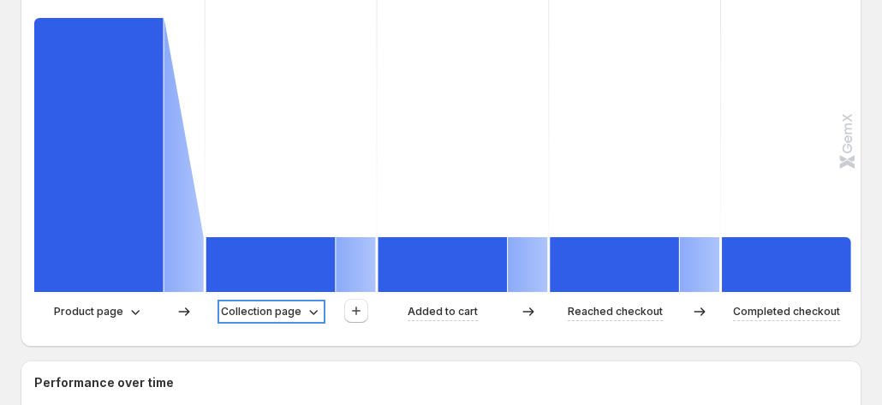
click at [268, 304] on p "Collection page" at bounding box center [261, 311] width 80 height 17
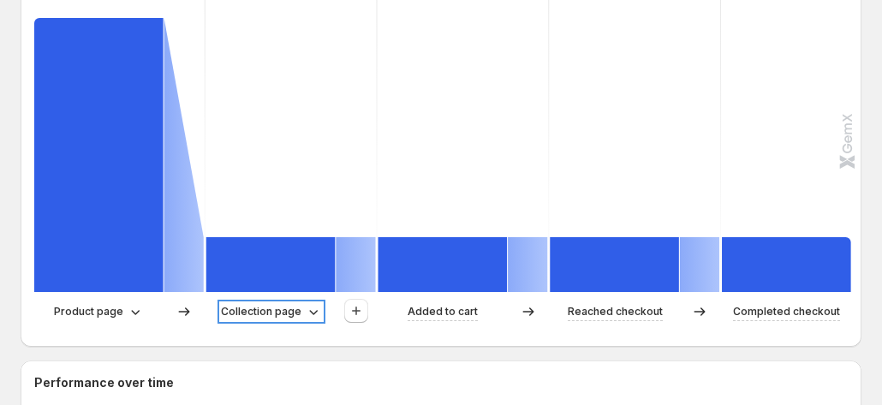
click at [295, 303] on p "Collection page" at bounding box center [261, 311] width 80 height 17
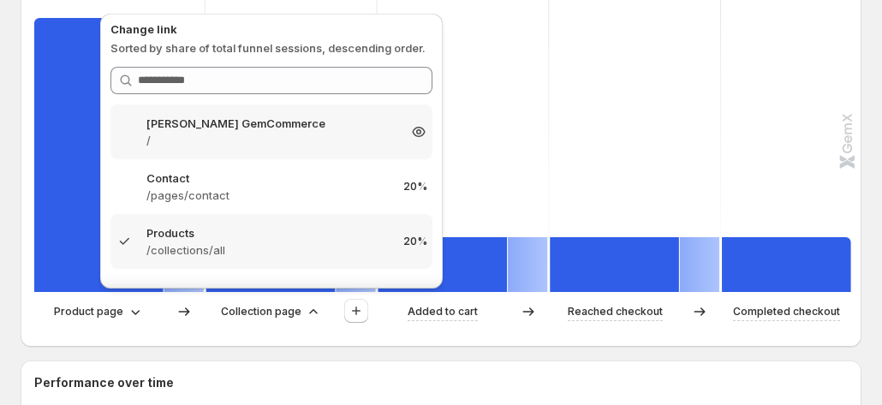
click at [253, 145] on p "/" at bounding box center [271, 140] width 250 height 17
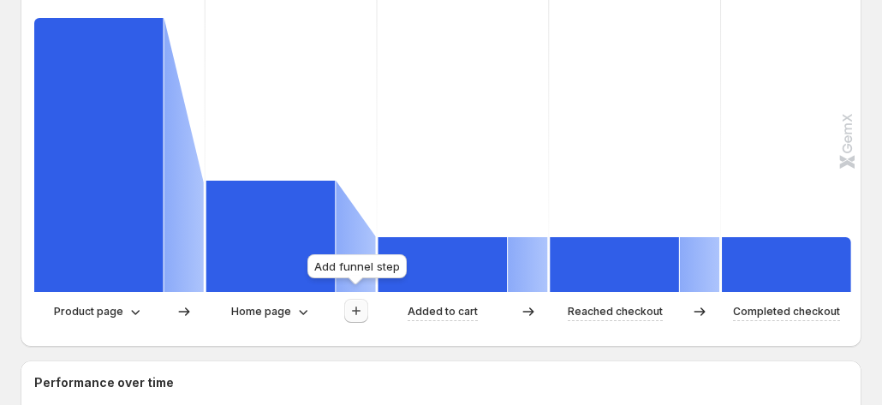
click at [355, 312] on button "button" at bounding box center [356, 311] width 24 height 24
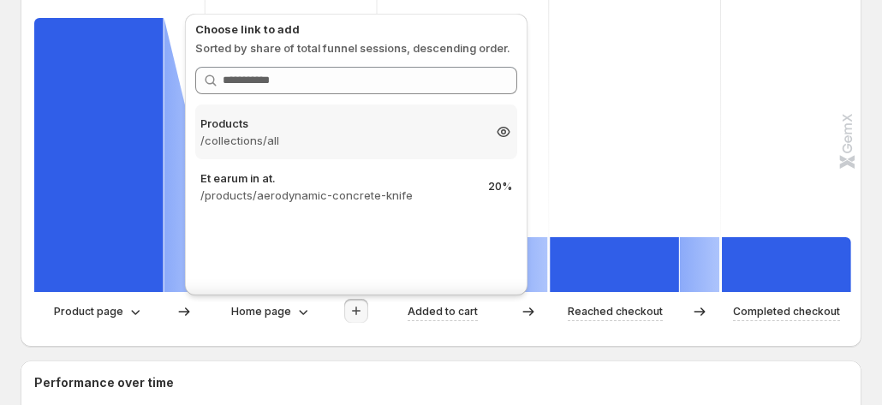
click at [333, 146] on p "/collections/all" at bounding box center [340, 140] width 281 height 17
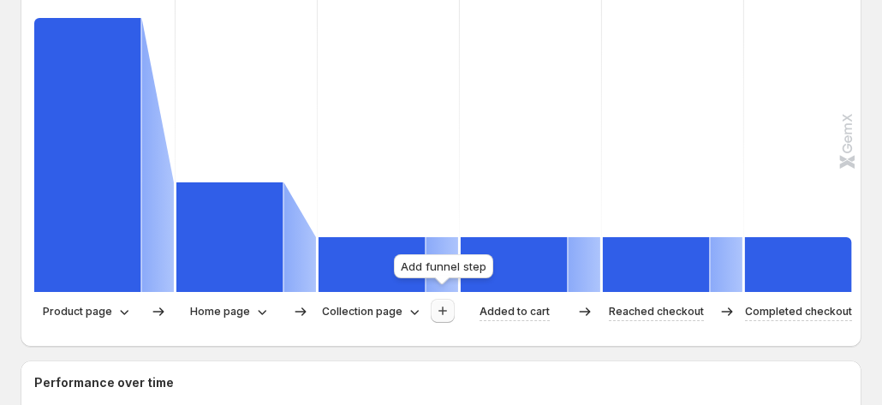
click at [439, 302] on icon "button" at bounding box center [442, 310] width 17 height 17
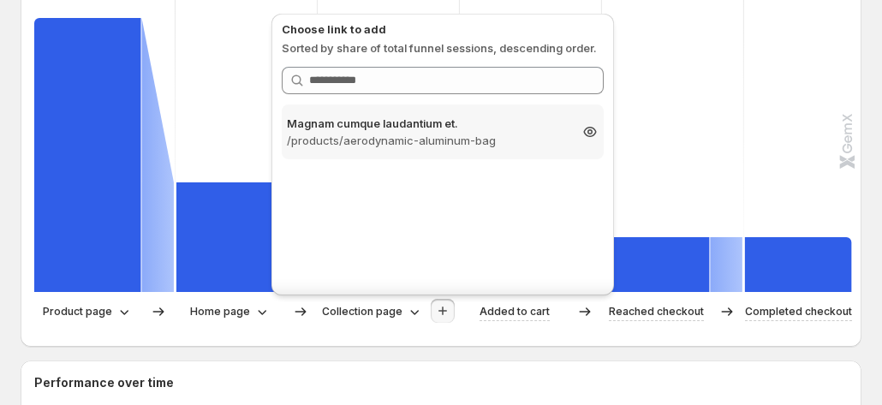
click at [408, 149] on div "Magnam cumque laudantium et. /products/aerodynamic-aluminum-bag 20%" at bounding box center [443, 131] width 322 height 55
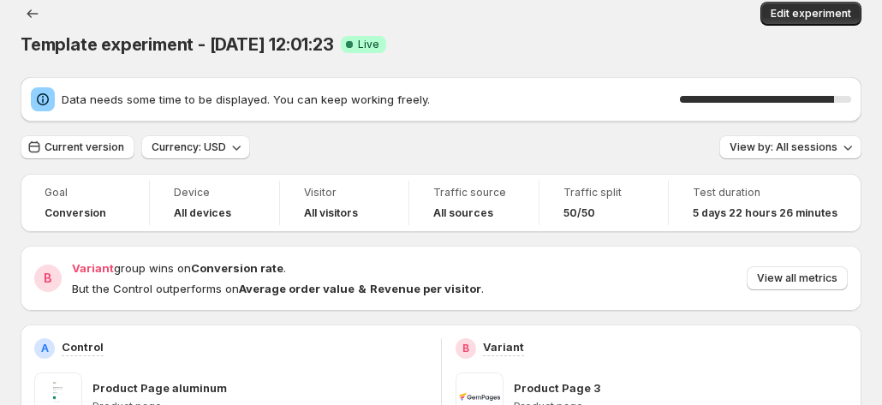
scroll to position [0, 0]
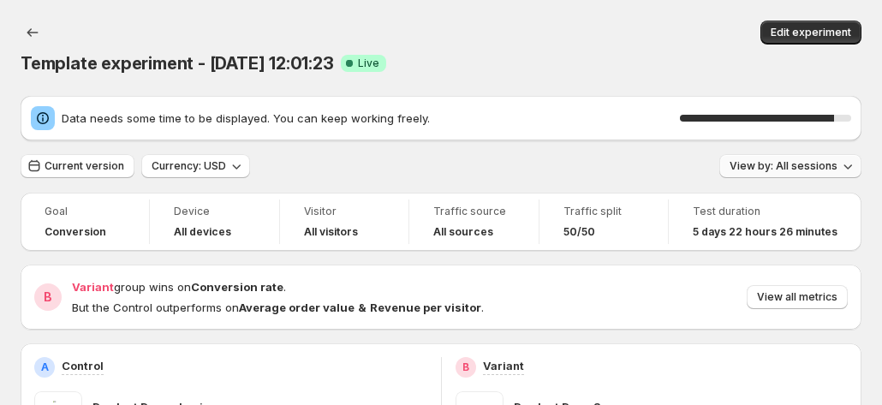
click at [807, 154] on button "View by: All sessions" at bounding box center [790, 166] width 142 height 24
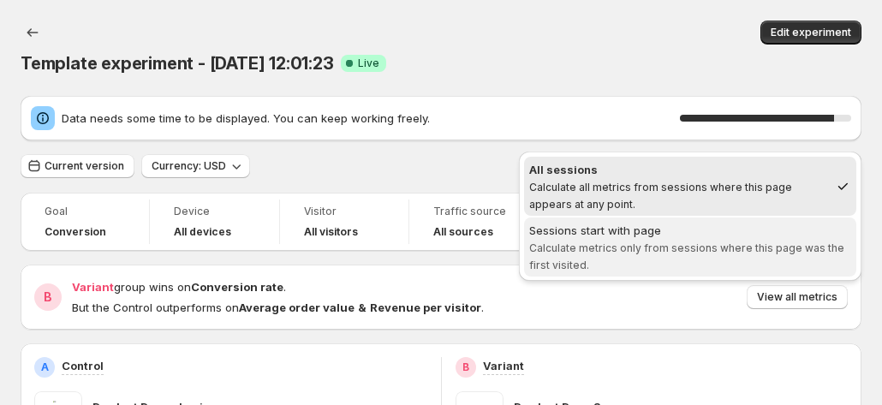
click at [707, 251] on span "Calculate metrics only from sessions where this page was the first visited." at bounding box center [686, 256] width 315 height 30
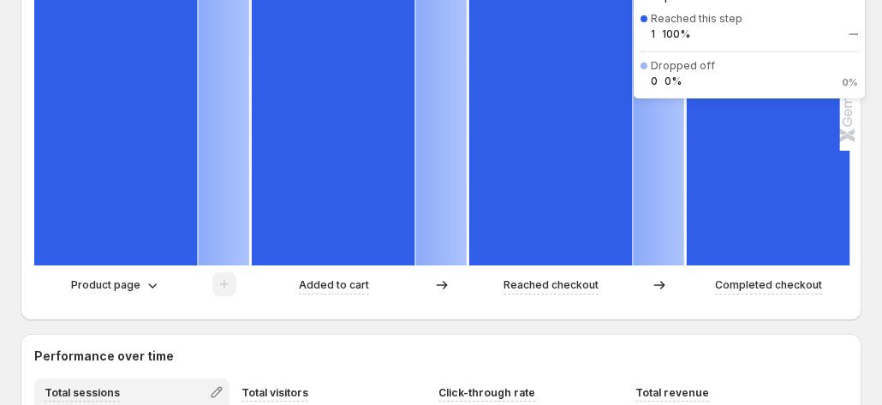
scroll to position [541, 0]
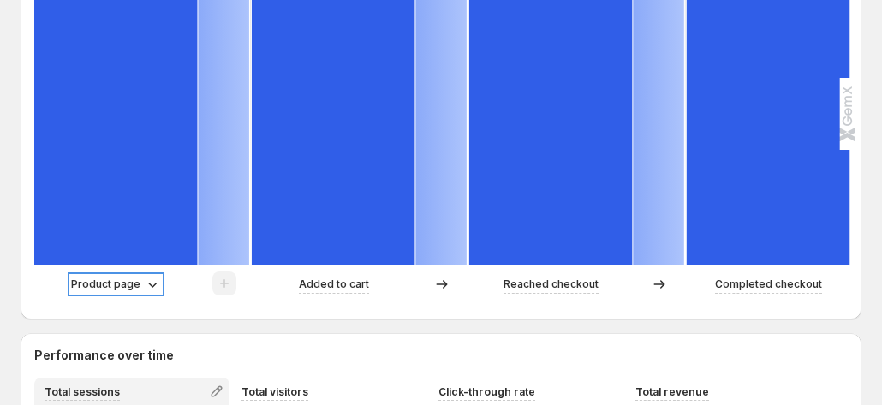
click at [119, 276] on p "Product page" at bounding box center [105, 284] width 69 height 17
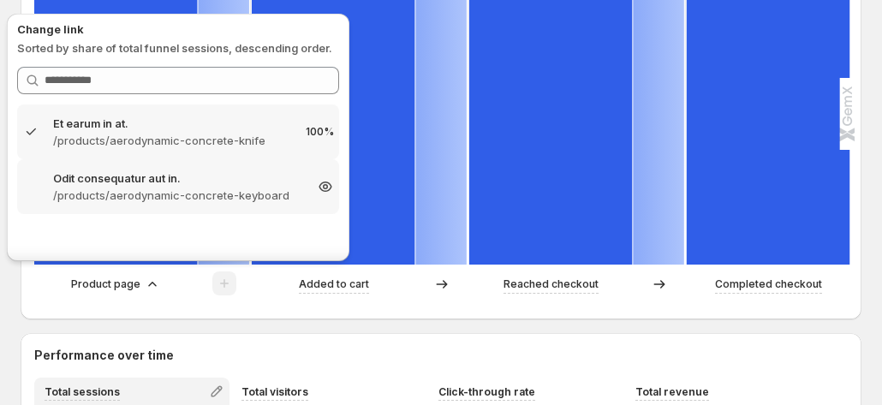
click at [164, 198] on p "/products/aerodynamic-concrete-keyboard" at bounding box center [178, 195] width 250 height 17
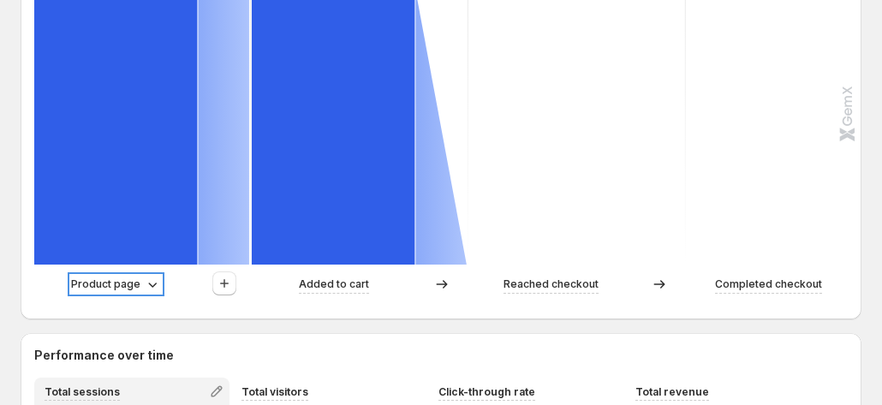
click at [114, 276] on p "Product page" at bounding box center [105, 284] width 69 height 17
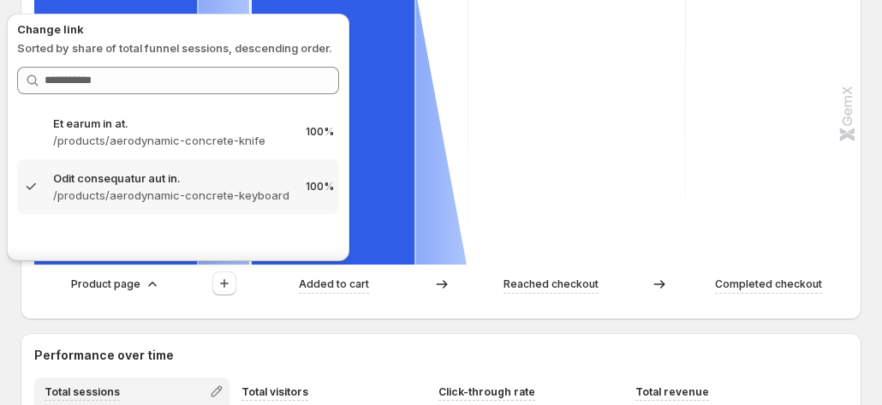
click at [92, 283] on div "Product page" at bounding box center [142, 284] width 216 height 26
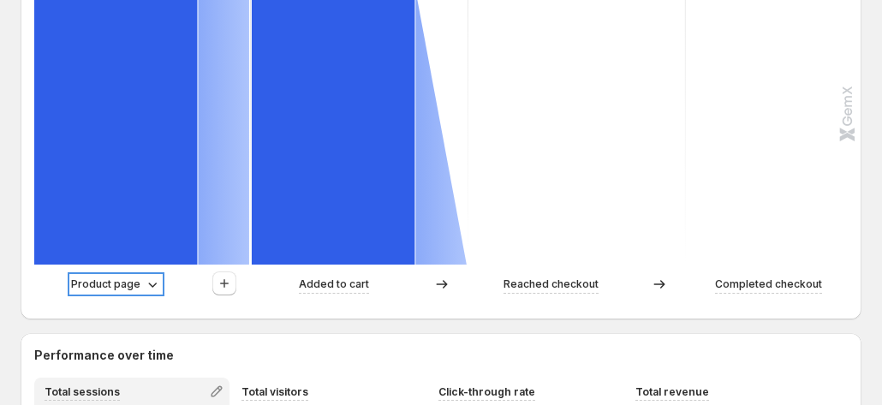
click at [98, 276] on p "Product page" at bounding box center [105, 284] width 69 height 17
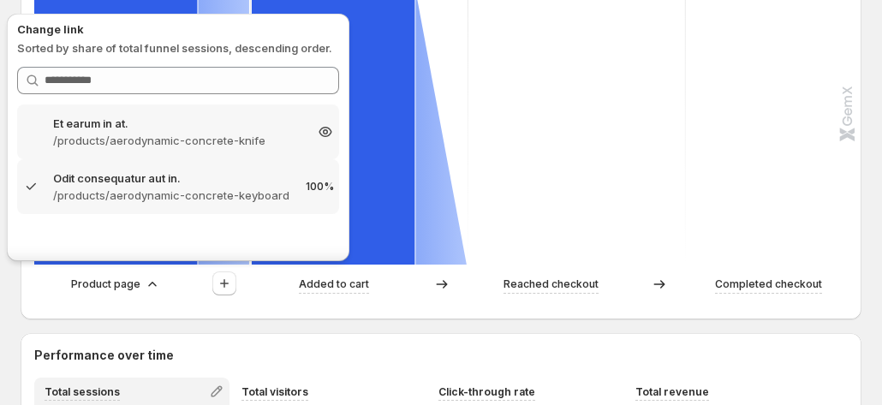
click at [175, 143] on p "/products/aerodynamic-concrete-knife" at bounding box center [178, 140] width 250 height 17
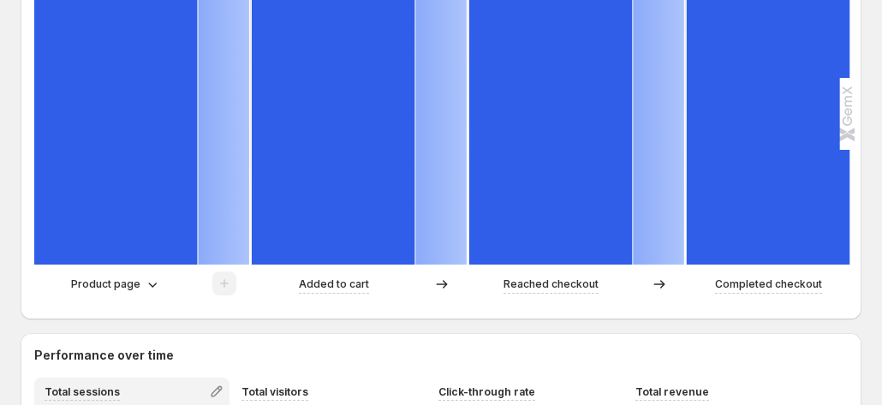
click at [133, 271] on div "Product page" at bounding box center [142, 284] width 216 height 26
click at [134, 276] on p "Product page" at bounding box center [105, 284] width 69 height 17
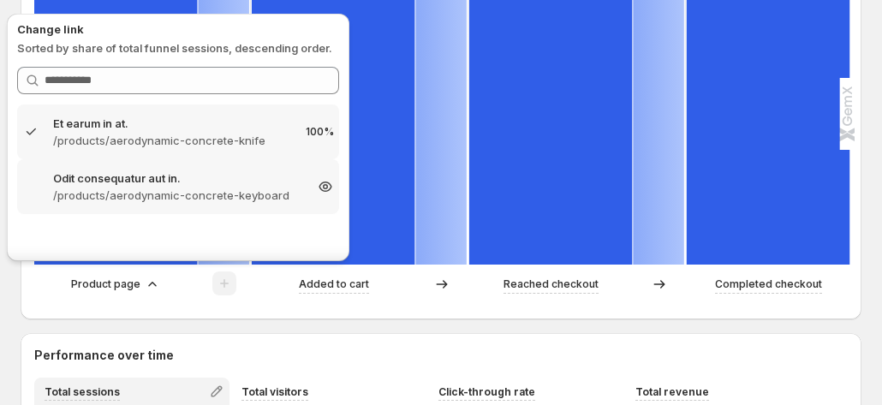
click at [180, 203] on p "/products/aerodynamic-concrete-keyboard" at bounding box center [178, 195] width 250 height 17
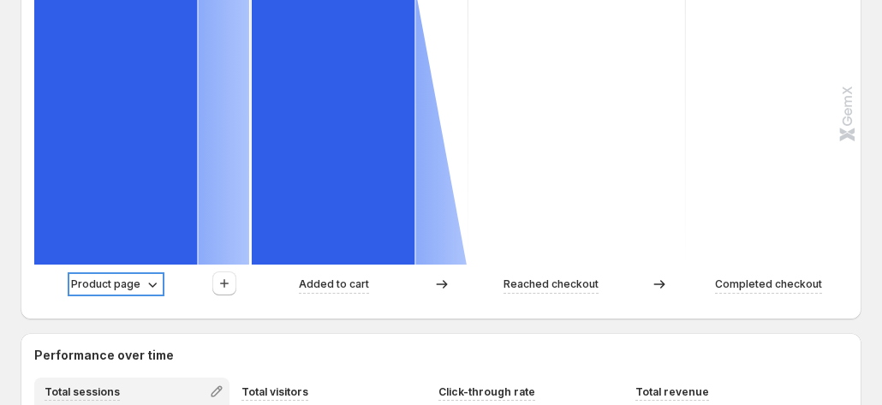
click at [133, 276] on p "Product page" at bounding box center [105, 284] width 69 height 17
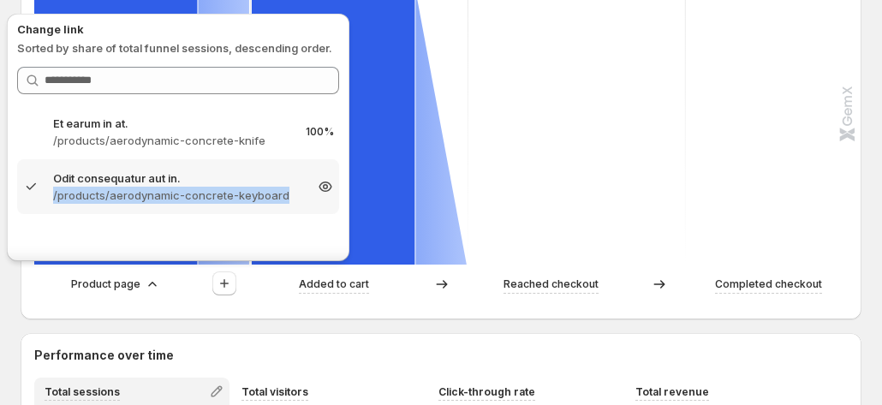
copy p "/products/aerodynamic-concrete-keyboard"
drag, startPoint x: 52, startPoint y: 189, endPoint x: 284, endPoint y: 200, distance: 232.3
click at [284, 200] on div "Odit consequatur aut in. /products/aerodynamic-concrete-keyboard 100%" at bounding box center [178, 187] width 312 height 34
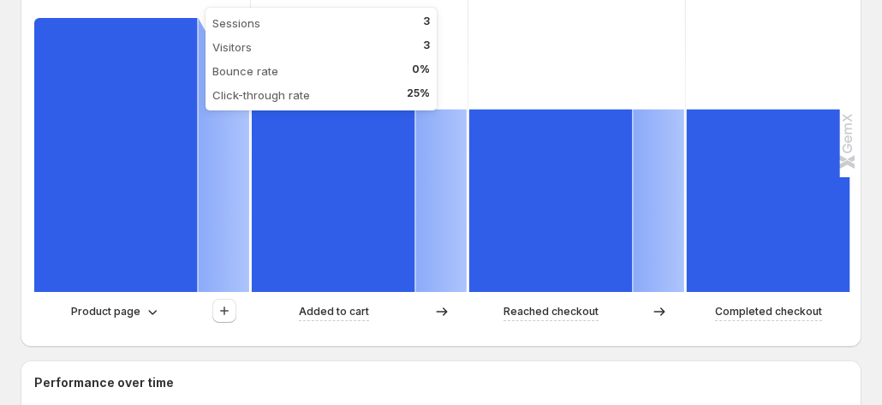
scroll to position [599, 0]
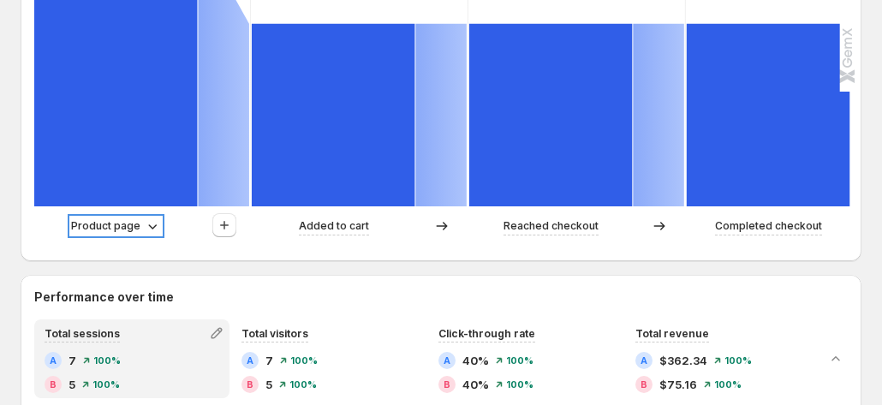
click at [118, 217] on p "Product page" at bounding box center [105, 225] width 69 height 17
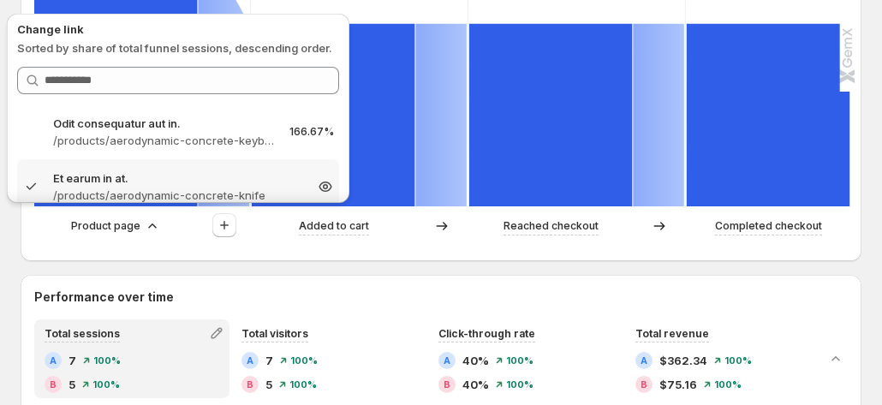
drag, startPoint x: 51, startPoint y: 190, endPoint x: 245, endPoint y: 186, distance: 193.5
click at [245, 186] on div "Et earum in at. /products/aerodynamic-concrete-knife 100%" at bounding box center [178, 187] width 312 height 34
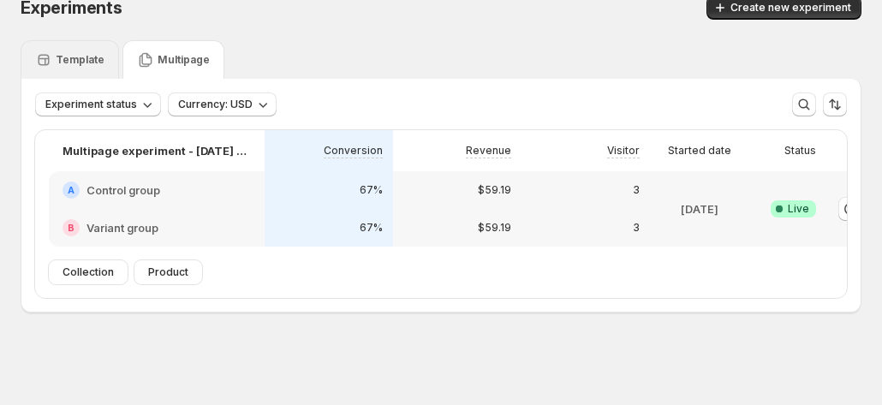
click at [58, 42] on div "Template" at bounding box center [70, 59] width 98 height 39
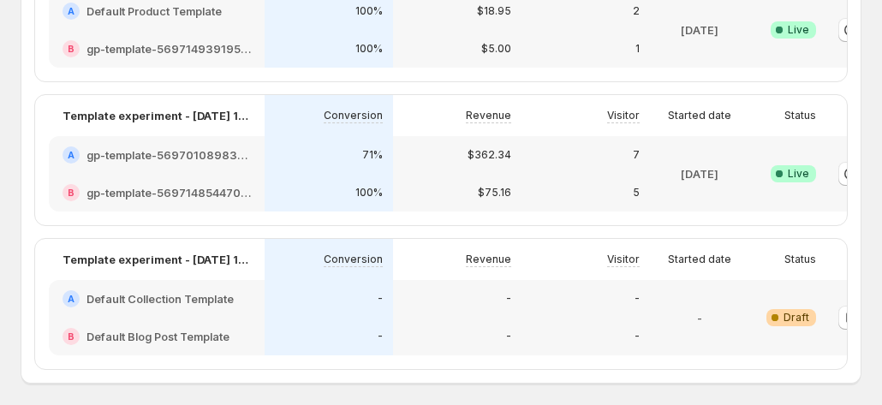
scroll to position [0, 95]
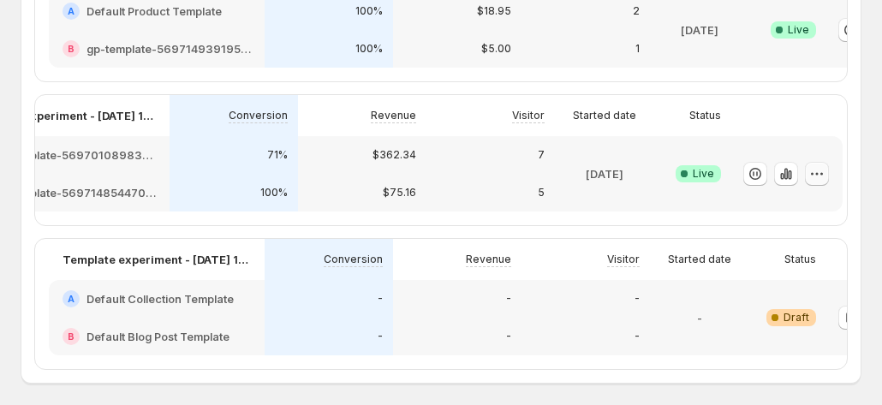
click at [817, 174] on icon "button" at bounding box center [816, 173] width 17 height 17
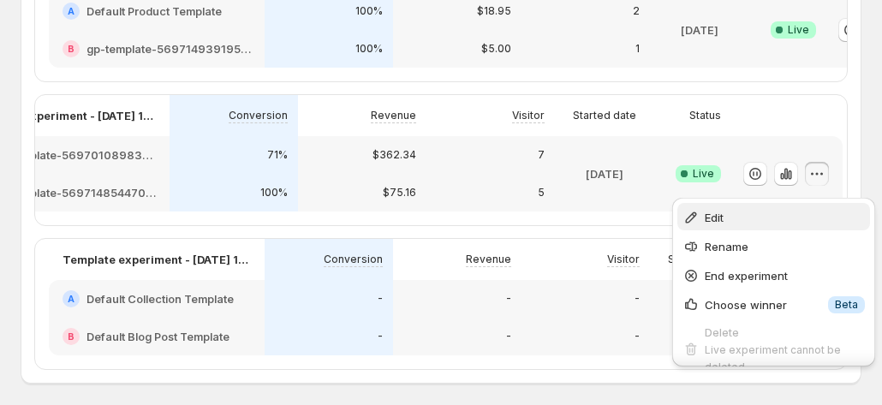
click at [740, 223] on span "Edit" at bounding box center [785, 217] width 160 height 17
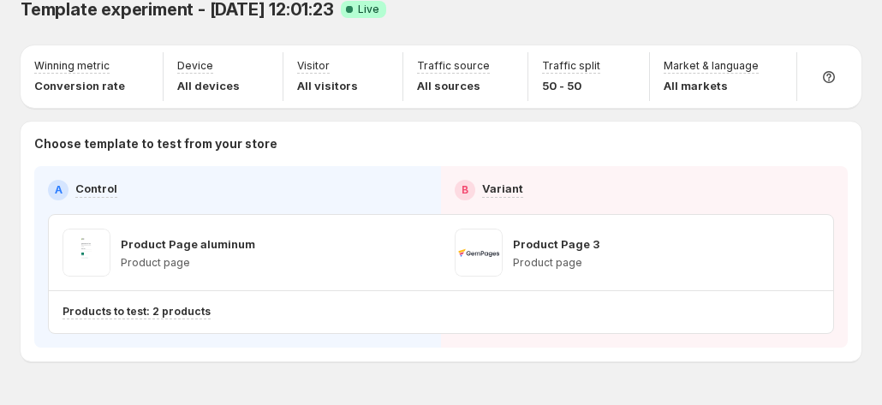
scroll to position [69, 0]
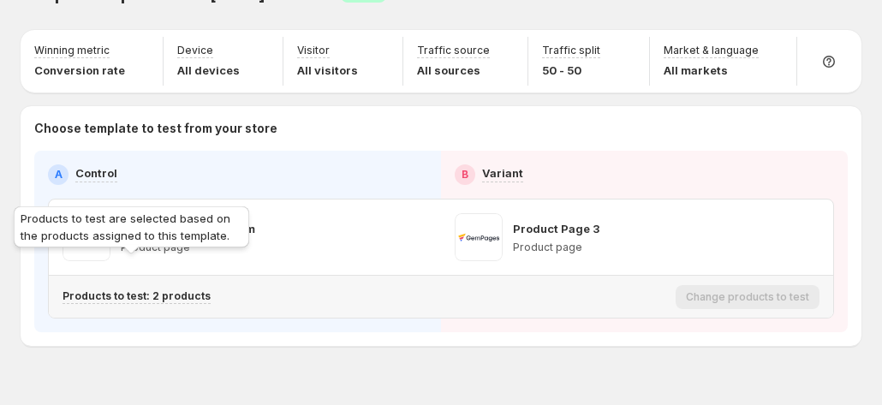
click at [172, 289] on p "Products to test: 2 products" at bounding box center [137, 296] width 148 height 14
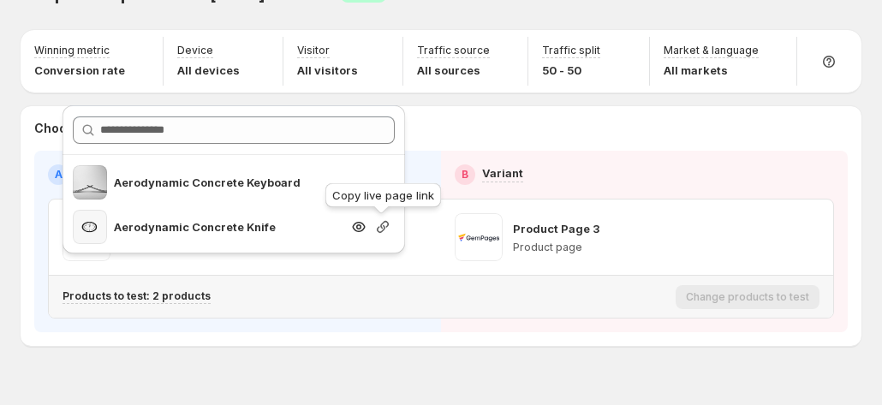
click at [382, 228] on icon "button" at bounding box center [382, 226] width 17 height 17
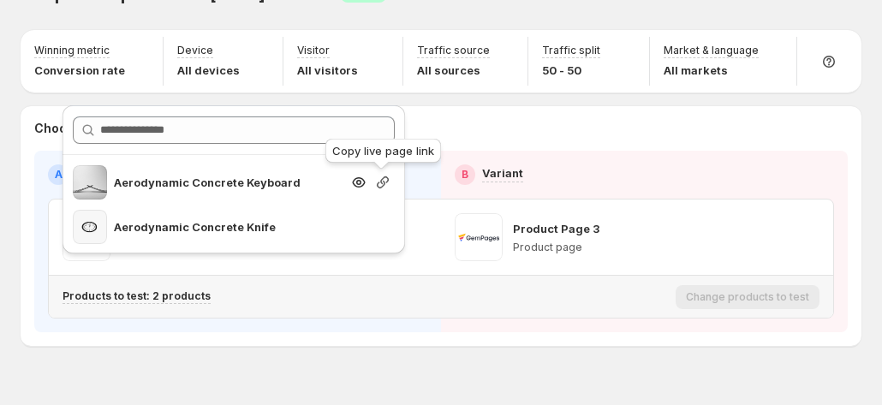
click at [385, 176] on icon "button" at bounding box center [383, 182] width 12 height 12
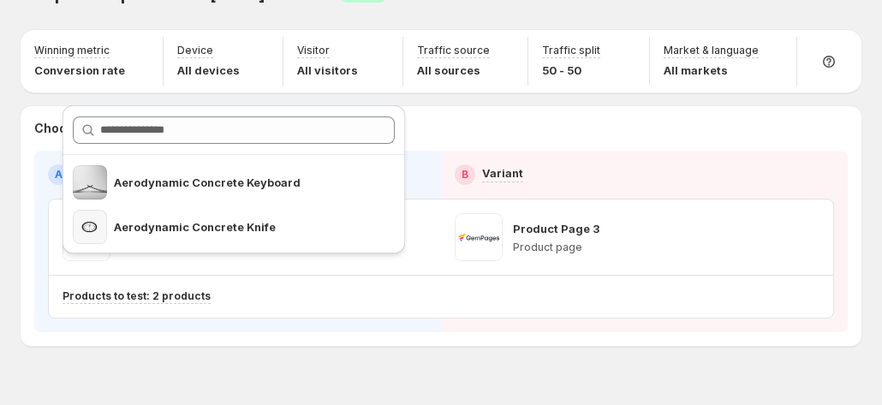
click at [423, 323] on div "Template experiment - [DATE] 12:01:23. This page is ready Template experiment -…" at bounding box center [441, 185] width 882 height 508
